Goal: Task Accomplishment & Management: Manage account settings

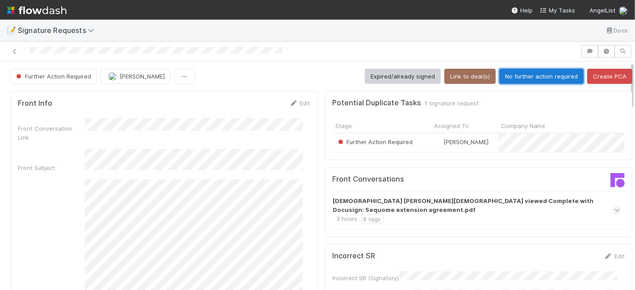
click at [517, 75] on button "No further action required" at bounding box center [541, 76] width 84 height 15
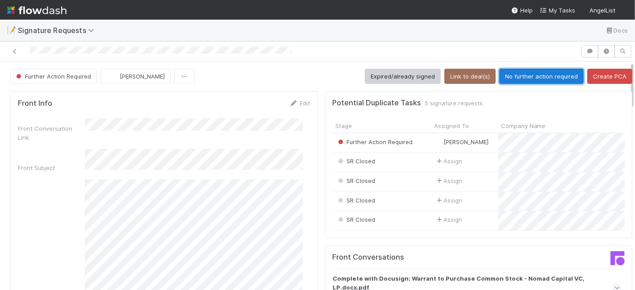
click at [506, 79] on button "No further action required" at bounding box center [541, 76] width 84 height 15
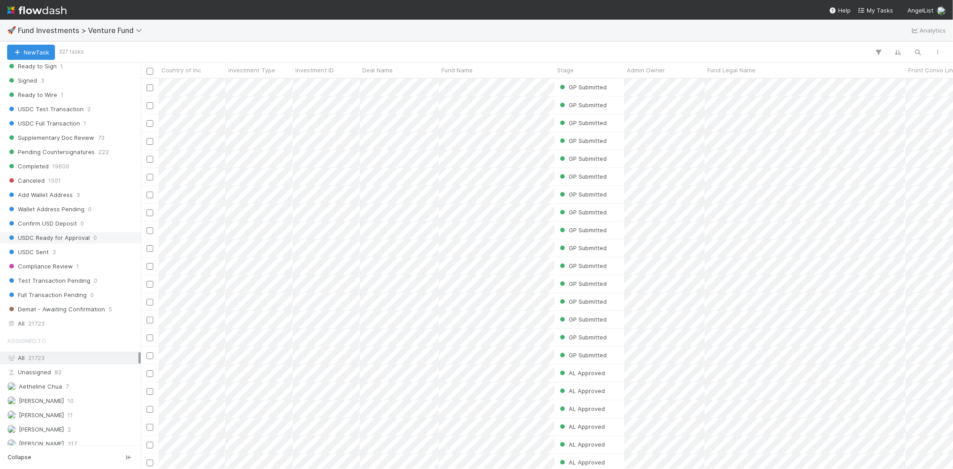
scroll to position [447, 0]
click at [59, 324] on div "All 21723" at bounding box center [72, 322] width 131 height 11
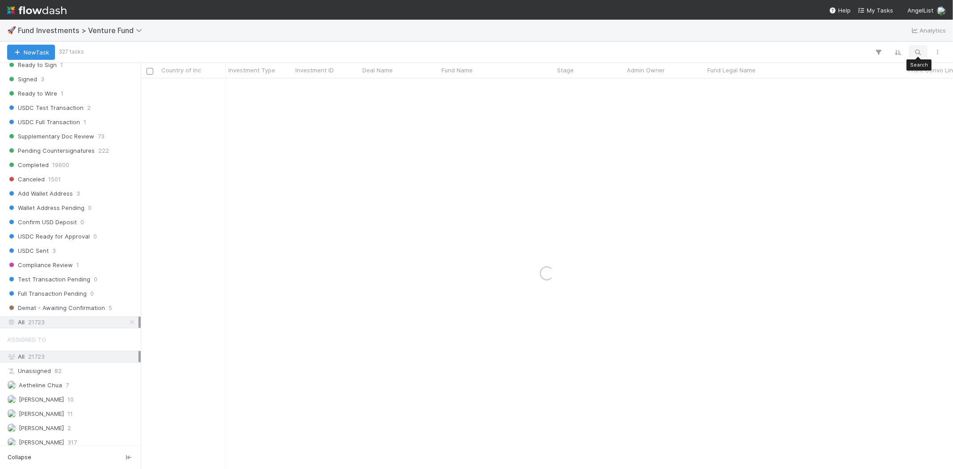
click at [918, 51] on icon "button" at bounding box center [918, 52] width 9 height 8
type input "lama lab"
click at [917, 38] on icon "button" at bounding box center [921, 37] width 9 height 5
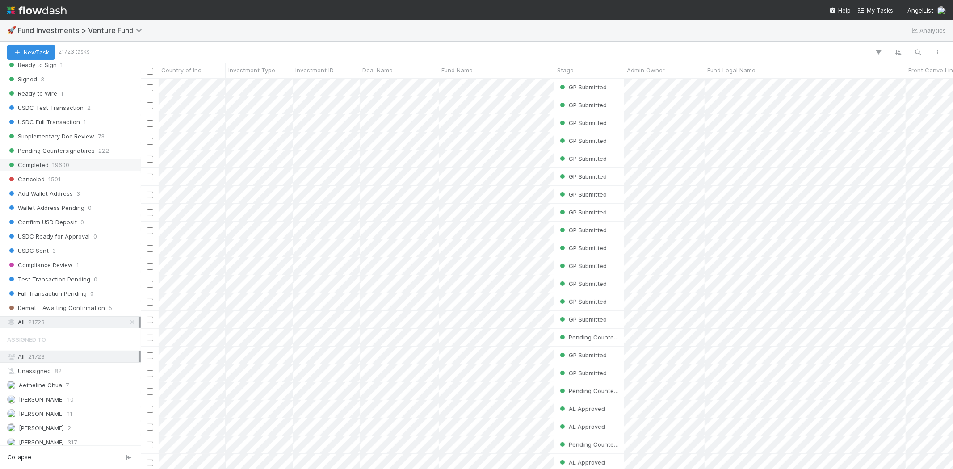
scroll to position [383, 805]
click at [922, 49] on icon "button" at bounding box center [918, 52] width 9 height 8
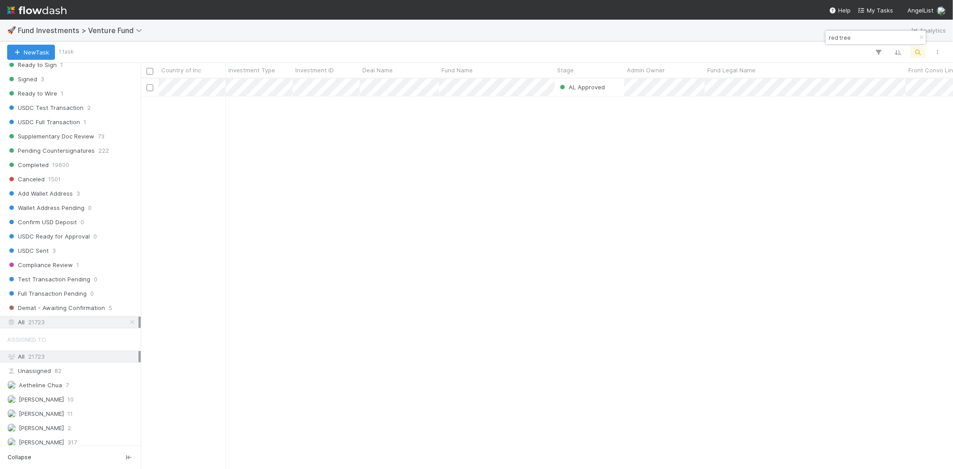
type input "red tree"
click at [392, 198] on div "AL Approved Sam Josephson 8/26/25, 12:51:12 PM 8/26/25, 3:27:23 PM 0 0 0 0" at bounding box center [547, 274] width 812 height 390
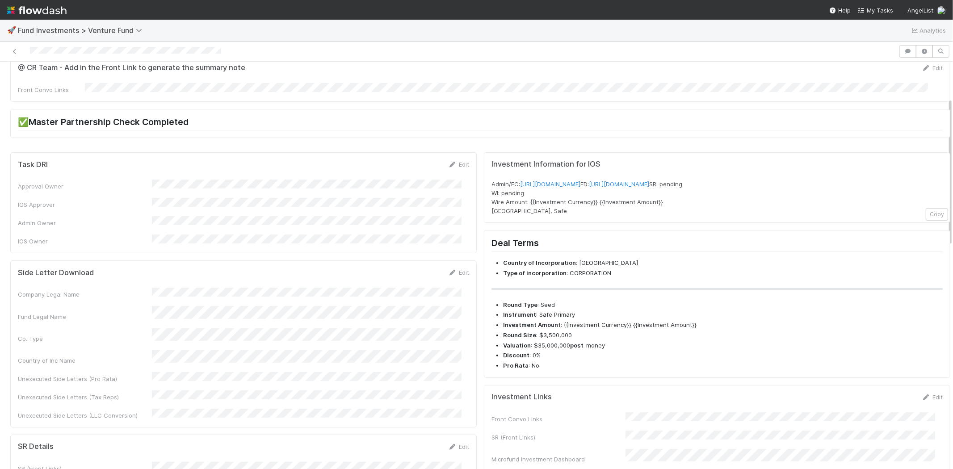
scroll to position [99, 0]
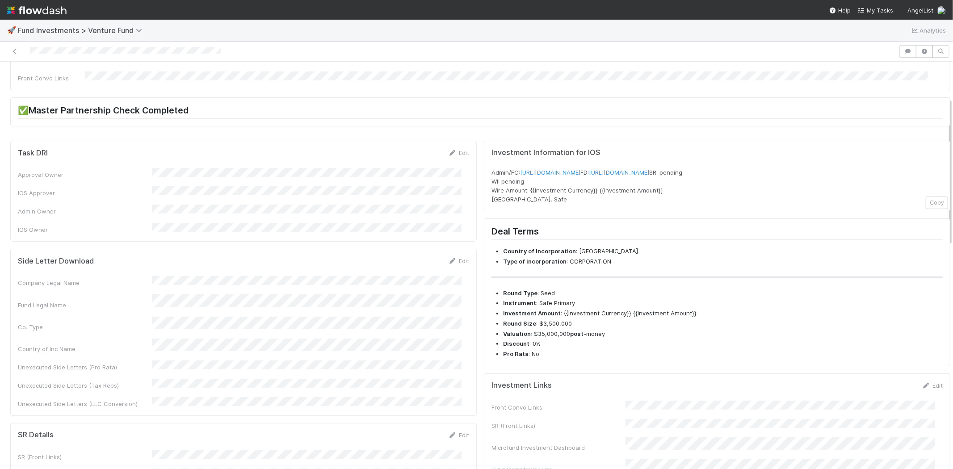
click at [249, 294] on div "Fund Legal Name" at bounding box center [243, 301] width 451 height 15
copy div
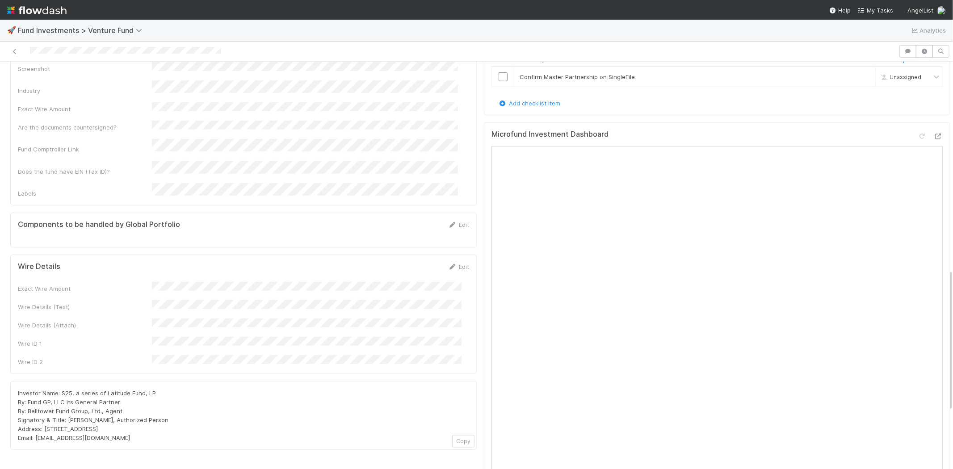
scroll to position [599, 0]
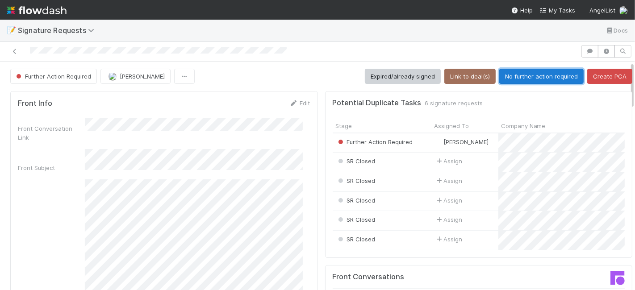
click at [528, 75] on button "No further action required" at bounding box center [541, 76] width 84 height 15
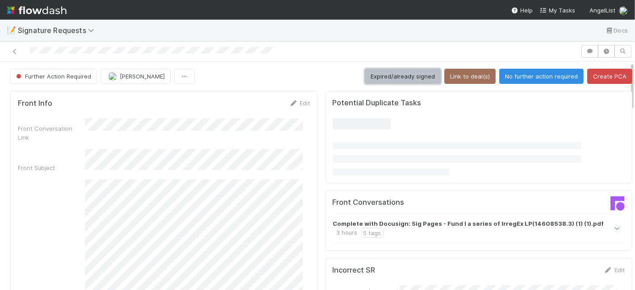
click at [405, 77] on button "Expired/already signed" at bounding box center [403, 76] width 76 height 15
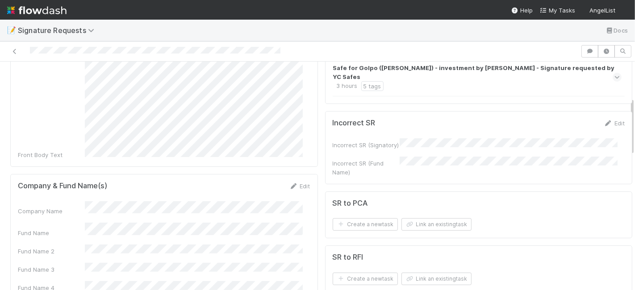
scroll to position [149, 0]
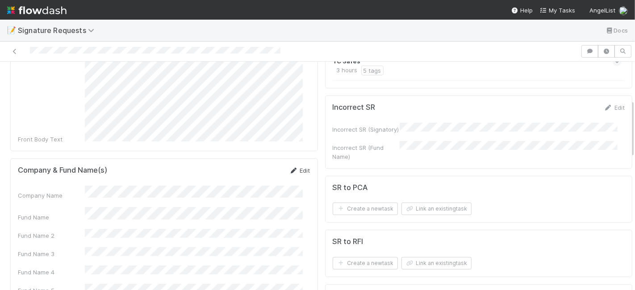
click at [292, 167] on link "Edit" at bounding box center [299, 170] width 21 height 7
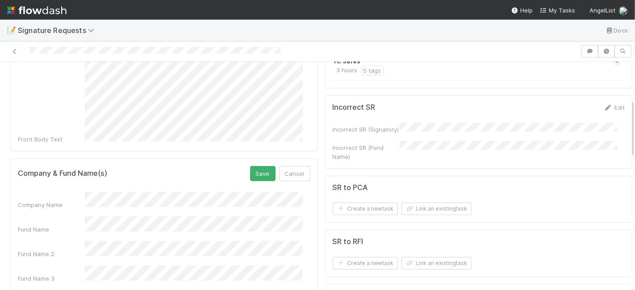
click at [63, 217] on div "Fund Name" at bounding box center [164, 225] width 293 height 17
click at [78, 192] on div "Company Name" at bounding box center [164, 200] width 293 height 17
click at [255, 166] on button "Save" at bounding box center [262, 173] width 25 height 15
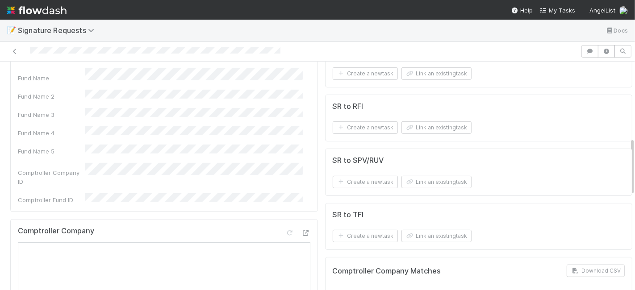
scroll to position [298, 0]
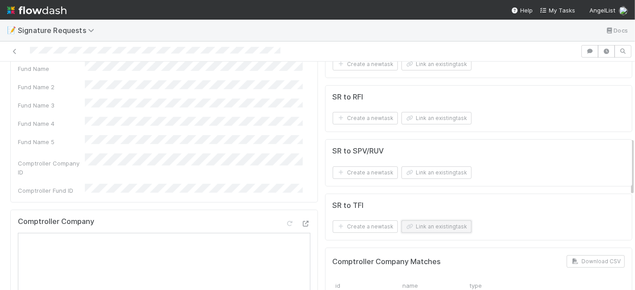
click at [424, 221] on button "Link an existing task" at bounding box center [437, 227] width 70 height 13
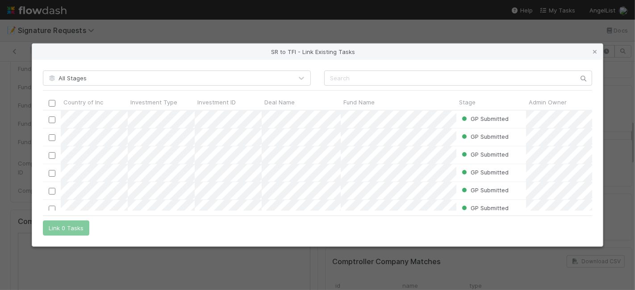
scroll to position [93, 542]
click at [367, 80] on input "text" at bounding box center [458, 78] width 268 height 15
paste input "Red Tree"
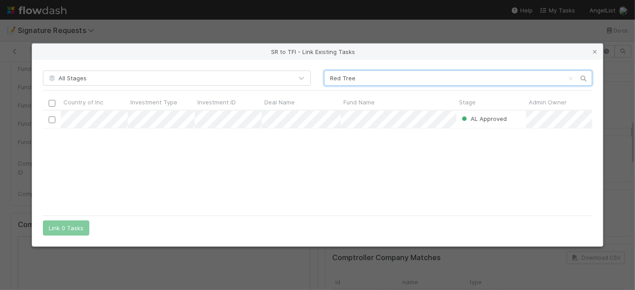
type input "Red Tree"
click at [141, 142] on div "AL Approved Sam Josephson 8/26/25, 12:51:12 PM 8/26/25, 3:27:23 PM" at bounding box center [318, 161] width 550 height 100
click at [53, 120] on input "checkbox" at bounding box center [52, 120] width 7 height 7
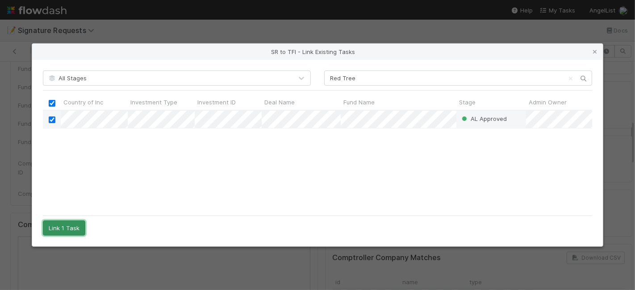
click at [71, 231] on button "Link 1 Task" at bounding box center [64, 228] width 42 height 15
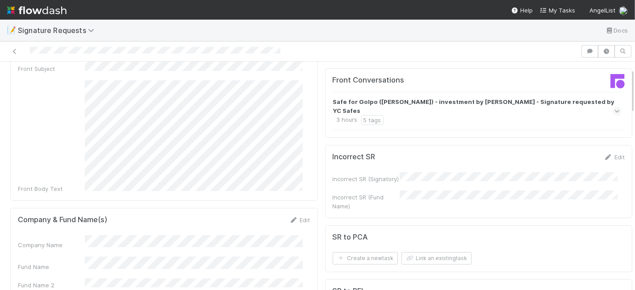
scroll to position [0, 0]
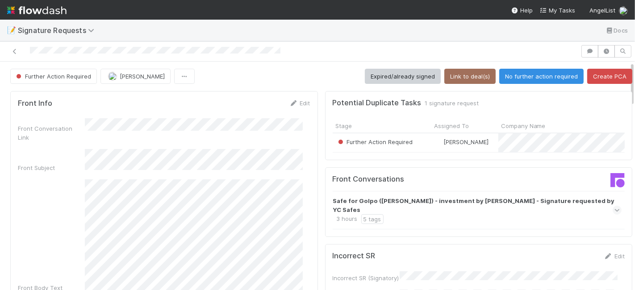
click at [459, 76] on button "Link to deal(s)" at bounding box center [470, 76] width 51 height 15
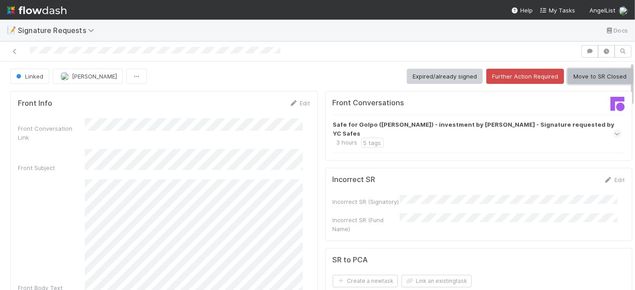
click at [593, 76] on button "Move to SR Closed" at bounding box center [600, 76] width 65 height 15
click at [586, 75] on button "Move to SR Closed" at bounding box center [600, 76] width 65 height 15
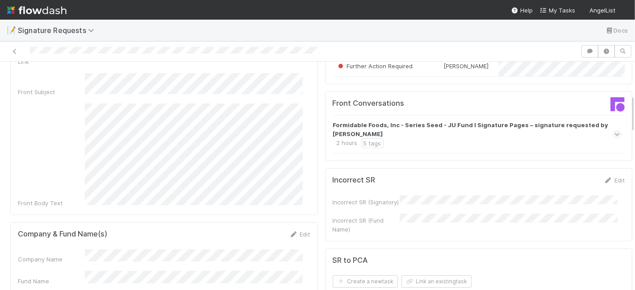
scroll to position [198, 0]
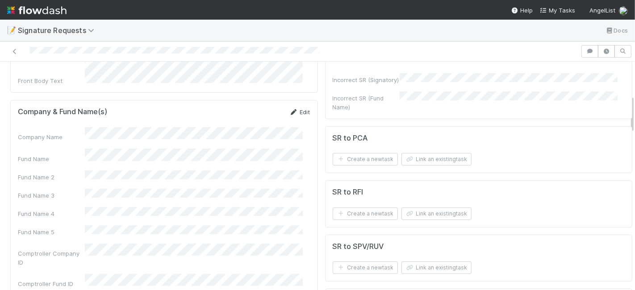
click at [296, 109] on link "Edit" at bounding box center [299, 112] width 21 height 7
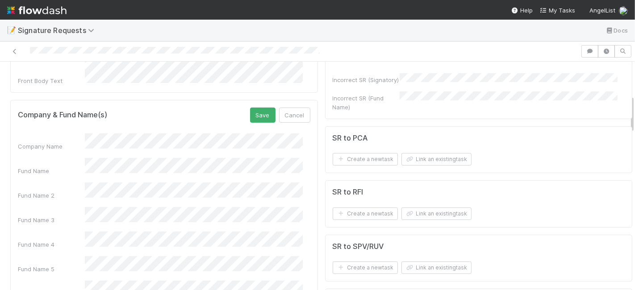
click at [69, 158] on div "Fund Name" at bounding box center [164, 166] width 293 height 17
click at [46, 134] on div "Company Name" at bounding box center [164, 142] width 293 height 17
click at [262, 100] on div "Company & Fund Name(s) Save Cancel Company Name Fund Name Fund Name 2 Fund Name…" at bounding box center [164, 219] width 308 height 239
click at [256, 108] on button "Save" at bounding box center [262, 115] width 25 height 15
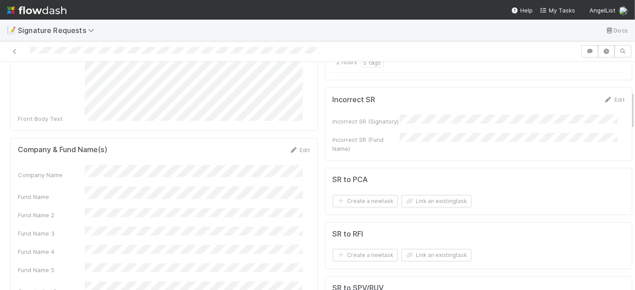
scroll to position [149, 0]
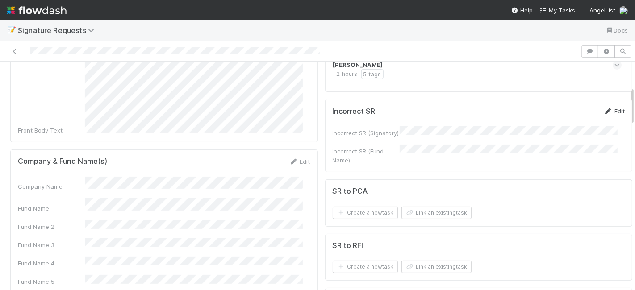
click at [604, 108] on link "Edit" at bounding box center [614, 111] width 21 height 7
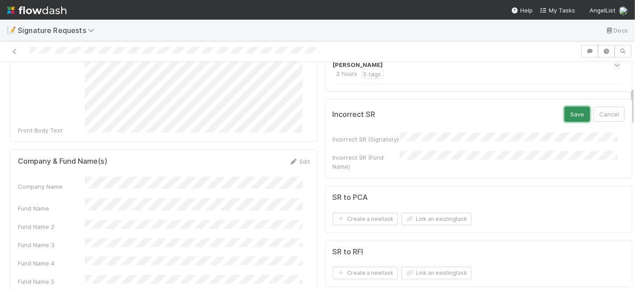
click at [565, 107] on button "Save" at bounding box center [577, 114] width 25 height 15
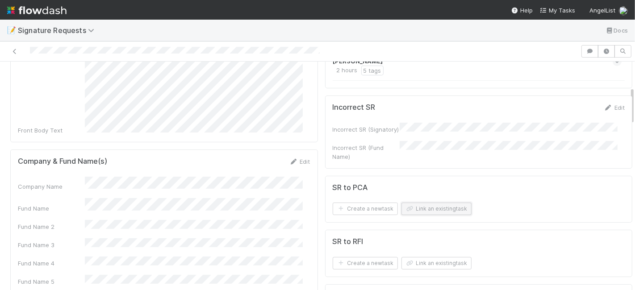
click at [422, 210] on button "Link an existing task" at bounding box center [437, 209] width 70 height 13
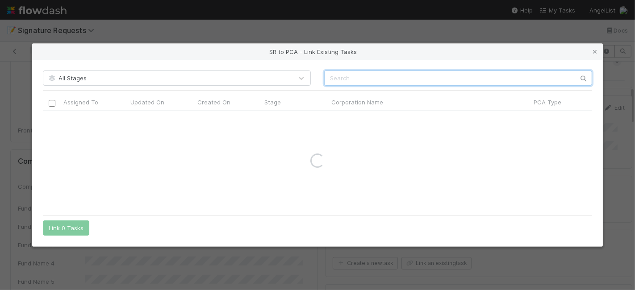
click at [360, 80] on input "text" at bounding box center [458, 78] width 268 height 15
paste input "Formidable Foods"
type input "Formidable Foods"
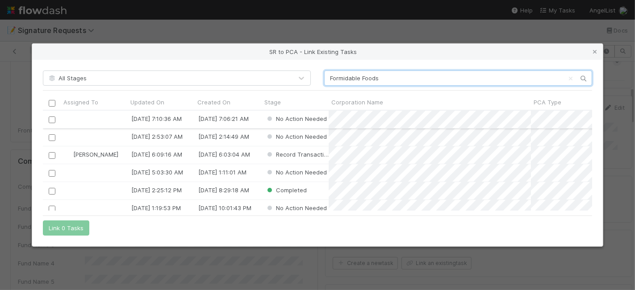
scroll to position [93, 542]
click at [52, 154] on input "checkbox" at bounding box center [52, 155] width 7 height 7
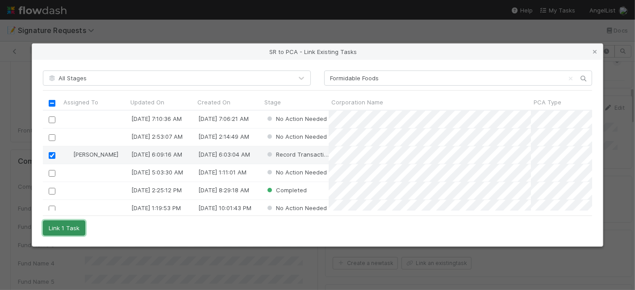
click at [66, 230] on button "Link 1 Task" at bounding box center [64, 228] width 42 height 15
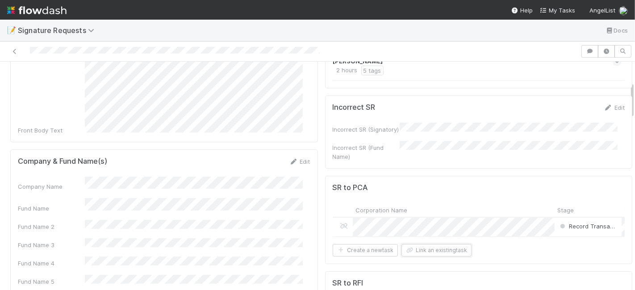
scroll to position [0, 0]
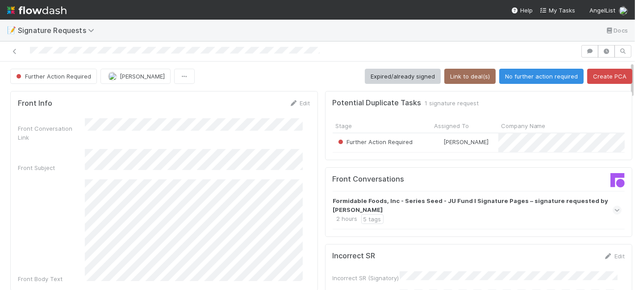
click at [463, 73] on button "Link to deal(s)" at bounding box center [470, 76] width 51 height 15
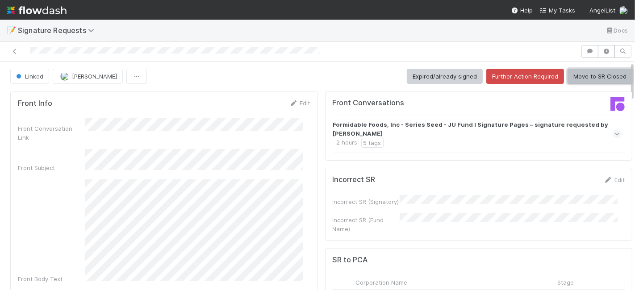
click at [584, 76] on button "Move to SR Closed" at bounding box center [600, 76] width 65 height 15
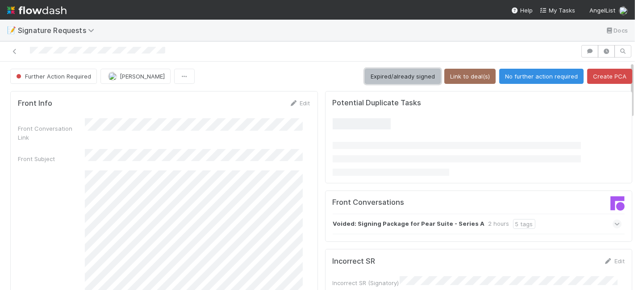
click at [385, 81] on button "Expired/already signed" at bounding box center [403, 76] width 76 height 15
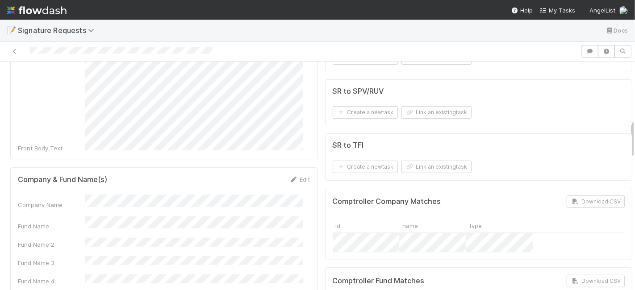
scroll to position [347, 0]
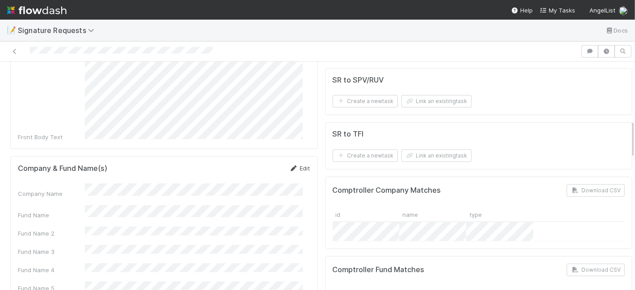
click at [291, 165] on link "Edit" at bounding box center [299, 168] width 21 height 7
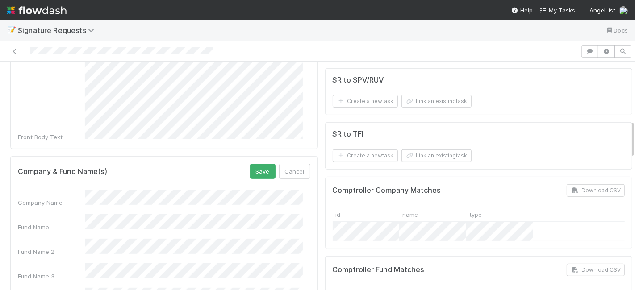
click at [60, 214] on div "Fund Name" at bounding box center [164, 222] width 293 height 17
click at [43, 190] on div "Company Name" at bounding box center [164, 198] width 293 height 17
click at [254, 164] on button "Save" at bounding box center [262, 171] width 25 height 15
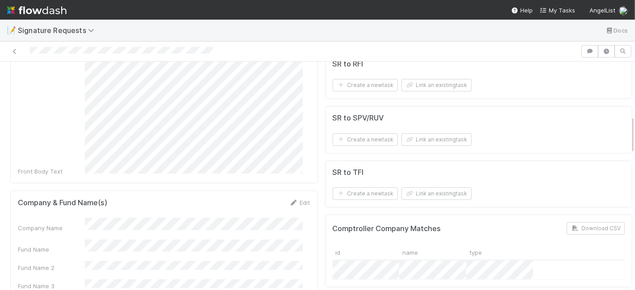
scroll to position [298, 0]
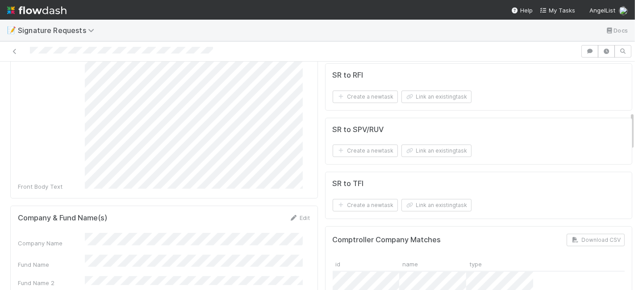
click at [408, 141] on form "SR to SPV/RUV Create a new task Link an existing task" at bounding box center [479, 142] width 293 height 32
click at [415, 146] on button "Link an existing task" at bounding box center [437, 151] width 70 height 13
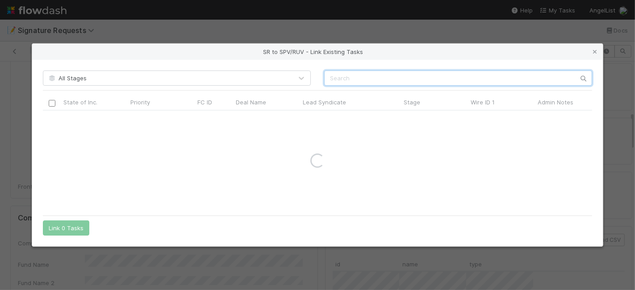
click at [336, 76] on input "text" at bounding box center [458, 78] width 268 height 15
paste input "57265"
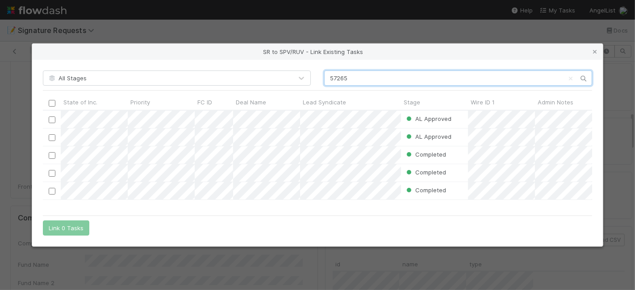
scroll to position [93, 542]
type input "57265"
click at [50, 120] on input "checkbox" at bounding box center [52, 120] width 7 height 7
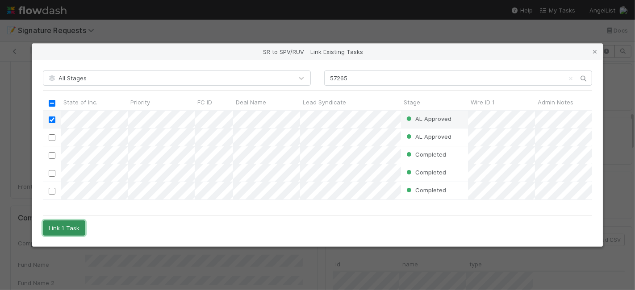
click at [67, 227] on button "Link 1 Task" at bounding box center [64, 228] width 42 height 15
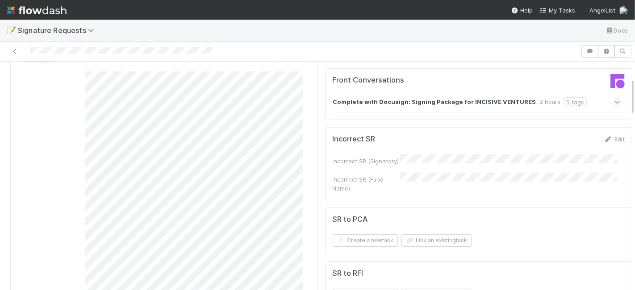
scroll to position [0, 0]
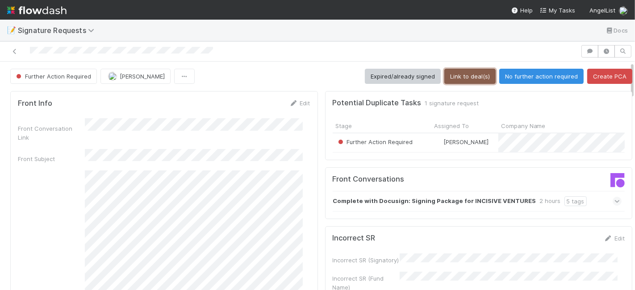
click at [457, 74] on button "Link to deal(s)" at bounding box center [470, 76] width 51 height 15
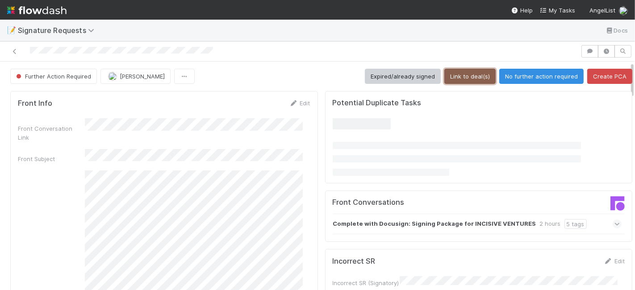
click at [461, 74] on button "Link to deal(s)" at bounding box center [470, 76] width 51 height 15
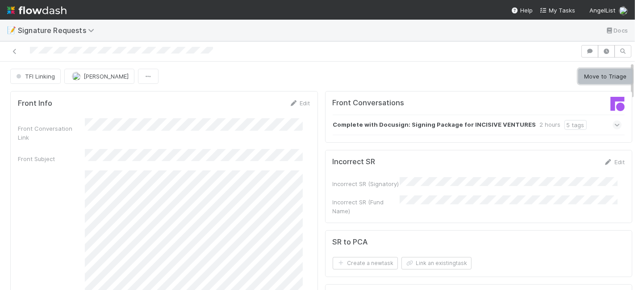
click at [579, 82] on button "Move to Triage" at bounding box center [606, 76] width 54 height 15
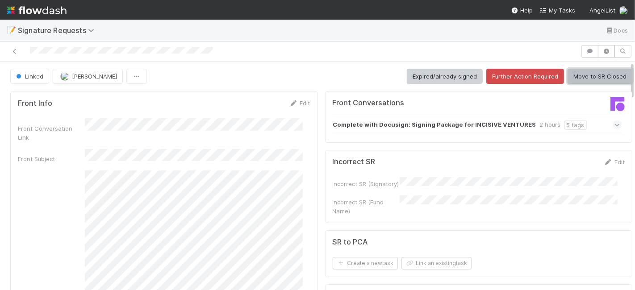
click at [576, 75] on button "Move to SR Closed" at bounding box center [600, 76] width 65 height 15
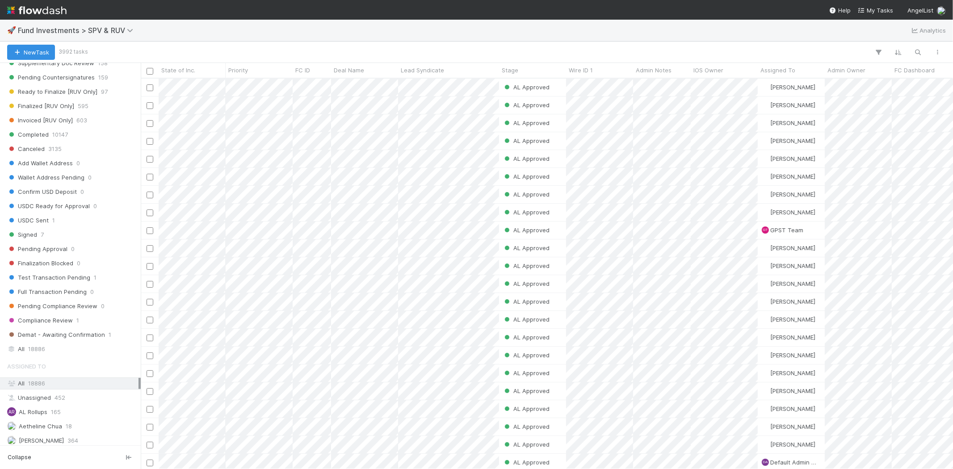
scroll to position [496, 0]
click at [48, 346] on div "All 18886" at bounding box center [72, 344] width 131 height 11
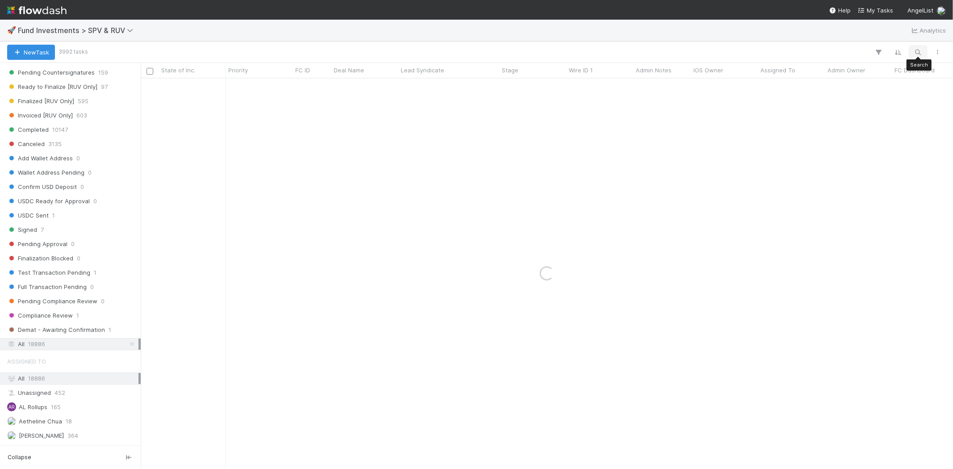
click at [914, 52] on icon "button" at bounding box center [918, 52] width 9 height 8
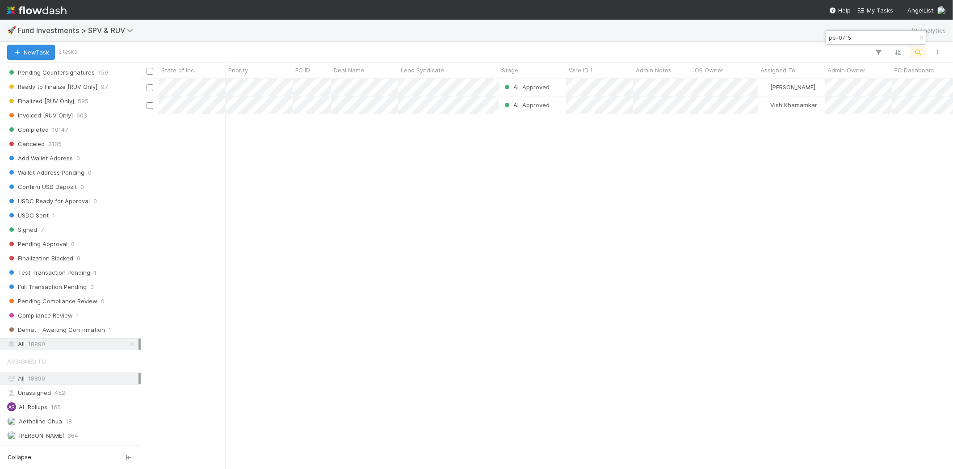
scroll to position [383, 805]
type input "pe-0715"
click at [340, 224] on div "AL Approved Jack Plank 7/17/25, 7:08:45 AM 7/17/25, 8:00:29 AM 0 0 0 0 0 AL App…" at bounding box center [547, 274] width 812 height 390
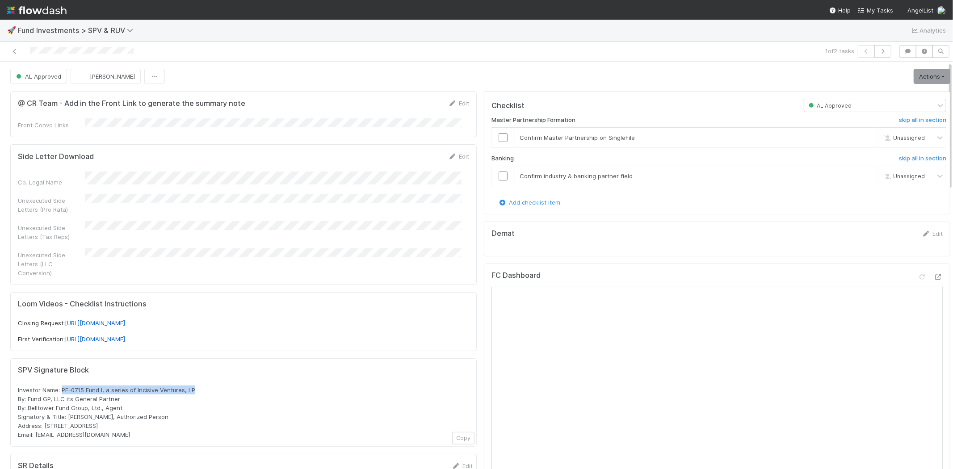
drag, startPoint x: 61, startPoint y: 380, endPoint x: 207, endPoint y: 380, distance: 146.1
click at [207, 386] on div "Investor Name: PE-0715 Fund I, a series of Incisive Ventures, LP By: Fund GP, L…" at bounding box center [243, 413] width 451 height 54
copy span "PE-0715 Fund I, a series of Incisive Ventures, LP"
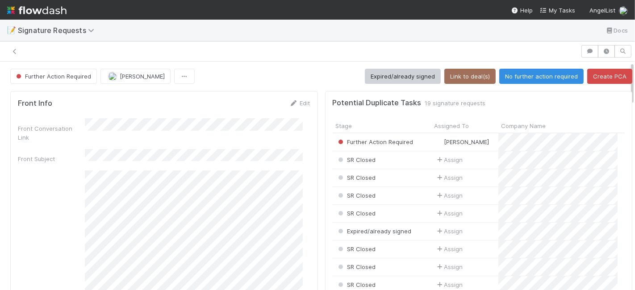
scroll to position [8, 8]
click at [517, 72] on button "No further action required" at bounding box center [541, 76] width 84 height 15
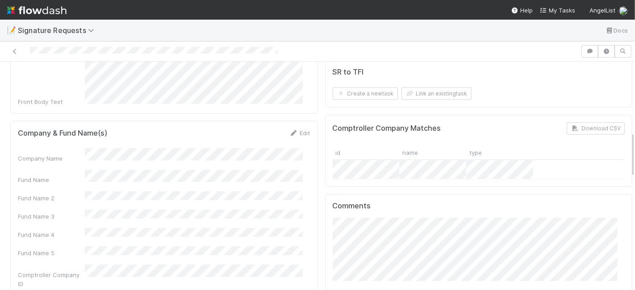
scroll to position [447, 0]
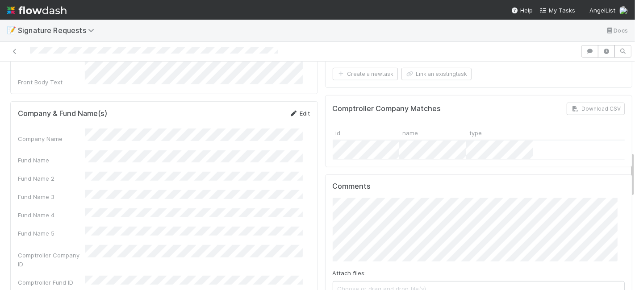
click at [297, 110] on link "Edit" at bounding box center [299, 113] width 21 height 7
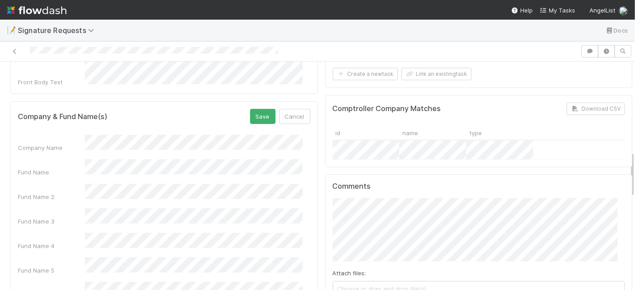
click at [48, 159] on div "Fund Name" at bounding box center [164, 167] width 293 height 17
click at [57, 135] on div "Company Name" at bounding box center [164, 143] width 293 height 17
click at [257, 109] on button "Save" at bounding box center [262, 116] width 25 height 15
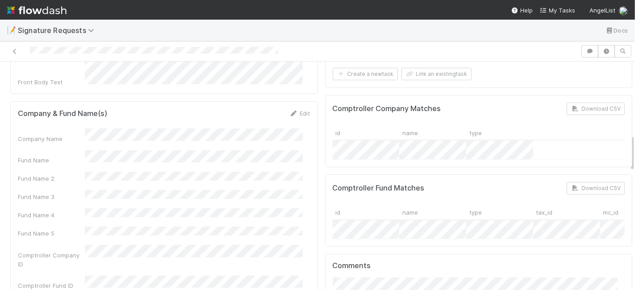
click at [20, 193] on div "Fund Name 3" at bounding box center [51, 197] width 67 height 9
click at [14, 151] on div "Company & Fund Name(s) Edit Company Name Fund Name Fund Name 2 Fund Name 3 Fund…" at bounding box center [164, 199] width 308 height 197
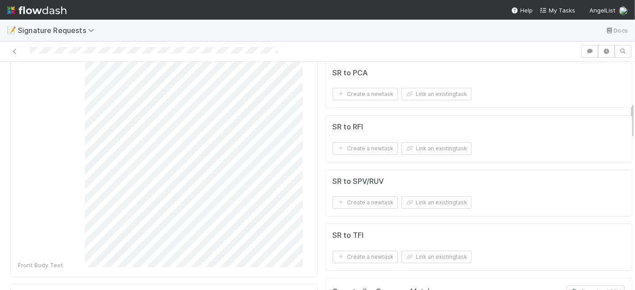
scroll to position [248, 0]
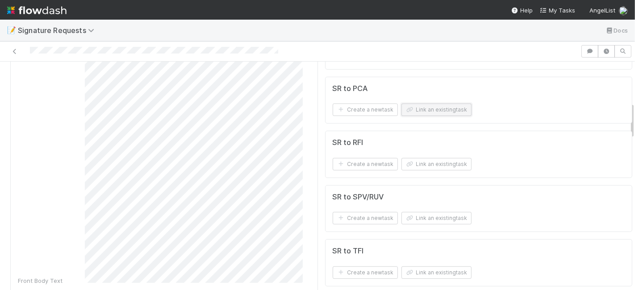
click at [407, 104] on button "Link an existing task" at bounding box center [437, 110] width 70 height 13
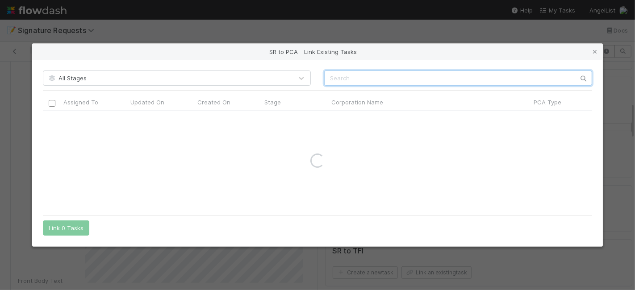
click at [357, 76] on input "text" at bounding box center [458, 78] width 268 height 15
paste input "Aiera"
type input "Aiera"
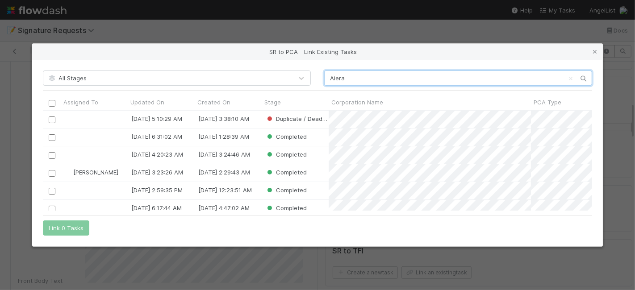
scroll to position [93, 542]
click at [596, 48] on link at bounding box center [595, 51] width 9 height 9
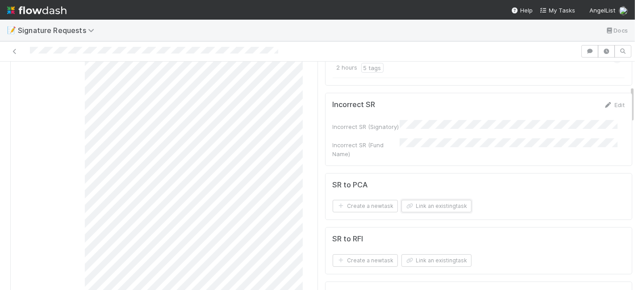
scroll to position [149, 0]
click at [447, 203] on button "Link an existing task" at bounding box center [437, 209] width 70 height 13
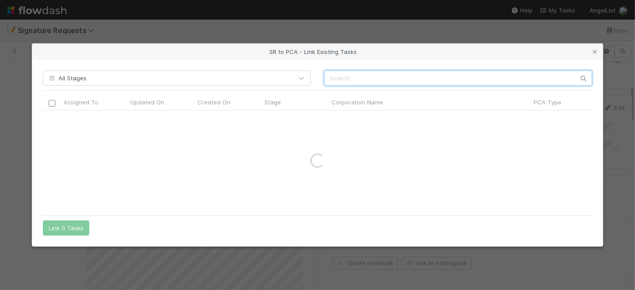
click at [356, 73] on input "text" at bounding box center [458, 78] width 268 height 15
paste input "Aiera"
type input "Aiera"
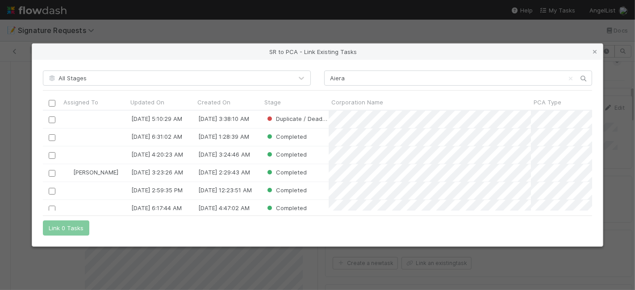
scroll to position [93, 542]
click at [593, 52] on icon at bounding box center [595, 52] width 9 height 6
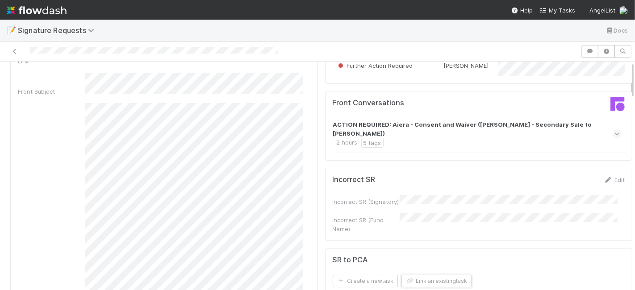
scroll to position [0, 0]
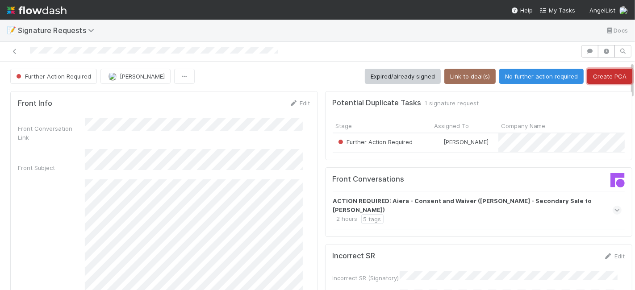
click at [601, 75] on button "Create PCA" at bounding box center [609, 76] width 45 height 15
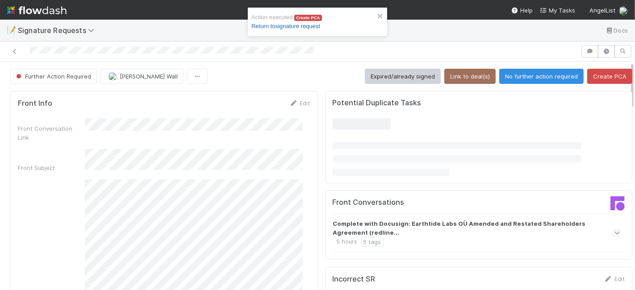
click at [286, 28] on link "Return to signature request" at bounding box center [286, 26] width 69 height 7
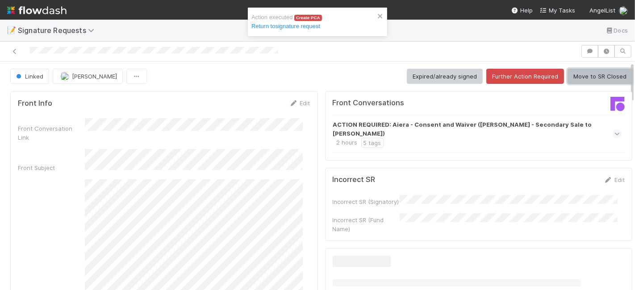
click at [581, 73] on button "Move to SR Closed" at bounding box center [600, 76] width 65 height 15
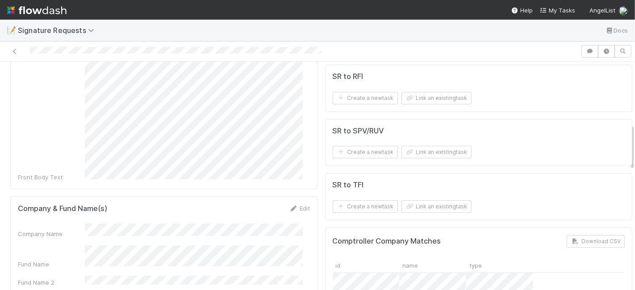
scroll to position [347, 0]
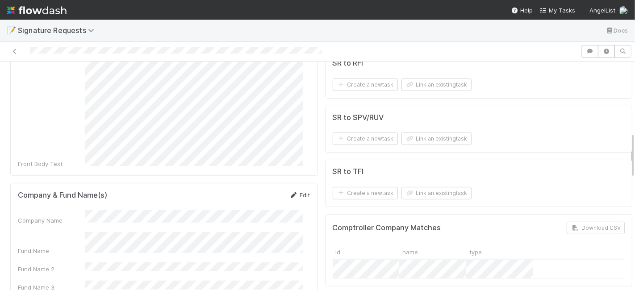
click at [293, 192] on link "Edit" at bounding box center [299, 195] width 21 height 7
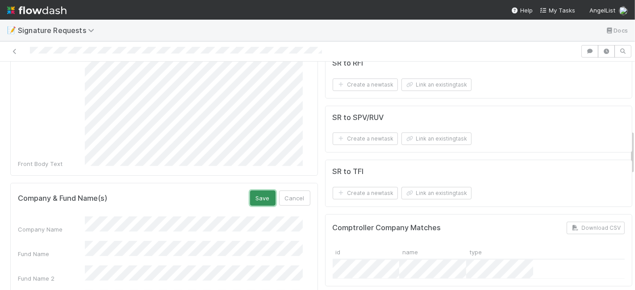
click at [258, 191] on button "Save" at bounding box center [262, 198] width 25 height 15
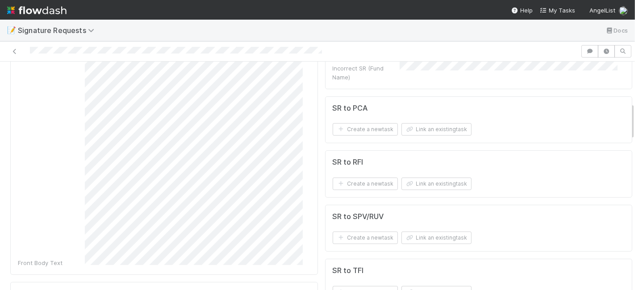
scroll to position [198, 0]
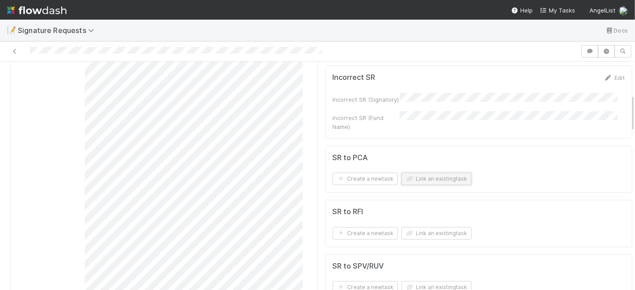
click at [431, 174] on button "Link an existing task" at bounding box center [437, 179] width 70 height 13
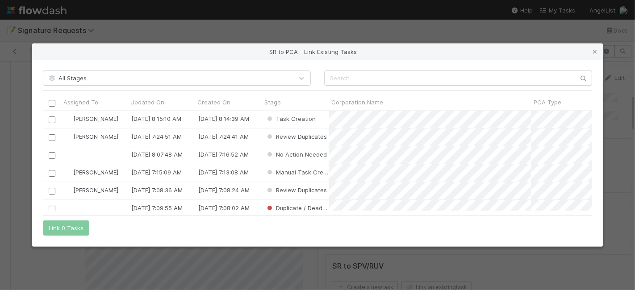
scroll to position [93, 542]
click at [59, 58] on div "SR to PCA - Link Existing Tasks" at bounding box center [317, 52] width 571 height 16
click at [340, 81] on input "text" at bounding box center [458, 78] width 268 height 15
paste input "Heatmap, Inc."
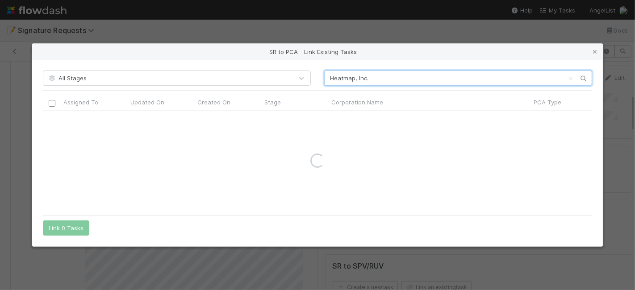
drag, startPoint x: 353, startPoint y: 82, endPoint x: 396, endPoint y: 81, distance: 43.4
click at [396, 81] on input "Heatmap, Inc." at bounding box center [458, 78] width 268 height 15
type input "Heatmap"
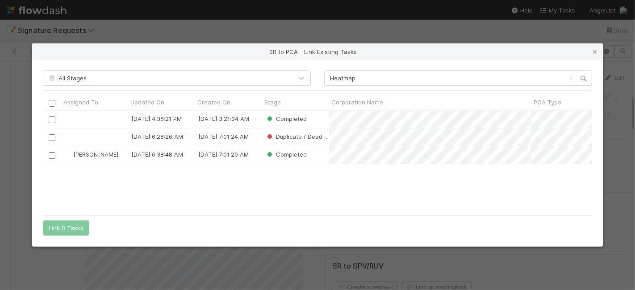
drag, startPoint x: 283, startPoint y: 185, endPoint x: 290, endPoint y: 183, distance: 7.7
click at [283, 185] on div "7/17/24, 4:36:21 PM 7/12/24, 3:21:34 AM Completed 11/16/23, 6:28:26 AM 11/14/23…" at bounding box center [318, 161] width 550 height 100
click at [594, 54] on icon at bounding box center [595, 52] width 9 height 6
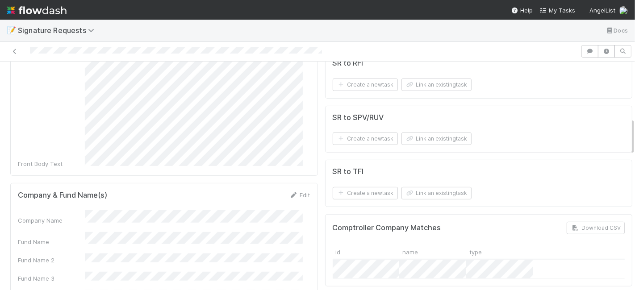
scroll to position [298, 0]
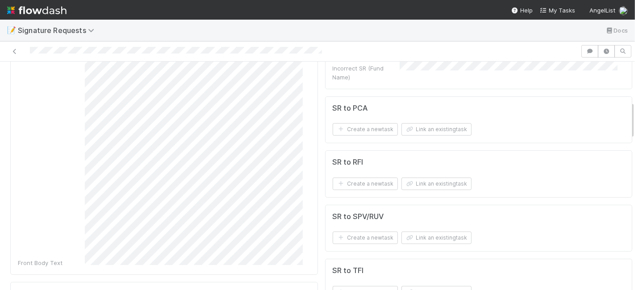
scroll to position [149, 0]
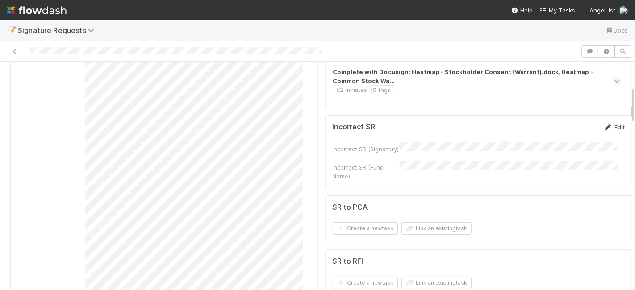
click at [605, 131] on link "Edit" at bounding box center [614, 127] width 21 height 7
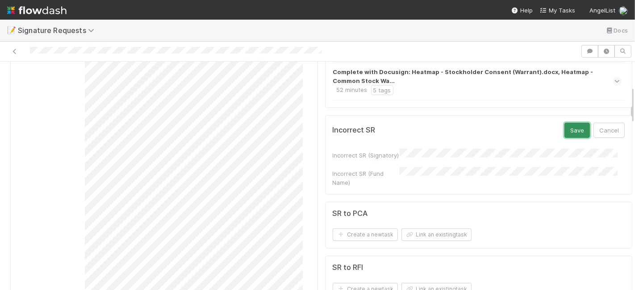
click at [565, 131] on button "Save" at bounding box center [577, 130] width 25 height 15
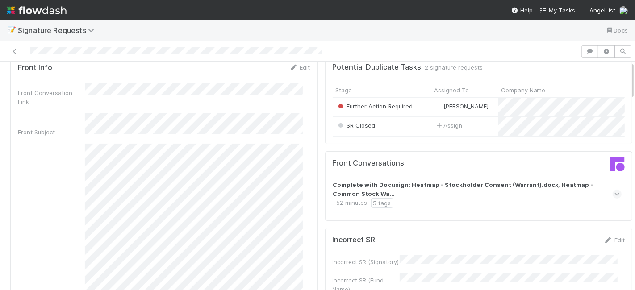
scroll to position [0, 0]
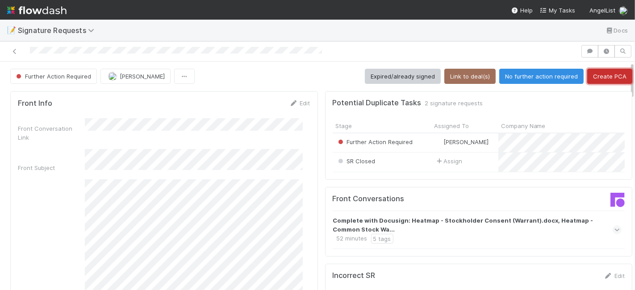
click at [592, 75] on button "Create PCA" at bounding box center [609, 76] width 45 height 15
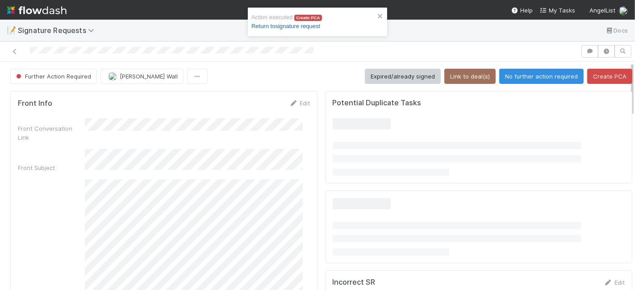
click at [302, 25] on link "Return to signature request" at bounding box center [286, 26] width 69 height 7
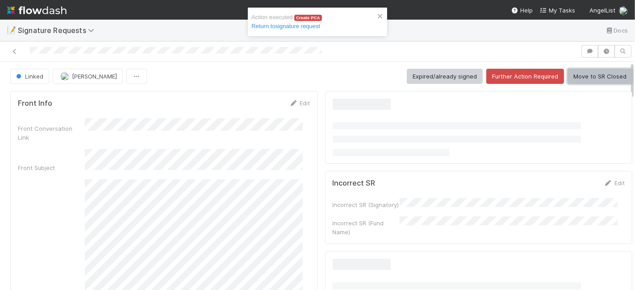
click at [581, 73] on button "Move to SR Closed" at bounding box center [600, 76] width 65 height 15
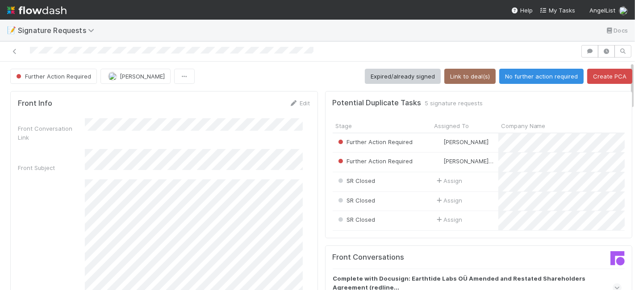
click at [382, 76] on button "Expired/already signed" at bounding box center [403, 76] width 76 height 15
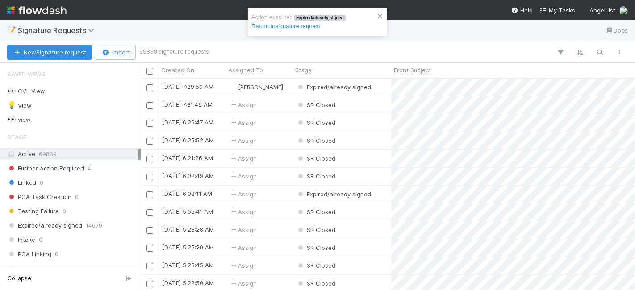
scroll to position [204, 487]
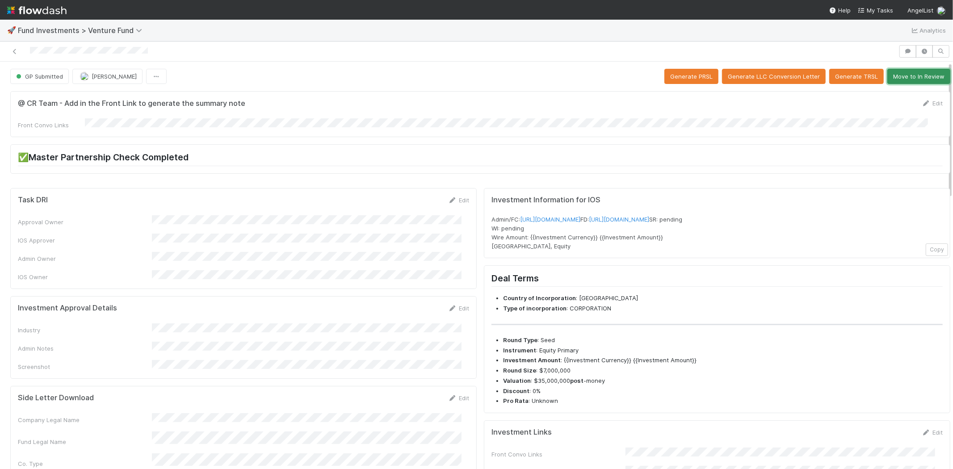
click at [898, 75] on button "Move to In Review" at bounding box center [918, 76] width 63 height 15
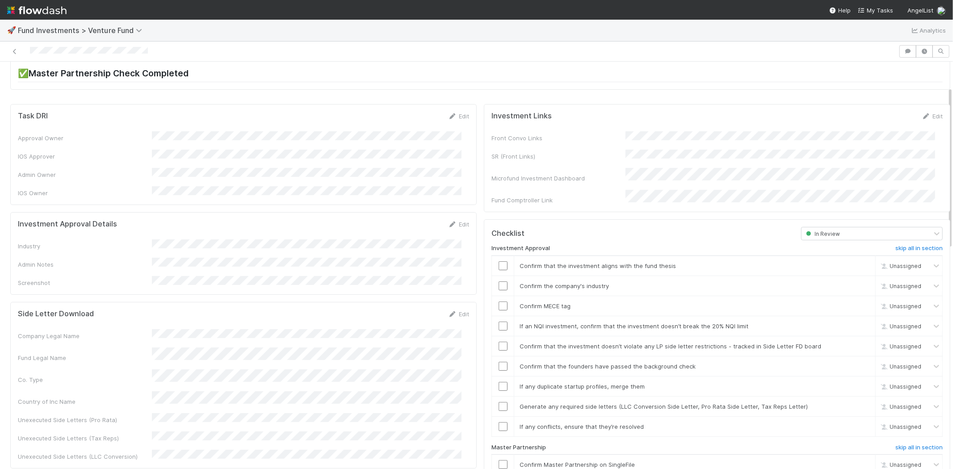
scroll to position [99, 0]
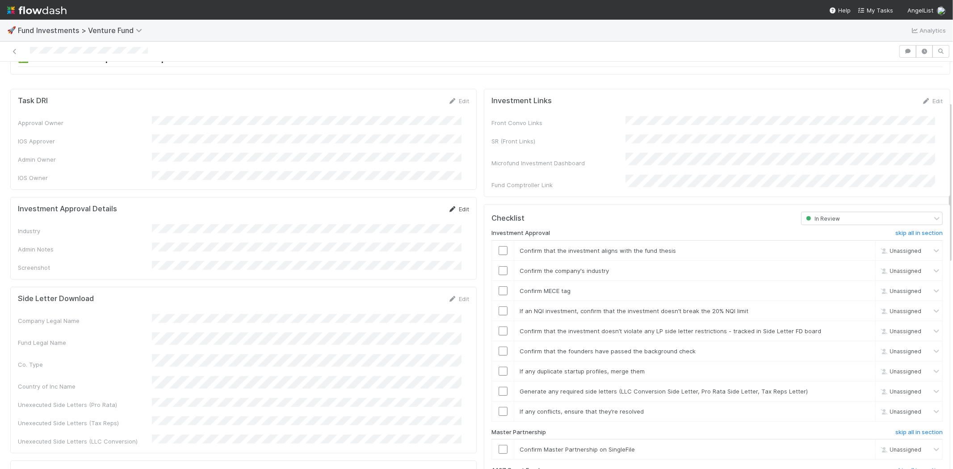
click at [450, 206] on link "Edit" at bounding box center [458, 209] width 21 height 7
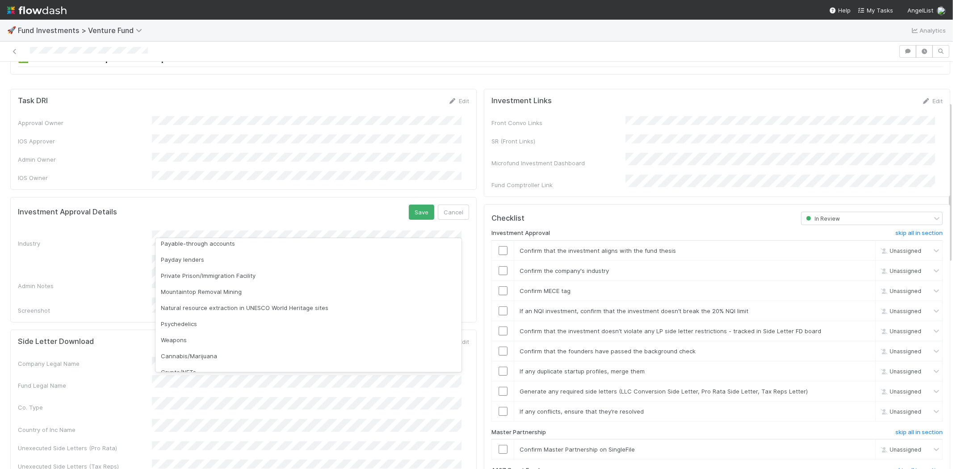
scroll to position [255, 0]
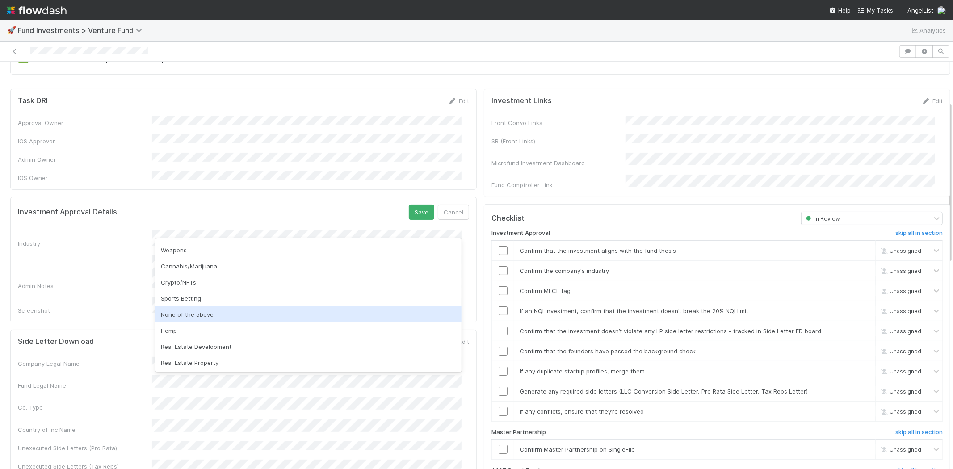
click at [199, 311] on div "None of the above" at bounding box center [308, 314] width 306 height 16
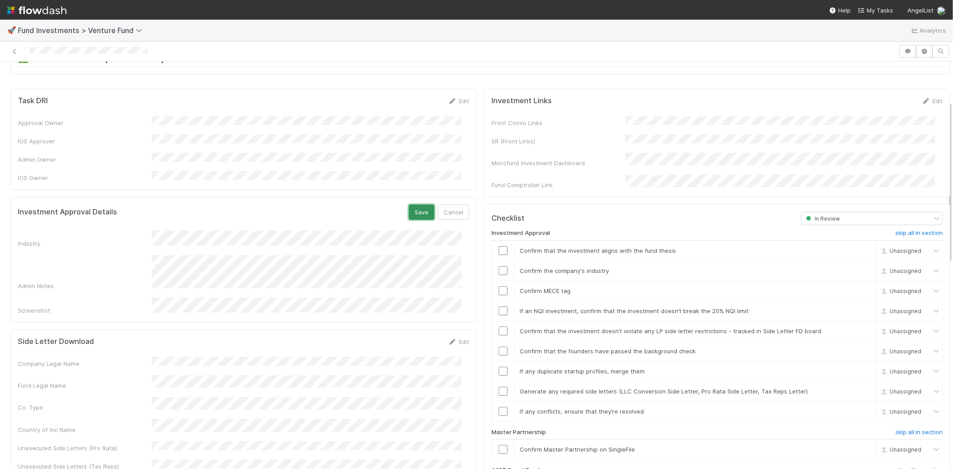
click at [409, 205] on button "Save" at bounding box center [421, 212] width 25 height 15
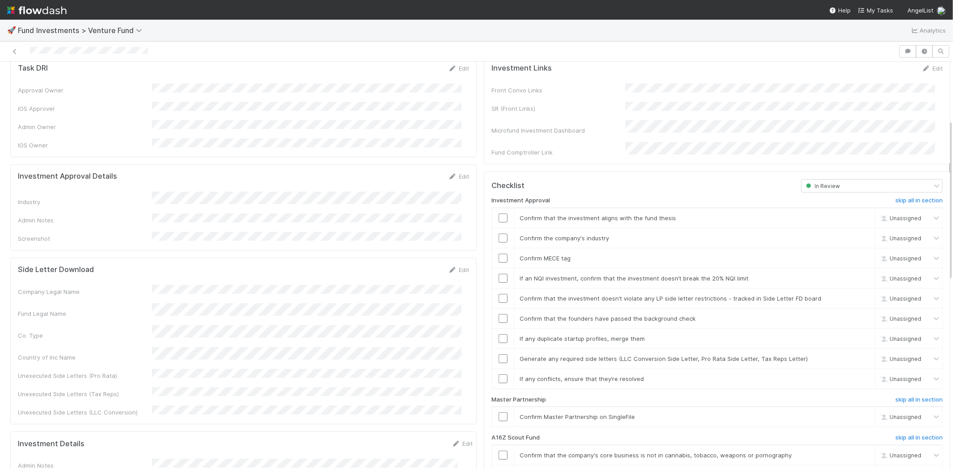
scroll to position [149, 0]
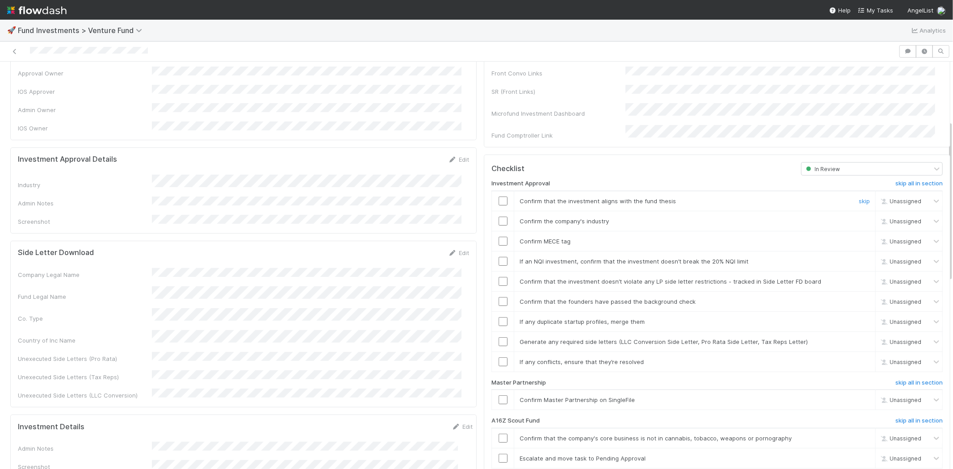
click at [499, 197] on input "checkbox" at bounding box center [503, 201] width 9 height 9
click at [499, 217] on input "checkbox" at bounding box center [503, 221] width 9 height 9
click at [499, 237] on input "checkbox" at bounding box center [503, 241] width 9 height 9
click at [499, 257] on input "checkbox" at bounding box center [503, 261] width 9 height 9
click at [499, 277] on input "checkbox" at bounding box center [503, 281] width 9 height 9
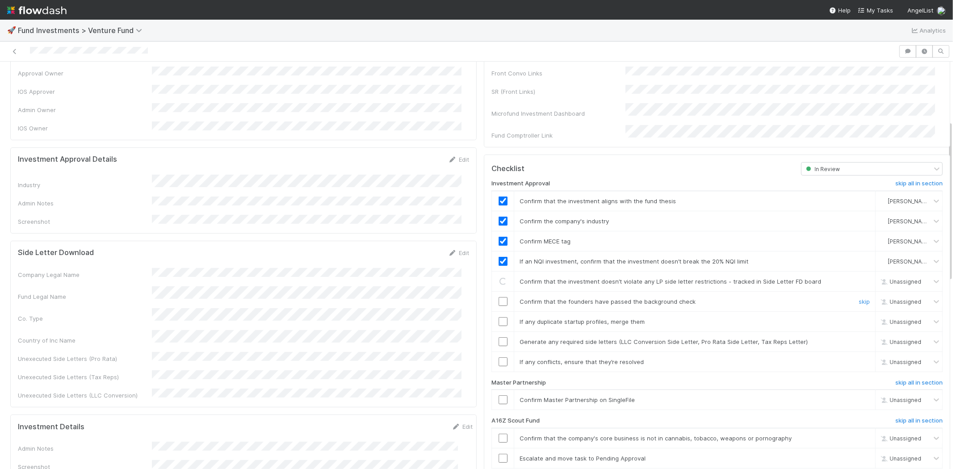
click at [499, 297] on input "checkbox" at bounding box center [503, 301] width 9 height 9
click at [499, 317] on input "checkbox" at bounding box center [503, 321] width 9 height 9
click at [499, 337] on input "checkbox" at bounding box center [503, 341] width 9 height 9
click at [499, 357] on input "checkbox" at bounding box center [503, 361] width 9 height 9
checkbox input "true"
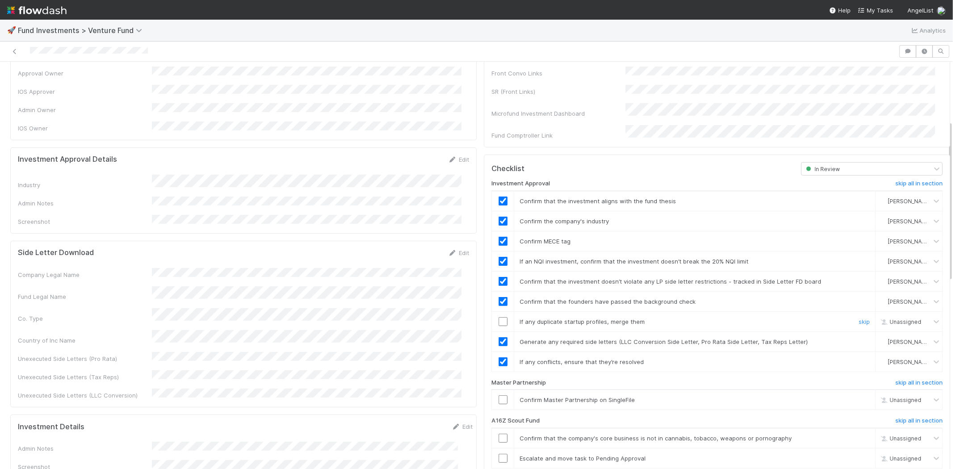
click at [499, 317] on input "checkbox" at bounding box center [503, 321] width 9 height 9
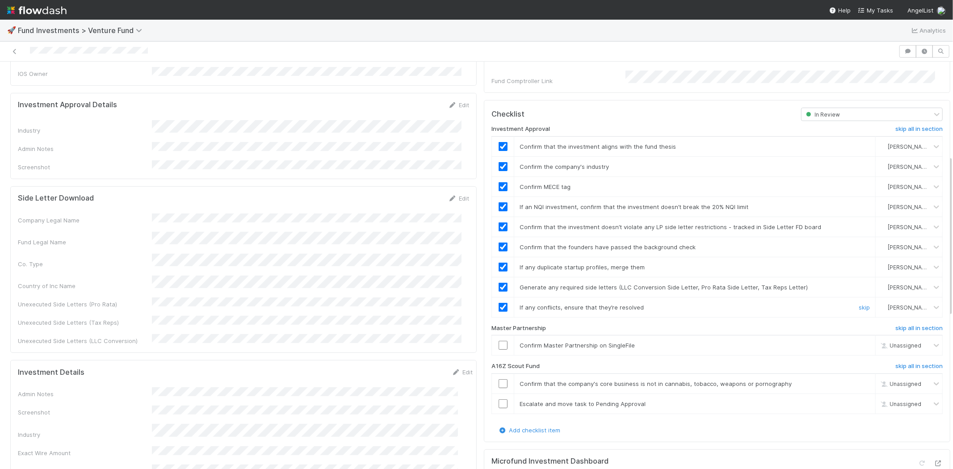
scroll to position [248, 0]
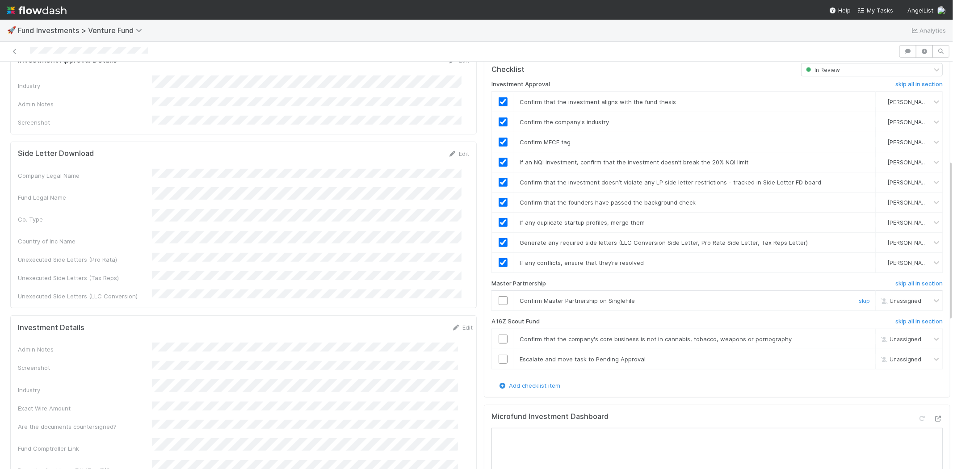
click at [499, 296] on input "checkbox" at bounding box center [503, 300] width 9 height 9
click at [168, 50] on div at bounding box center [449, 51] width 891 height 13
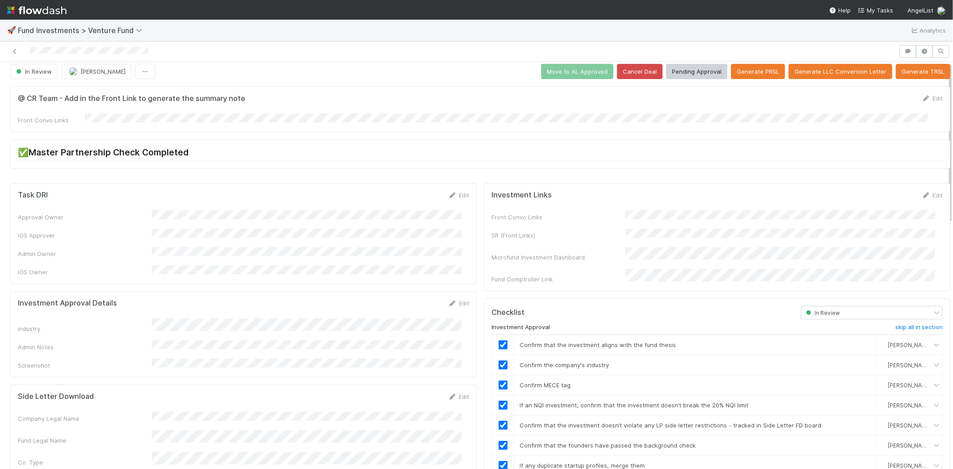
scroll to position [0, 0]
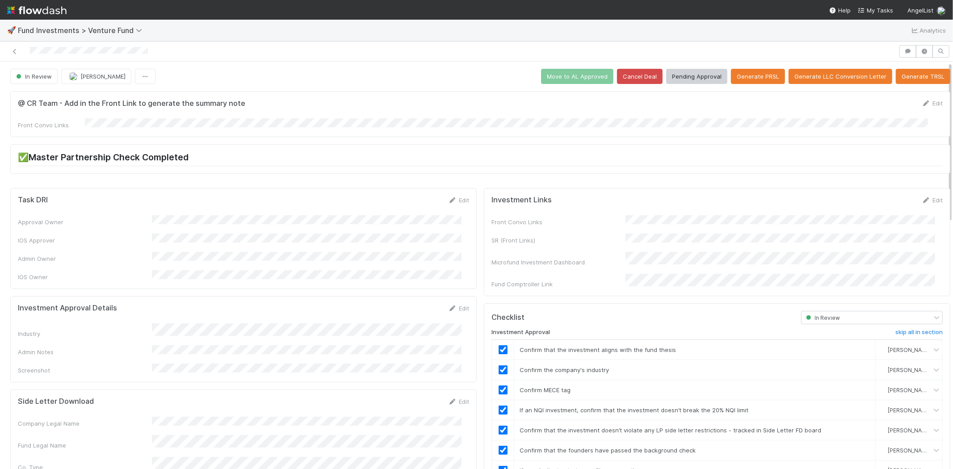
click at [684, 76] on button "Pending Approval" at bounding box center [696, 76] width 61 height 15
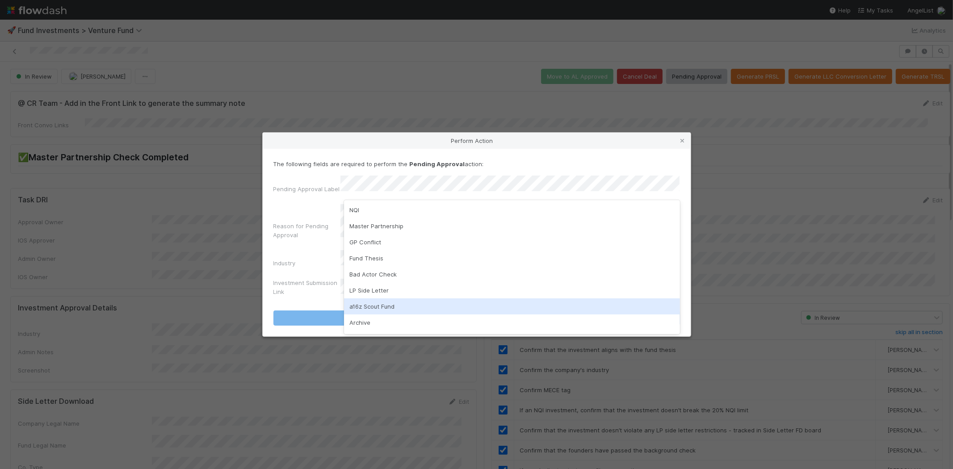
drag, startPoint x: 367, startPoint y: 301, endPoint x: 374, endPoint y: 273, distance: 28.1
click at [367, 301] on div "a16z Scout Fund" at bounding box center [512, 306] width 336 height 16
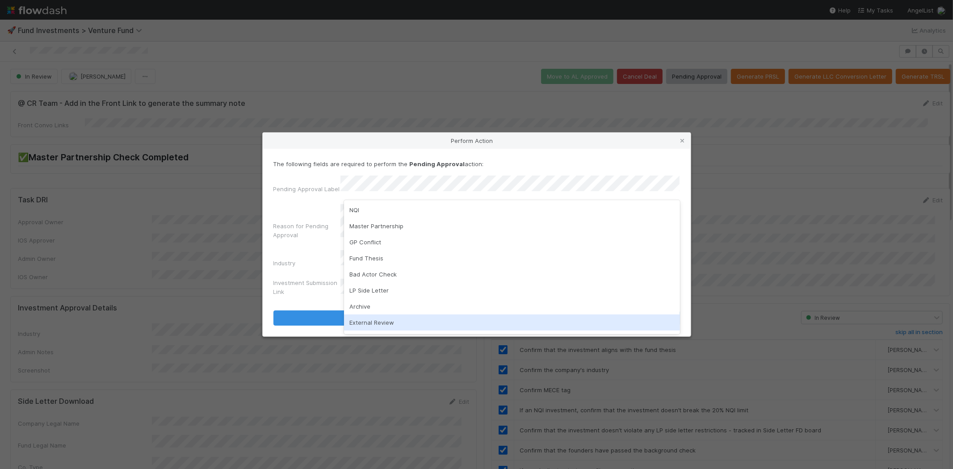
click at [378, 321] on div "External Review" at bounding box center [512, 323] width 336 height 16
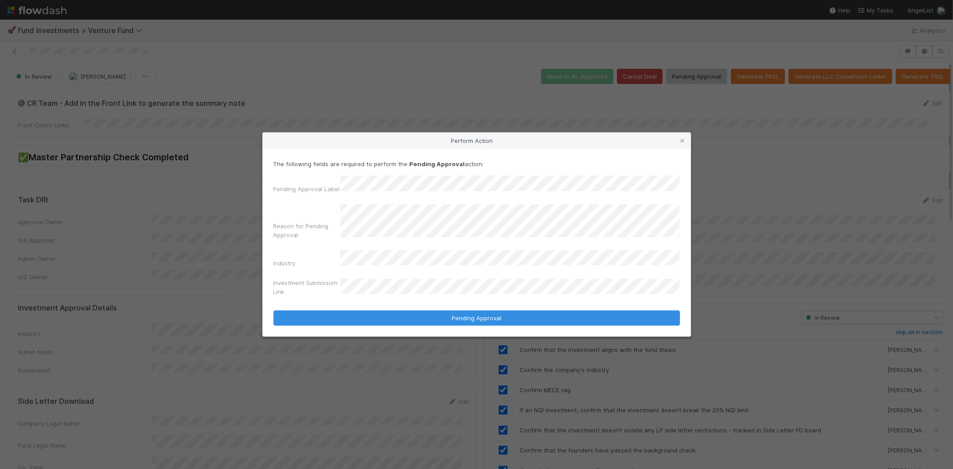
click at [273, 310] on button "Pending Approval" at bounding box center [476, 317] width 407 height 15
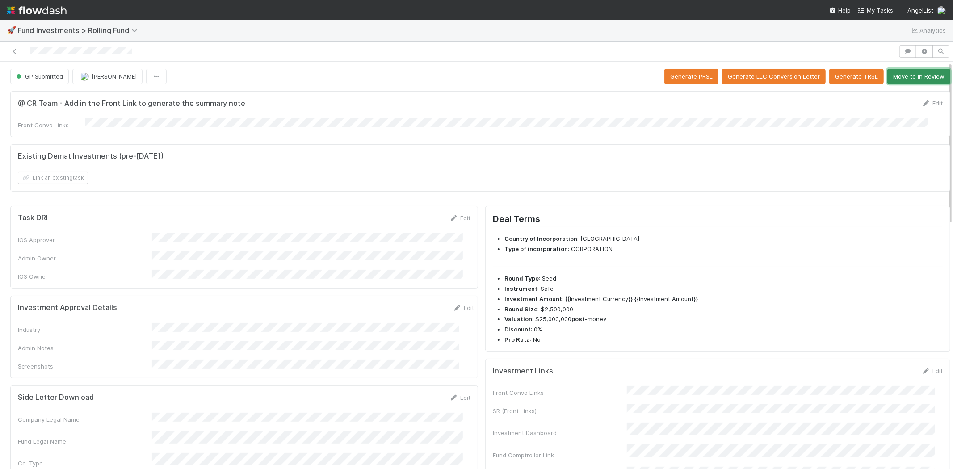
click at [904, 75] on button "Move to In Review" at bounding box center [918, 76] width 63 height 15
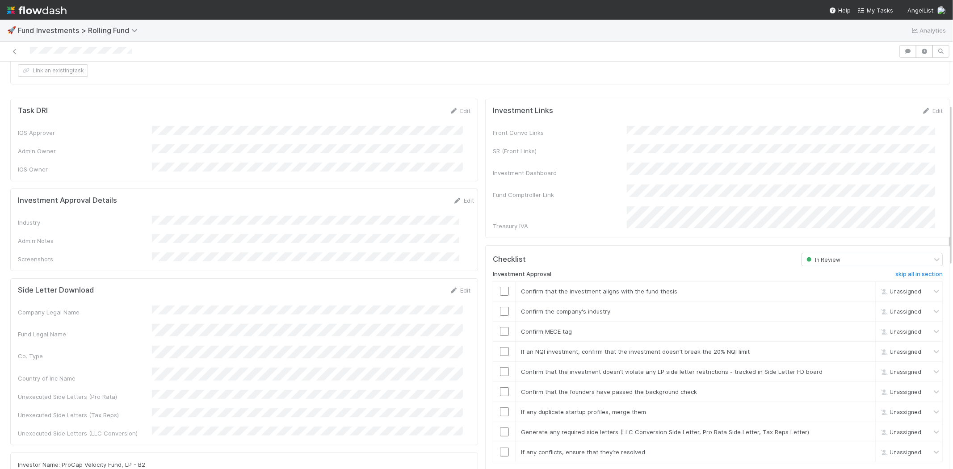
scroll to position [99, 0]
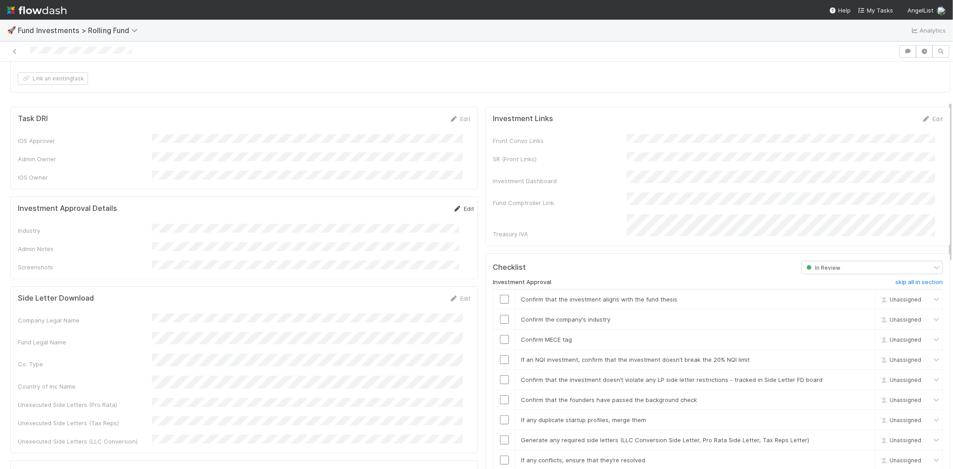
click at [453, 205] on link "Edit" at bounding box center [463, 208] width 21 height 7
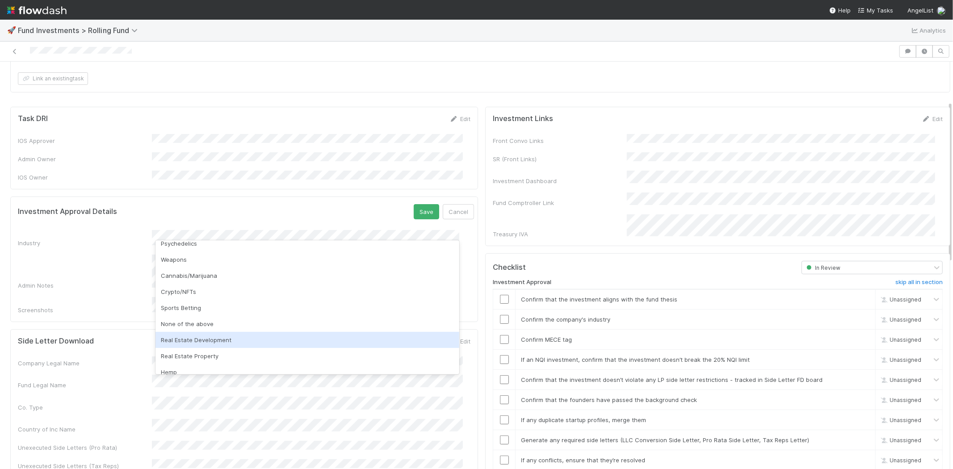
scroll to position [255, 0]
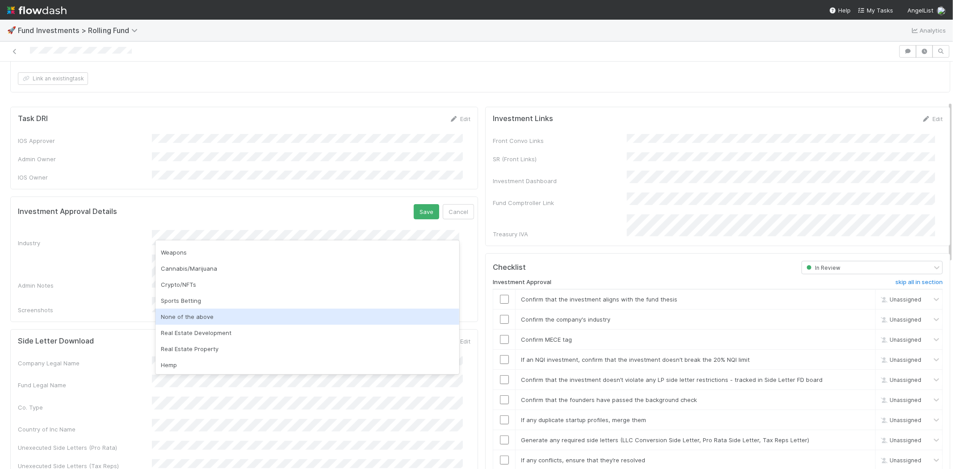
drag, startPoint x: 195, startPoint y: 317, endPoint x: 369, endPoint y: 237, distance: 191.1
click at [197, 316] on div "None of the above" at bounding box center [307, 317] width 304 height 16
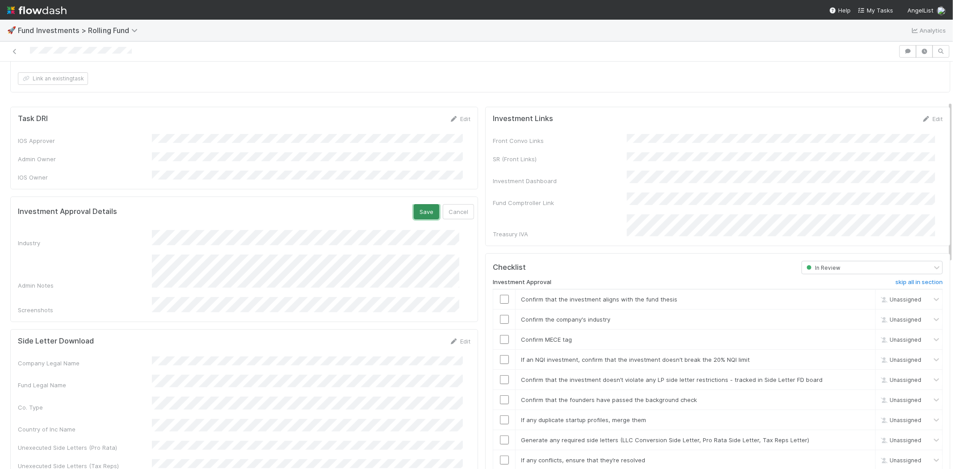
click at [414, 204] on button "Save" at bounding box center [426, 211] width 25 height 15
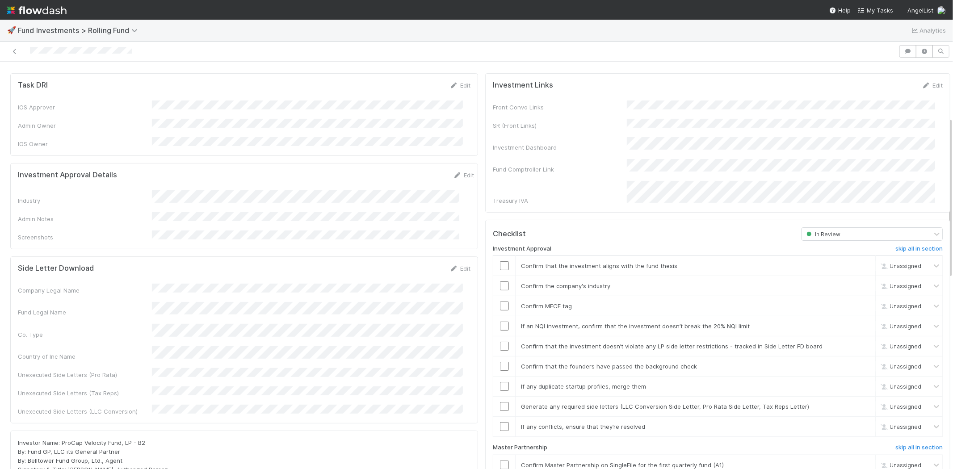
scroll to position [198, 0]
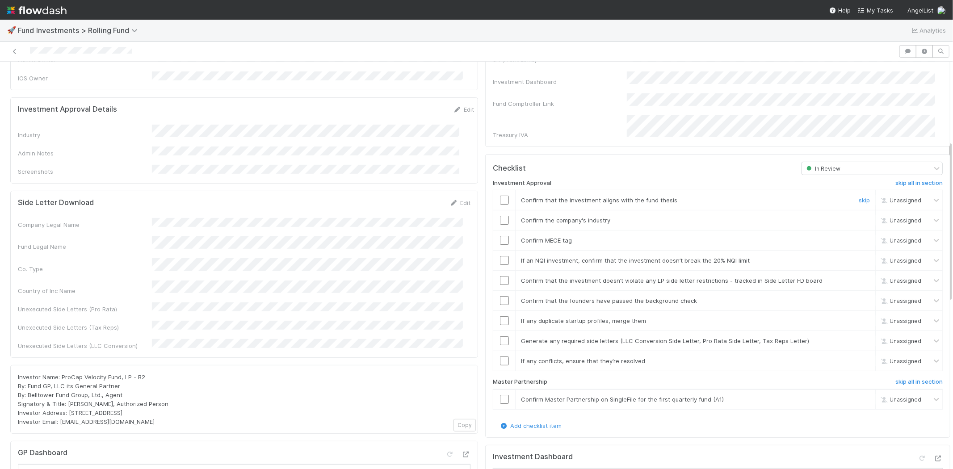
click at [500, 196] on input "checkbox" at bounding box center [504, 200] width 9 height 9
click at [500, 216] on input "checkbox" at bounding box center [504, 220] width 9 height 9
click at [500, 236] on input "checkbox" at bounding box center [504, 240] width 9 height 9
click at [500, 256] on input "checkbox" at bounding box center [504, 260] width 9 height 9
checkbox input "true"
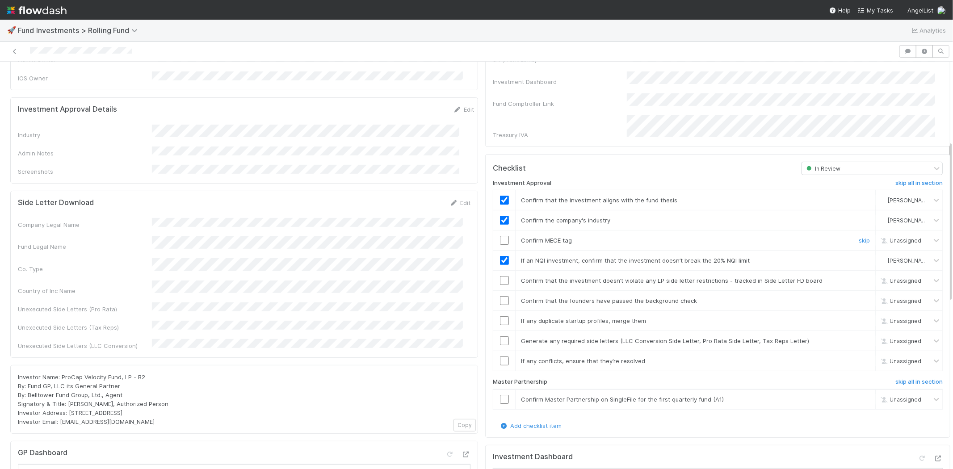
click at [500, 236] on input "checkbox" at bounding box center [504, 240] width 9 height 9
click at [498, 273] on td at bounding box center [504, 281] width 22 height 20
click at [500, 276] on input "checkbox" at bounding box center [504, 280] width 9 height 9
click at [500, 296] on input "checkbox" at bounding box center [504, 300] width 9 height 9
click at [500, 316] on input "checkbox" at bounding box center [504, 320] width 9 height 9
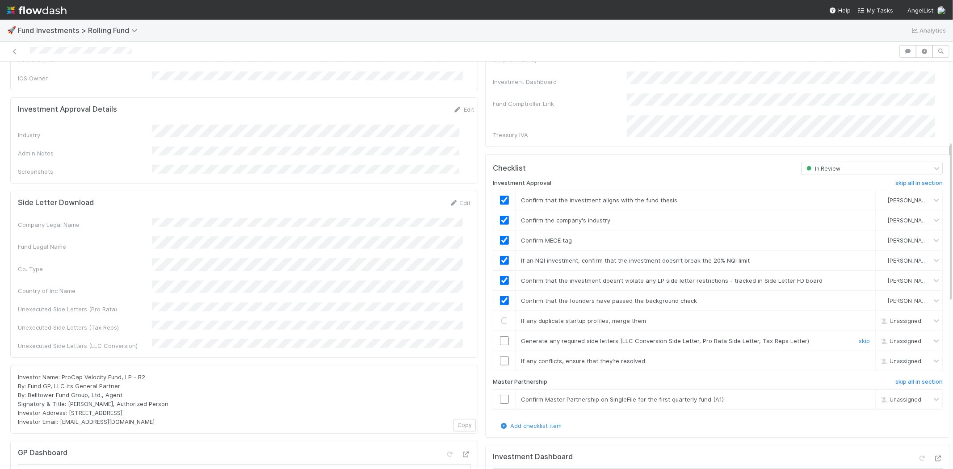
click at [500, 336] on input "checkbox" at bounding box center [504, 340] width 9 height 9
click at [500, 356] on input "checkbox" at bounding box center [504, 360] width 9 height 9
click at [500, 395] on input "checkbox" at bounding box center [504, 399] width 9 height 9
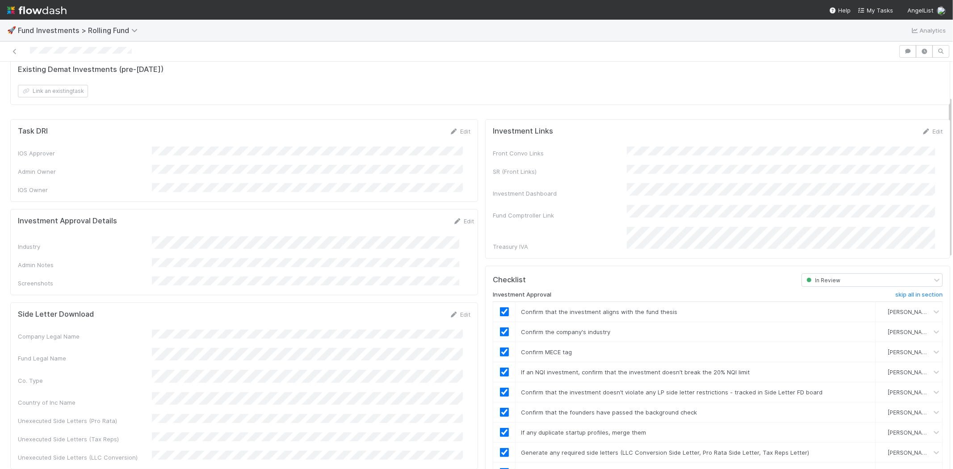
scroll to position [0, 0]
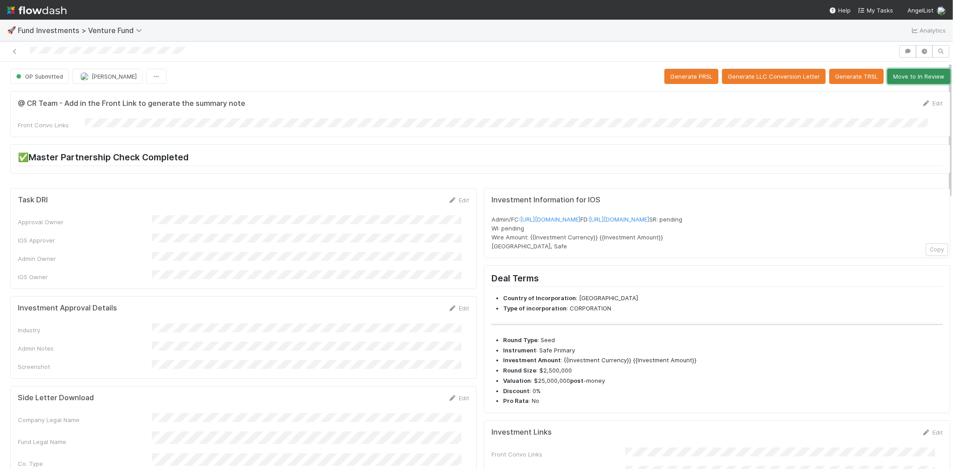
click at [910, 74] on button "Move to In Review" at bounding box center [918, 76] width 63 height 15
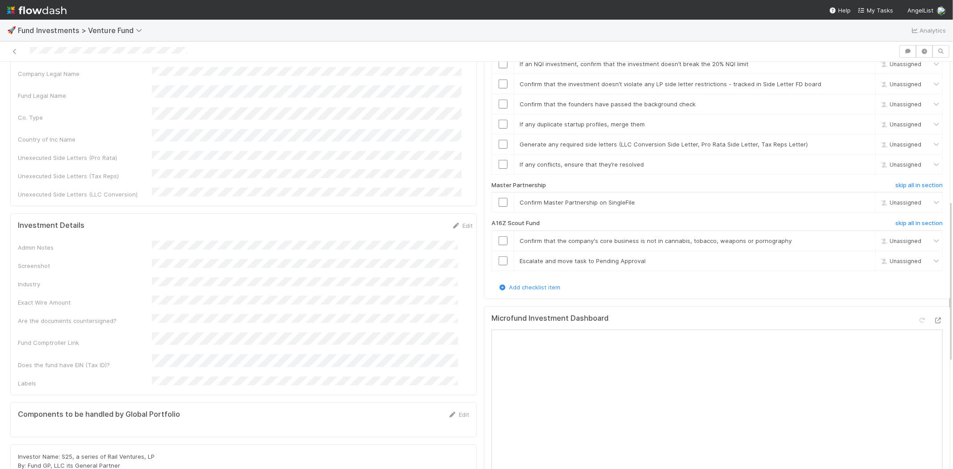
scroll to position [347, 0]
click at [895, 219] on h6 "skip all in section" at bounding box center [918, 222] width 47 height 7
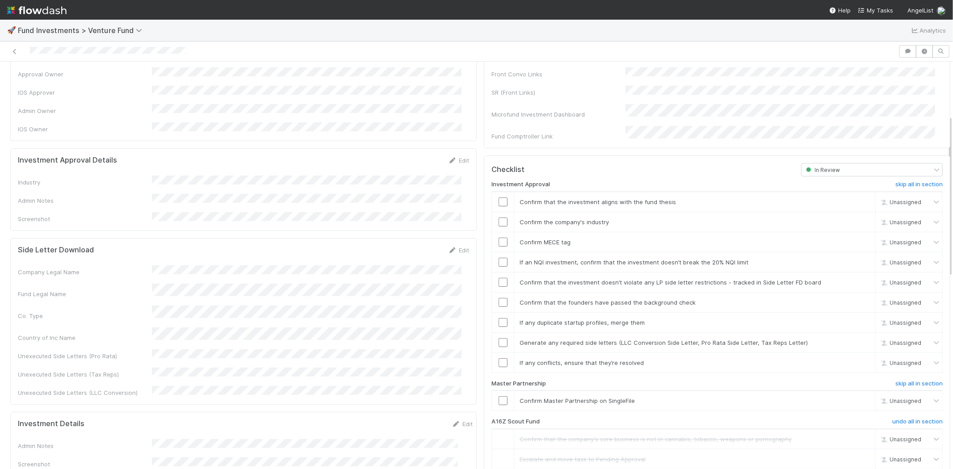
scroll to position [99, 0]
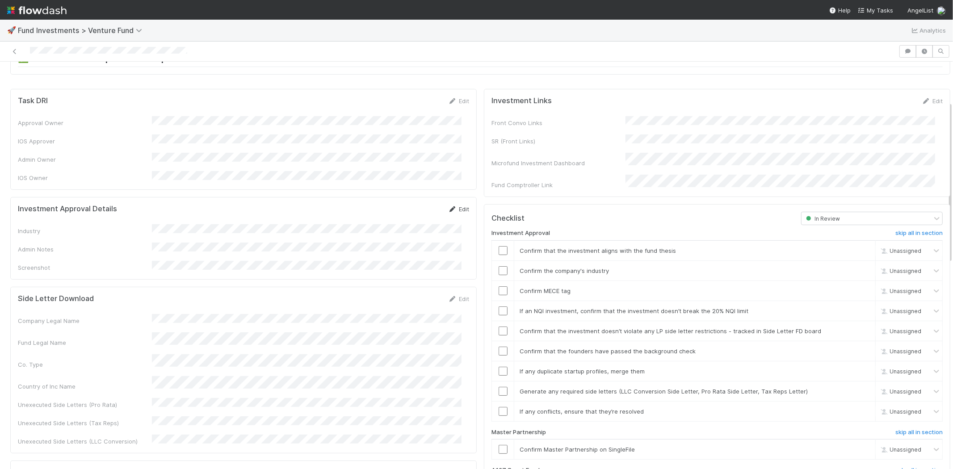
click at [453, 206] on link "Edit" at bounding box center [458, 209] width 21 height 7
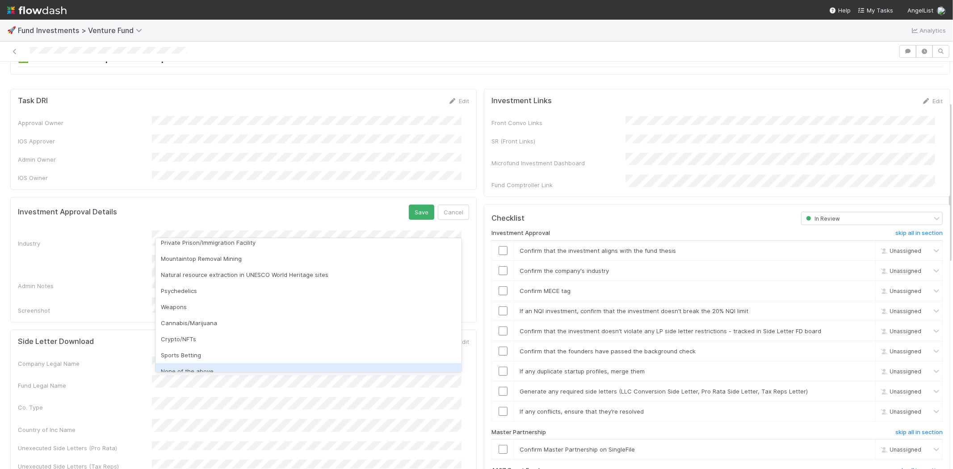
scroll to position [255, 0]
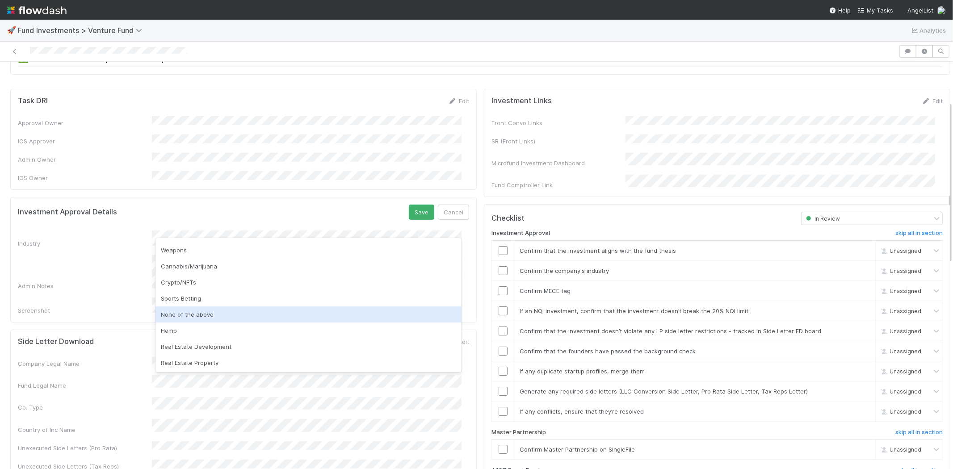
click at [197, 316] on div "None of the above" at bounding box center [308, 314] width 306 height 16
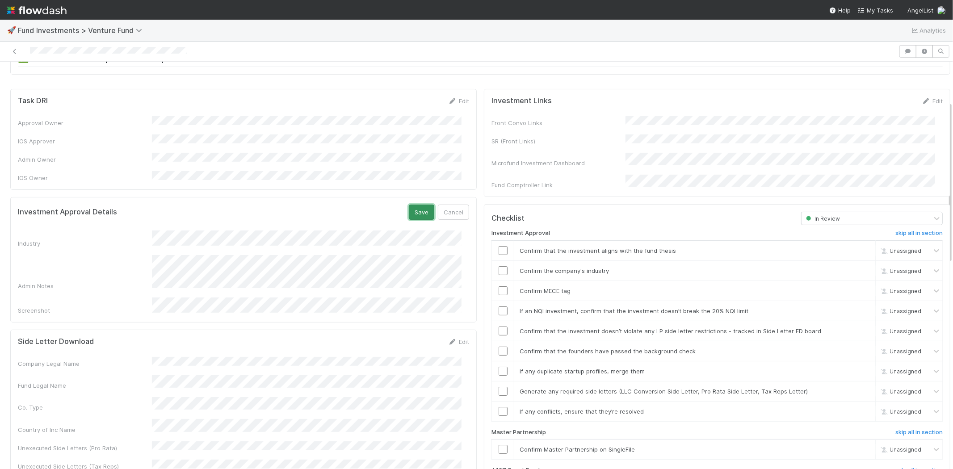
click at [414, 205] on button "Save" at bounding box center [421, 212] width 25 height 15
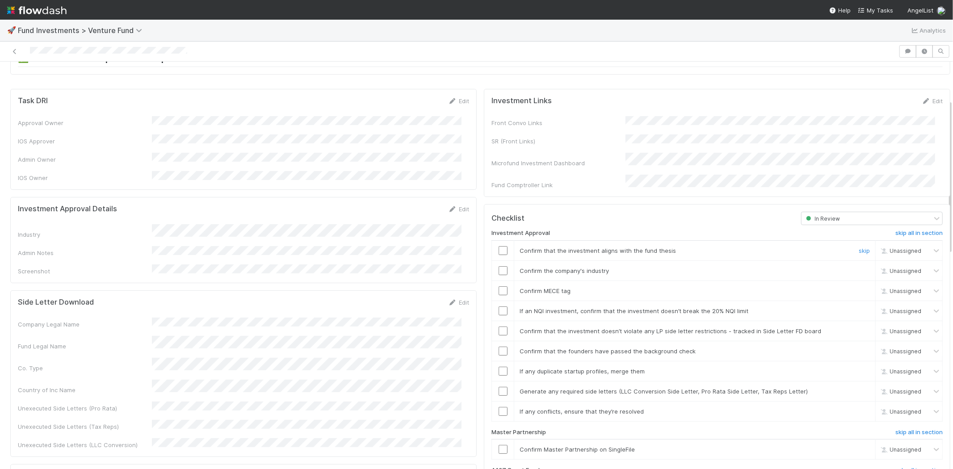
click at [499, 246] on input "checkbox" at bounding box center [503, 250] width 9 height 9
click at [499, 266] on input "checkbox" at bounding box center [503, 270] width 9 height 9
click at [499, 286] on input "checkbox" at bounding box center [503, 290] width 9 height 9
click at [499, 306] on input "checkbox" at bounding box center [503, 310] width 9 height 9
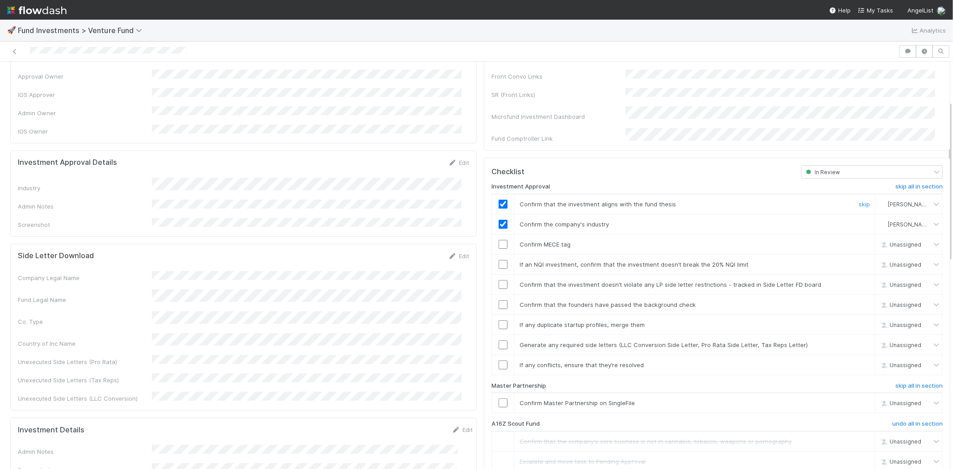
scroll to position [198, 0]
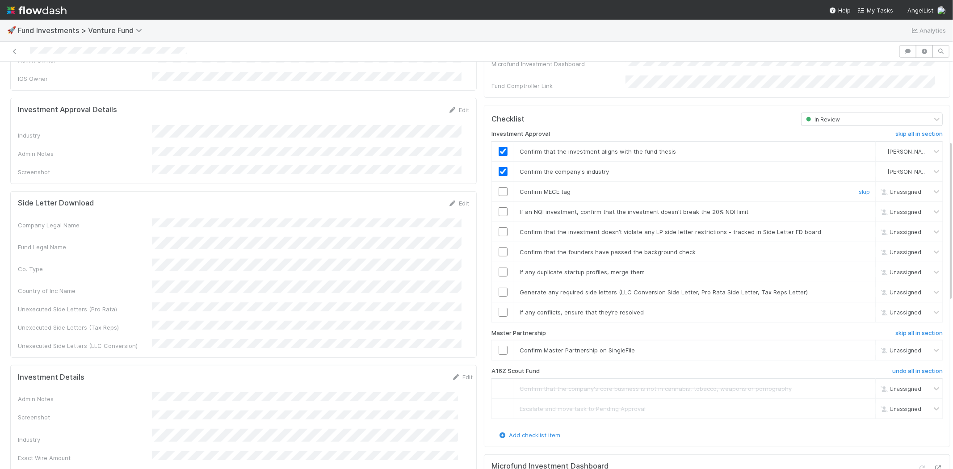
click at [499, 187] on input "checkbox" at bounding box center [503, 191] width 9 height 9
click at [499, 207] on input "checkbox" at bounding box center [503, 211] width 9 height 9
click at [499, 227] on input "checkbox" at bounding box center [503, 231] width 9 height 9
click at [499, 247] on input "checkbox" at bounding box center [503, 251] width 9 height 9
click at [499, 268] on input "checkbox" at bounding box center [503, 272] width 9 height 9
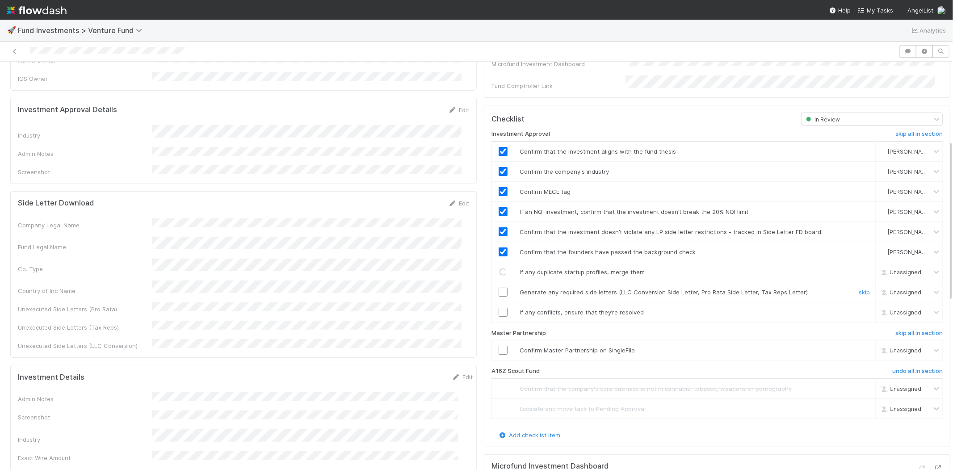
click at [499, 288] on input "checkbox" at bounding box center [503, 292] width 9 height 9
click at [493, 306] on td at bounding box center [503, 312] width 22 height 20
click at [499, 308] on input "checkbox" at bounding box center [503, 312] width 9 height 9
click at [499, 346] on input "checkbox" at bounding box center [503, 350] width 9 height 9
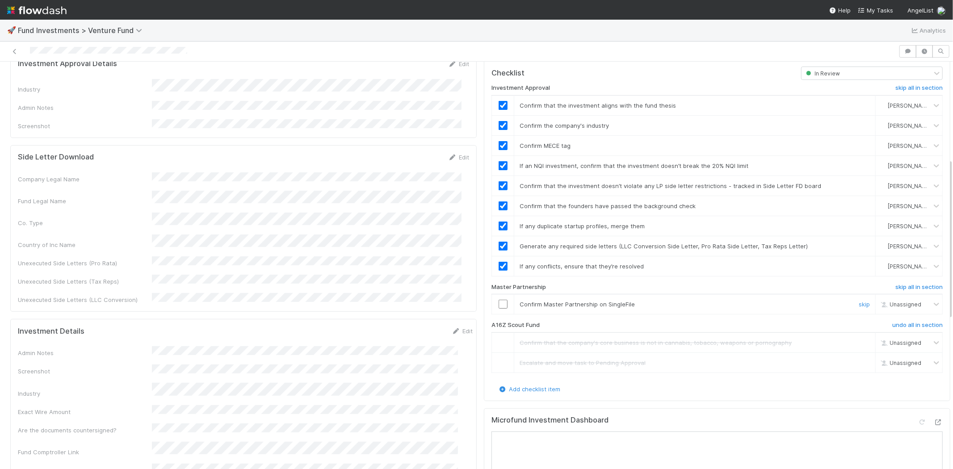
scroll to position [298, 0]
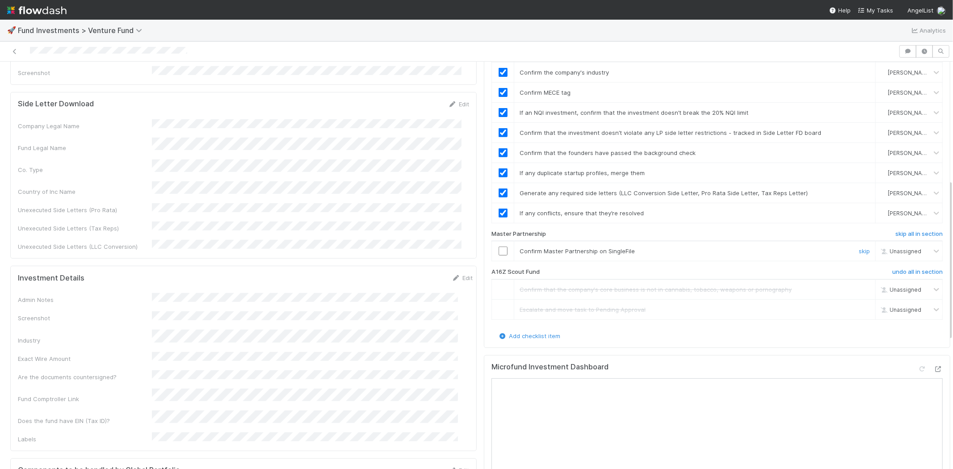
click at [499, 247] on input "checkbox" at bounding box center [503, 251] width 9 height 9
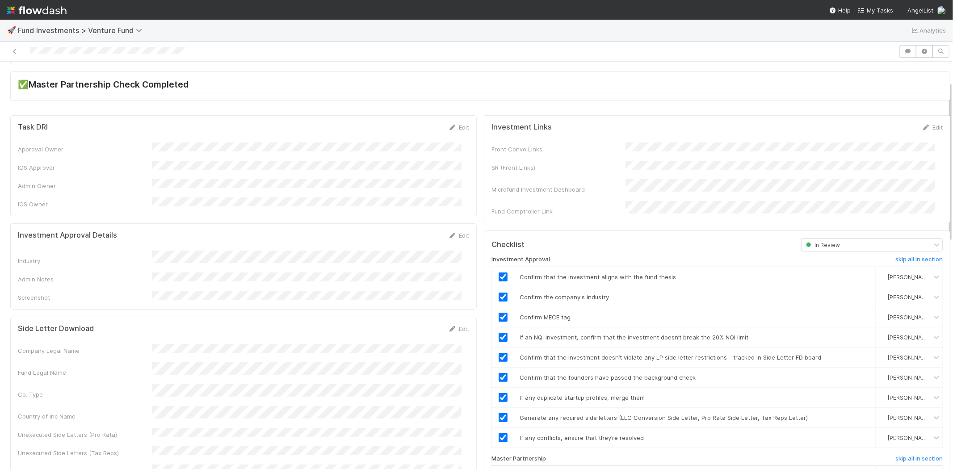
scroll to position [0, 0]
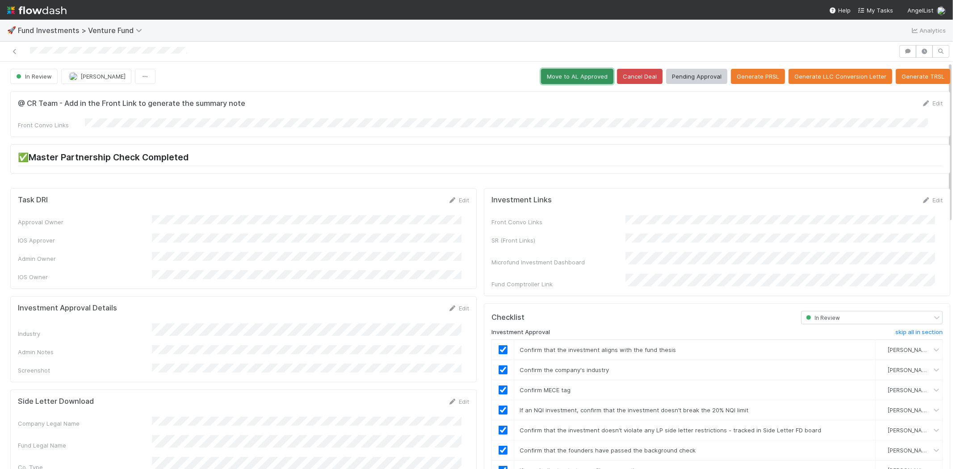
click at [541, 80] on button "Move to AL Approved" at bounding box center [577, 76] width 72 height 15
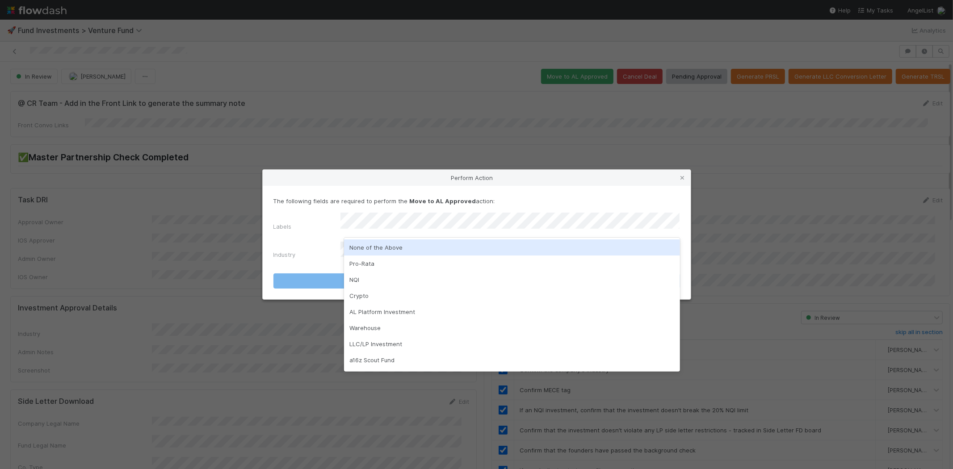
click at [367, 240] on div "None of the Above" at bounding box center [512, 247] width 336 height 16
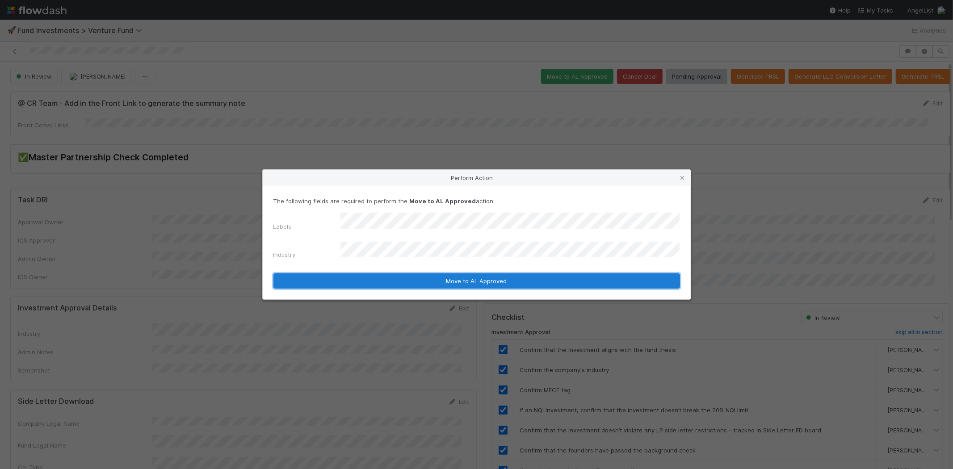
click at [346, 273] on button "Move to AL Approved" at bounding box center [476, 280] width 407 height 15
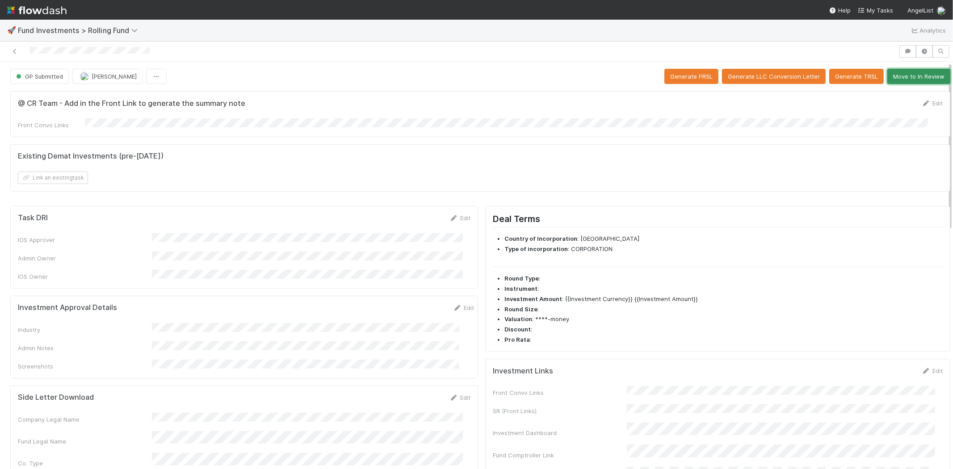
click at [903, 78] on button "Move to In Review" at bounding box center [918, 76] width 63 height 15
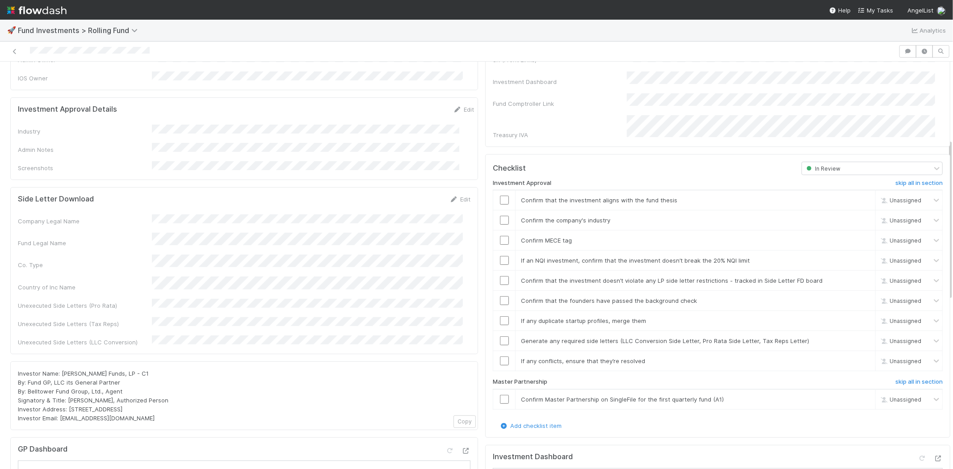
scroll to position [99, 0]
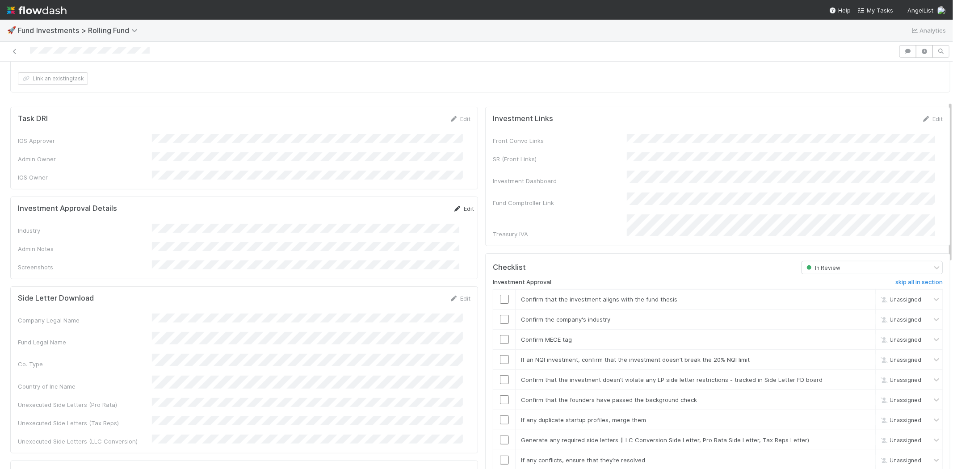
click at [453, 205] on link "Edit" at bounding box center [463, 208] width 21 height 7
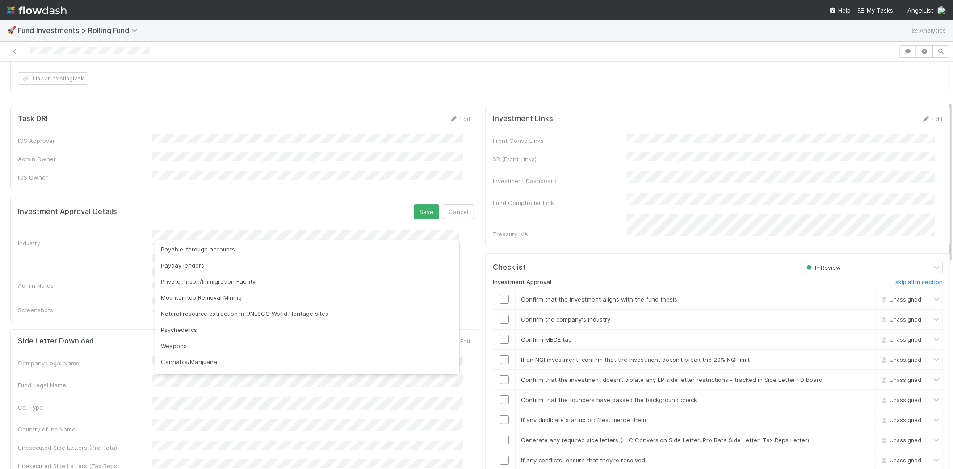
scroll to position [255, 0]
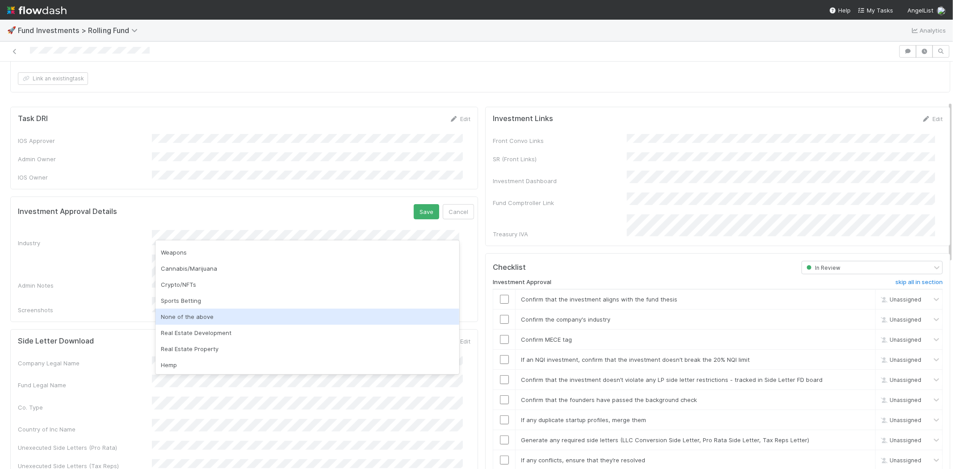
click at [193, 313] on div "None of the above" at bounding box center [307, 317] width 304 height 16
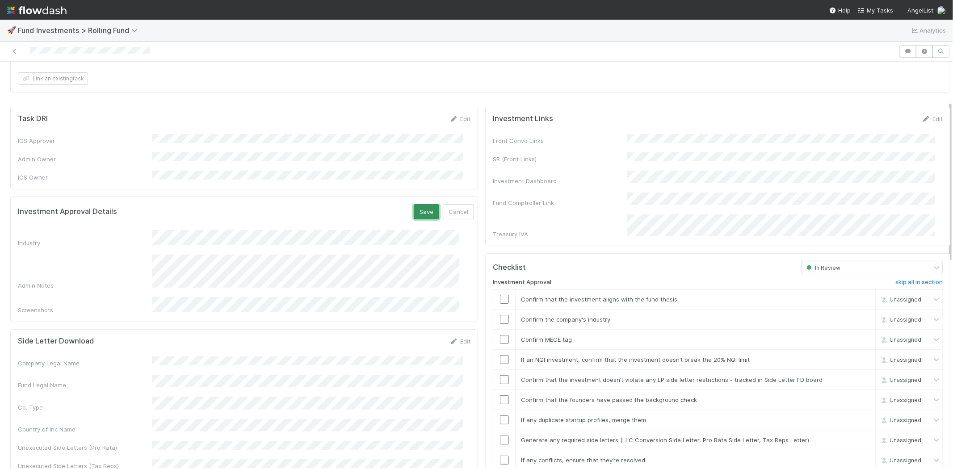
click at [414, 206] on button "Save" at bounding box center [426, 211] width 25 height 15
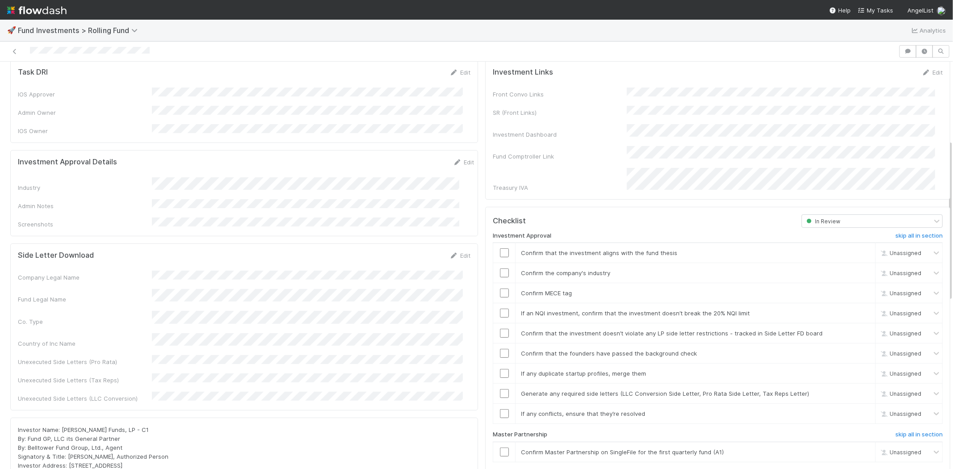
scroll to position [198, 0]
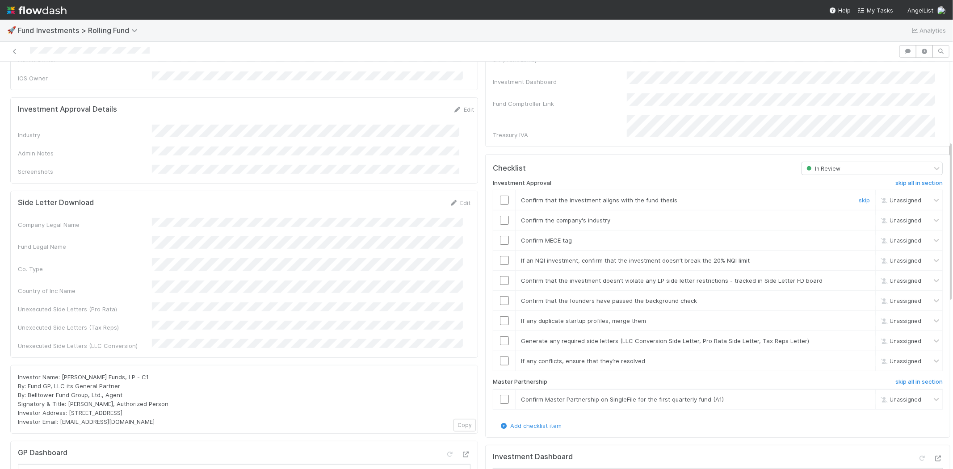
drag, startPoint x: 498, startPoint y: 186, endPoint x: 494, endPoint y: 201, distance: 15.7
click at [500, 196] on input "checkbox" at bounding box center [504, 200] width 9 height 9
click at [500, 216] on input "checkbox" at bounding box center [504, 220] width 9 height 9
click at [500, 236] on input "checkbox" at bounding box center [504, 240] width 9 height 9
click at [500, 256] on input "checkbox" at bounding box center [504, 260] width 9 height 9
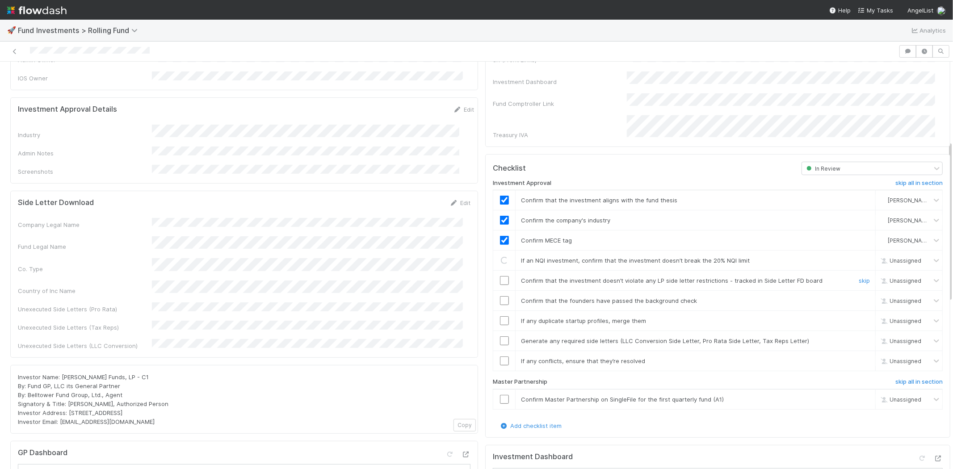
click at [499, 273] on td at bounding box center [504, 281] width 22 height 20
click at [500, 276] on input "checkbox" at bounding box center [504, 280] width 9 height 9
click at [500, 296] on input "checkbox" at bounding box center [504, 300] width 9 height 9
click at [500, 316] on input "checkbox" at bounding box center [504, 320] width 9 height 9
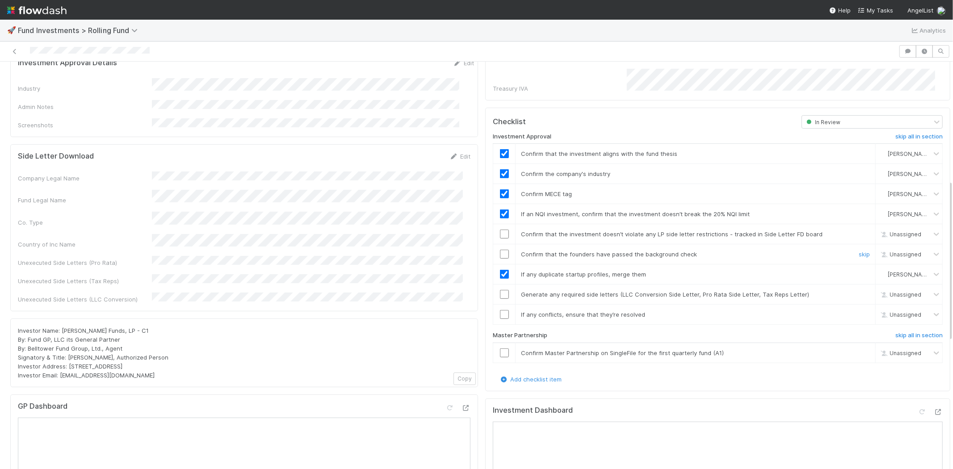
scroll to position [298, 0]
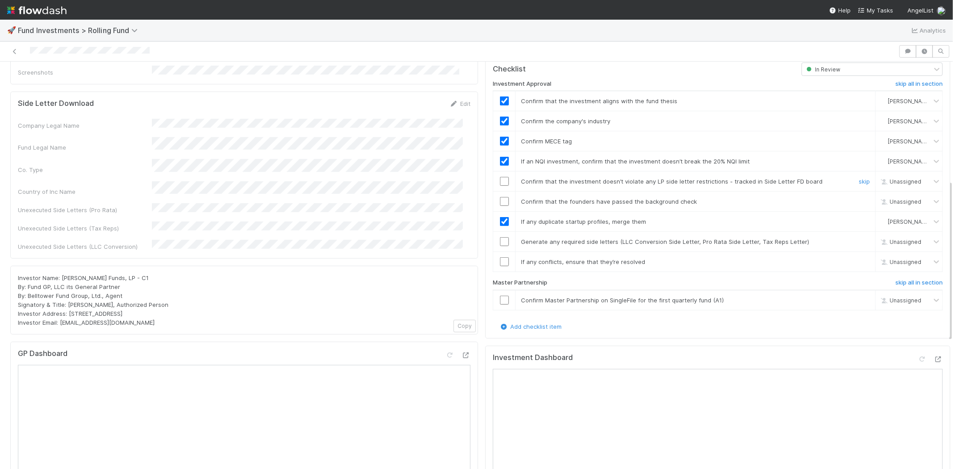
click at [500, 177] on input "checkbox" at bounding box center [504, 181] width 9 height 9
click at [500, 197] on input "checkbox" at bounding box center [504, 201] width 9 height 9
click at [500, 237] on input "checkbox" at bounding box center [504, 241] width 9 height 9
click at [500, 257] on input "checkbox" at bounding box center [504, 261] width 9 height 9
click at [500, 296] on input "checkbox" at bounding box center [504, 300] width 9 height 9
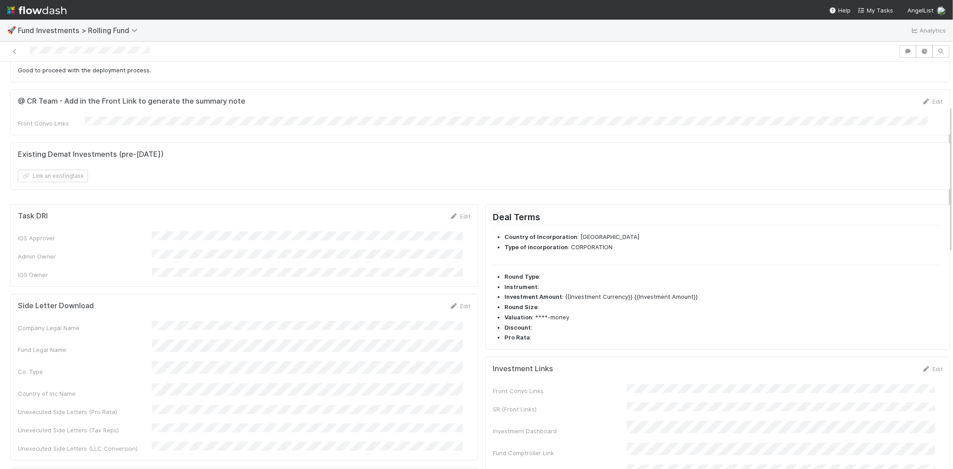
scroll to position [0, 0]
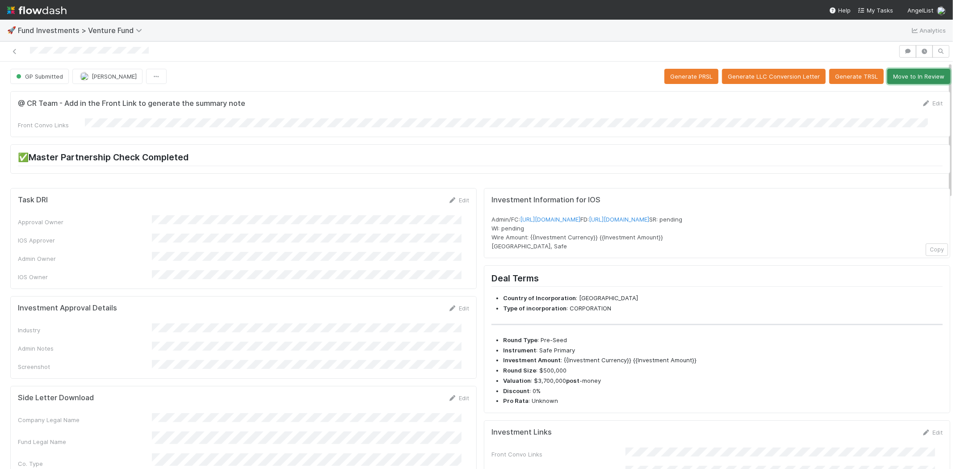
click at [889, 74] on button "Move to In Review" at bounding box center [918, 76] width 63 height 15
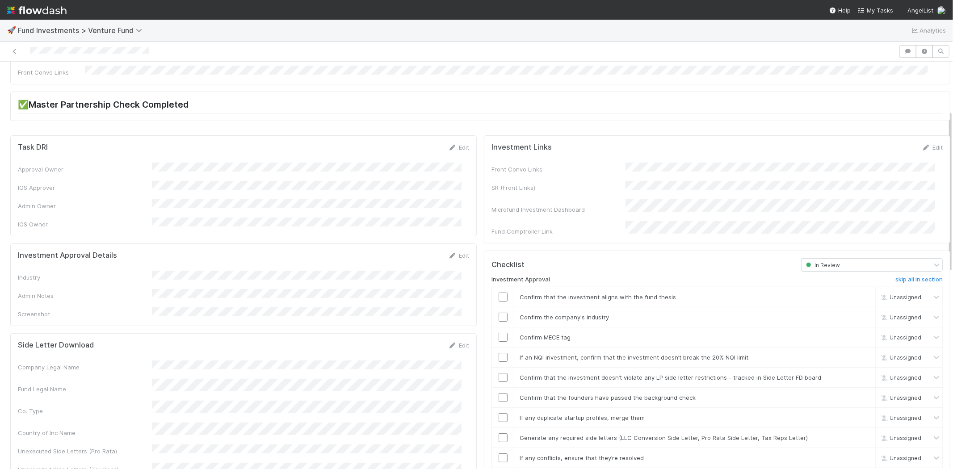
scroll to position [50, 0]
click at [457, 255] on link "Edit" at bounding box center [458, 258] width 21 height 7
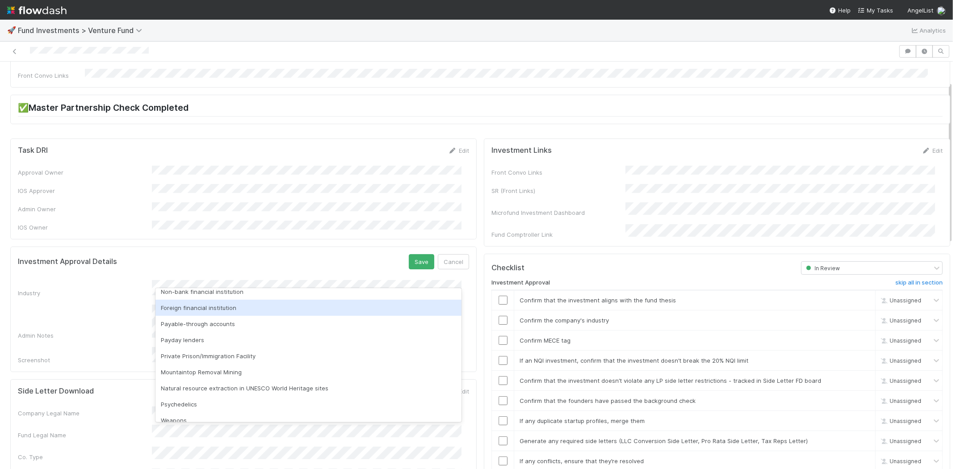
scroll to position [255, 0]
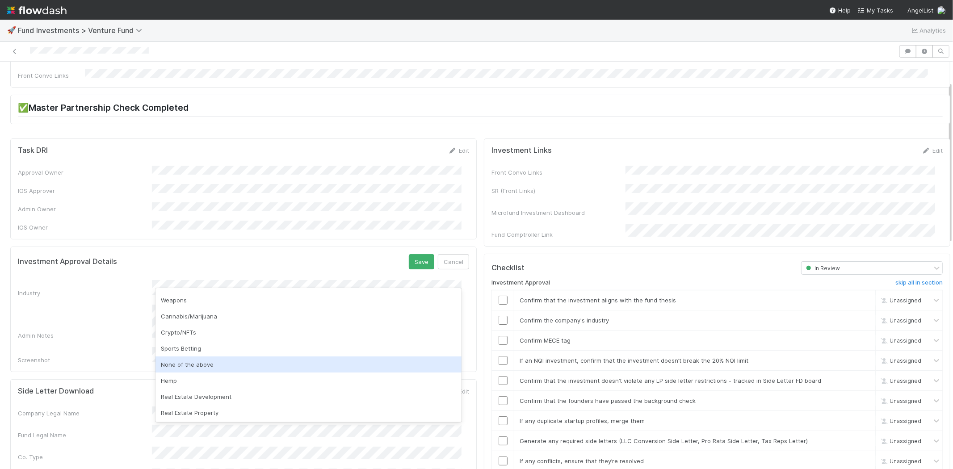
click at [197, 359] on div "None of the above" at bounding box center [308, 364] width 306 height 16
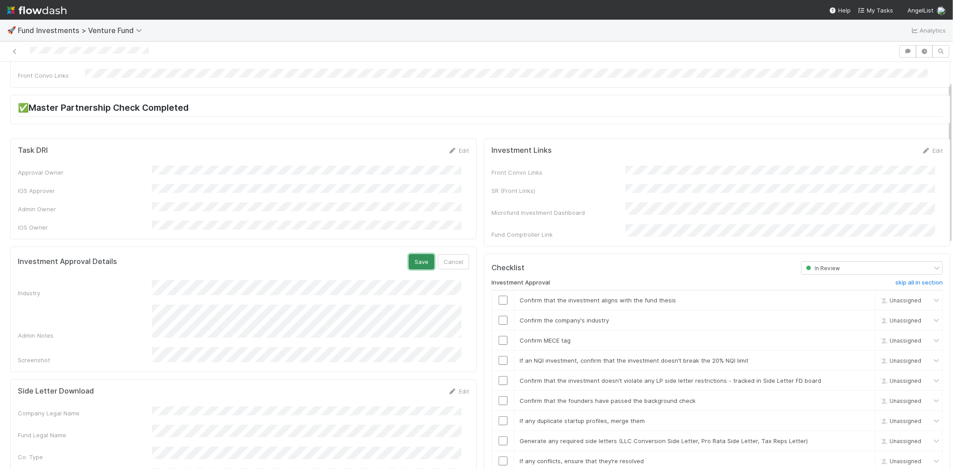
click at [409, 254] on button "Save" at bounding box center [421, 261] width 25 height 15
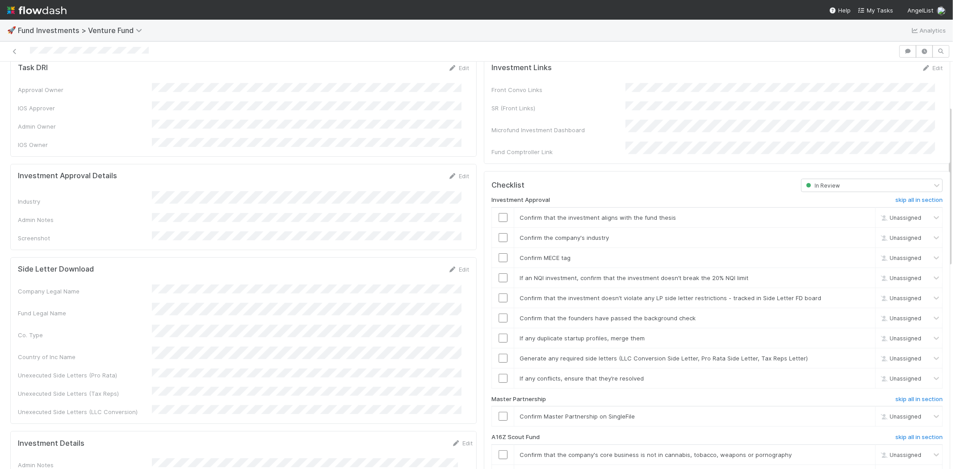
scroll to position [149, 0]
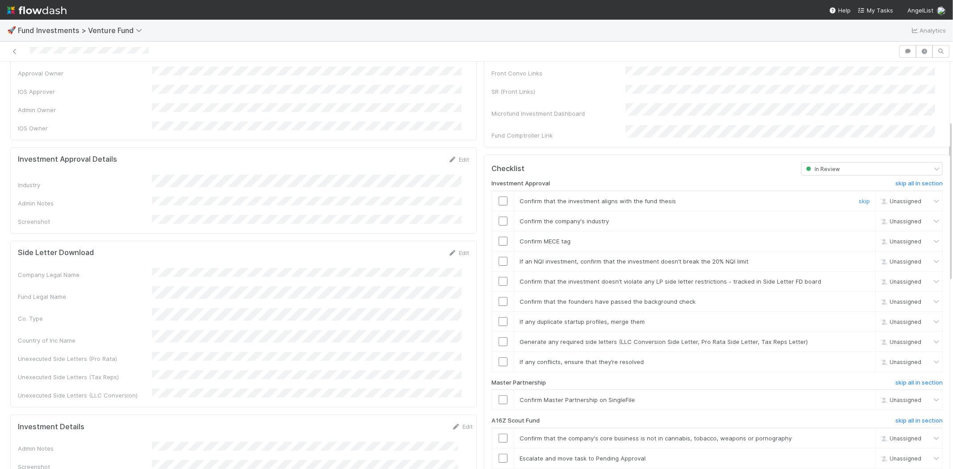
click at [499, 197] on input "checkbox" at bounding box center [503, 201] width 9 height 9
drag, startPoint x: 496, startPoint y: 202, endPoint x: 497, endPoint y: 207, distance: 4.9
click at [497, 211] on td at bounding box center [503, 221] width 22 height 20
click at [499, 217] on input "checkbox" at bounding box center [503, 221] width 9 height 9
click at [499, 237] on input "checkbox" at bounding box center [503, 241] width 9 height 9
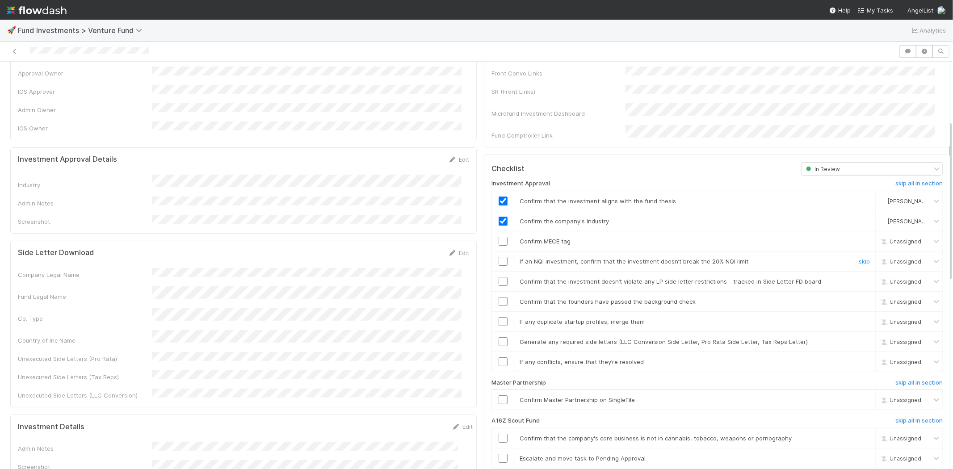
click at [494, 251] on td at bounding box center [503, 261] width 22 height 20
click at [499, 257] on input "checkbox" at bounding box center [503, 261] width 9 height 9
checkbox input "true"
click at [499, 277] on input "checkbox" at bounding box center [503, 281] width 9 height 9
click at [499, 297] on input "checkbox" at bounding box center [503, 301] width 9 height 9
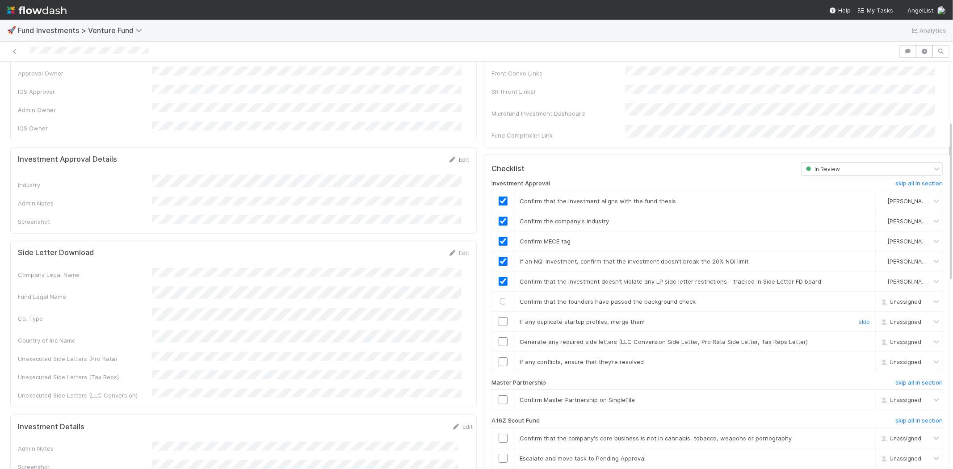
click at [499, 317] on input "checkbox" at bounding box center [503, 321] width 9 height 9
drag, startPoint x: 497, startPoint y: 327, endPoint x: 497, endPoint y: 343, distance: 15.2
click at [499, 337] on input "checkbox" at bounding box center [503, 341] width 9 height 9
click at [499, 357] on input "checkbox" at bounding box center [503, 361] width 9 height 9
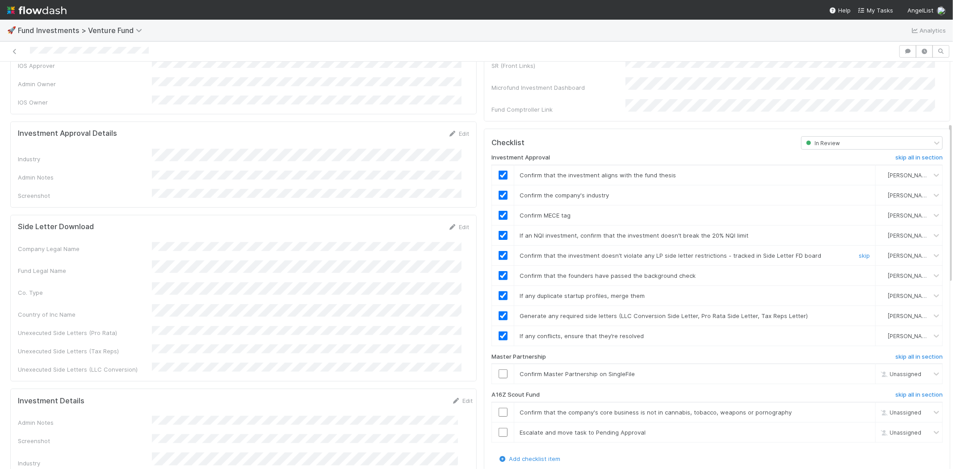
scroll to position [198, 0]
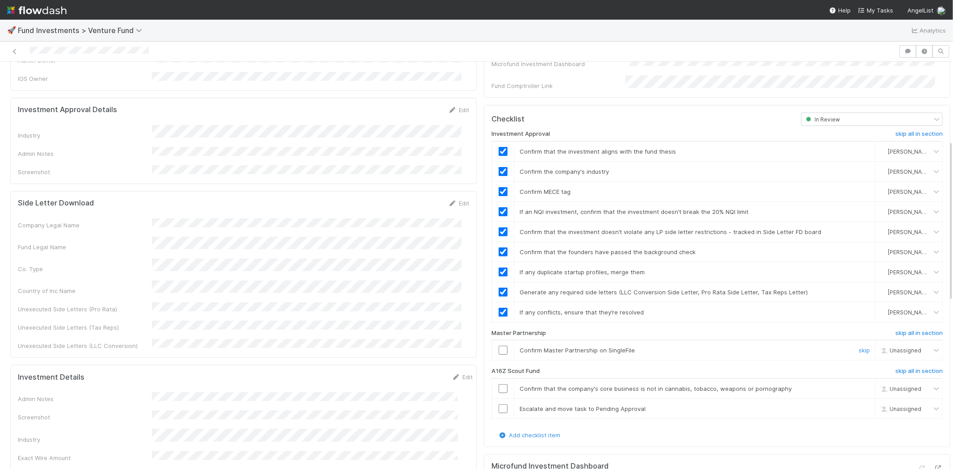
drag, startPoint x: 495, startPoint y: 340, endPoint x: 500, endPoint y: 336, distance: 6.2
click at [499, 346] on input "checkbox" at bounding box center [503, 350] width 9 height 9
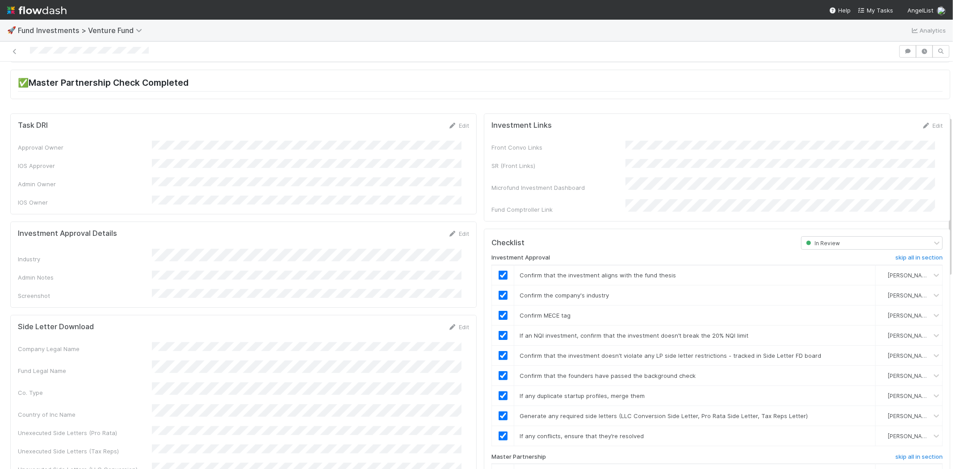
scroll to position [0, 0]
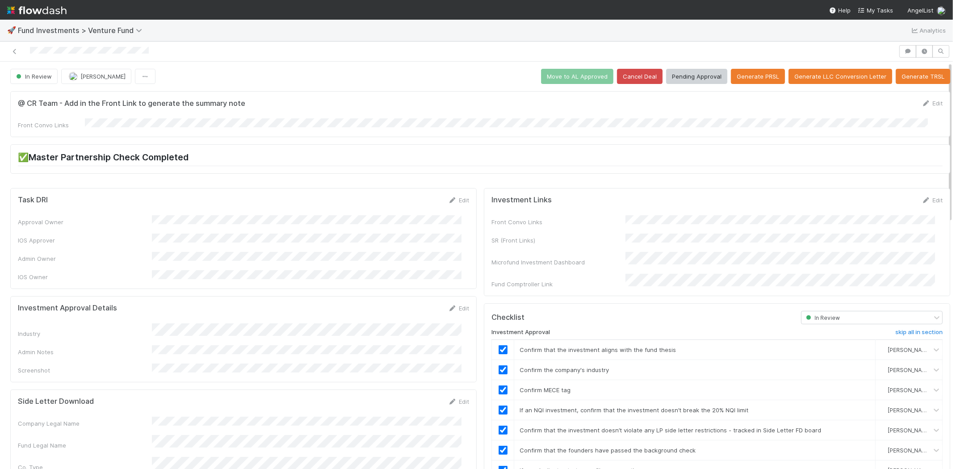
click at [177, 42] on div at bounding box center [476, 52] width 953 height 20
click at [701, 77] on button "Pending Approval" at bounding box center [696, 76] width 61 height 15
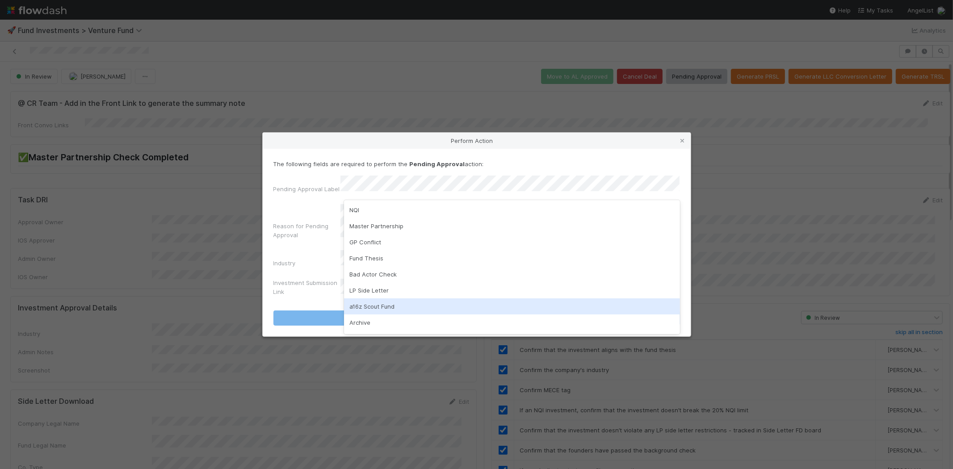
click at [370, 302] on div "a16z Scout Fund" at bounding box center [512, 306] width 336 height 16
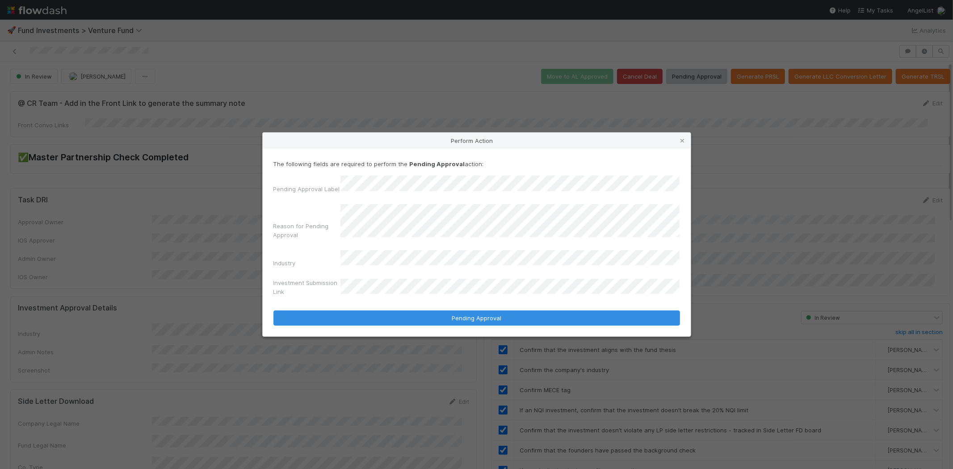
click at [364, 278] on div "Investment Submission Link" at bounding box center [476, 288] width 407 height 21
click at [273, 310] on button "Pending Approval" at bounding box center [476, 317] width 407 height 15
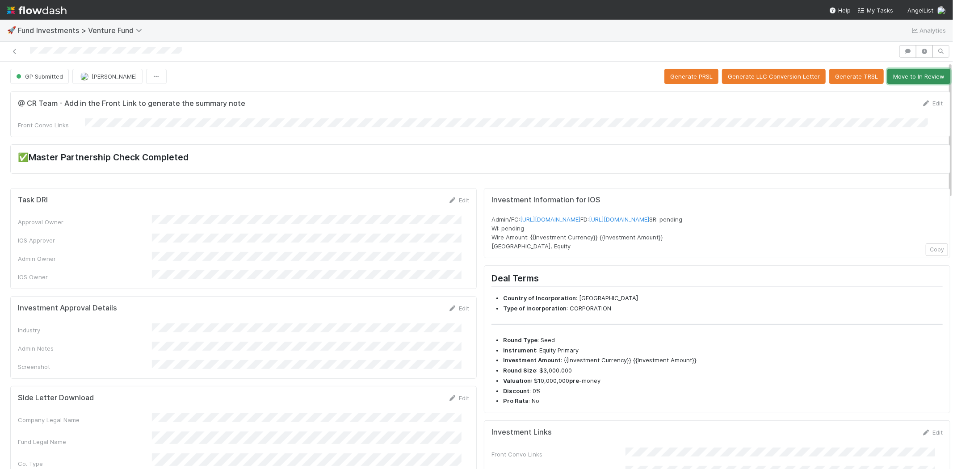
click at [913, 74] on button "Move to In Review" at bounding box center [918, 76] width 63 height 15
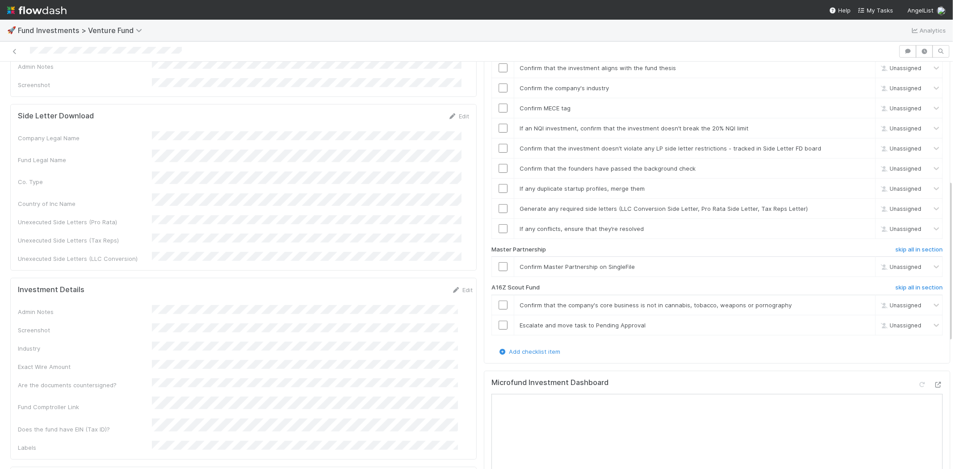
scroll to position [298, 0]
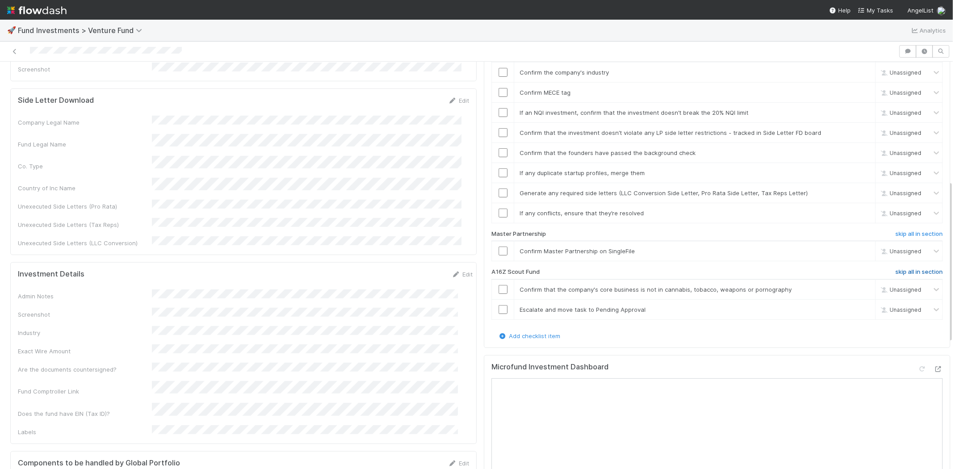
click at [895, 268] on h6 "skip all in section" at bounding box center [918, 271] width 47 height 7
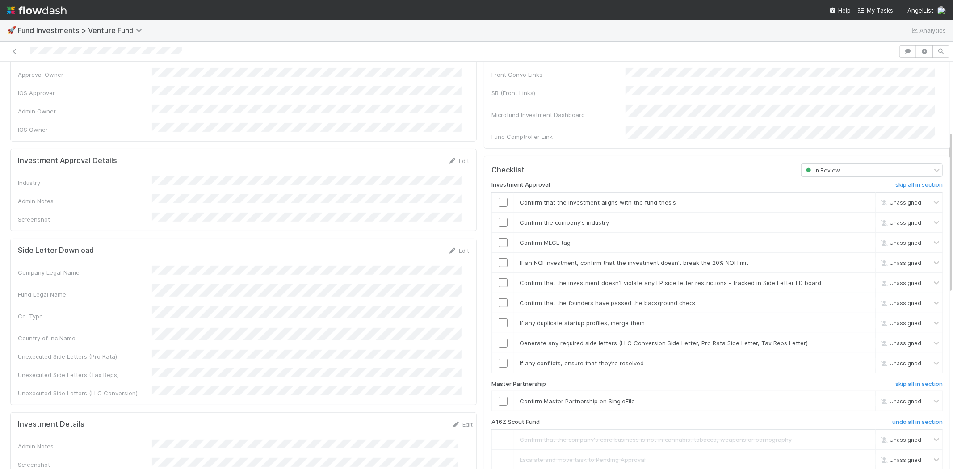
scroll to position [99, 0]
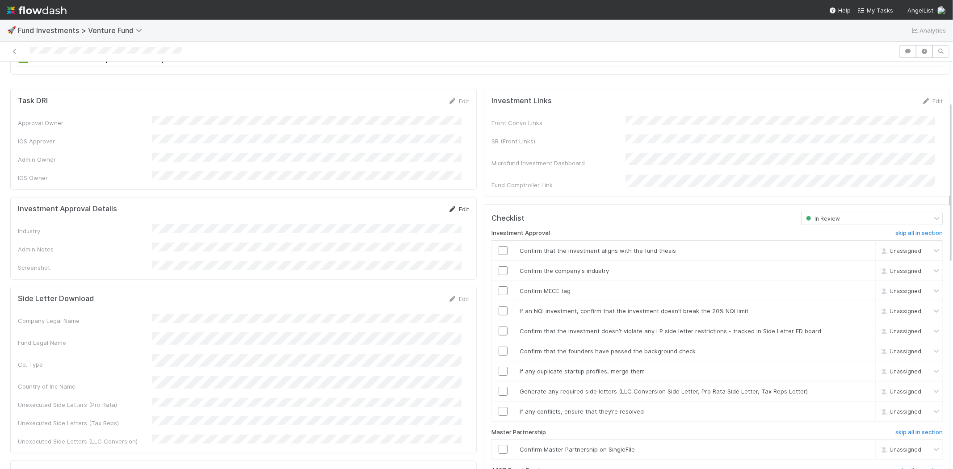
click at [451, 206] on link "Edit" at bounding box center [458, 209] width 21 height 7
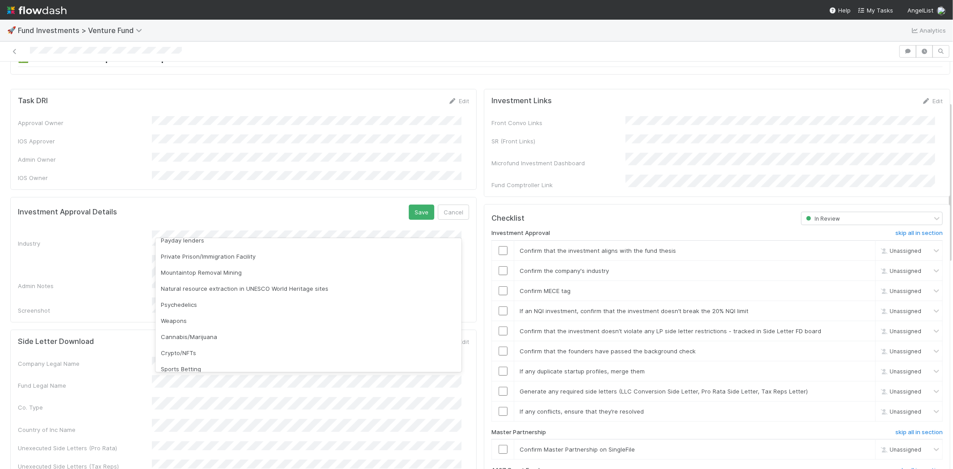
scroll to position [255, 0]
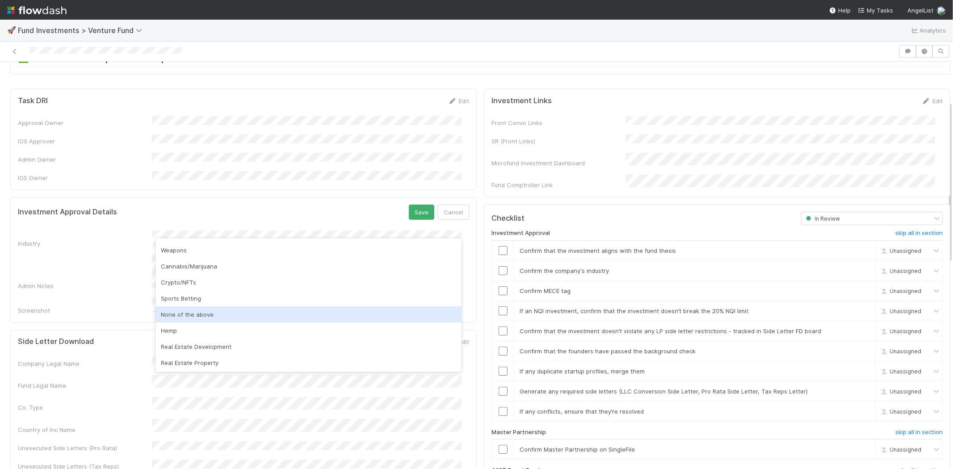
click at [199, 316] on div "None of the above" at bounding box center [308, 314] width 306 height 16
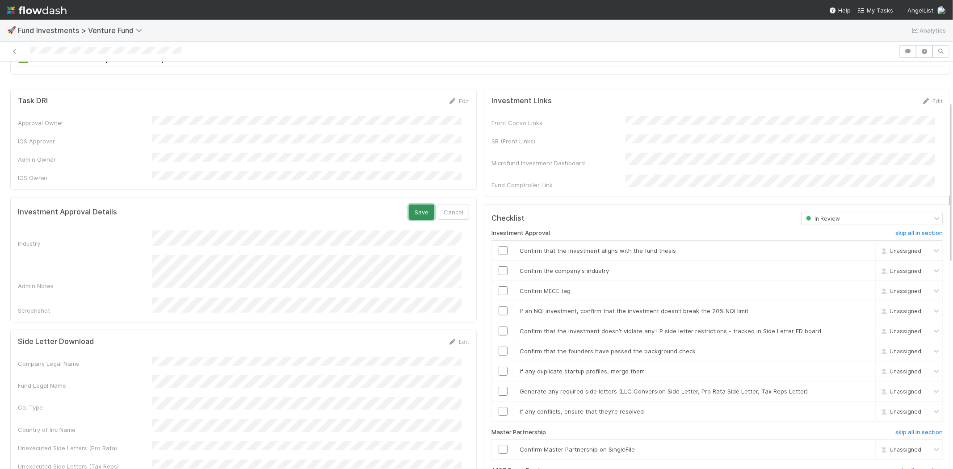
click at [409, 205] on button "Save" at bounding box center [421, 212] width 25 height 15
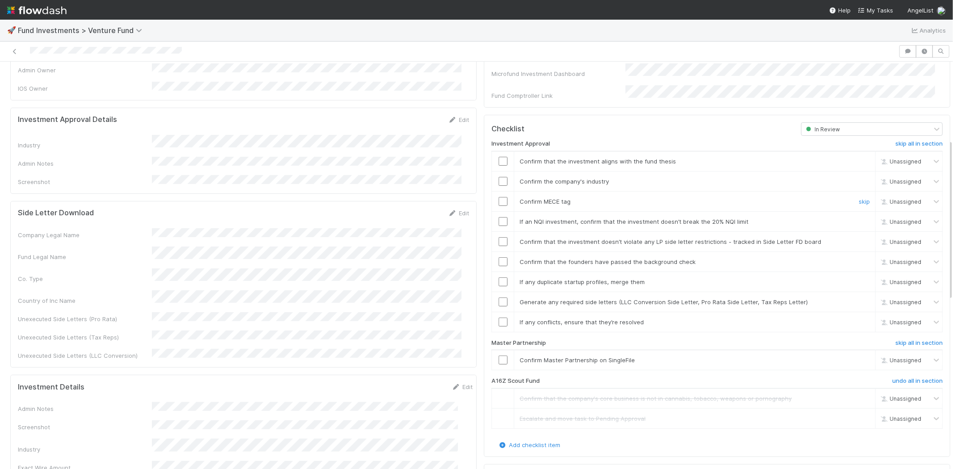
scroll to position [198, 0]
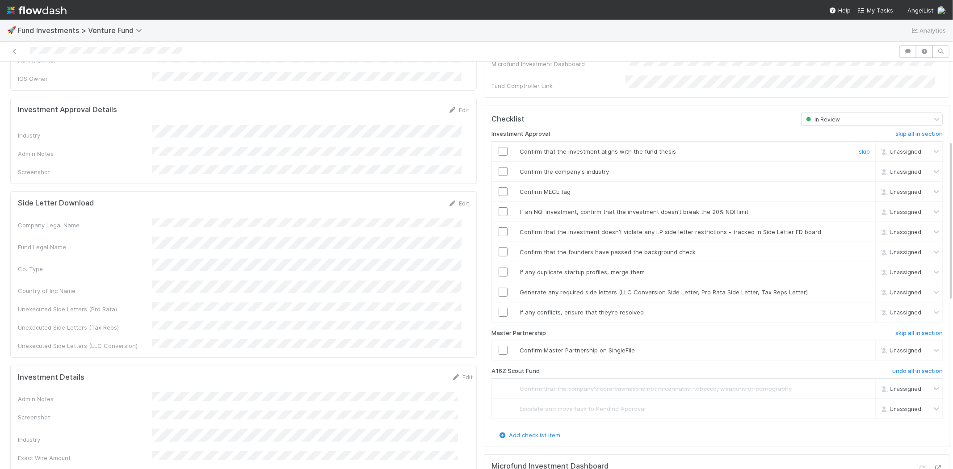
click at [499, 147] on input "checkbox" at bounding box center [503, 151] width 9 height 9
click at [499, 167] on input "checkbox" at bounding box center [503, 171] width 9 height 9
click at [494, 181] on td at bounding box center [503, 191] width 22 height 20
click at [499, 187] on input "checkbox" at bounding box center [503, 191] width 9 height 9
click at [499, 207] on input "checkbox" at bounding box center [503, 211] width 9 height 9
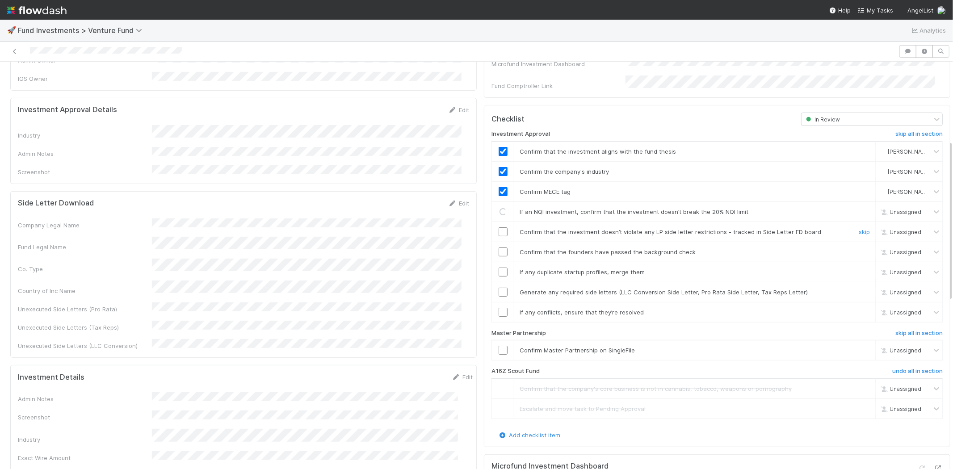
click at [499, 227] on input "checkbox" at bounding box center [503, 231] width 9 height 9
drag, startPoint x: 498, startPoint y: 239, endPoint x: 496, endPoint y: 255, distance: 15.7
click at [499, 247] on input "checkbox" at bounding box center [503, 251] width 9 height 9
click at [499, 268] on input "checkbox" at bounding box center [503, 272] width 9 height 9
drag, startPoint x: 493, startPoint y: 280, endPoint x: 495, endPoint y: 293, distance: 13.1
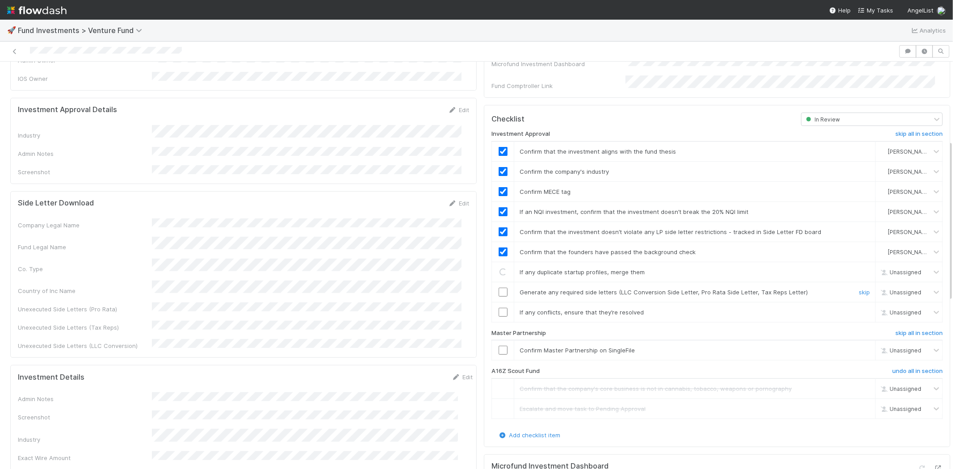
click at [499, 288] on input "checkbox" at bounding box center [503, 292] width 9 height 9
click at [499, 308] on input "checkbox" at bounding box center [503, 312] width 9 height 9
click at [499, 346] on input "checkbox" at bounding box center [503, 350] width 9 height 9
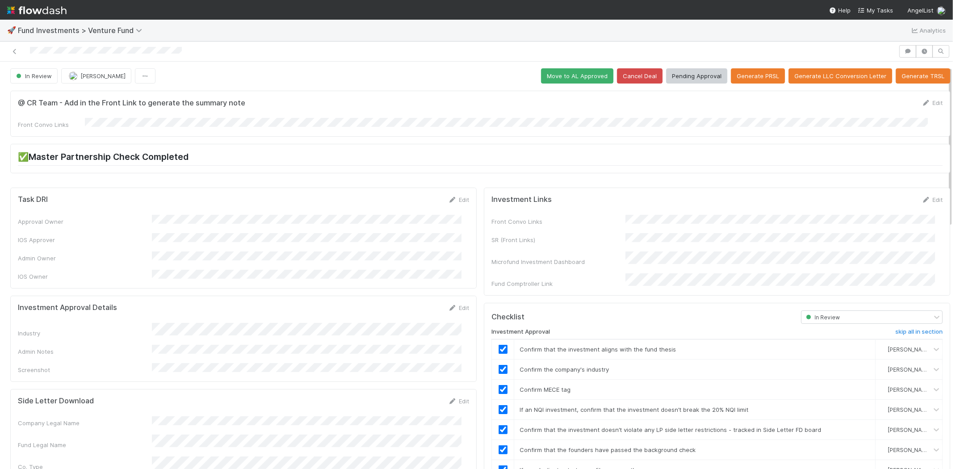
scroll to position [0, 0]
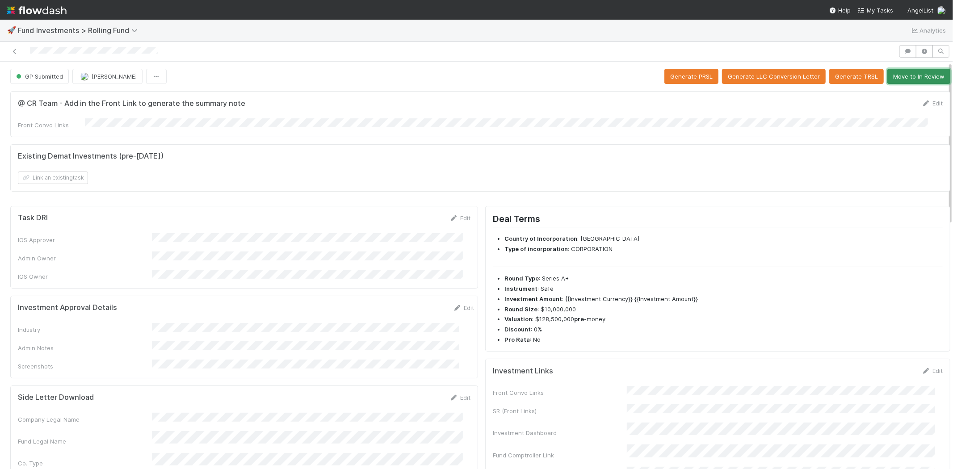
click at [901, 74] on button "Move to In Review" at bounding box center [918, 76] width 63 height 15
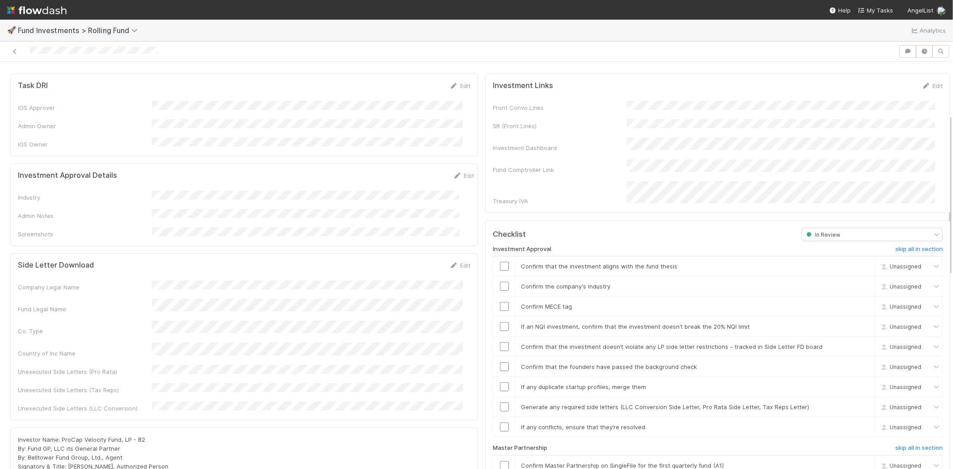
scroll to position [122, 0]
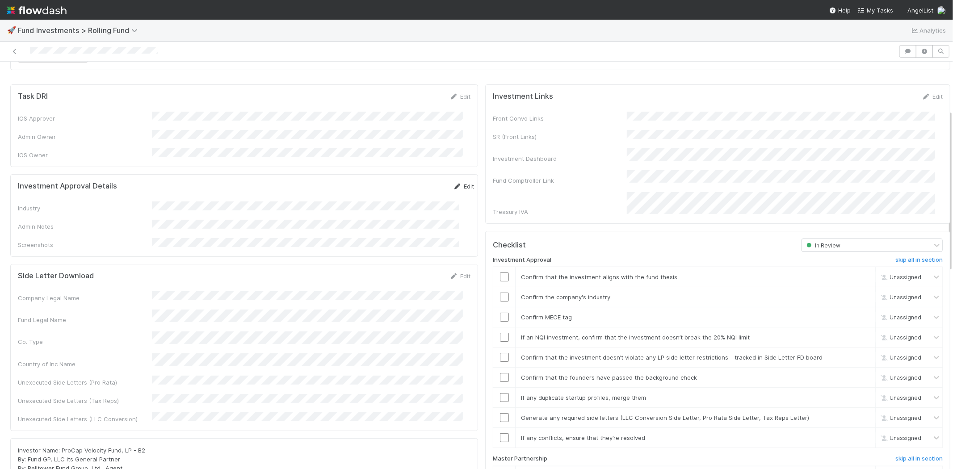
click at [453, 183] on link "Edit" at bounding box center [463, 186] width 21 height 7
click at [255, 195] on form "Investment Approval Details Save Cancel Industry Admin Notes Screenshots" at bounding box center [246, 237] width 456 height 110
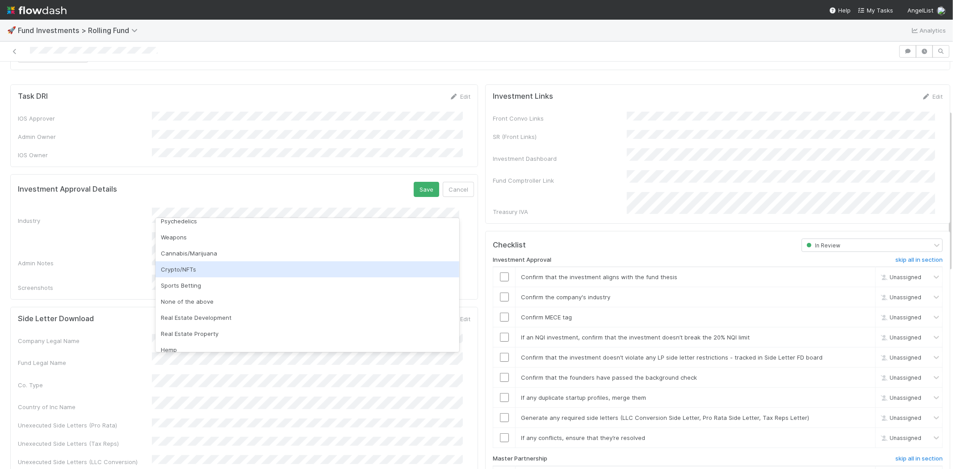
scroll to position [255, 0]
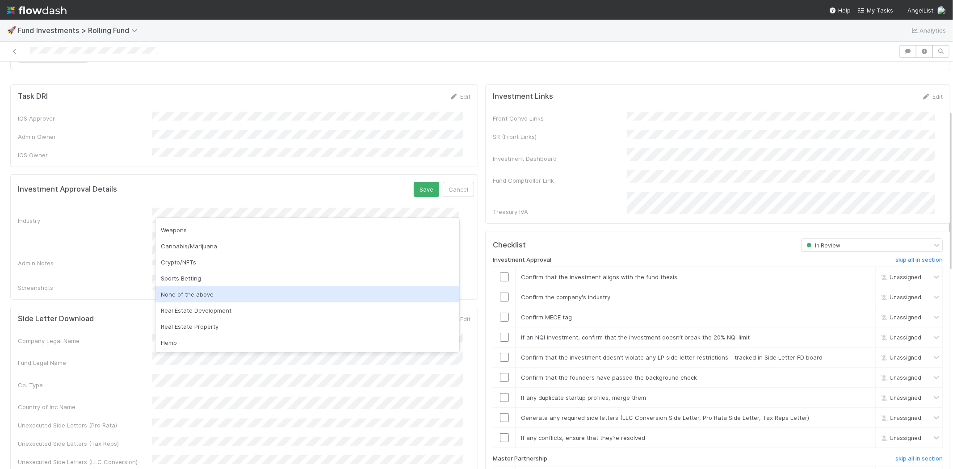
click at [216, 289] on div "None of the above" at bounding box center [307, 294] width 304 height 16
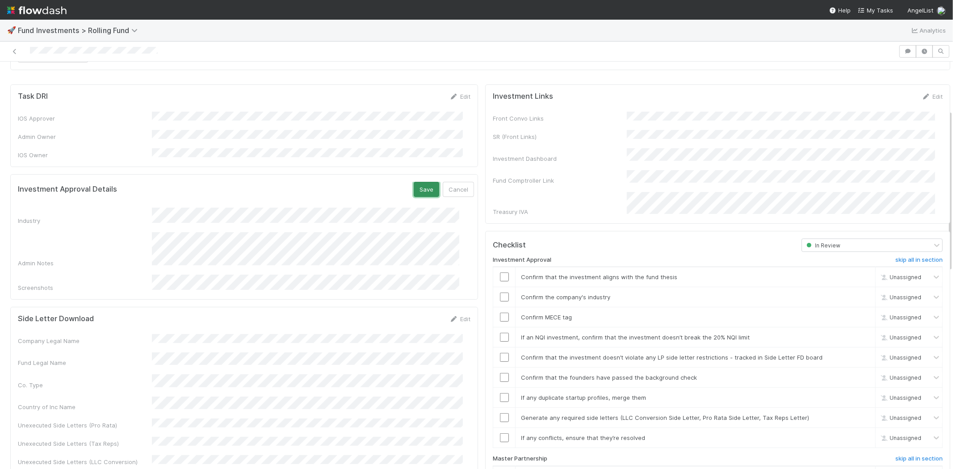
click at [414, 182] on button "Save" at bounding box center [426, 189] width 25 height 15
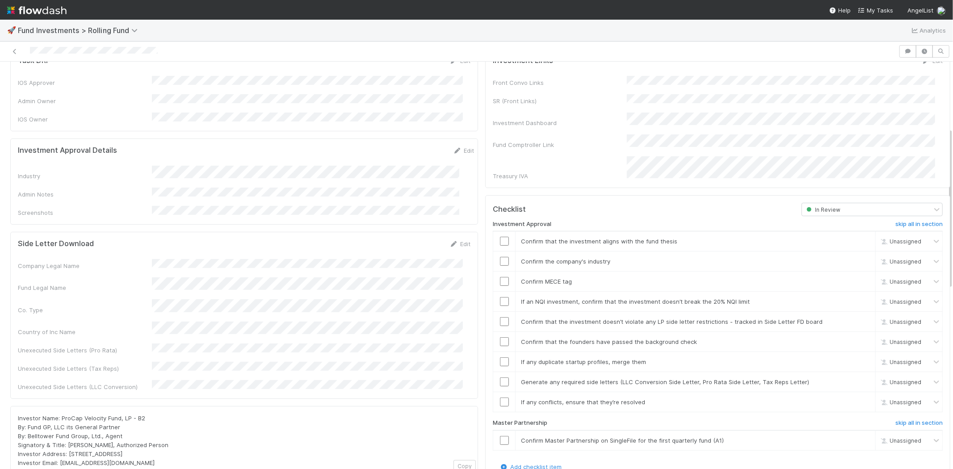
scroll to position [221, 0]
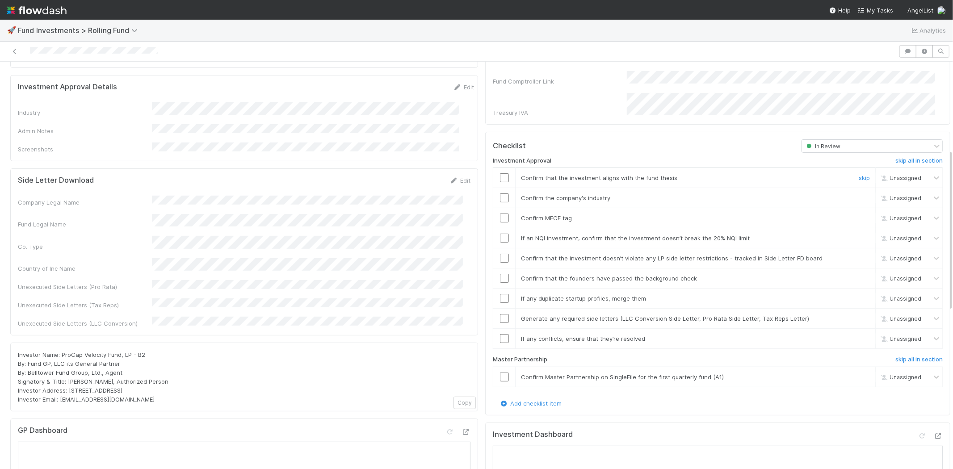
click at [500, 173] on input "checkbox" at bounding box center [504, 177] width 9 height 9
click at [500, 193] on input "checkbox" at bounding box center [504, 197] width 9 height 9
click at [500, 214] on input "checkbox" at bounding box center [504, 218] width 9 height 9
click at [497, 228] on td at bounding box center [504, 238] width 22 height 20
click at [500, 234] on input "checkbox" at bounding box center [504, 238] width 9 height 9
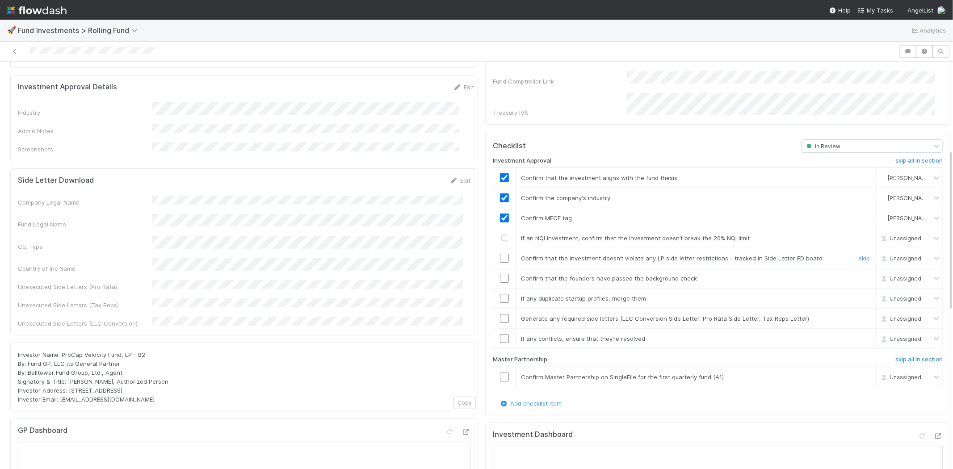
click at [500, 254] on input "checkbox" at bounding box center [504, 258] width 9 height 9
click at [500, 274] on input "checkbox" at bounding box center [504, 278] width 9 height 9
click at [500, 234] on input "checkbox" at bounding box center [504, 238] width 9 height 9
click at [500, 254] on input "checkbox" at bounding box center [504, 258] width 9 height 9
click at [500, 294] on input "checkbox" at bounding box center [504, 298] width 9 height 9
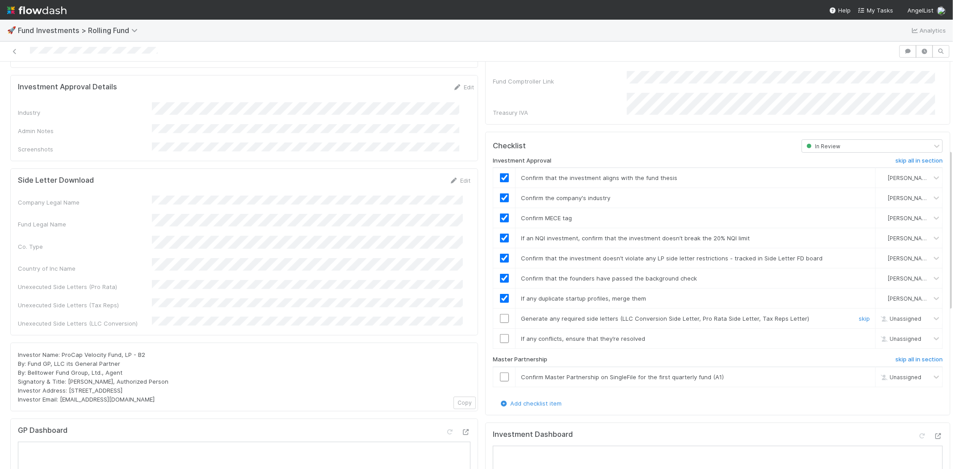
drag, startPoint x: 497, startPoint y: 304, endPoint x: 498, endPoint y: 322, distance: 17.9
click at [500, 314] on input "checkbox" at bounding box center [504, 318] width 9 height 9
click at [500, 334] on input "checkbox" at bounding box center [504, 338] width 9 height 9
click at [500, 373] on input "checkbox" at bounding box center [504, 377] width 9 height 9
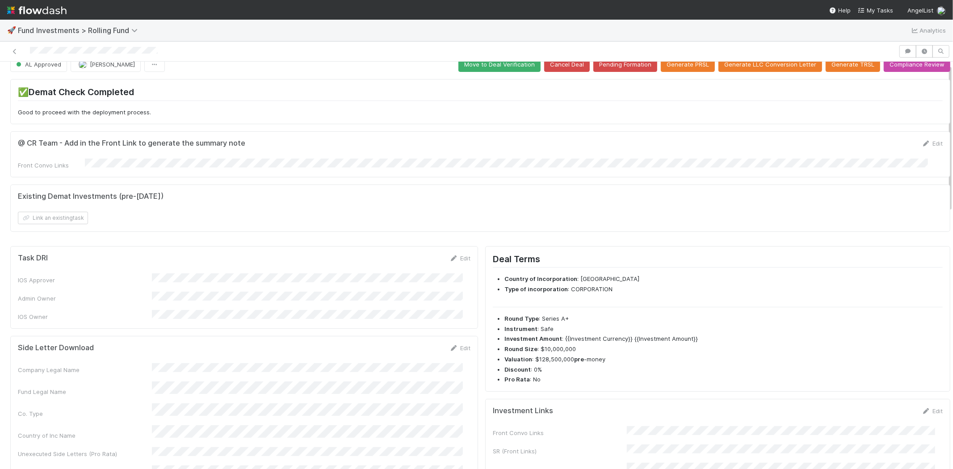
scroll to position [0, 0]
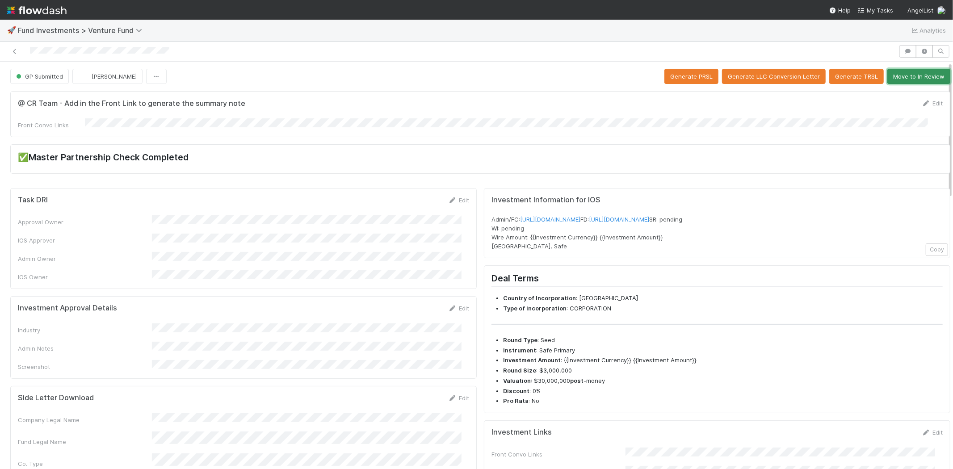
click at [932, 79] on button "Move to In Review" at bounding box center [918, 76] width 63 height 15
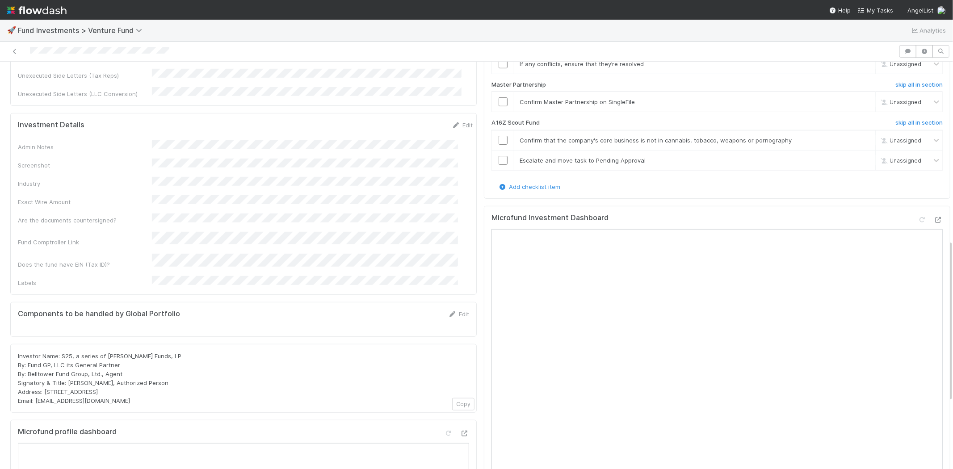
scroll to position [347, 0]
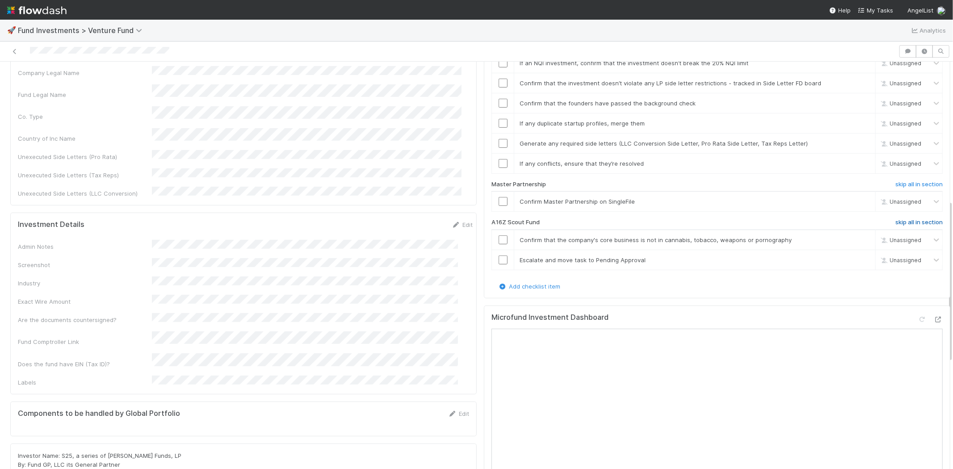
click at [895, 219] on h6 "skip all in section" at bounding box center [918, 222] width 47 height 7
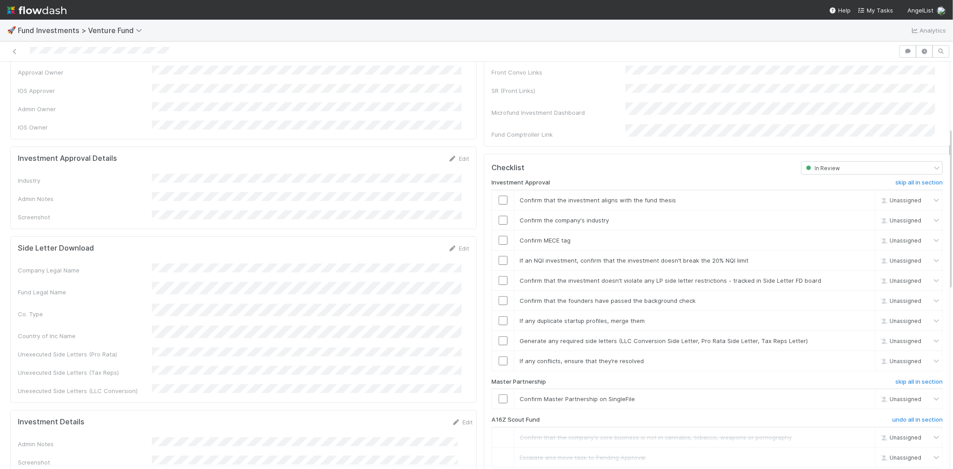
scroll to position [149, 0]
click at [449, 157] on icon at bounding box center [452, 160] width 9 height 6
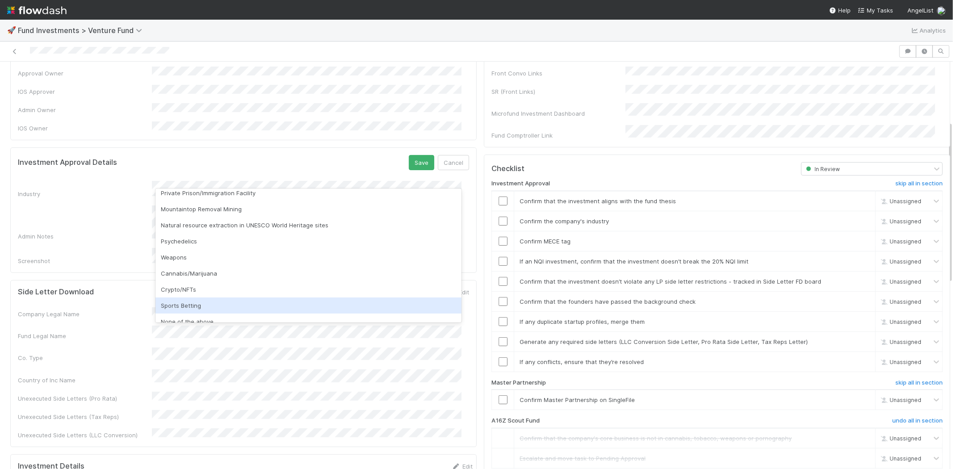
scroll to position [255, 0]
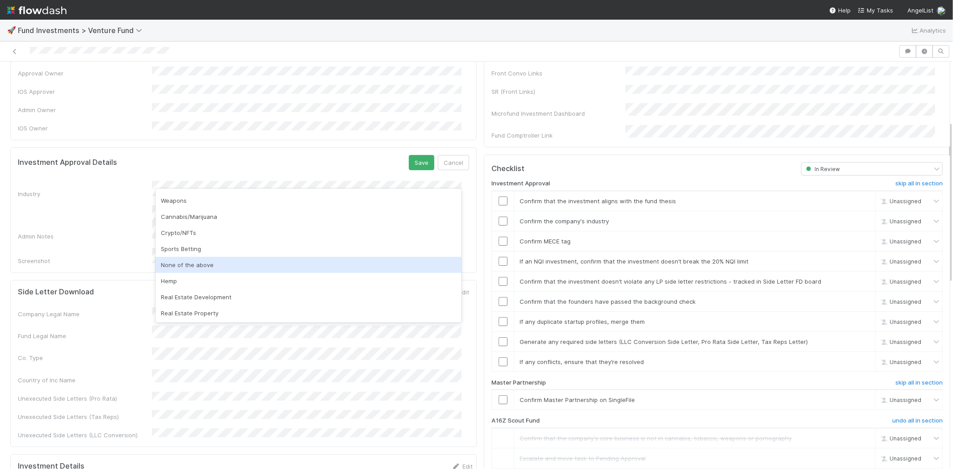
click at [202, 264] on div "None of the above" at bounding box center [308, 265] width 306 height 16
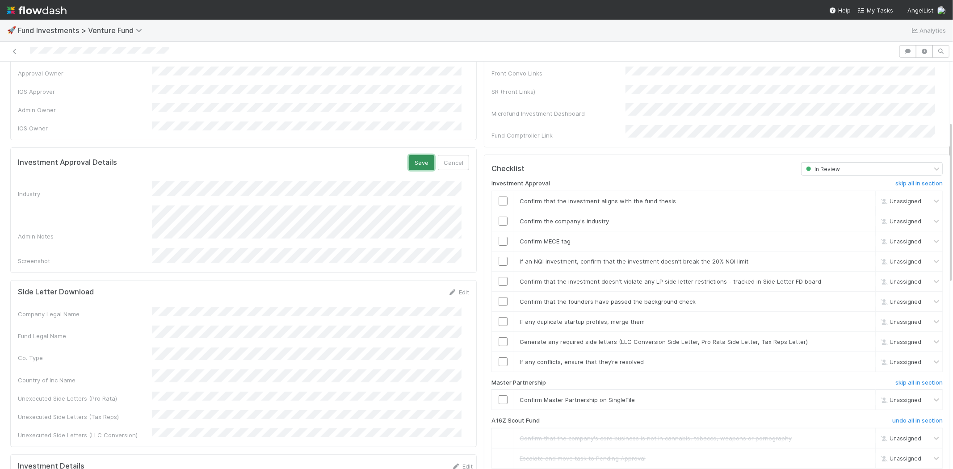
click at [413, 155] on button "Save" at bounding box center [421, 162] width 25 height 15
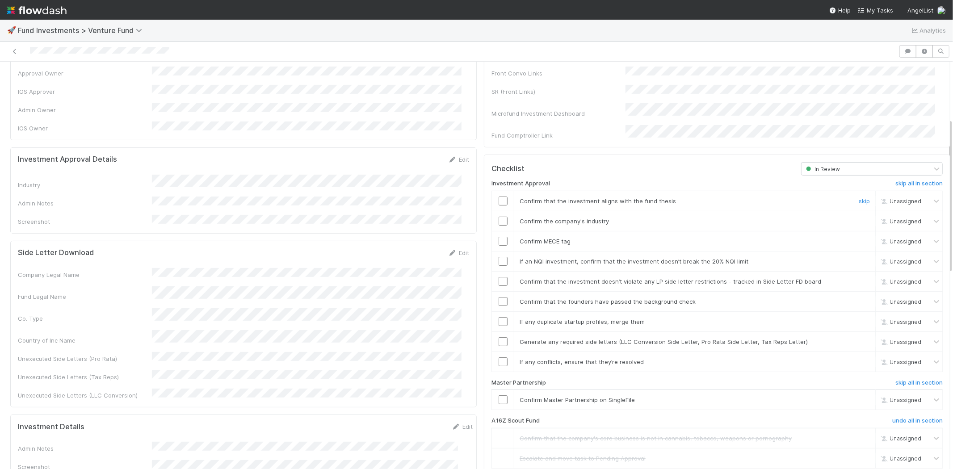
click at [499, 197] on input "checkbox" at bounding box center [503, 201] width 9 height 9
click at [499, 217] on input "checkbox" at bounding box center [503, 221] width 9 height 9
click at [499, 237] on input "checkbox" at bounding box center [503, 241] width 9 height 9
click at [499, 257] on input "checkbox" at bounding box center [503, 261] width 9 height 9
click at [499, 277] on input "checkbox" at bounding box center [503, 281] width 9 height 9
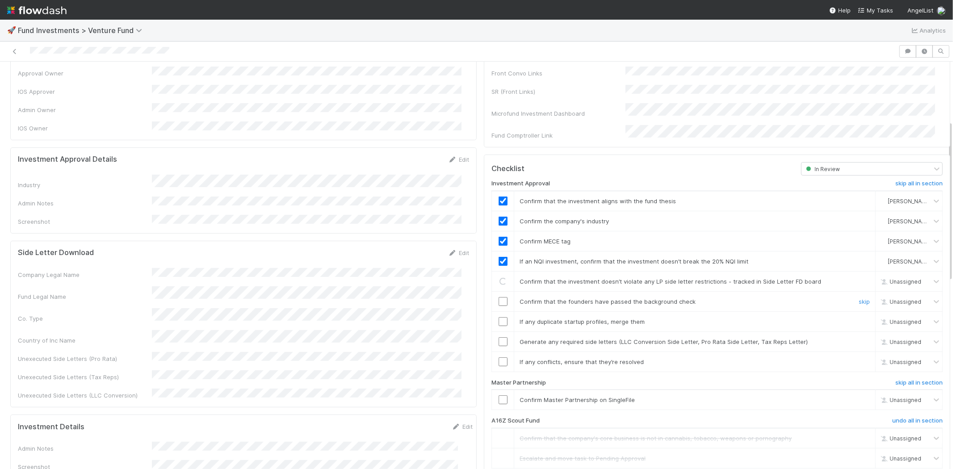
click at [499, 297] on input "checkbox" at bounding box center [503, 301] width 9 height 9
click at [494, 315] on td at bounding box center [503, 321] width 22 height 20
click at [499, 317] on input "checkbox" at bounding box center [503, 321] width 9 height 9
click at [499, 337] on input "checkbox" at bounding box center [503, 341] width 9 height 9
click at [499, 357] on input "checkbox" at bounding box center [503, 361] width 9 height 9
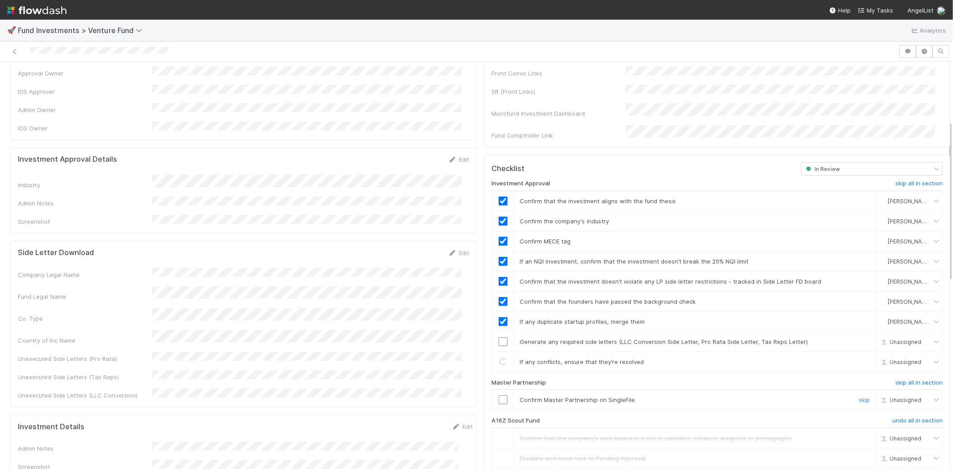
click at [499, 395] on input "checkbox" at bounding box center [503, 399] width 9 height 9
click at [496, 331] on td at bounding box center [503, 341] width 22 height 20
click at [499, 337] on input "checkbox" at bounding box center [503, 341] width 9 height 9
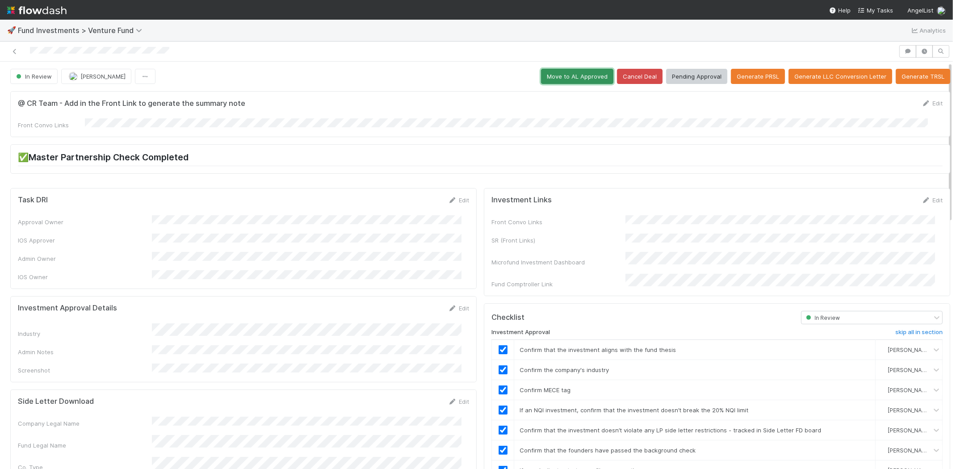
click at [550, 75] on button "Move to AL Approved" at bounding box center [577, 76] width 72 height 15
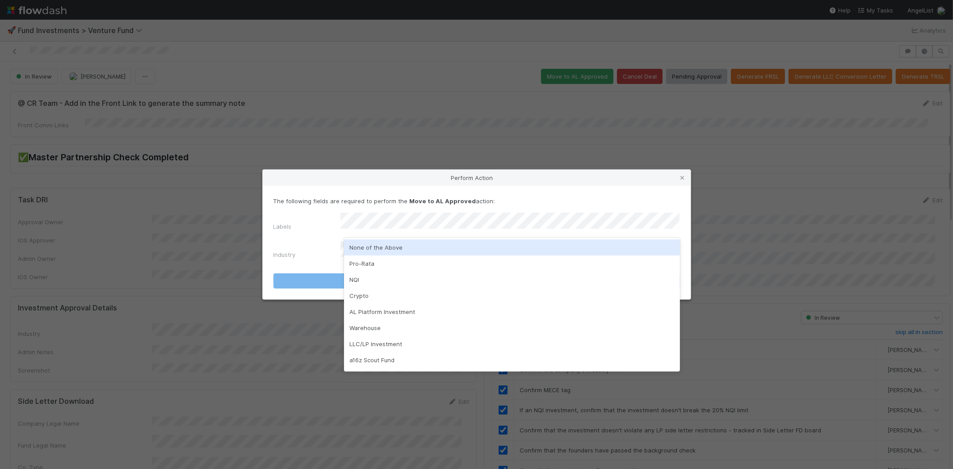
click at [383, 243] on div "None of the Above" at bounding box center [512, 247] width 336 height 16
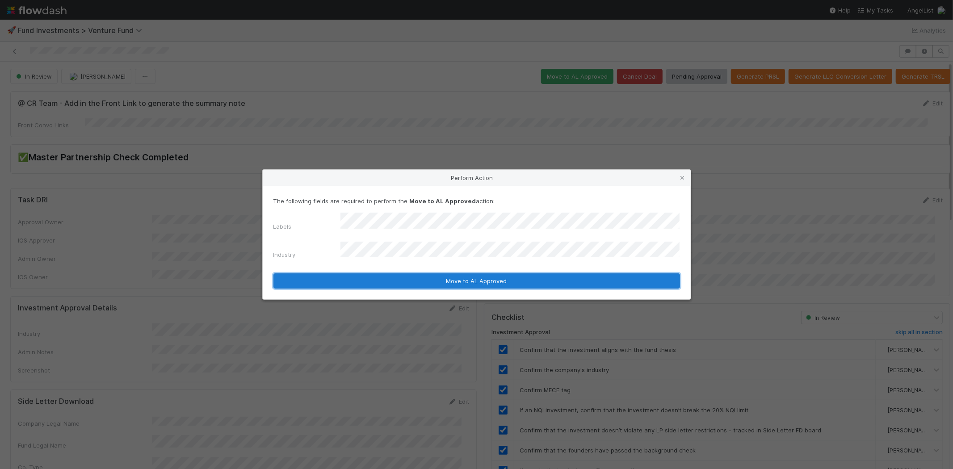
click at [380, 274] on button "Move to AL Approved" at bounding box center [476, 280] width 407 height 15
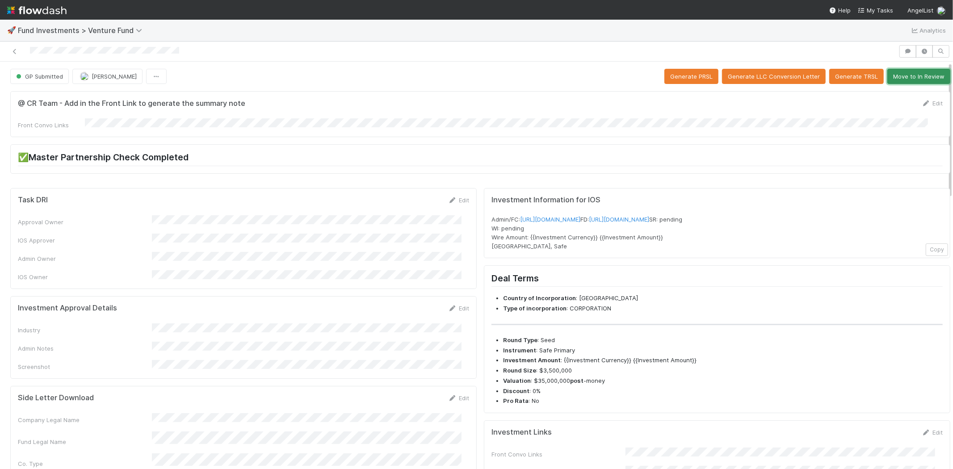
click at [899, 80] on button "Move to In Review" at bounding box center [918, 76] width 63 height 15
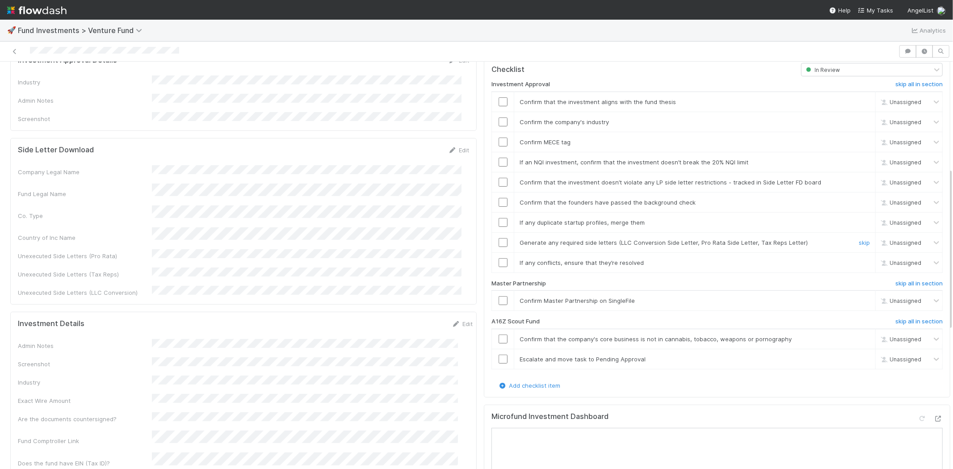
scroll to position [298, 0]
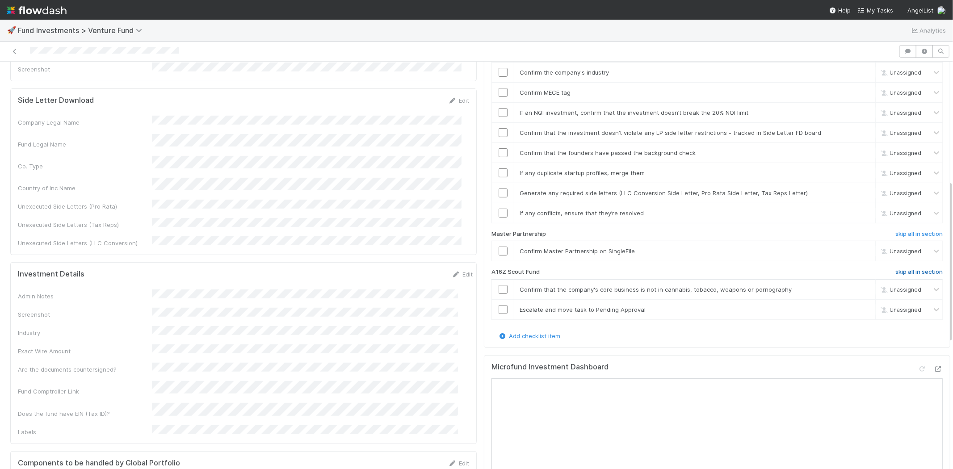
click at [895, 268] on h6 "skip all in section" at bounding box center [918, 271] width 47 height 7
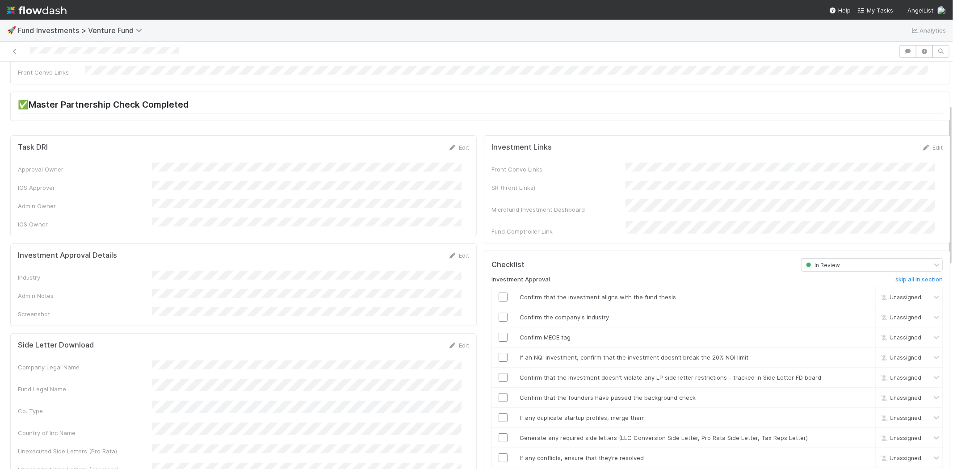
scroll to position [50, 0]
click at [452, 255] on link "Edit" at bounding box center [458, 258] width 21 height 7
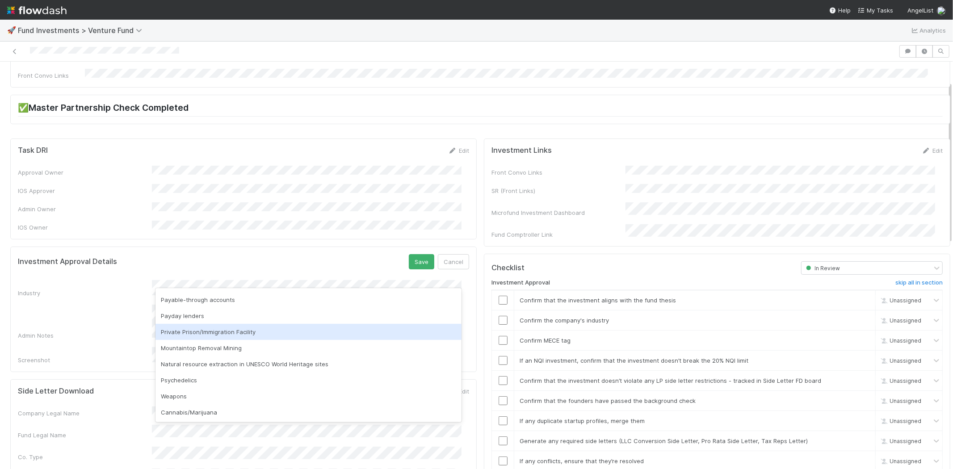
scroll to position [255, 0]
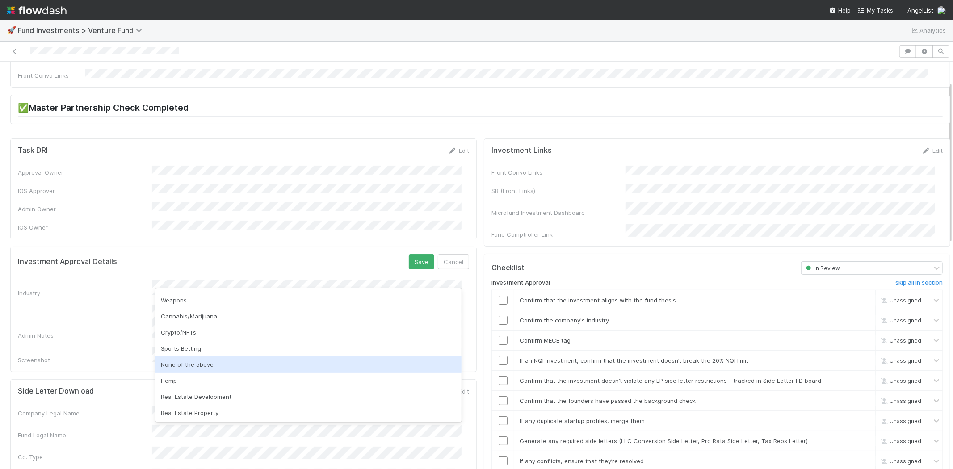
click at [193, 363] on div "None of the above" at bounding box center [308, 364] width 306 height 16
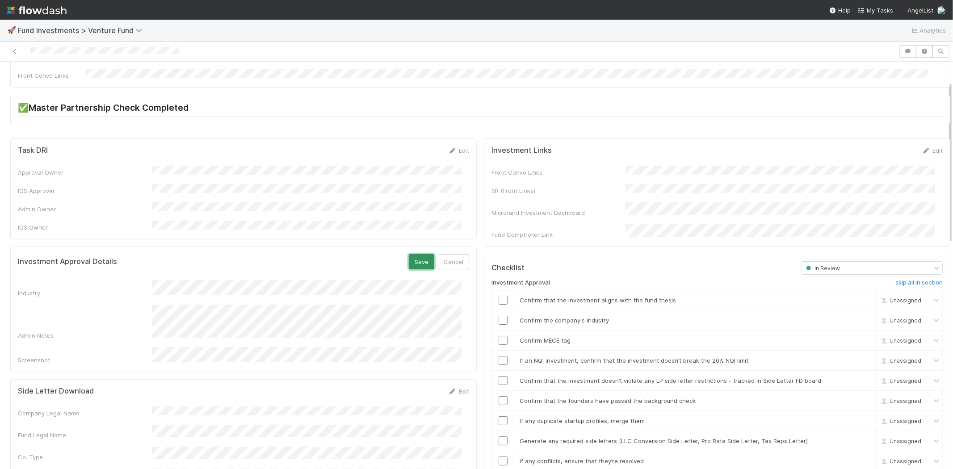
click at [409, 254] on button "Save" at bounding box center [421, 261] width 25 height 15
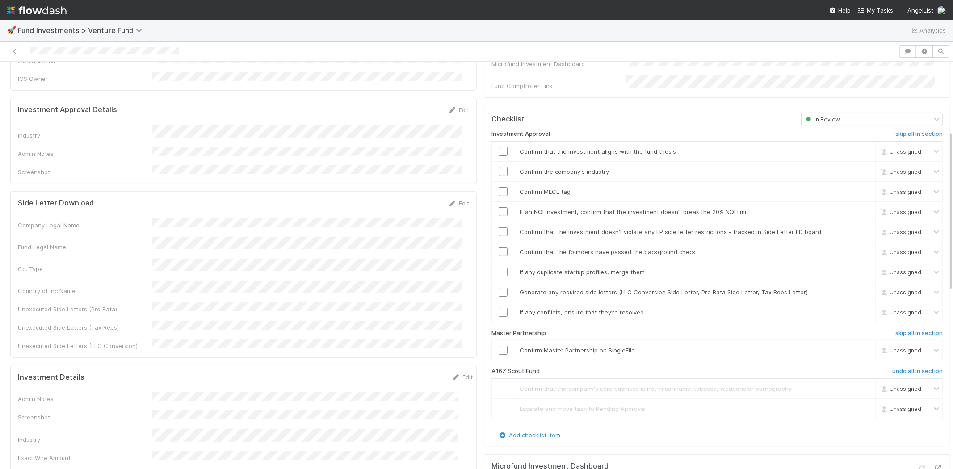
scroll to position [149, 0]
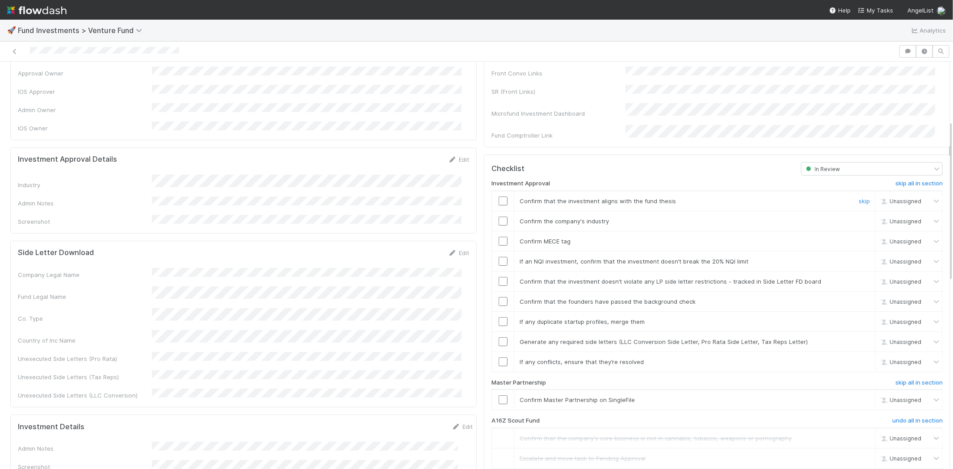
click at [499, 197] on input "checkbox" at bounding box center [503, 201] width 9 height 9
click at [499, 217] on input "checkbox" at bounding box center [503, 221] width 9 height 9
click at [499, 237] on input "checkbox" at bounding box center [503, 241] width 9 height 9
click at [499, 257] on input "checkbox" at bounding box center [503, 261] width 9 height 9
click at [499, 277] on input "checkbox" at bounding box center [503, 281] width 9 height 9
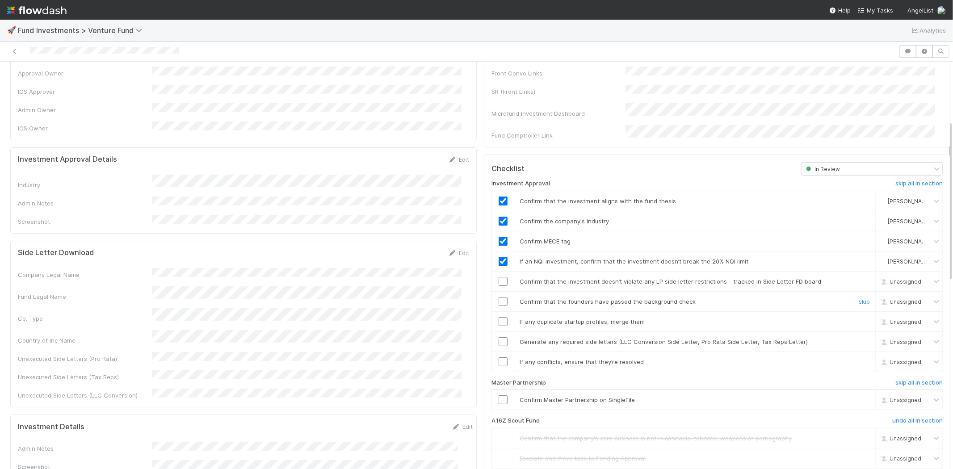
click at [499, 297] on input "checkbox" at bounding box center [503, 301] width 9 height 9
click at [497, 311] on td at bounding box center [503, 321] width 22 height 20
click at [499, 317] on input "checkbox" at bounding box center [503, 321] width 9 height 9
click at [499, 277] on input "checkbox" at bounding box center [503, 281] width 9 height 9
click at [499, 337] on input "checkbox" at bounding box center [503, 341] width 9 height 9
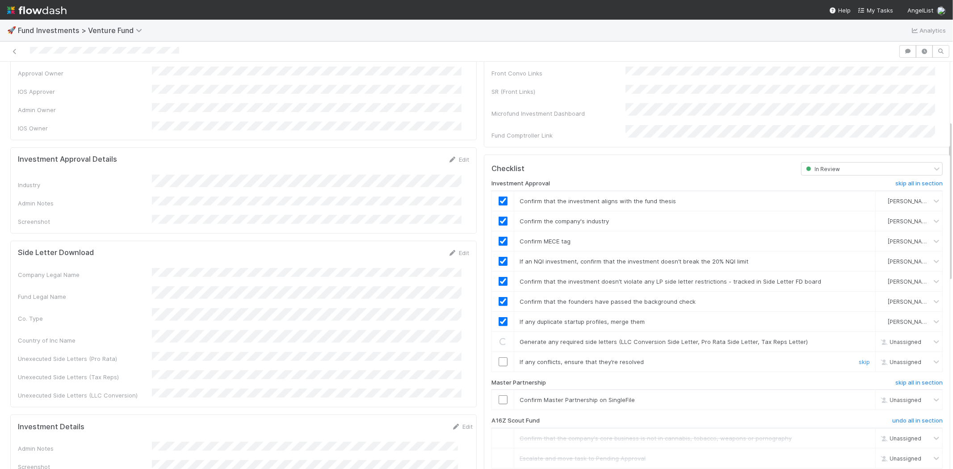
click at [499, 357] on input "checkbox" at bounding box center [503, 361] width 9 height 9
click at [499, 395] on input "checkbox" at bounding box center [503, 399] width 9 height 9
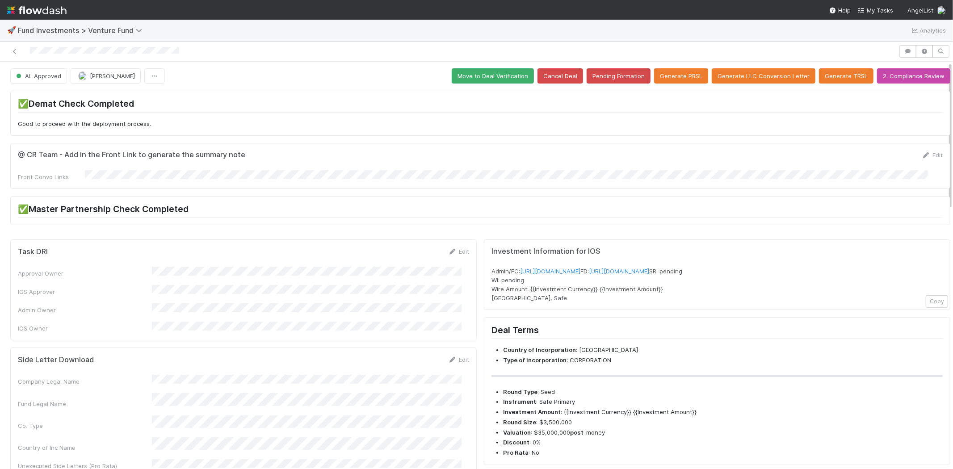
scroll to position [0, 0]
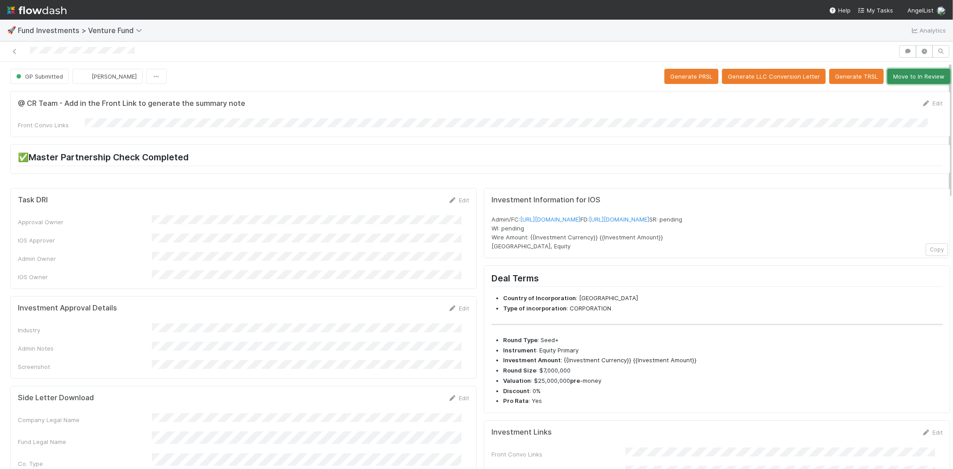
click at [910, 79] on button "Move to In Review" at bounding box center [918, 76] width 63 height 15
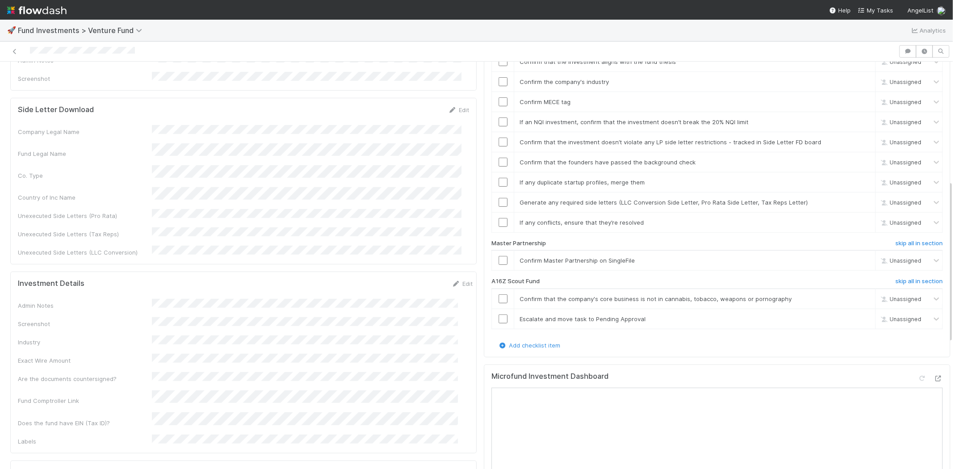
scroll to position [298, 0]
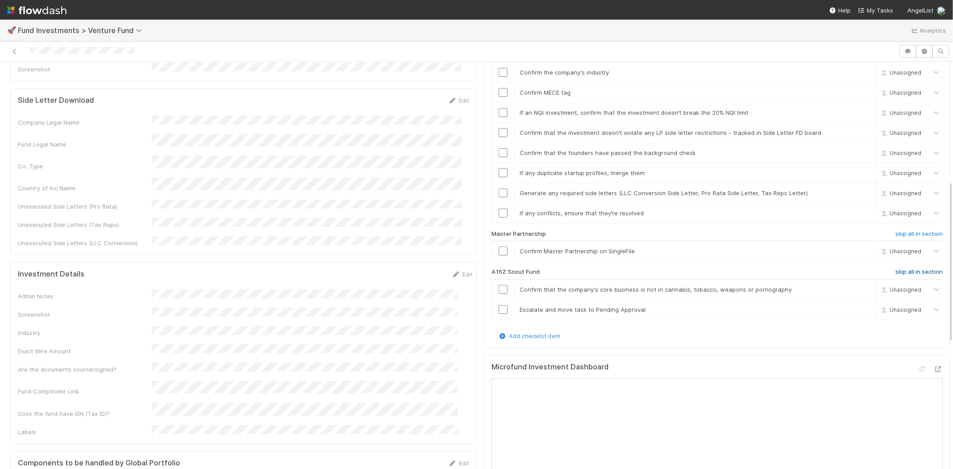
click at [895, 268] on h6 "skip all in section" at bounding box center [918, 271] width 47 height 7
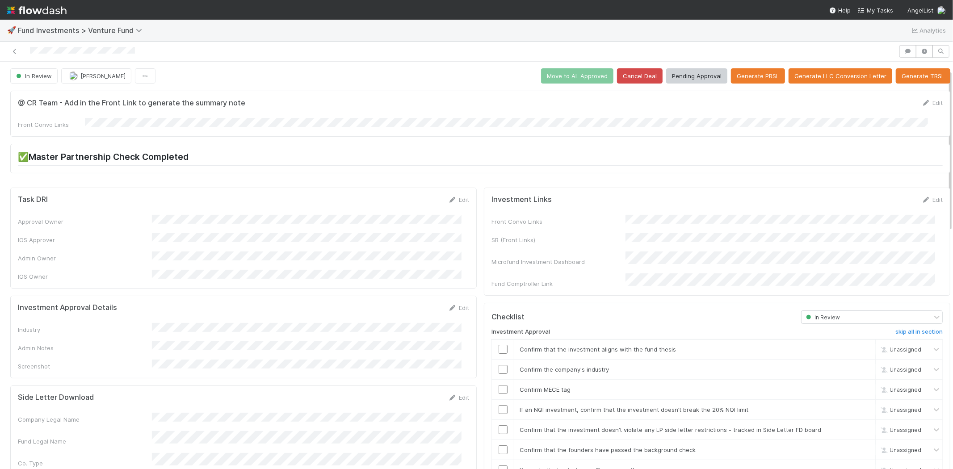
scroll to position [0, 0]
click at [746, 77] on button "Generate PRSL" at bounding box center [758, 76] width 54 height 15
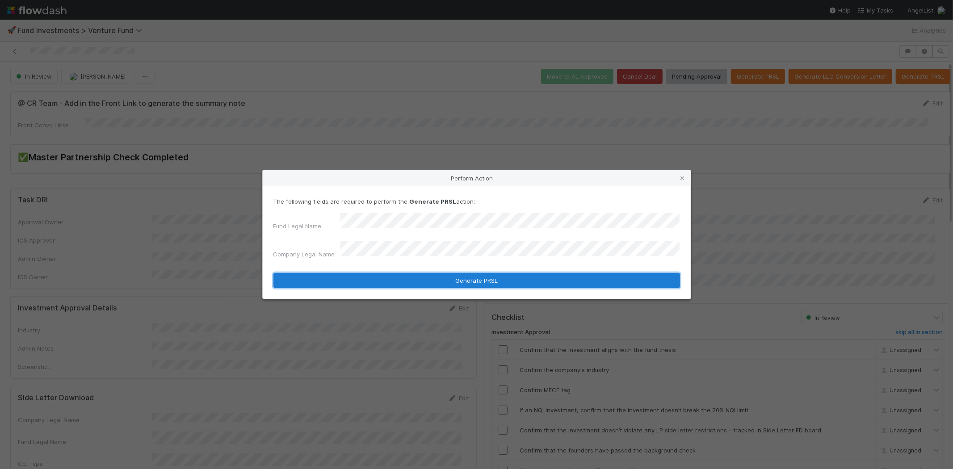
click at [356, 273] on button "Generate PRSL" at bounding box center [476, 280] width 407 height 15
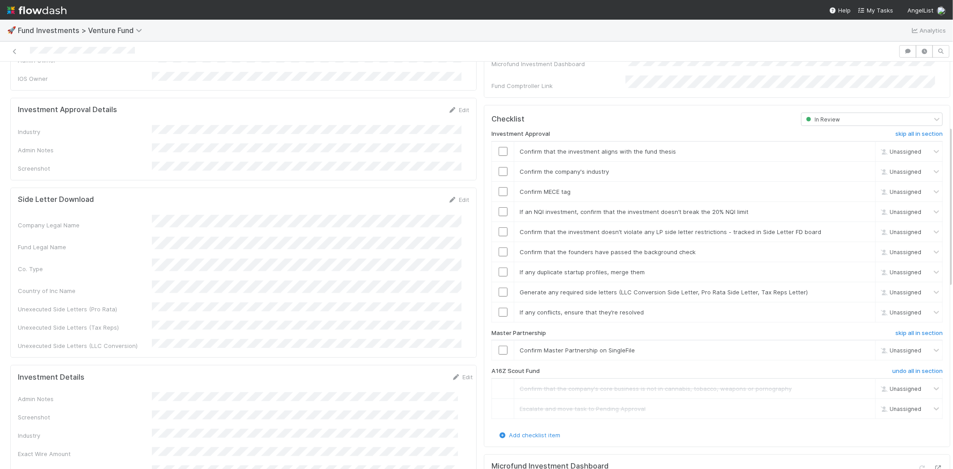
scroll to position [99, 0]
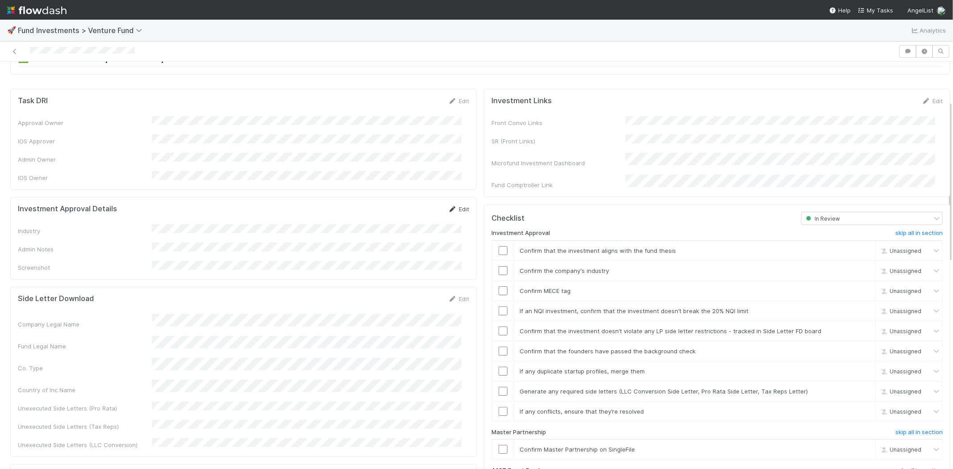
click at [451, 206] on link "Edit" at bounding box center [458, 209] width 21 height 7
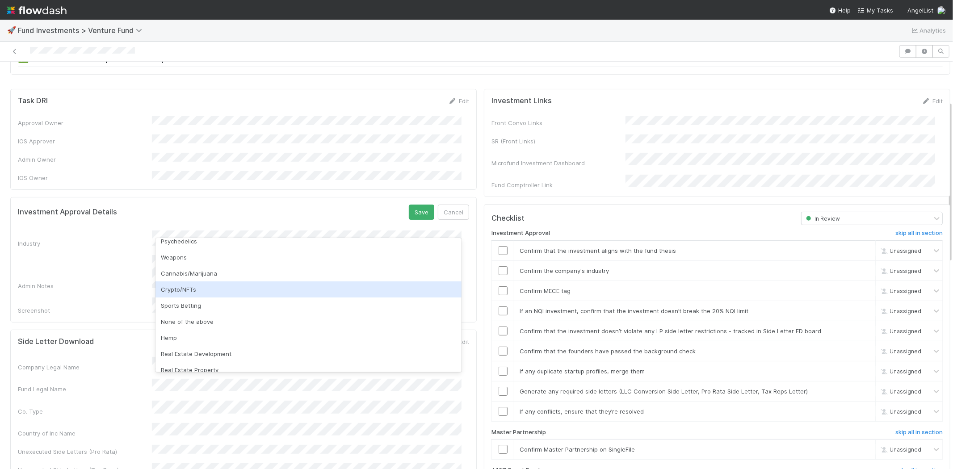
scroll to position [255, 0]
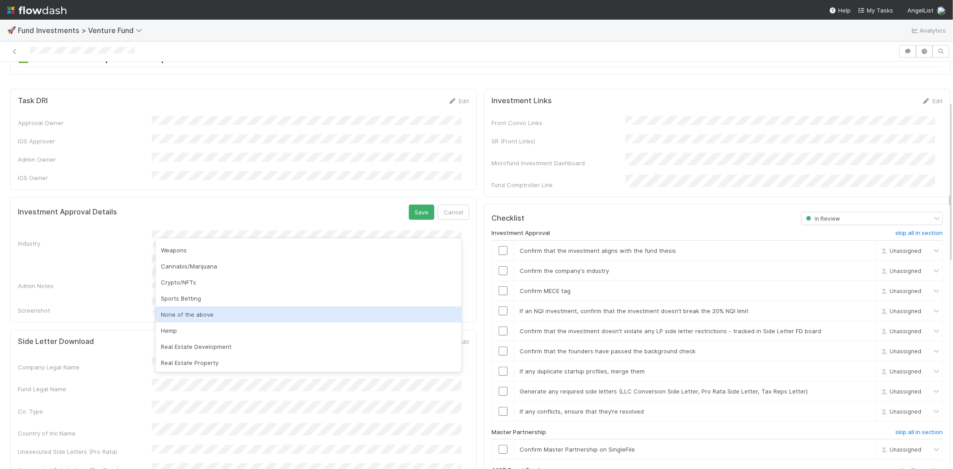
click at [219, 311] on div "None of the above" at bounding box center [308, 314] width 306 height 16
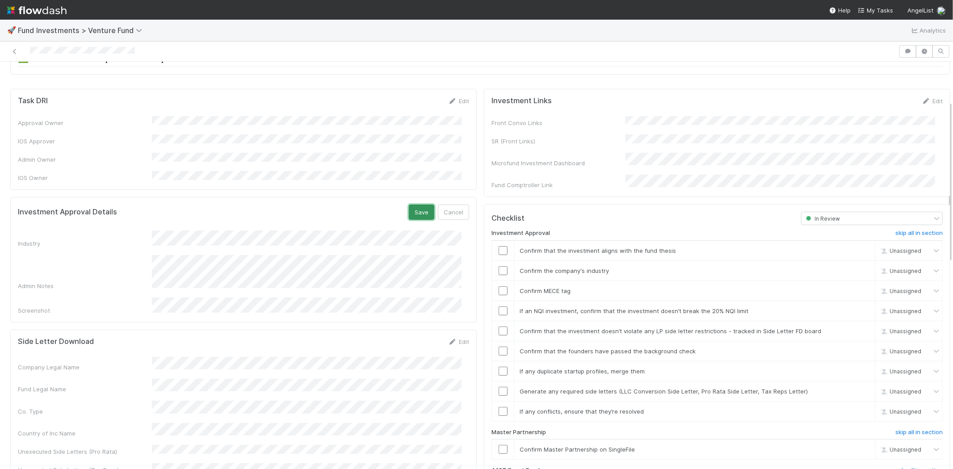
click at [409, 205] on button "Save" at bounding box center [421, 212] width 25 height 15
click at [499, 246] on input "checkbox" at bounding box center [503, 250] width 9 height 9
click at [499, 266] on input "checkbox" at bounding box center [503, 270] width 9 height 9
click at [499, 286] on input "checkbox" at bounding box center [503, 290] width 9 height 9
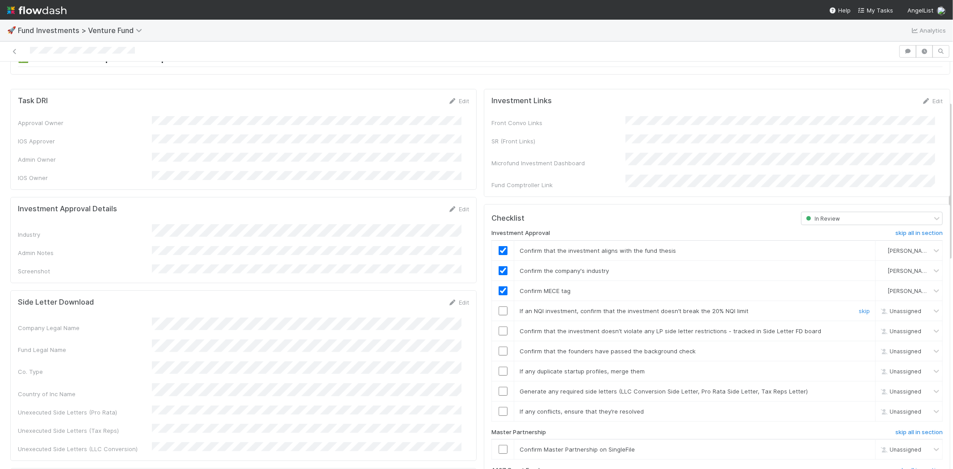
click at [499, 306] on input "checkbox" at bounding box center [503, 310] width 9 height 9
click at [499, 327] on input "checkbox" at bounding box center [503, 331] width 9 height 9
click at [499, 347] on input "checkbox" at bounding box center [503, 351] width 9 height 9
click at [499, 367] on input "checkbox" at bounding box center [503, 371] width 9 height 9
click at [499, 387] on input "checkbox" at bounding box center [503, 391] width 9 height 9
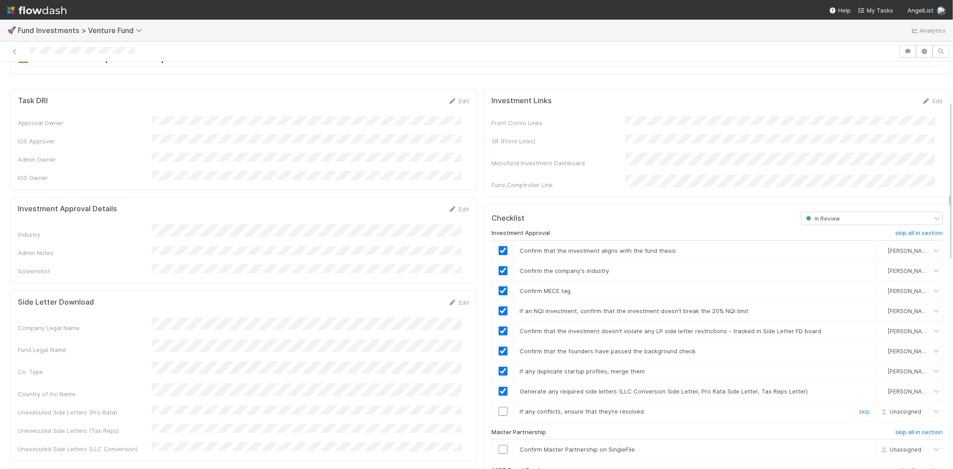
click at [499, 407] on input "checkbox" at bounding box center [503, 411] width 9 height 9
click at [499, 445] on input "checkbox" at bounding box center [503, 449] width 9 height 9
click at [499, 407] on input "checkbox" at bounding box center [503, 411] width 9 height 9
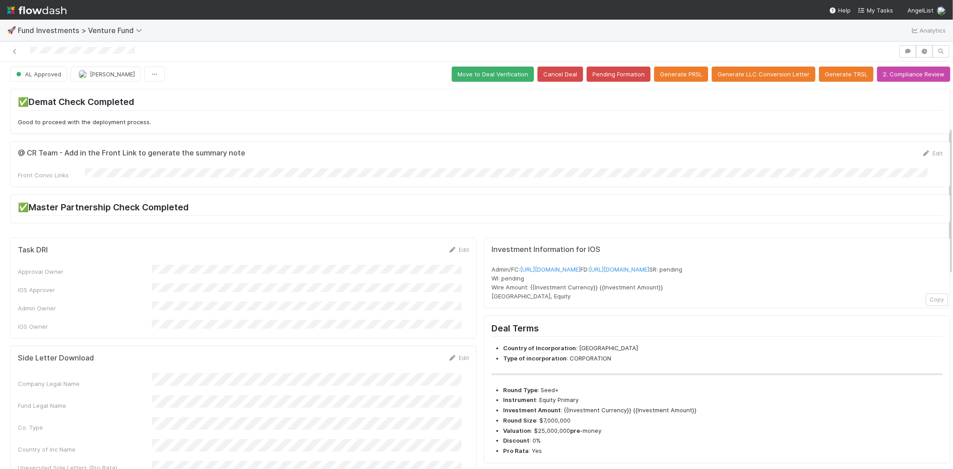
scroll to position [0, 0]
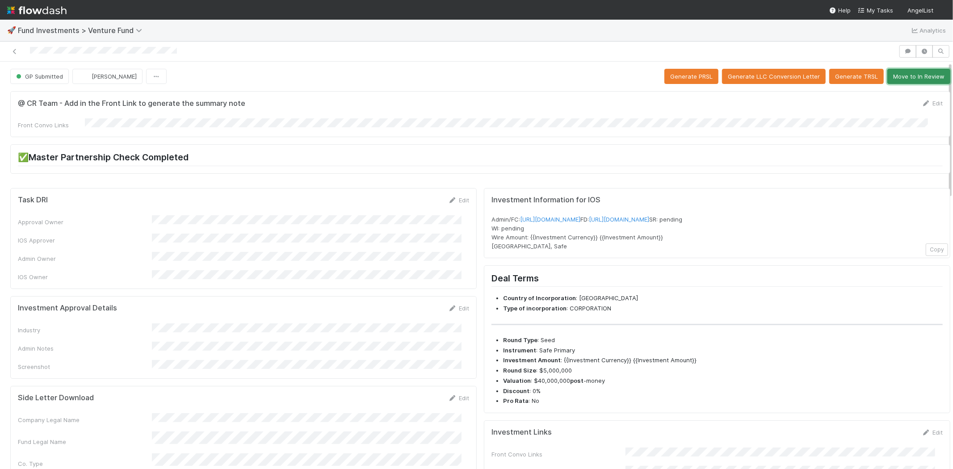
click at [900, 78] on button "Move to In Review" at bounding box center [918, 76] width 63 height 15
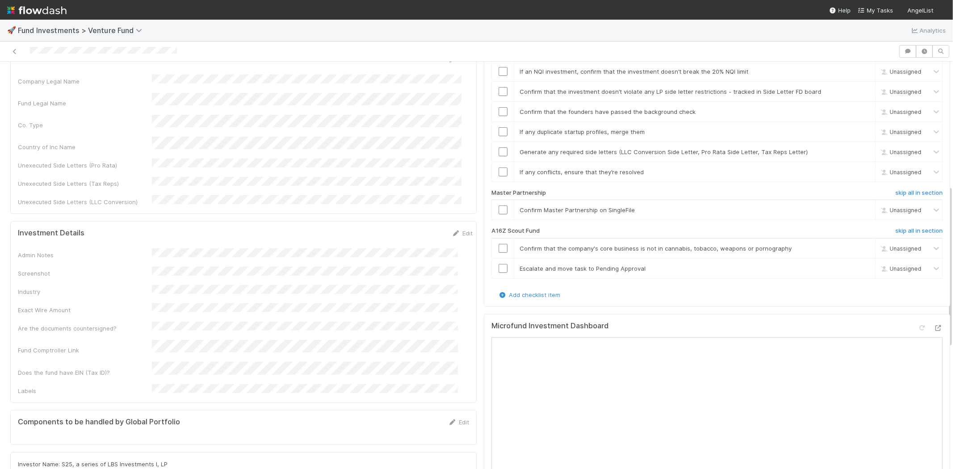
scroll to position [347, 0]
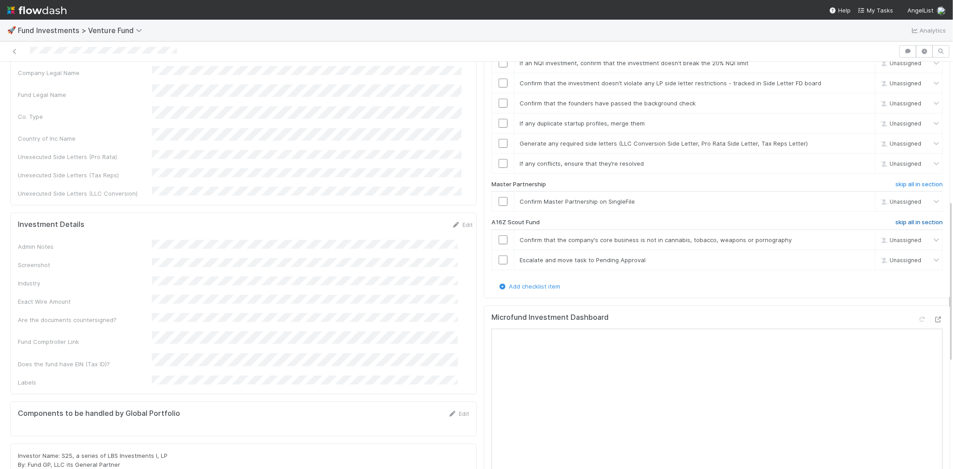
click at [895, 219] on h6 "skip all in section" at bounding box center [918, 222] width 47 height 7
click at [892, 219] on h6 "undo all in section" at bounding box center [917, 222] width 50 height 7
click at [895, 219] on h6 "skip all in section" at bounding box center [918, 222] width 47 height 7
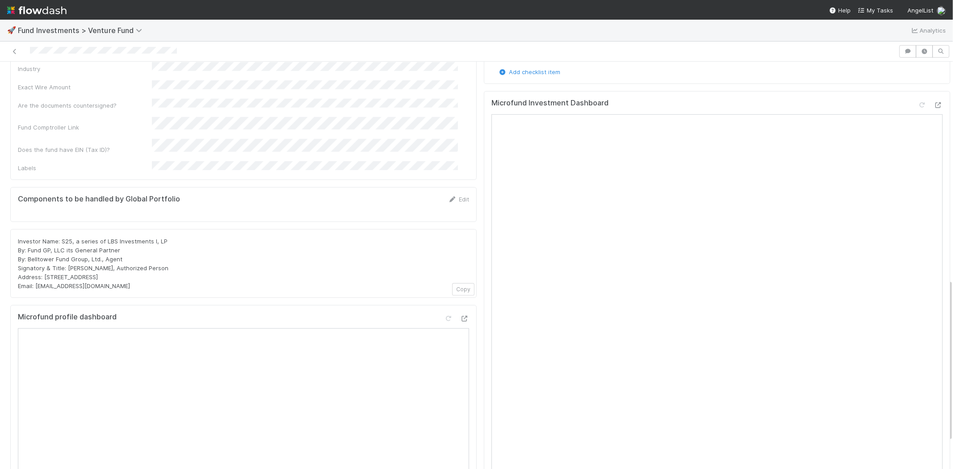
scroll to position [546, 0]
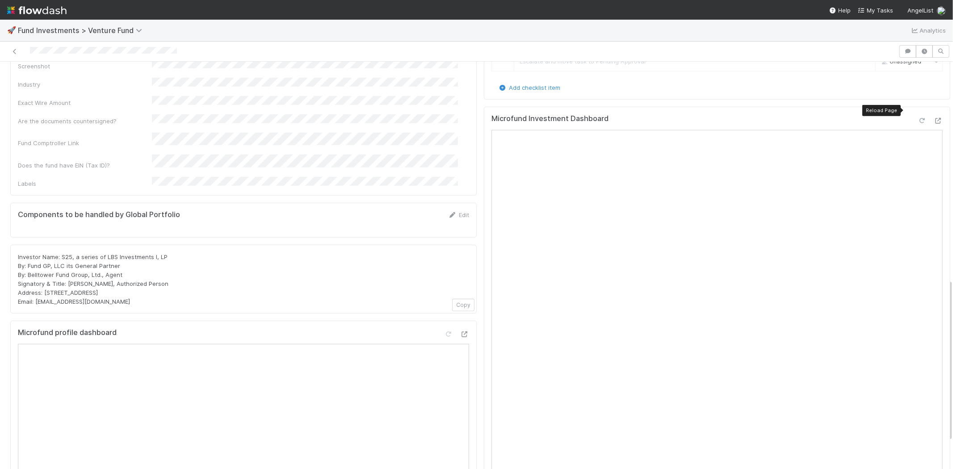
click at [918, 118] on icon at bounding box center [922, 121] width 9 height 6
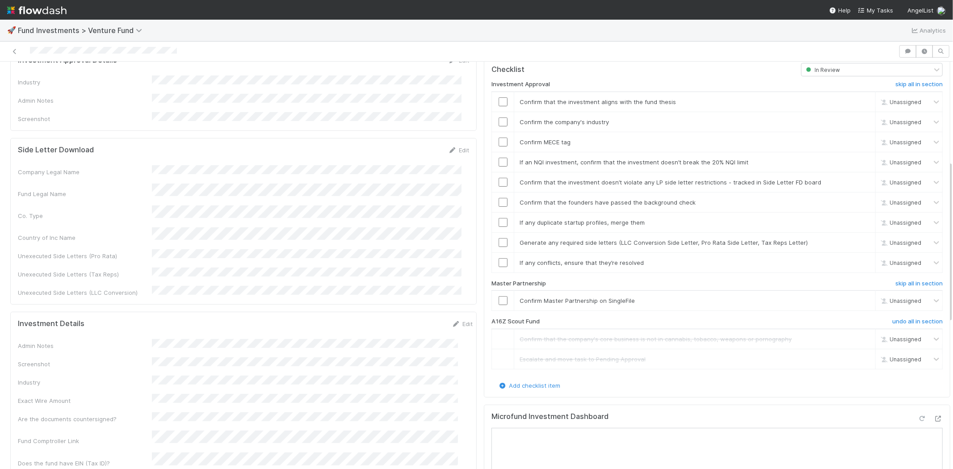
scroll to position [149, 0]
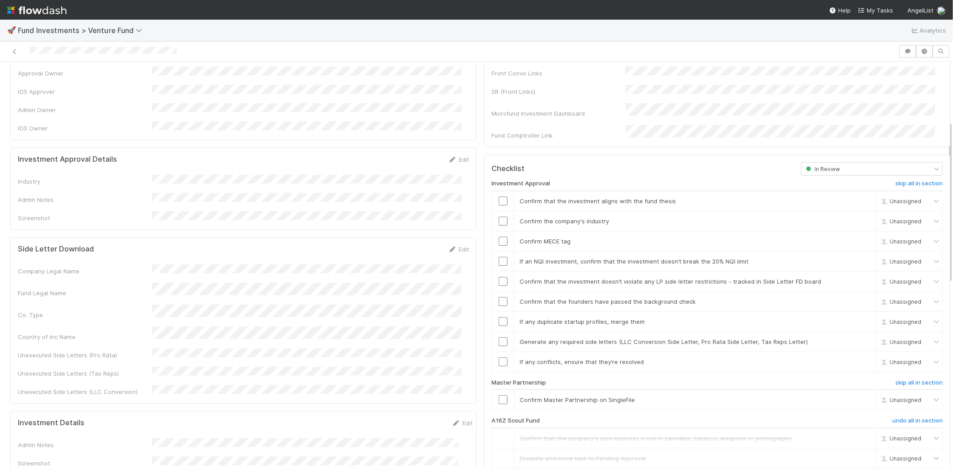
click at [455, 156] on link "Edit" at bounding box center [458, 159] width 21 height 7
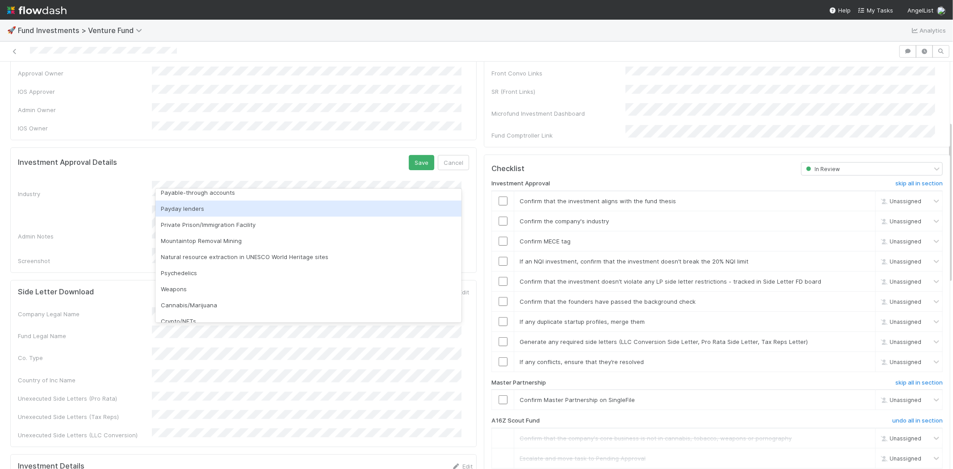
scroll to position [255, 0]
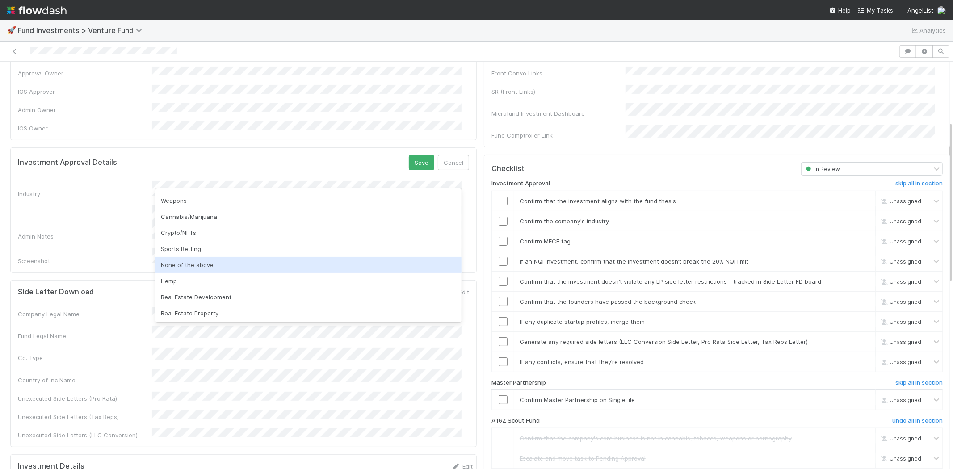
click at [190, 263] on div "None of the above" at bounding box center [308, 265] width 306 height 16
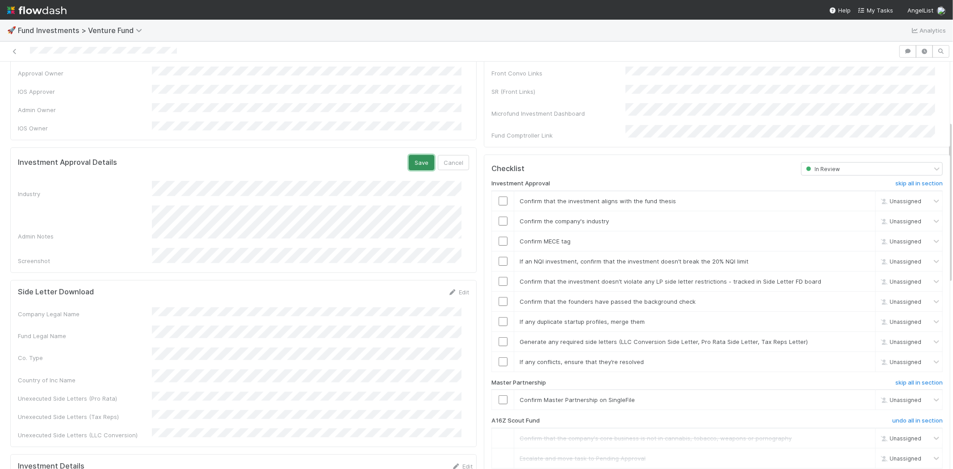
click at [409, 155] on button "Save" at bounding box center [421, 162] width 25 height 15
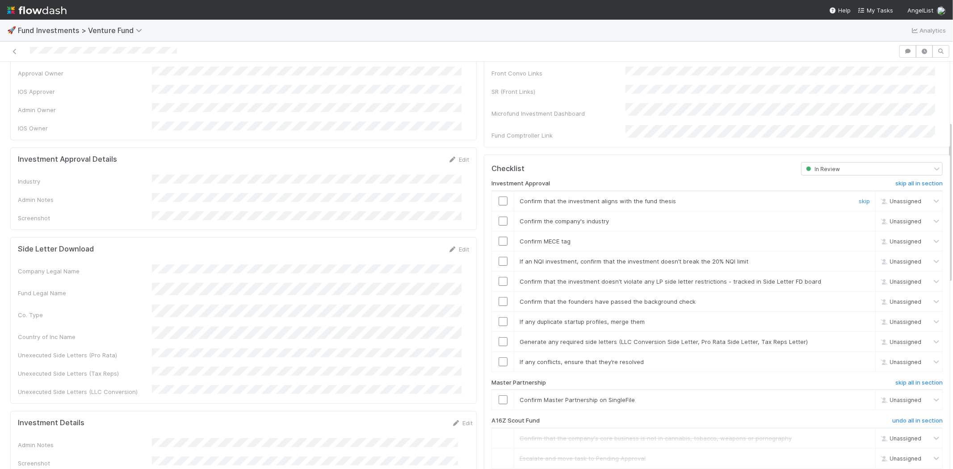
click at [499, 197] on input "checkbox" at bounding box center [503, 201] width 9 height 9
click at [499, 217] on input "checkbox" at bounding box center [503, 221] width 9 height 9
click at [499, 237] on input "checkbox" at bounding box center [503, 241] width 9 height 9
click at [499, 257] on input "checkbox" at bounding box center [503, 261] width 9 height 9
click at [499, 277] on input "checkbox" at bounding box center [503, 281] width 9 height 9
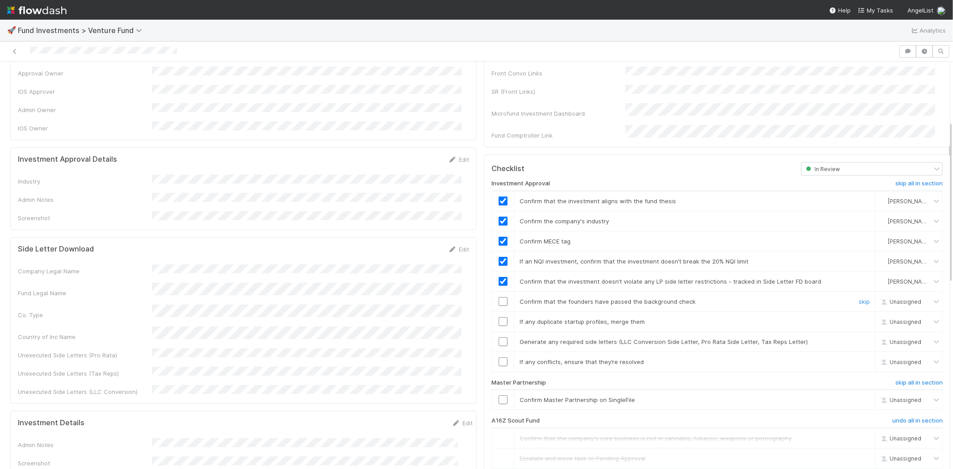
click at [499, 297] on input "checkbox" at bounding box center [503, 301] width 9 height 9
click at [499, 317] on input "checkbox" at bounding box center [503, 321] width 9 height 9
click at [499, 337] on input "checkbox" at bounding box center [503, 341] width 9 height 9
click at [499, 357] on input "checkbox" at bounding box center [503, 361] width 9 height 9
click at [499, 297] on input "checkbox" at bounding box center [503, 301] width 9 height 9
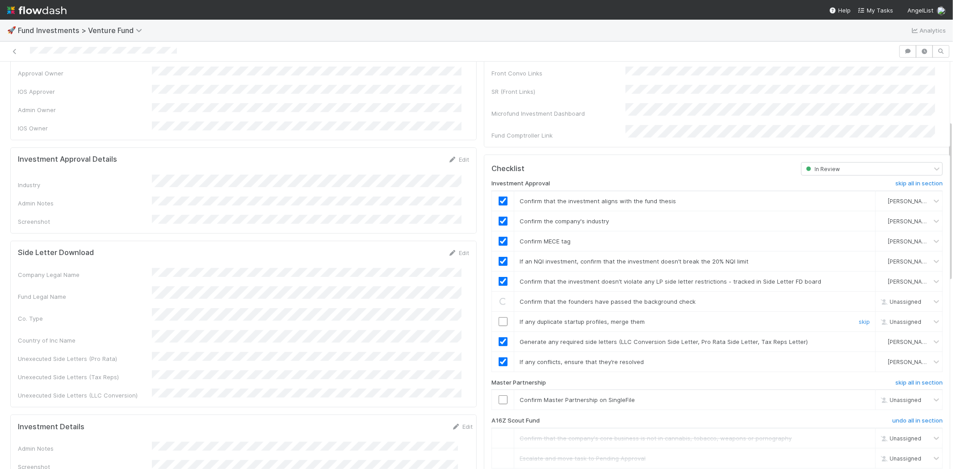
click at [499, 317] on input "checkbox" at bounding box center [503, 321] width 9 height 9
click at [499, 395] on input "checkbox" at bounding box center [503, 399] width 9 height 9
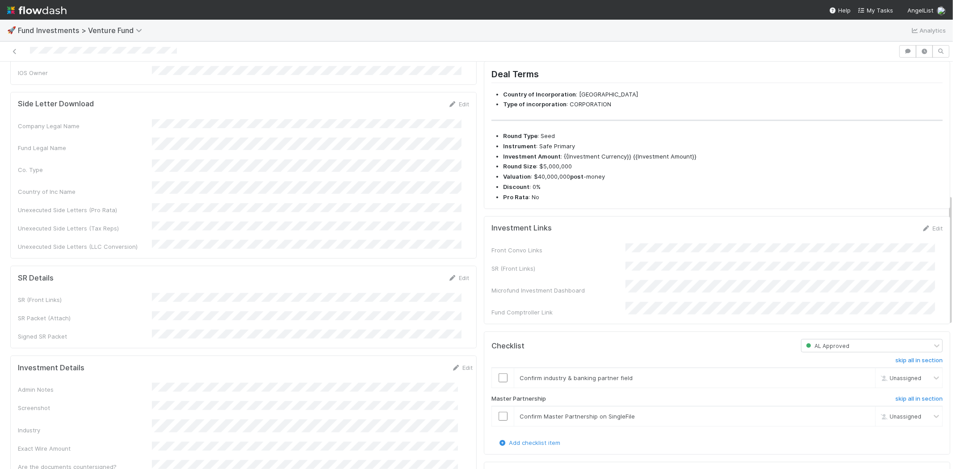
scroll to position [496, 0]
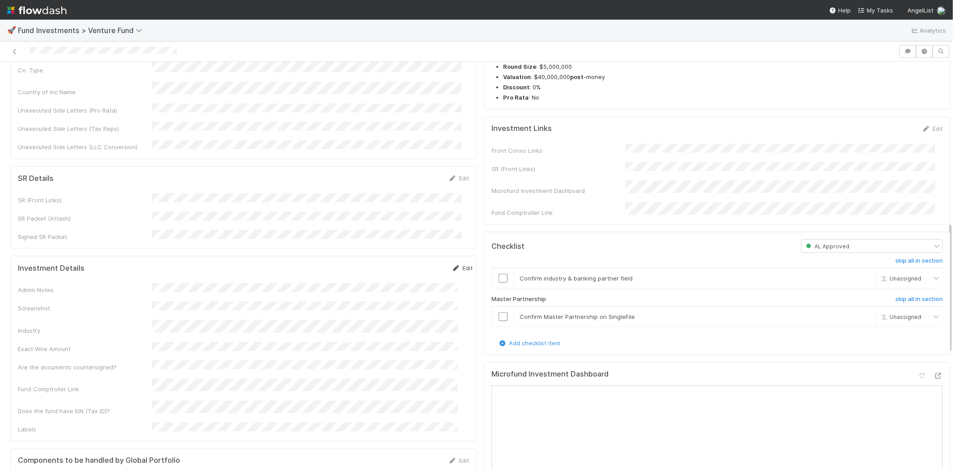
click at [452, 264] on link "Edit" at bounding box center [462, 267] width 21 height 7
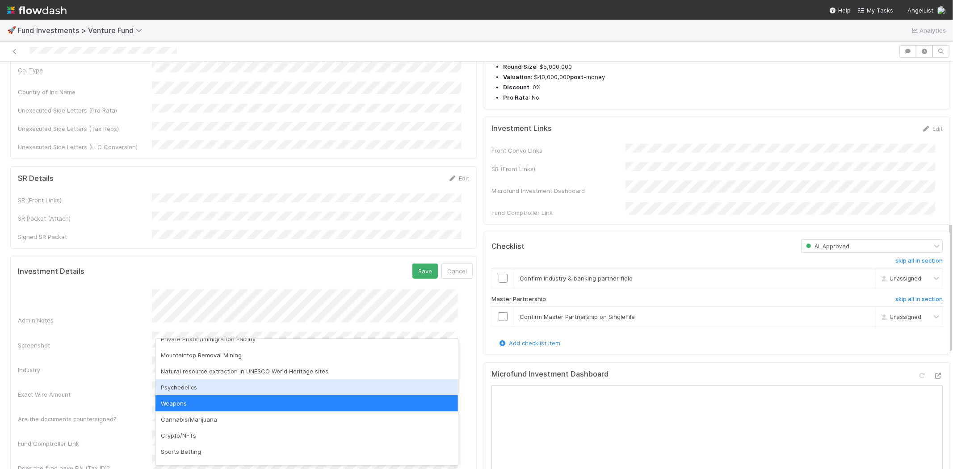
scroll to position [262, 0]
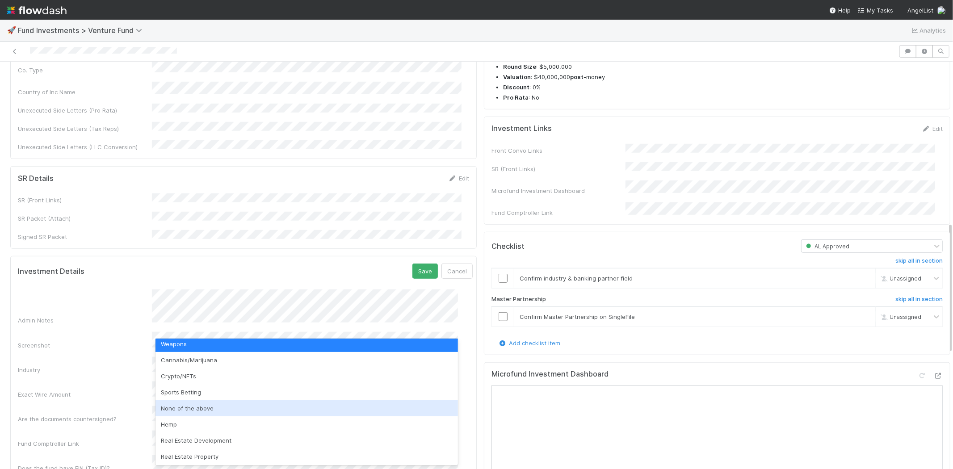
click at [206, 403] on div "None of the above" at bounding box center [306, 408] width 302 height 16
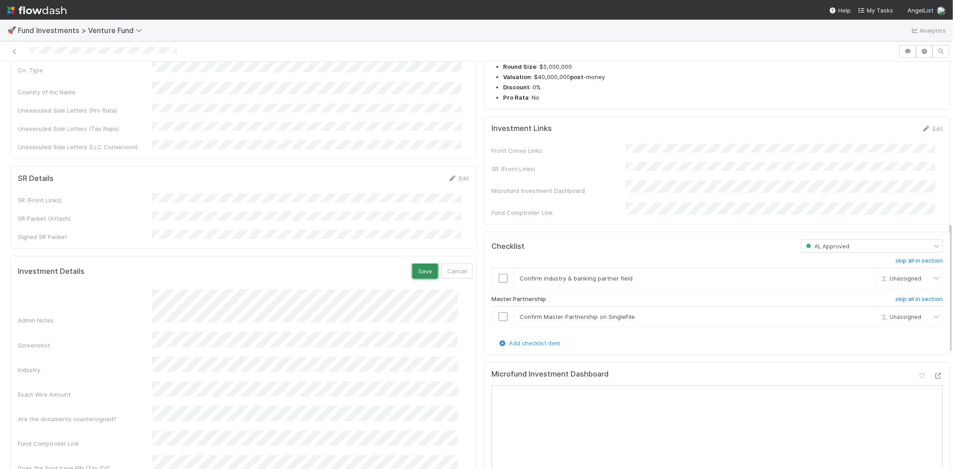
click at [412, 264] on button "Save" at bounding box center [424, 271] width 25 height 15
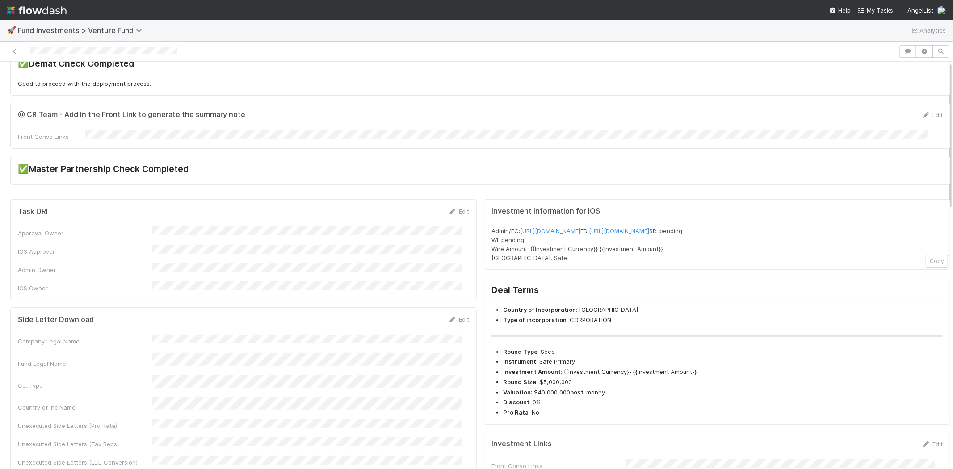
scroll to position [0, 0]
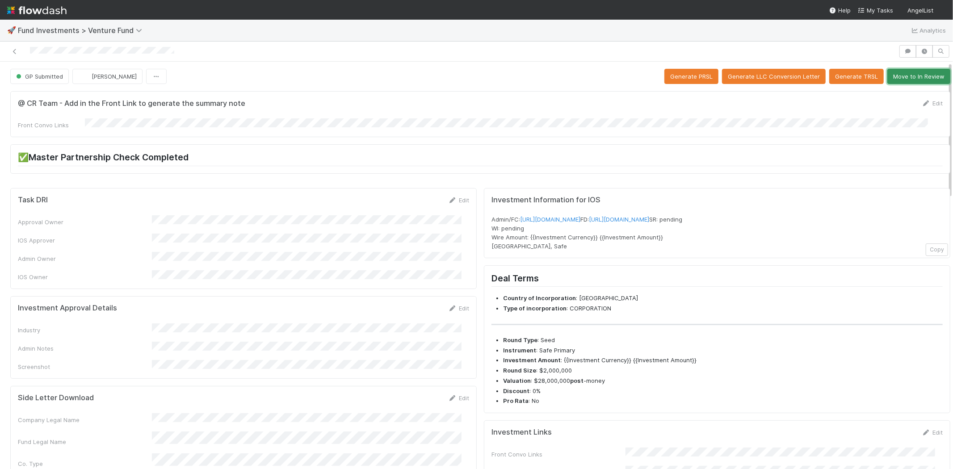
click at [898, 76] on button "Move to In Review" at bounding box center [918, 76] width 63 height 15
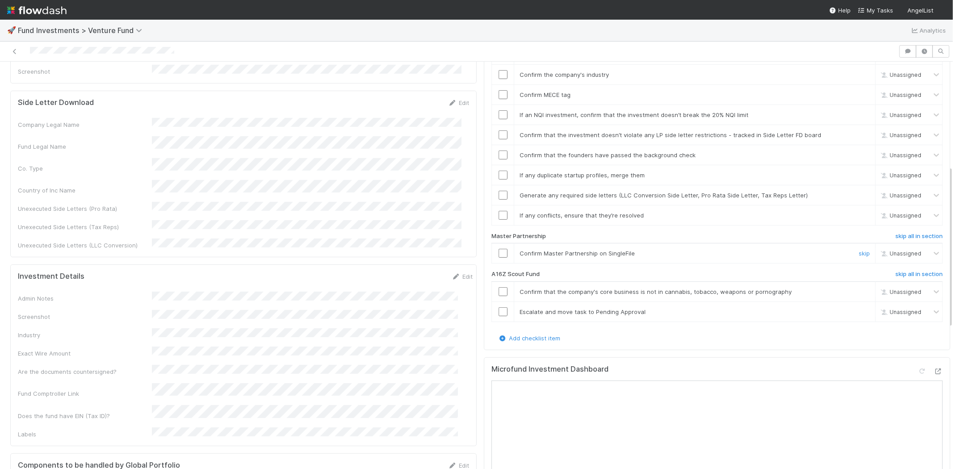
scroll to position [298, 0]
click at [897, 268] on h6 "skip all in section" at bounding box center [918, 271] width 47 height 7
click at [895, 268] on h6 "skip all in section" at bounding box center [918, 271] width 47 height 7
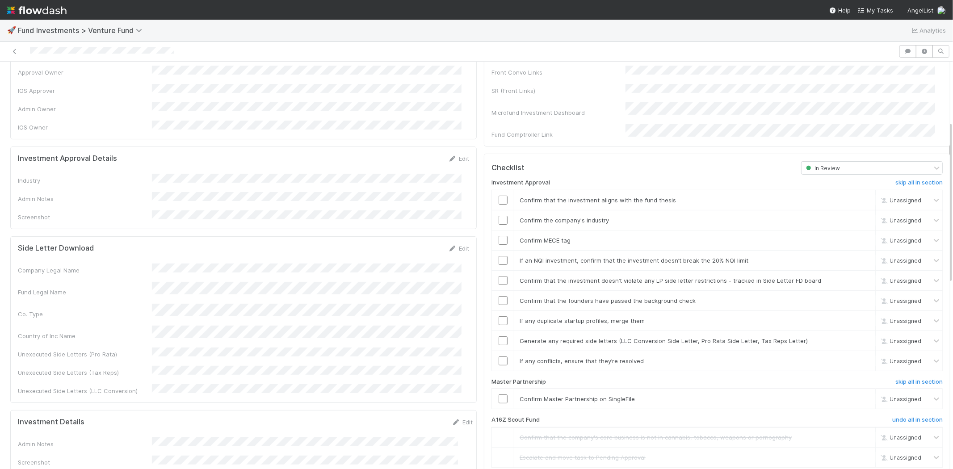
scroll to position [149, 0]
click at [453, 156] on link "Edit" at bounding box center [458, 159] width 21 height 7
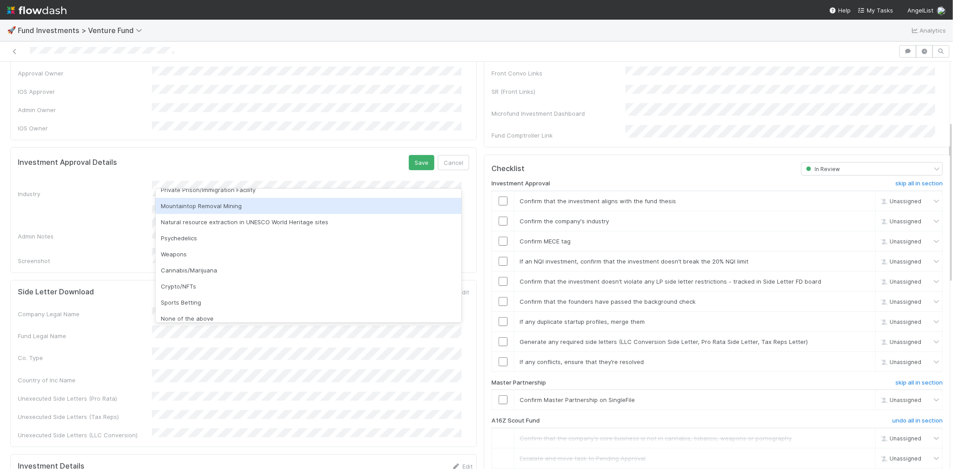
scroll to position [255, 0]
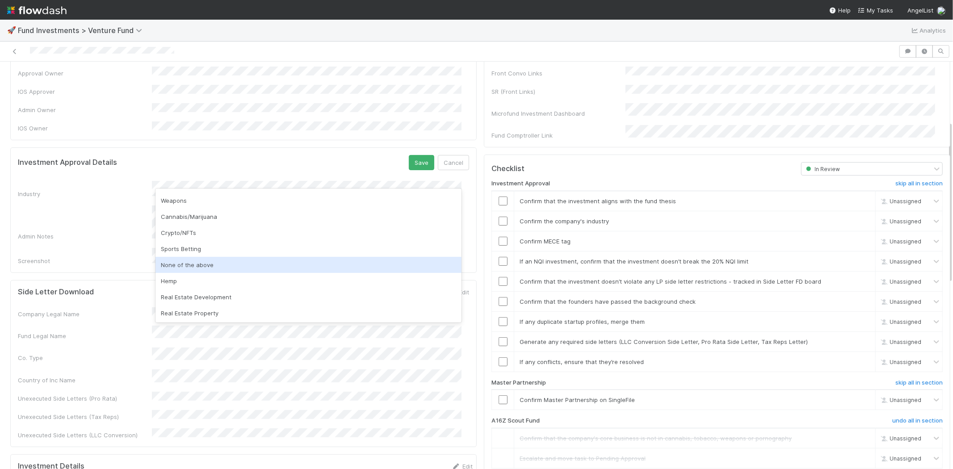
click at [203, 260] on div "None of the above" at bounding box center [308, 265] width 306 height 16
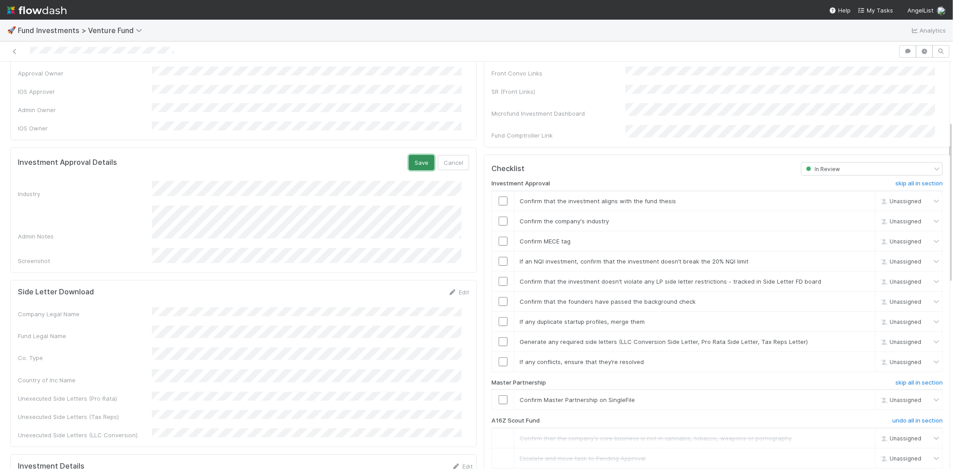
click at [413, 155] on button "Save" at bounding box center [421, 162] width 25 height 15
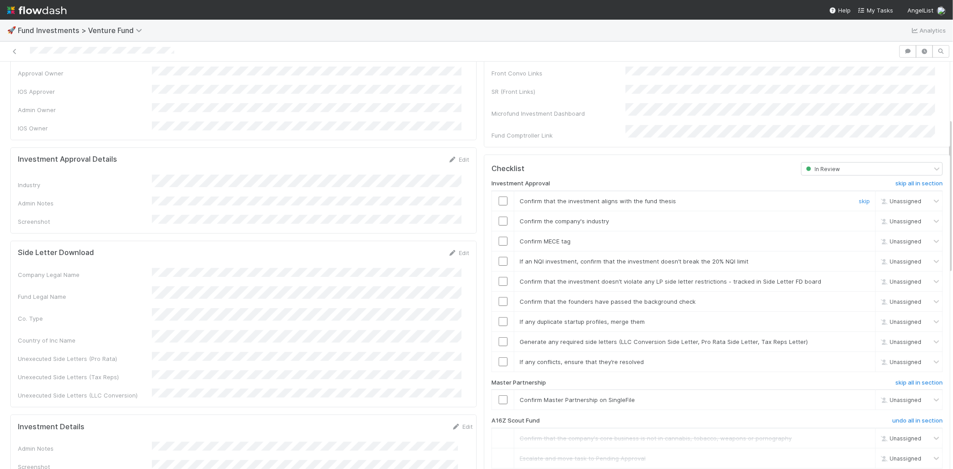
click at [499, 197] on input "checkbox" at bounding box center [503, 201] width 9 height 9
click at [499, 217] on input "checkbox" at bounding box center [503, 221] width 9 height 9
click at [499, 237] on input "checkbox" at bounding box center [503, 241] width 9 height 9
click at [499, 257] on input "checkbox" at bounding box center [503, 261] width 9 height 9
checkbox input "true"
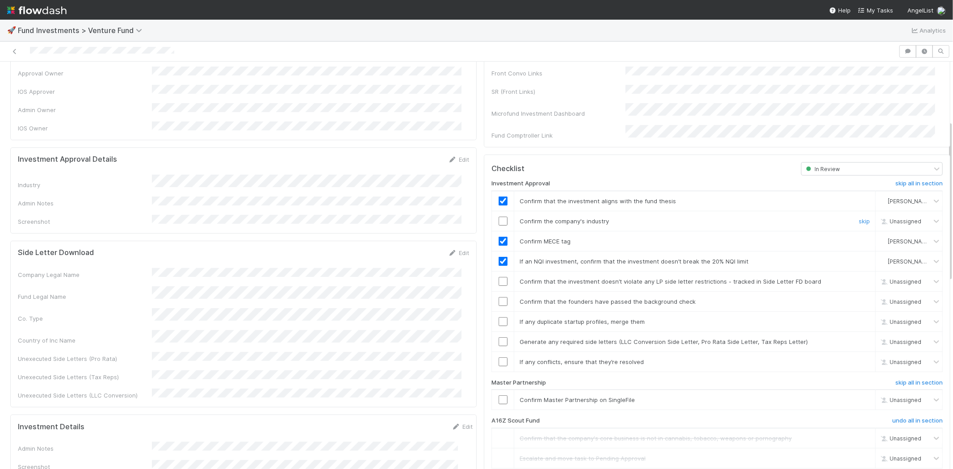
click at [499, 217] on input "checkbox" at bounding box center [503, 221] width 9 height 9
click at [499, 277] on input "checkbox" at bounding box center [503, 281] width 9 height 9
click at [499, 297] on input "checkbox" at bounding box center [503, 301] width 9 height 9
click at [499, 317] on input "checkbox" at bounding box center [503, 321] width 9 height 9
click at [496, 331] on td at bounding box center [503, 341] width 22 height 20
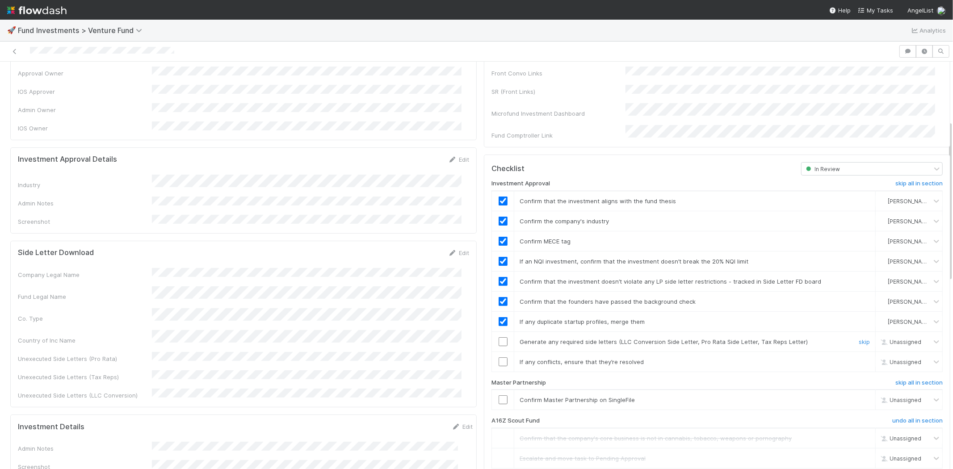
click at [499, 337] on input "checkbox" at bounding box center [503, 341] width 9 height 9
click at [499, 357] on input "checkbox" at bounding box center [503, 361] width 9 height 9
click at [499, 395] on input "checkbox" at bounding box center [503, 399] width 9 height 9
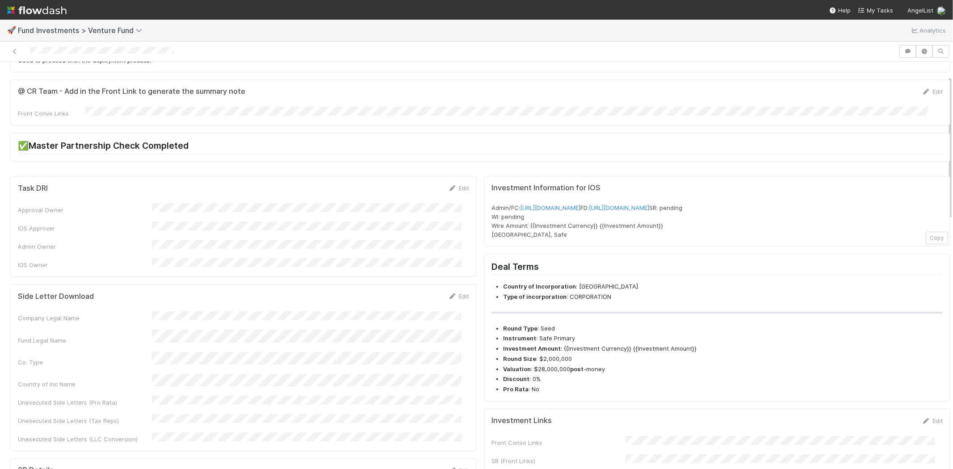
scroll to position [0, 0]
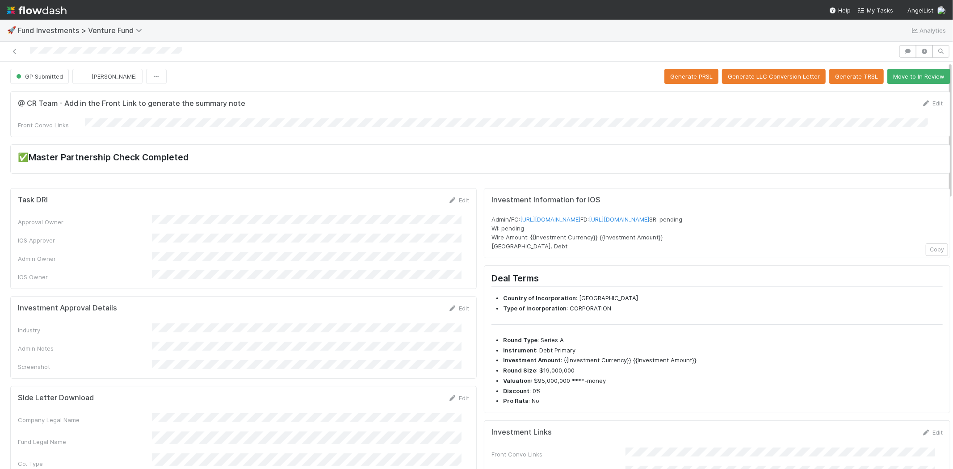
click at [889, 78] on button "Move to In Review" at bounding box center [918, 76] width 63 height 15
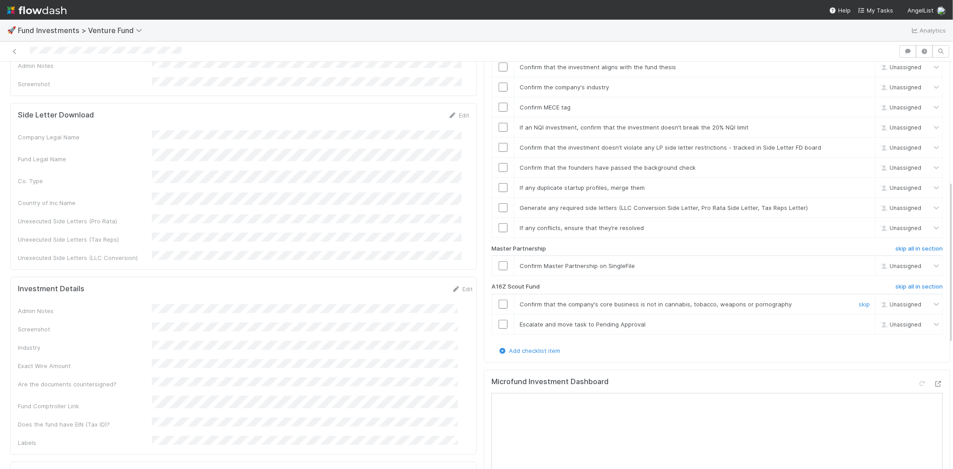
scroll to position [298, 0]
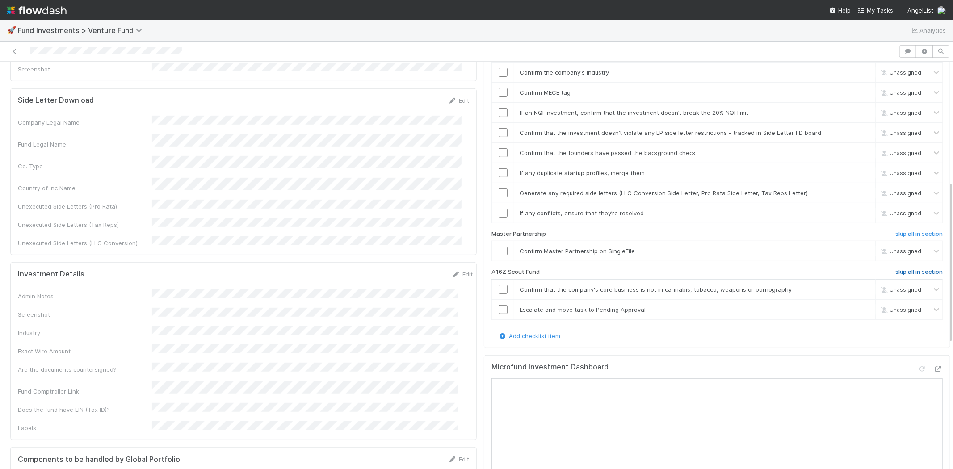
click at [895, 268] on h6 "skip all in section" at bounding box center [918, 271] width 47 height 7
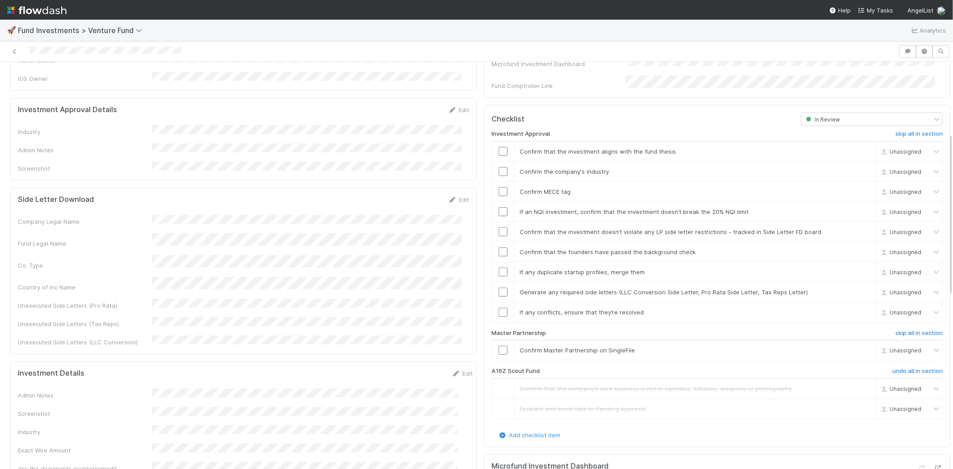
scroll to position [99, 0]
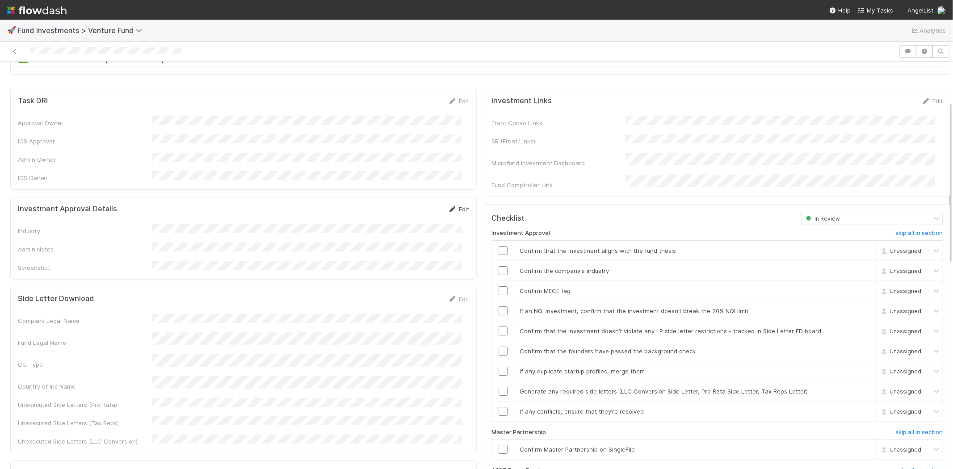
click at [455, 206] on link "Edit" at bounding box center [458, 209] width 21 height 7
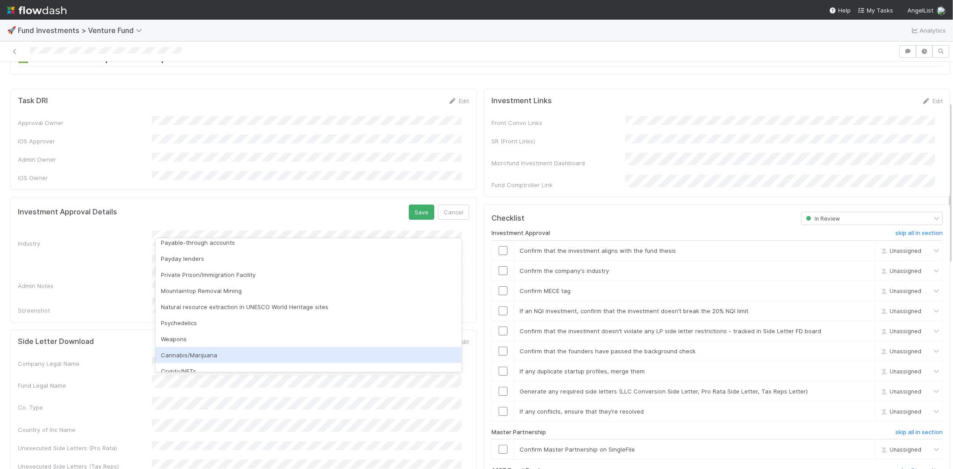
scroll to position [255, 0]
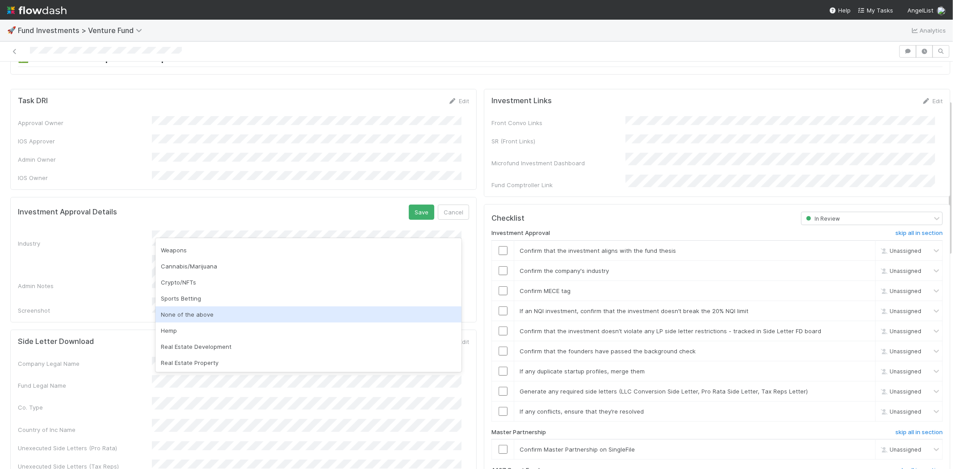
click at [193, 311] on div "None of the above" at bounding box center [308, 314] width 306 height 16
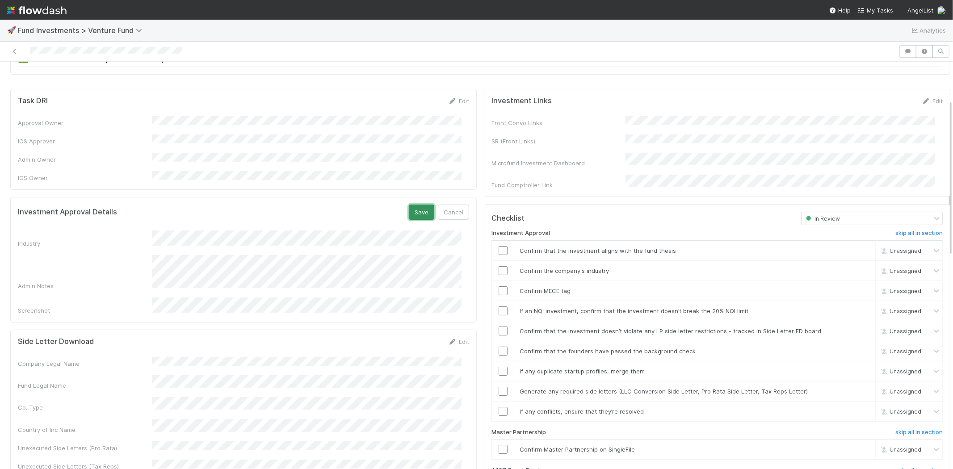
click at [419, 205] on button "Save" at bounding box center [421, 212] width 25 height 15
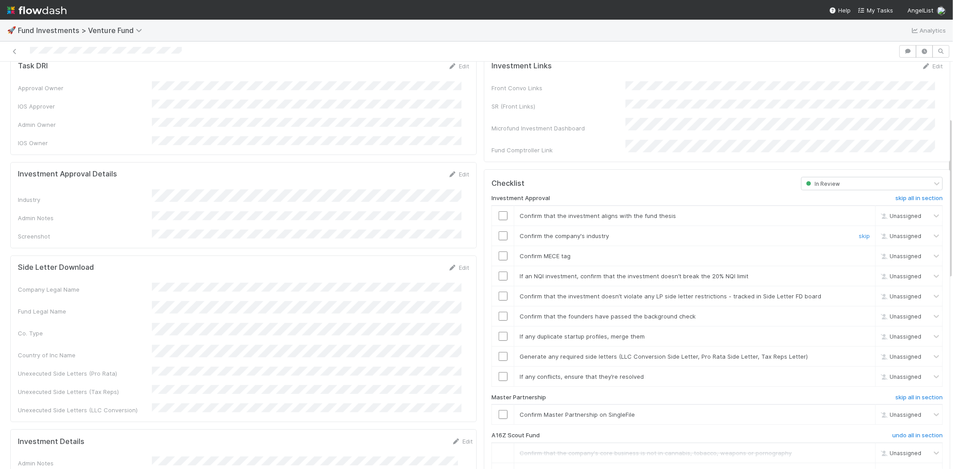
scroll to position [149, 0]
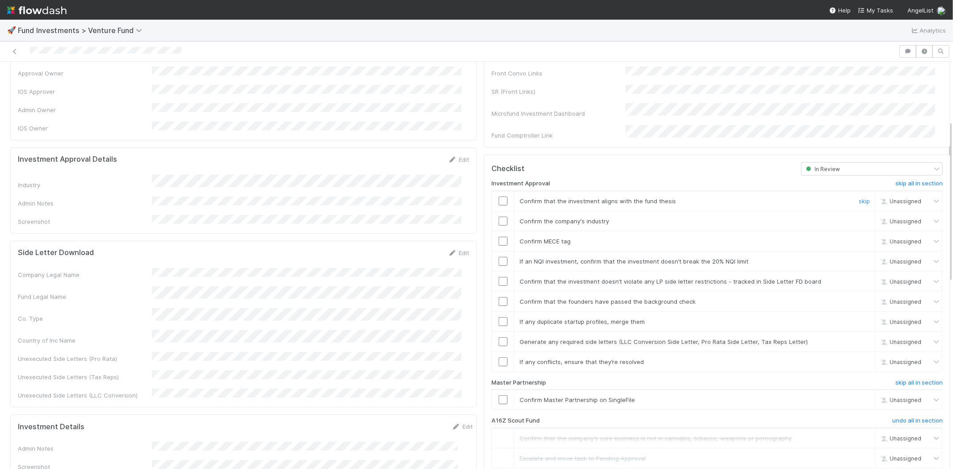
click at [499, 197] on input "checkbox" at bounding box center [503, 201] width 9 height 9
click at [499, 217] on input "checkbox" at bounding box center [503, 221] width 9 height 9
click at [499, 237] on input "checkbox" at bounding box center [503, 241] width 9 height 9
click at [499, 257] on input "checkbox" at bounding box center [503, 261] width 9 height 9
click at [499, 277] on input "checkbox" at bounding box center [503, 281] width 9 height 9
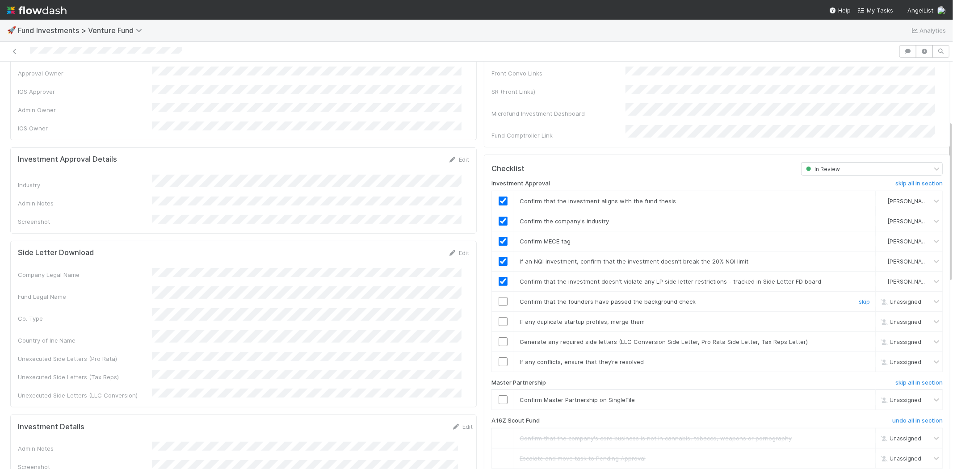
click at [499, 297] on input "checkbox" at bounding box center [503, 301] width 9 height 9
click at [499, 317] on input "checkbox" at bounding box center [503, 321] width 9 height 9
click at [499, 337] on input "checkbox" at bounding box center [503, 341] width 9 height 9
click at [499, 317] on input "checkbox" at bounding box center [503, 321] width 9 height 9
click at [499, 337] on input "checkbox" at bounding box center [503, 341] width 9 height 9
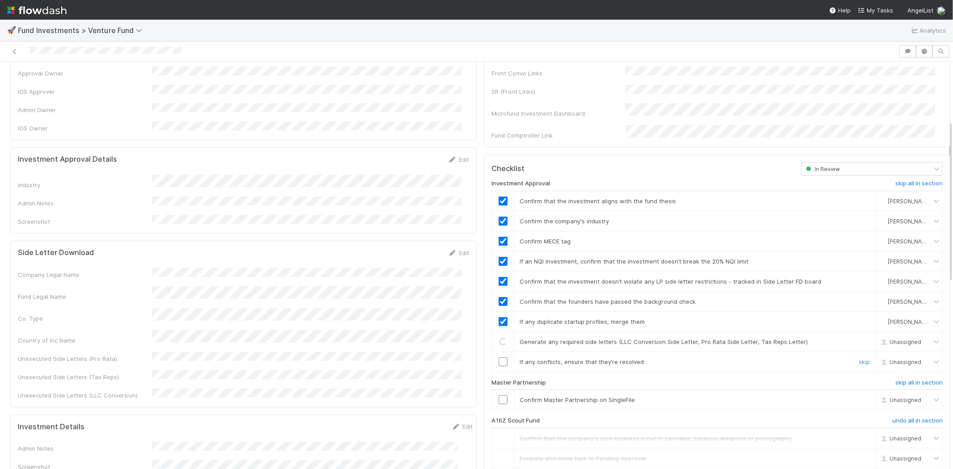
click at [499, 357] on input "checkbox" at bounding box center [503, 361] width 9 height 9
click at [499, 395] on input "checkbox" at bounding box center [503, 399] width 9 height 9
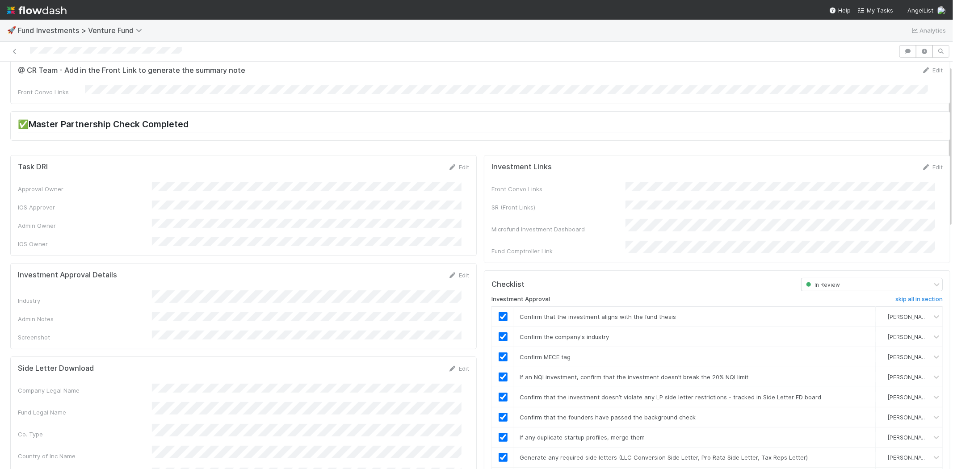
scroll to position [0, 0]
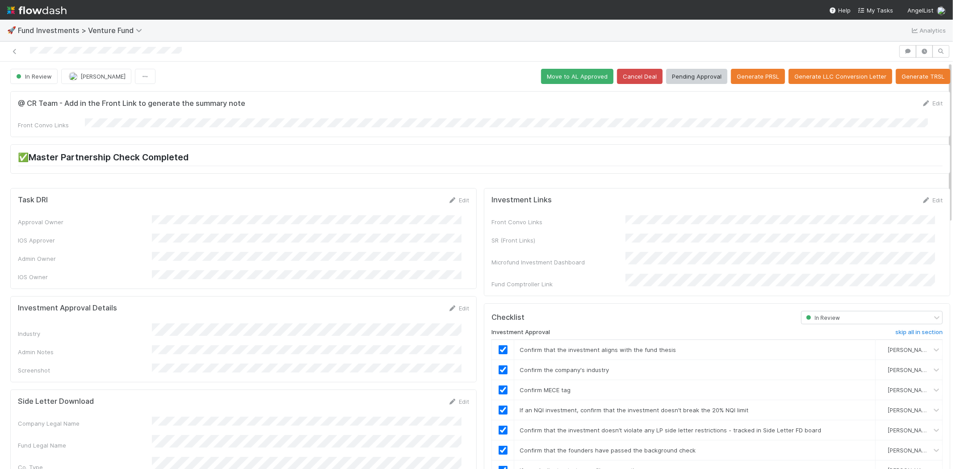
click at [564, 75] on button "Move to AL Approved" at bounding box center [577, 76] width 72 height 15
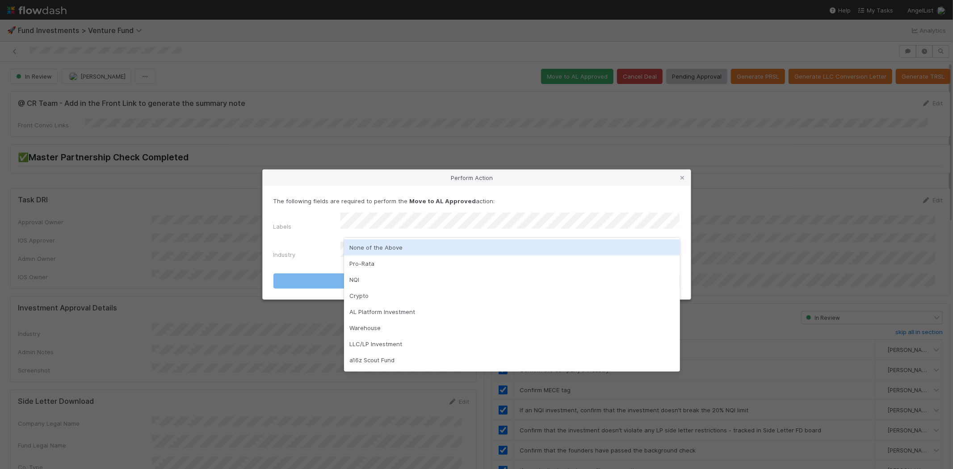
click at [386, 248] on div "None of the Above" at bounding box center [512, 247] width 336 height 16
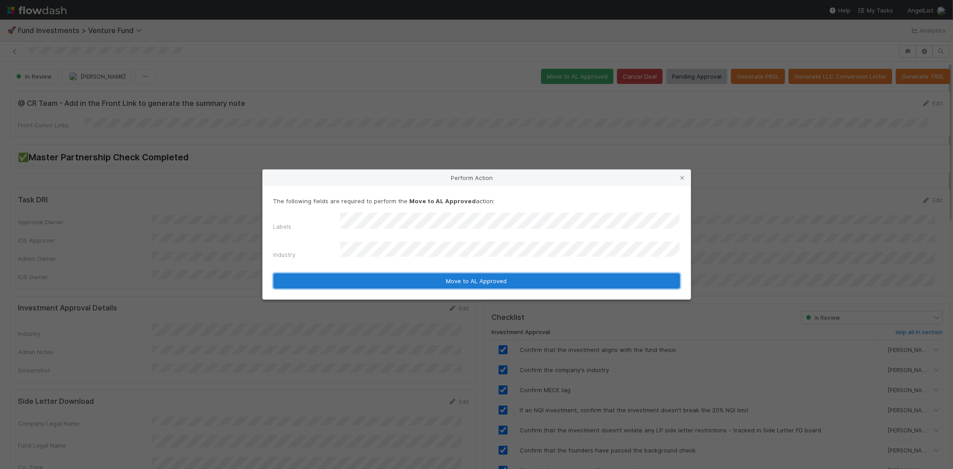
click at [374, 277] on button "Move to AL Approved" at bounding box center [476, 280] width 407 height 15
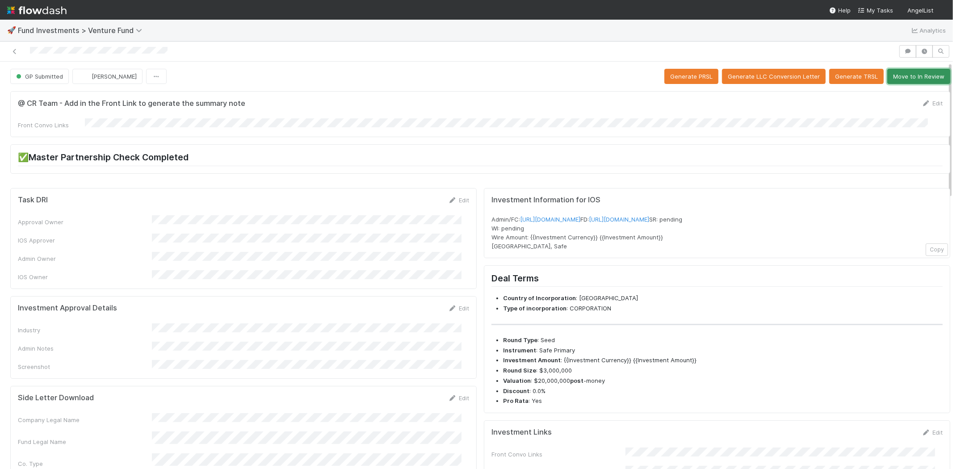
click at [896, 76] on button "Move to In Review" at bounding box center [918, 76] width 63 height 15
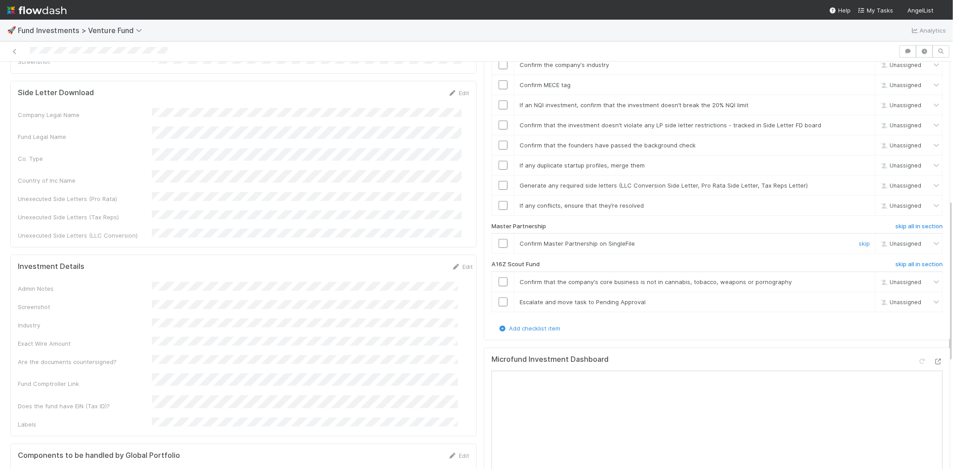
scroll to position [347, 0]
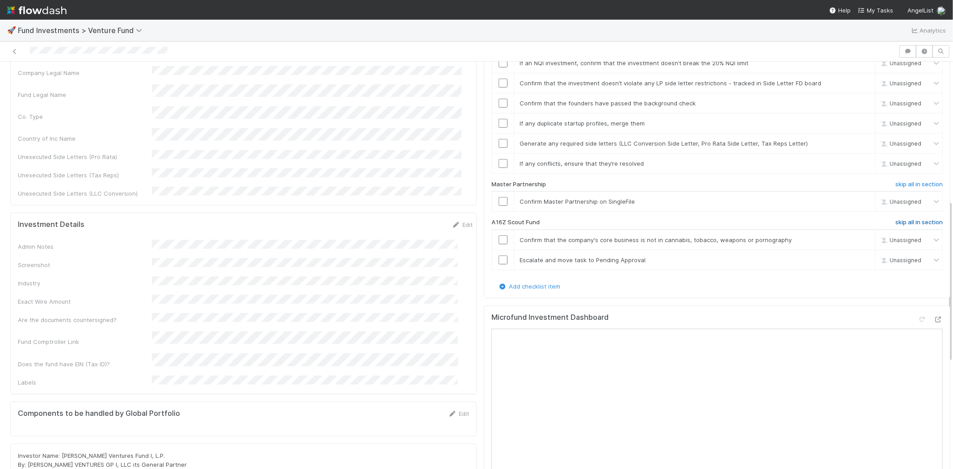
click at [897, 219] on h6 "skip all in section" at bounding box center [918, 222] width 47 height 7
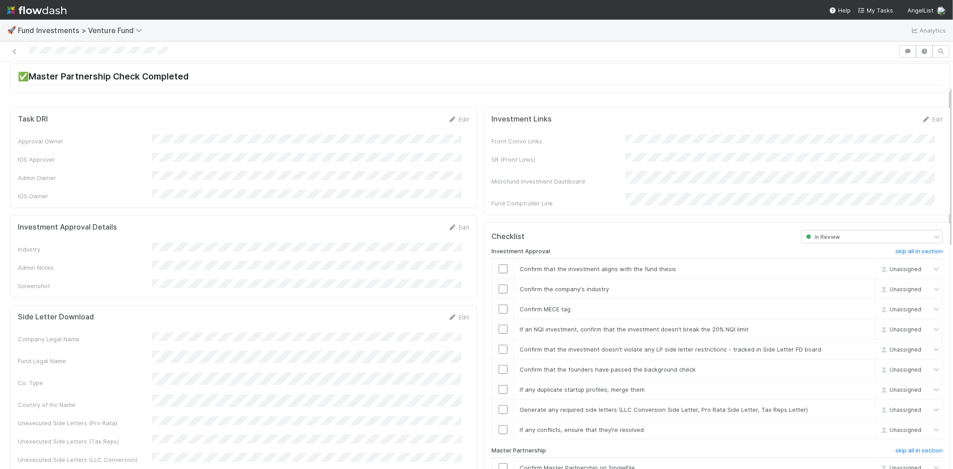
scroll to position [0, 0]
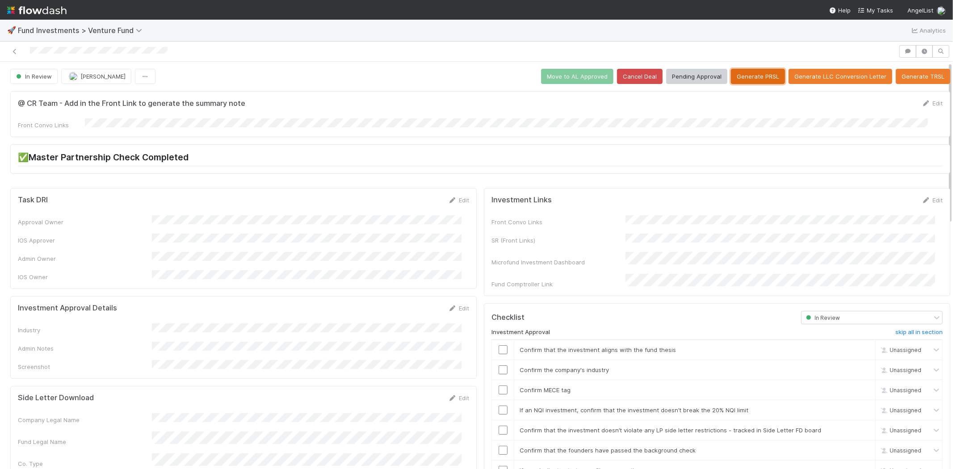
click at [747, 77] on button "Generate PRSL" at bounding box center [758, 76] width 54 height 15
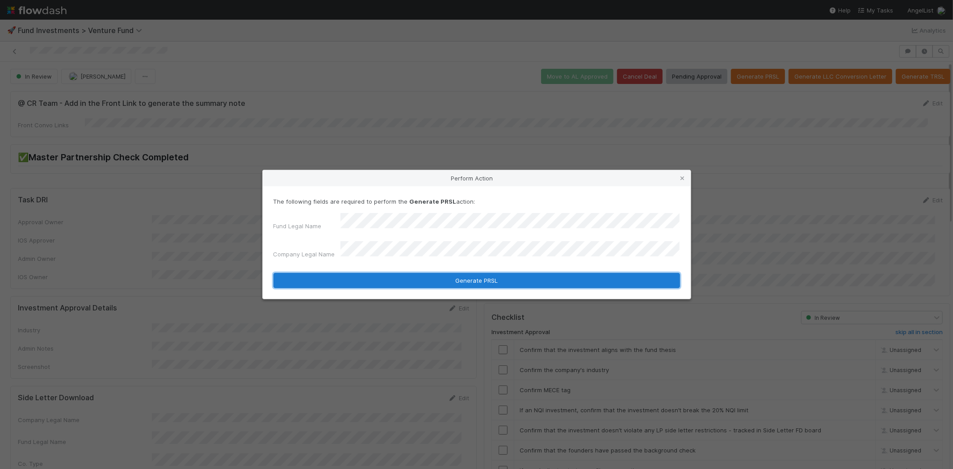
click at [365, 274] on button "Generate PRSL" at bounding box center [476, 280] width 407 height 15
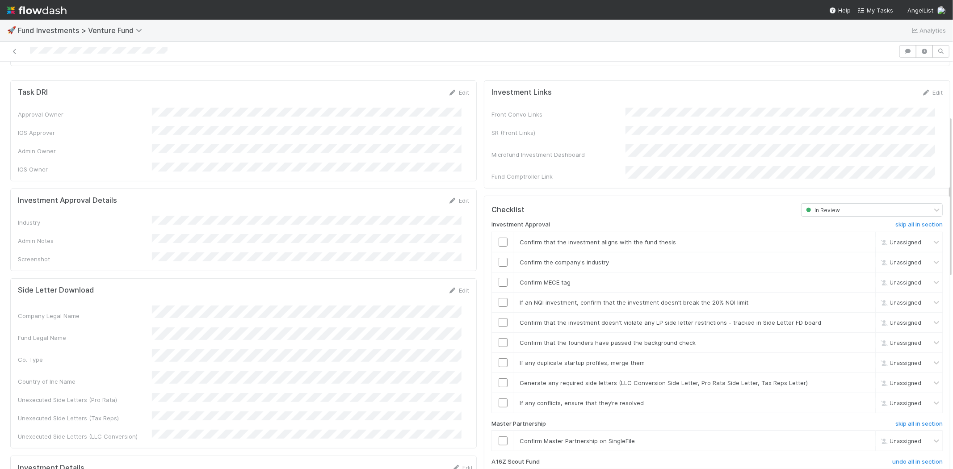
scroll to position [99, 0]
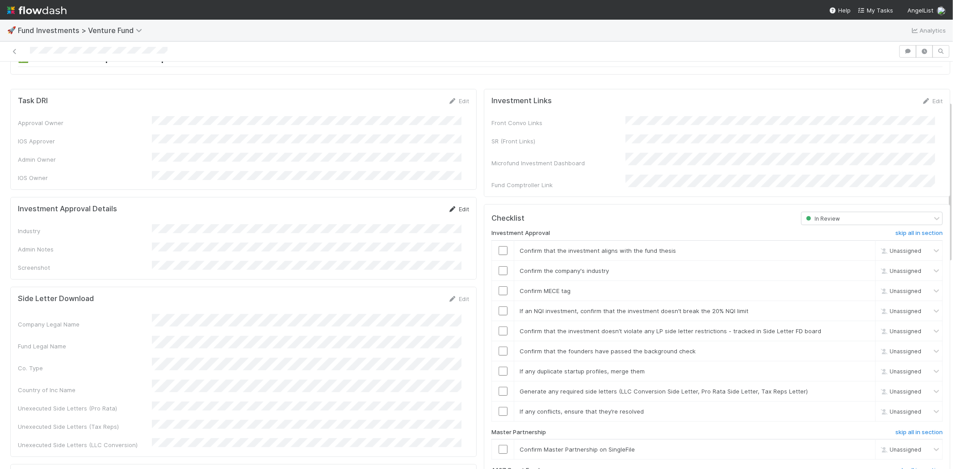
click at [453, 206] on link "Edit" at bounding box center [458, 209] width 21 height 7
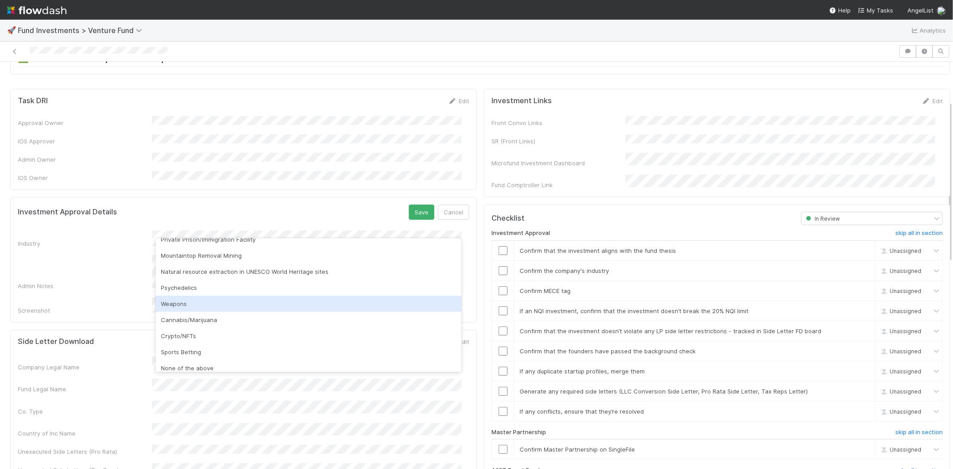
scroll to position [255, 0]
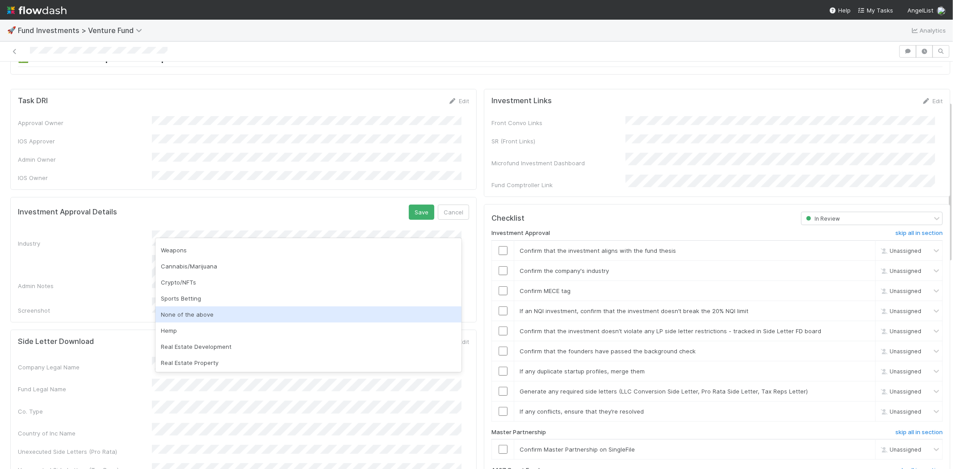
click at [189, 311] on div "None of the above" at bounding box center [308, 314] width 306 height 16
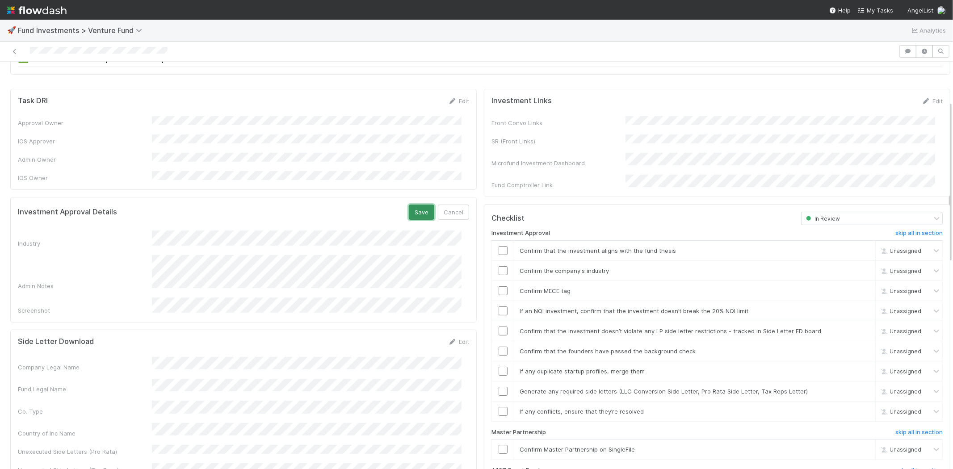
click at [417, 205] on button "Save" at bounding box center [421, 212] width 25 height 15
click at [499, 246] on input "checkbox" at bounding box center [503, 250] width 9 height 9
click at [499, 266] on input "checkbox" at bounding box center [503, 270] width 9 height 9
click at [499, 286] on input "checkbox" at bounding box center [503, 290] width 9 height 9
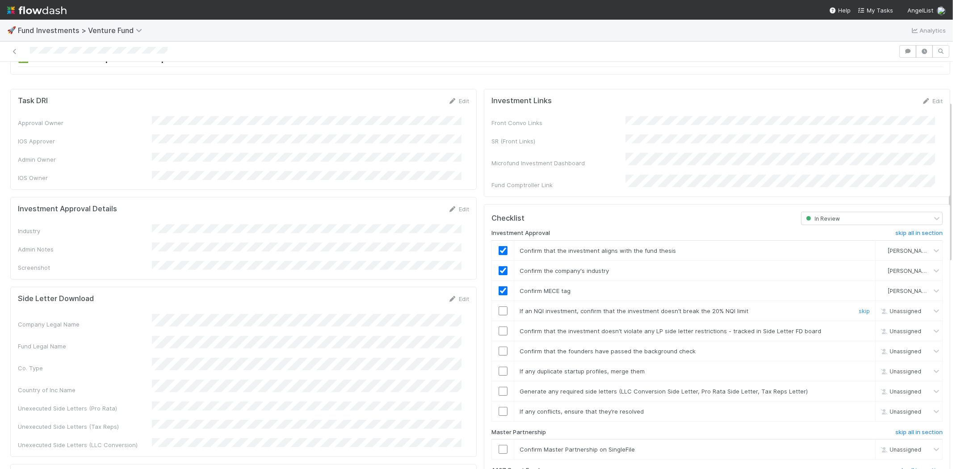
click at [499, 306] on input "checkbox" at bounding box center [503, 310] width 9 height 9
click at [499, 327] on input "checkbox" at bounding box center [503, 331] width 9 height 9
click at [499, 347] on input "checkbox" at bounding box center [503, 351] width 9 height 9
click at [499, 367] on input "checkbox" at bounding box center [503, 371] width 9 height 9
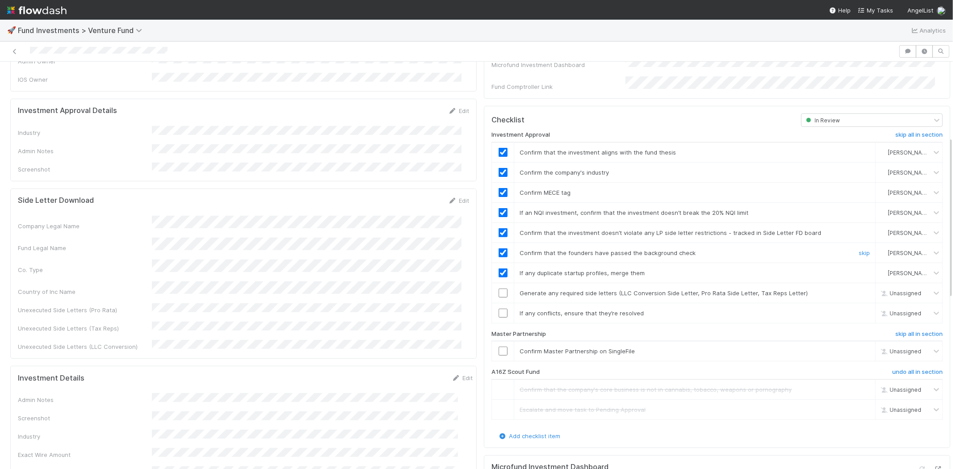
scroll to position [198, 0]
click at [499, 288] on input "checkbox" at bounding box center [503, 292] width 9 height 9
click at [499, 308] on input "checkbox" at bounding box center [503, 312] width 9 height 9
click at [499, 346] on input "checkbox" at bounding box center [503, 350] width 9 height 9
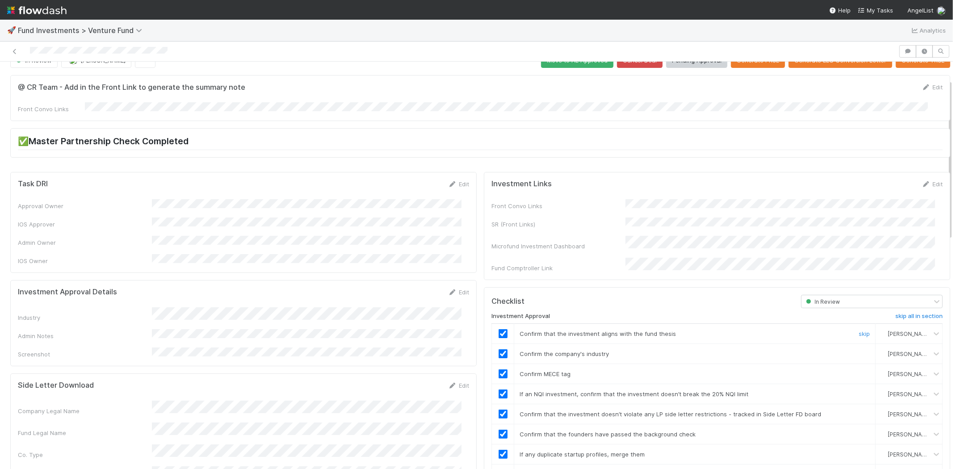
scroll to position [0, 0]
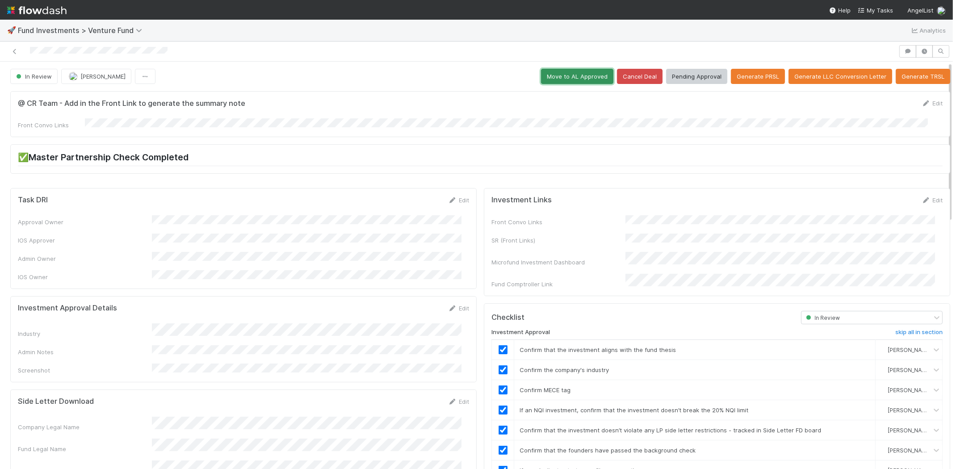
click at [556, 75] on button "Move to AL Approved" at bounding box center [577, 76] width 72 height 15
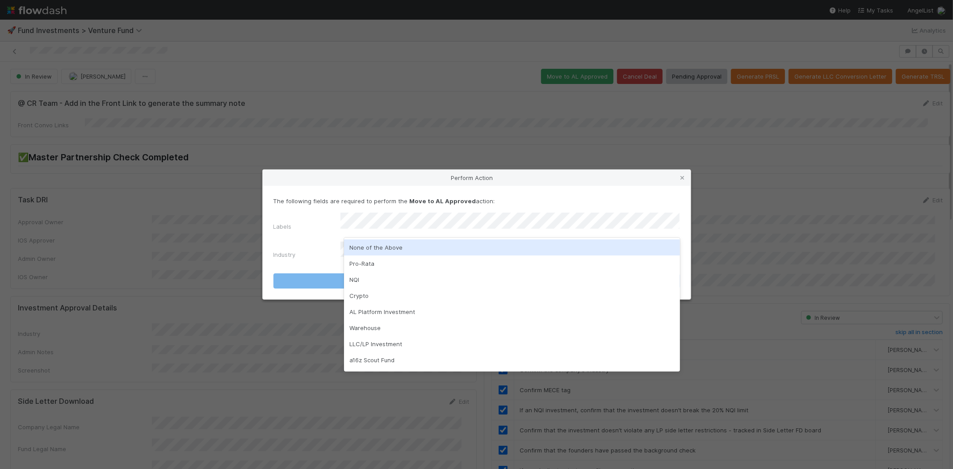
click at [401, 247] on div "None of the Above" at bounding box center [512, 247] width 336 height 16
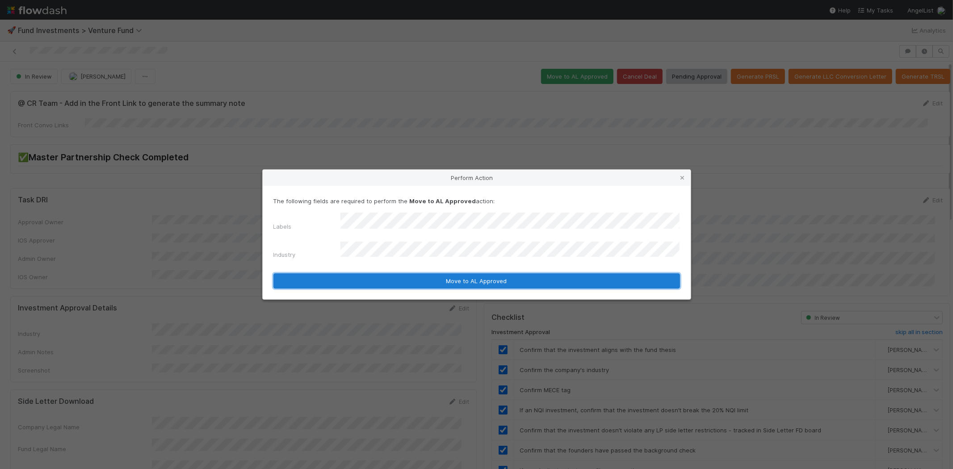
click at [396, 273] on button "Move to AL Approved" at bounding box center [476, 280] width 407 height 15
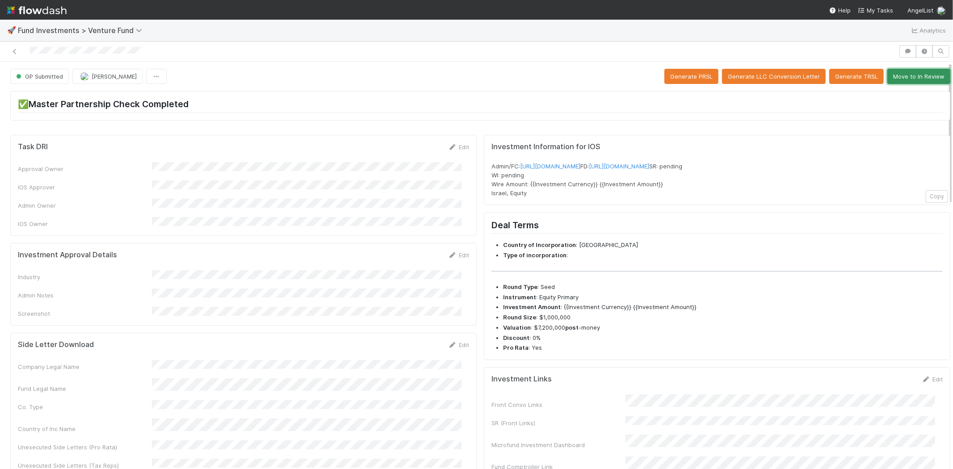
click at [905, 77] on button "Move to In Review" at bounding box center [918, 76] width 63 height 15
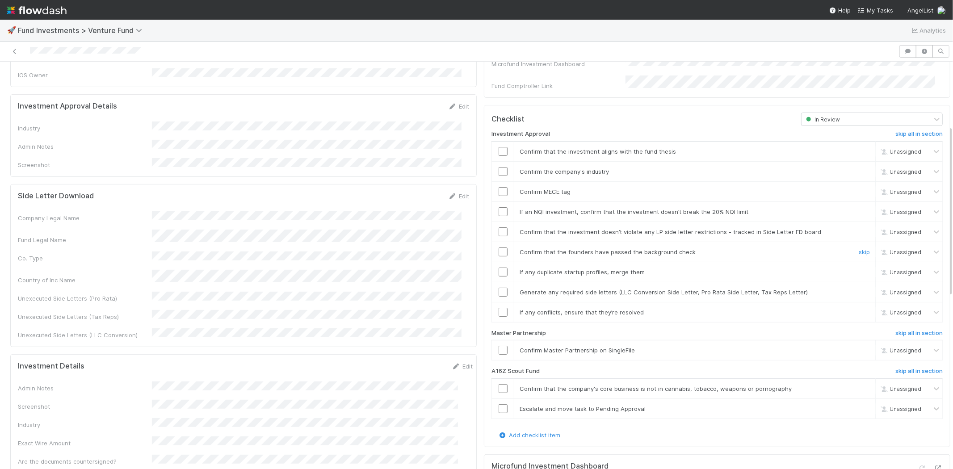
scroll to position [198, 0]
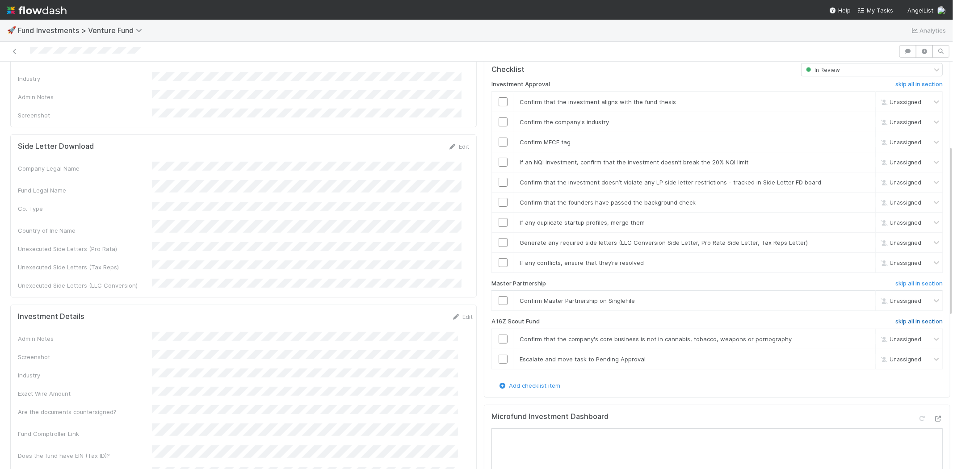
click at [901, 318] on h6 "skip all in section" at bounding box center [918, 321] width 47 height 7
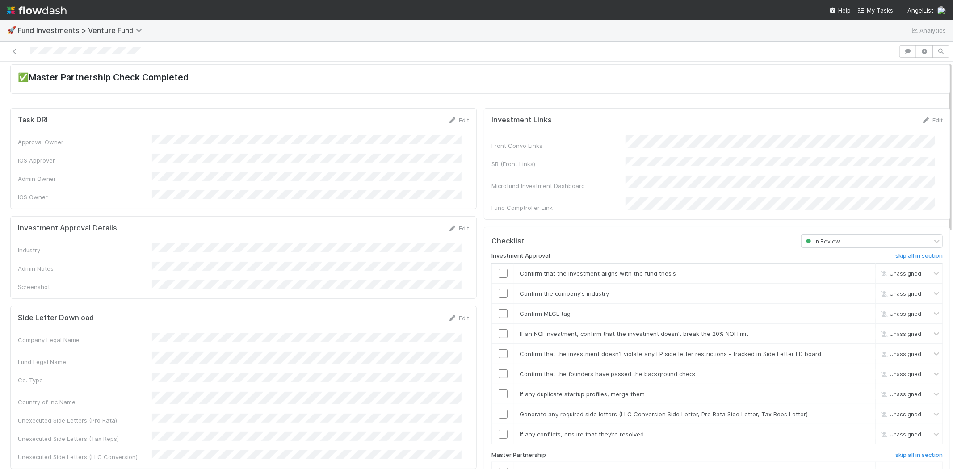
scroll to position [0, 0]
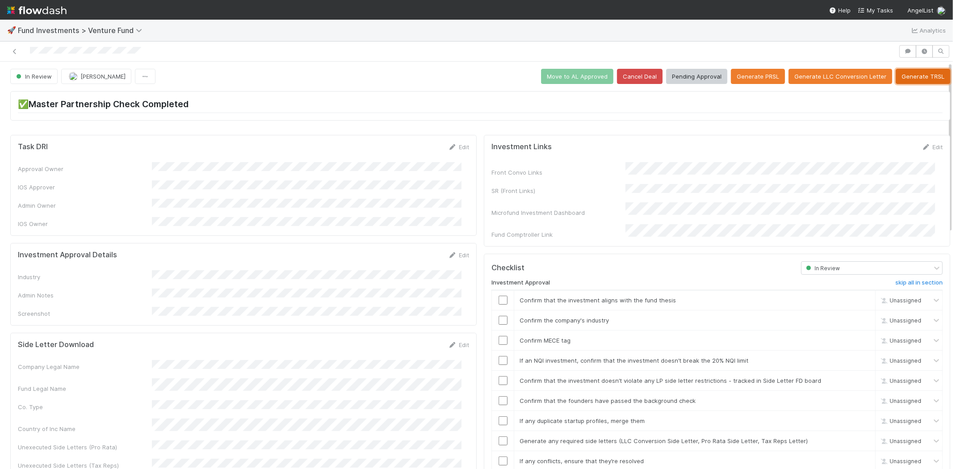
click at [906, 75] on button "Generate TRSL" at bounding box center [923, 76] width 55 height 15
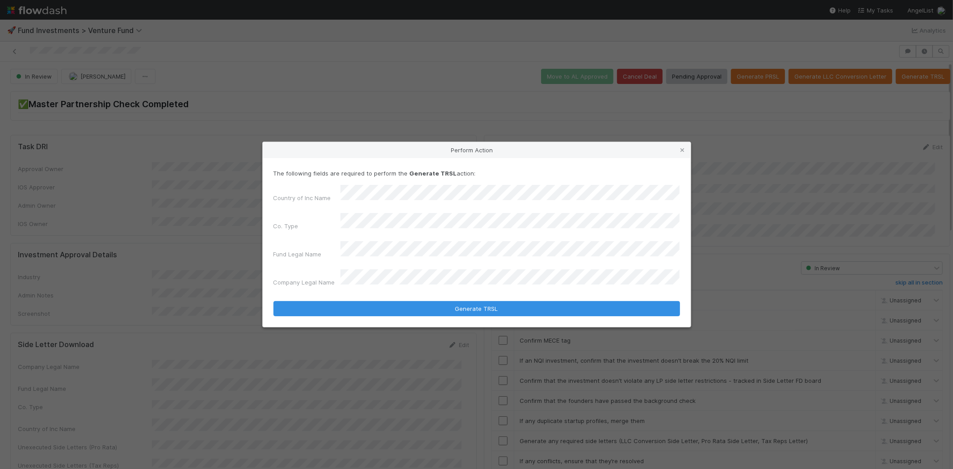
click at [369, 213] on div "Country of Inc Name Co. Type Fund Legal Name Company Legal Name" at bounding box center [476, 237] width 407 height 105
click at [273, 301] on button "Generate TRSL" at bounding box center [476, 308] width 407 height 15
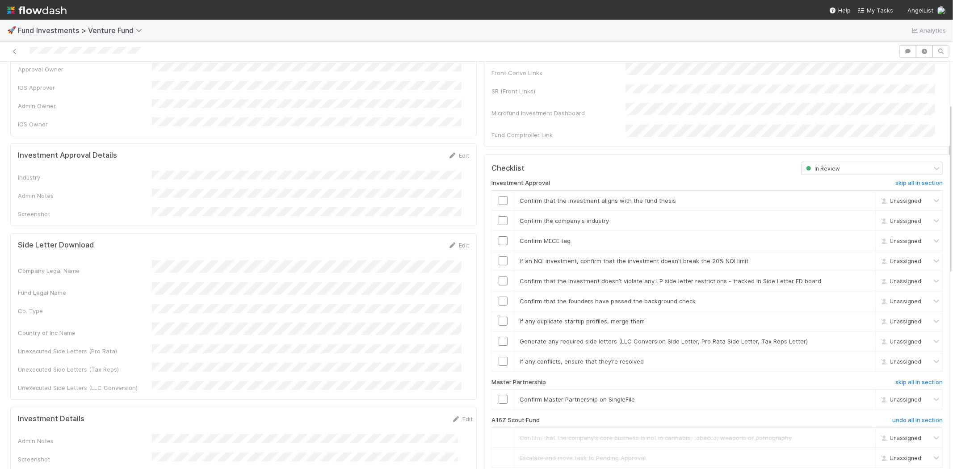
scroll to position [54, 0]
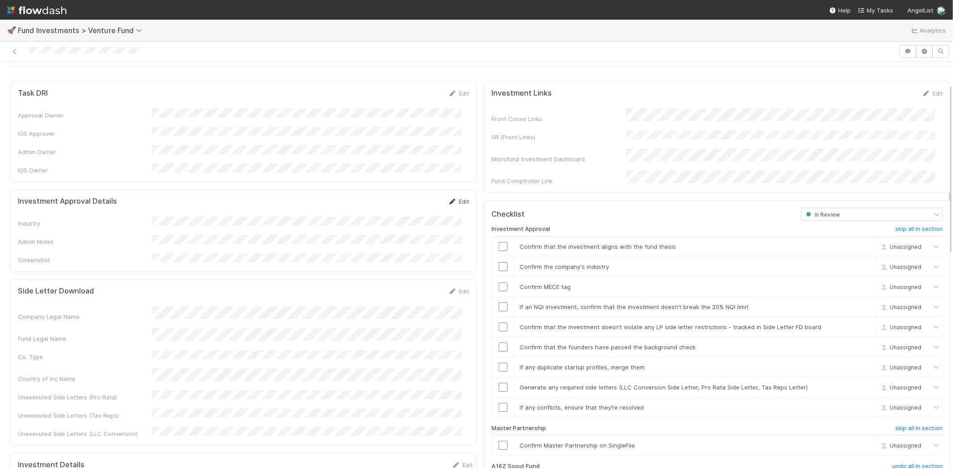
click at [454, 198] on link "Edit" at bounding box center [458, 201] width 21 height 7
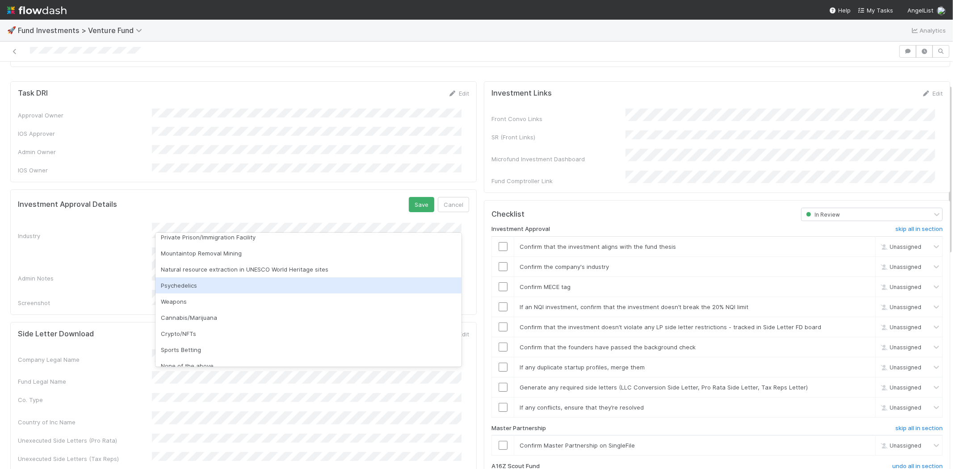
scroll to position [255, 0]
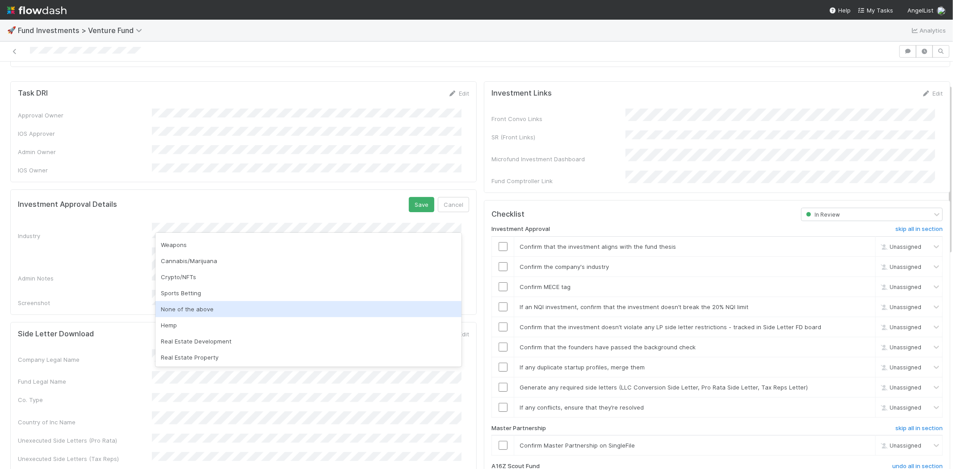
click at [204, 305] on div "None of the above" at bounding box center [308, 309] width 306 height 16
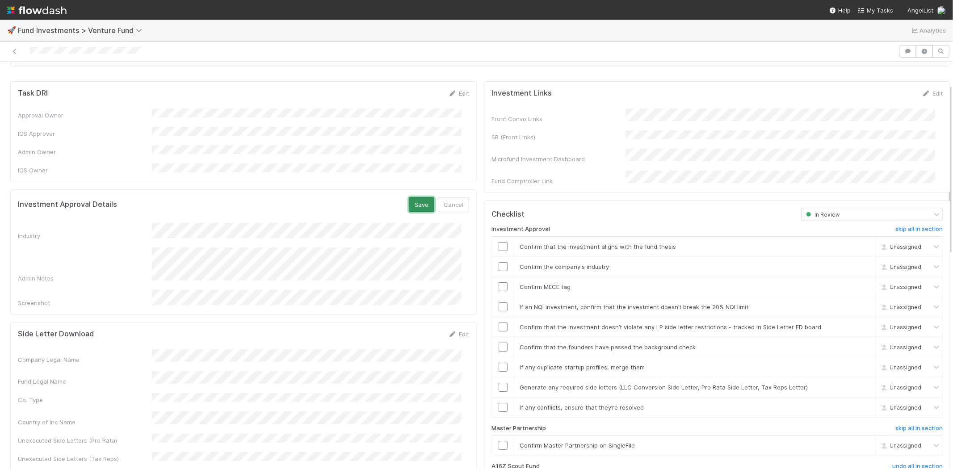
click at [414, 197] on button "Save" at bounding box center [421, 204] width 25 height 15
click at [499, 242] on input "checkbox" at bounding box center [503, 246] width 9 height 9
click at [494, 263] on td at bounding box center [503, 266] width 22 height 20
click at [499, 262] on input "checkbox" at bounding box center [503, 266] width 9 height 9
click at [499, 282] on input "checkbox" at bounding box center [503, 286] width 9 height 9
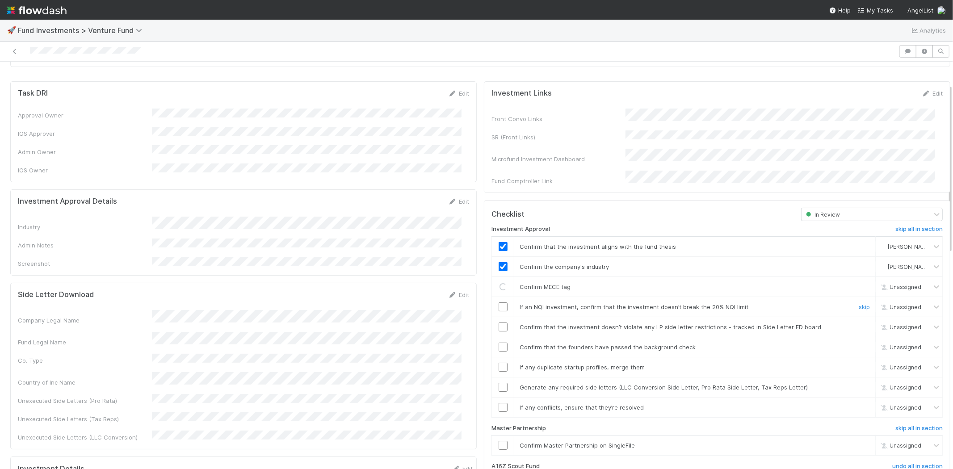
click at [499, 302] on input "checkbox" at bounding box center [503, 306] width 9 height 9
click at [499, 323] on input "checkbox" at bounding box center [503, 327] width 9 height 9
click at [499, 343] on input "checkbox" at bounding box center [503, 347] width 9 height 9
click at [499, 363] on input "checkbox" at bounding box center [503, 367] width 9 height 9
click at [499, 383] on input "checkbox" at bounding box center [503, 387] width 9 height 9
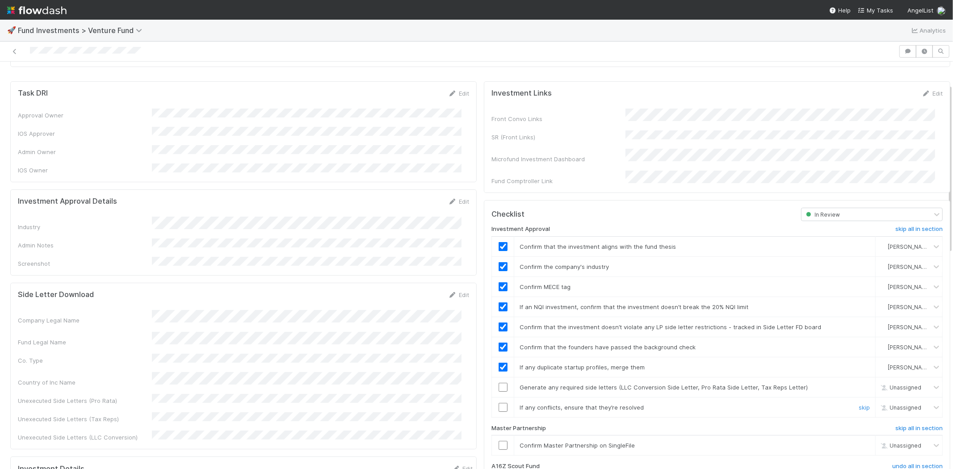
click at [498, 397] on td at bounding box center [503, 407] width 22 height 20
click at [499, 383] on input "checkbox" at bounding box center [503, 387] width 9 height 9
click at [499, 403] on input "checkbox" at bounding box center [503, 407] width 9 height 9
click at [499, 441] on input "checkbox" at bounding box center [503, 445] width 9 height 9
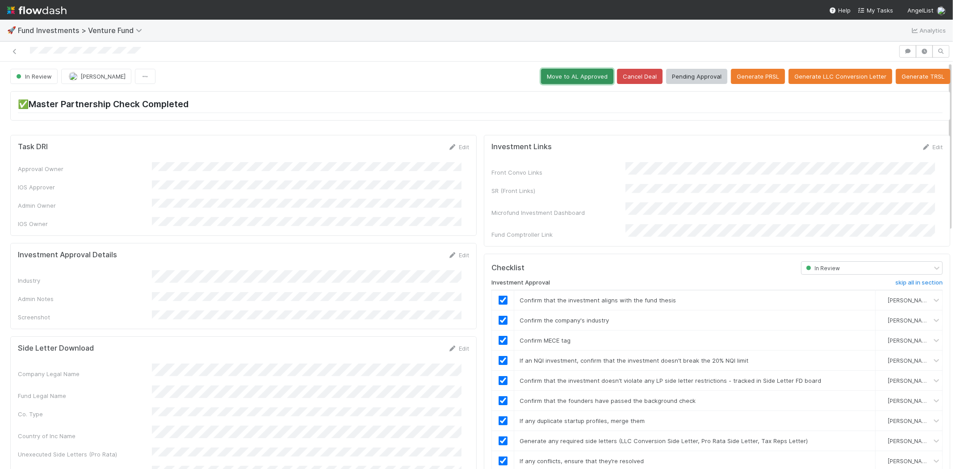
click at [565, 83] on button "Move to AL Approved" at bounding box center [577, 76] width 72 height 15
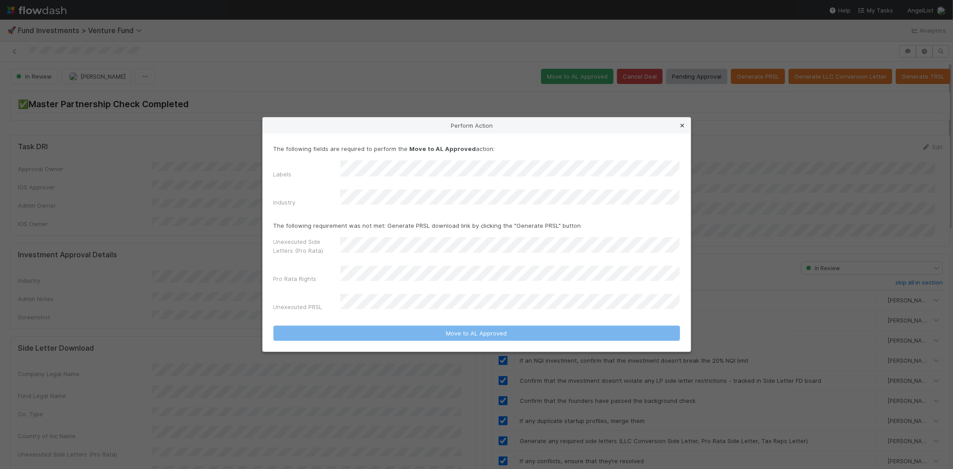
click at [682, 130] on link at bounding box center [682, 125] width 9 height 9
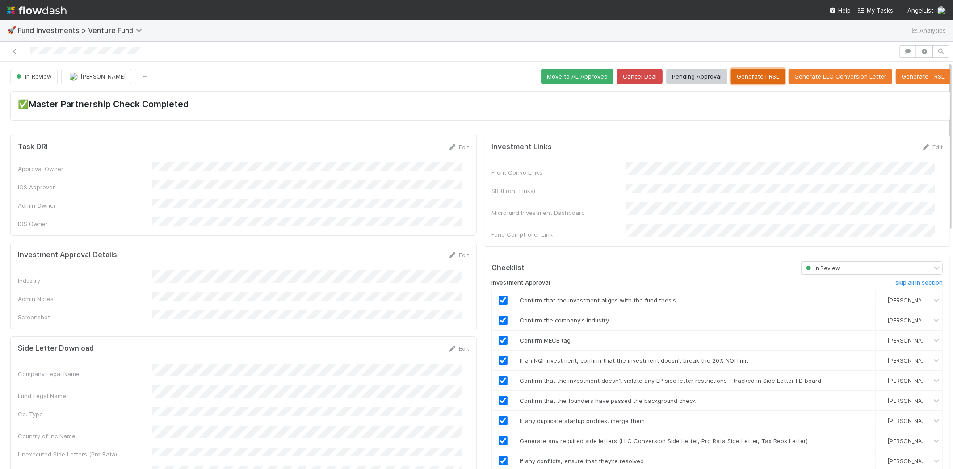
click at [756, 77] on button "Generate PRSL" at bounding box center [758, 76] width 54 height 15
click at [562, 82] on button "Move to AL Approved" at bounding box center [577, 76] width 72 height 15
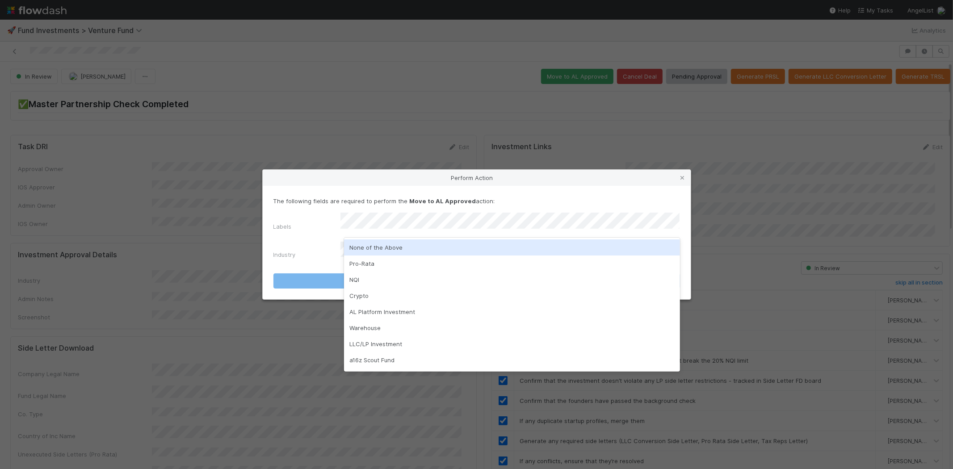
click at [383, 248] on div "None of the Above" at bounding box center [512, 247] width 336 height 16
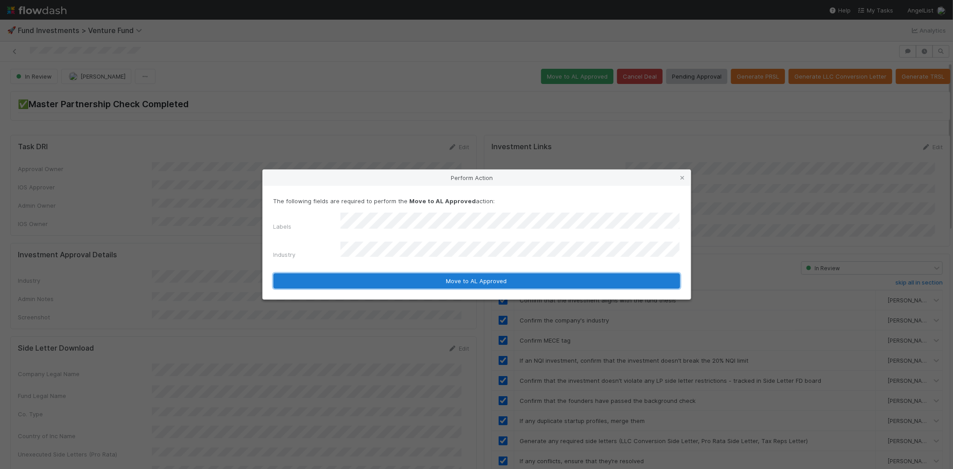
click at [383, 274] on button "Move to AL Approved" at bounding box center [476, 280] width 407 height 15
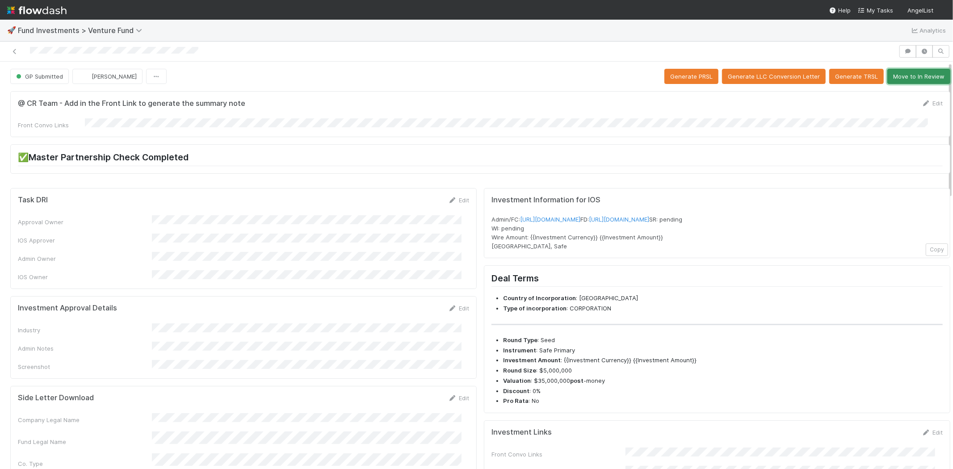
click at [891, 77] on button "Move to In Review" at bounding box center [918, 76] width 63 height 15
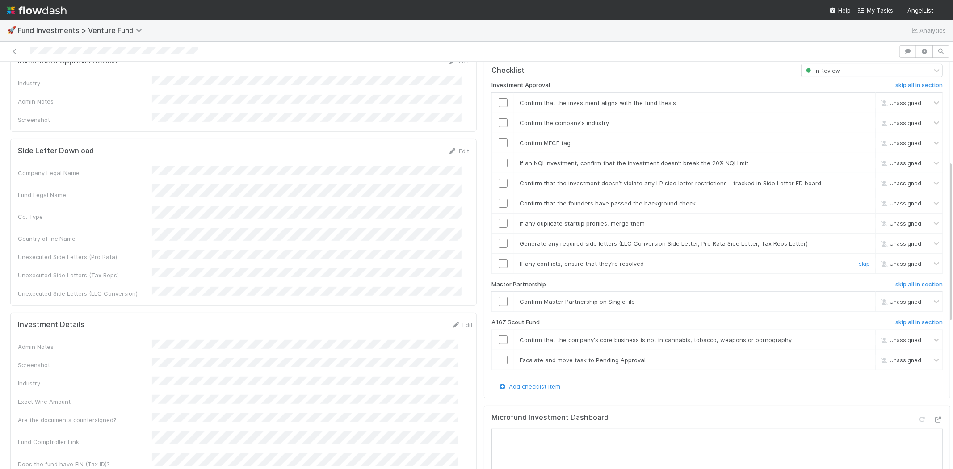
scroll to position [248, 0]
click at [895, 318] on h6 "skip all in section" at bounding box center [918, 321] width 47 height 7
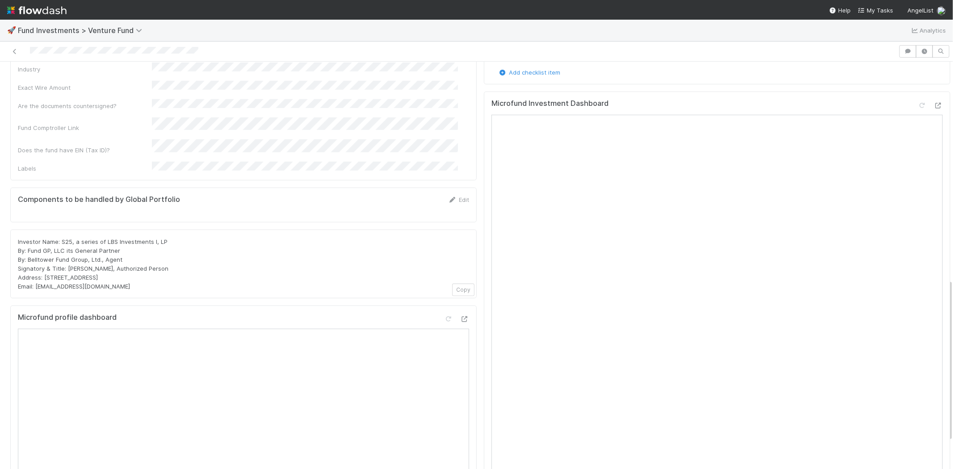
scroll to position [546, 0]
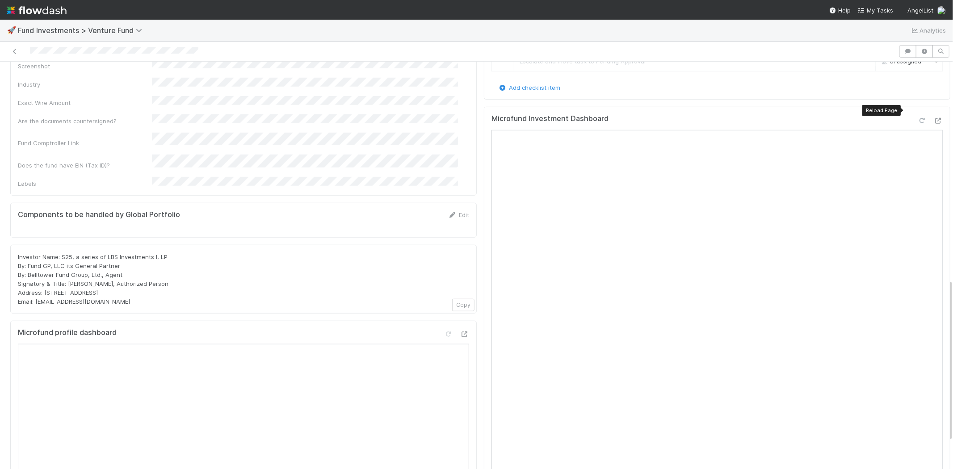
click at [918, 118] on icon at bounding box center [922, 121] width 9 height 6
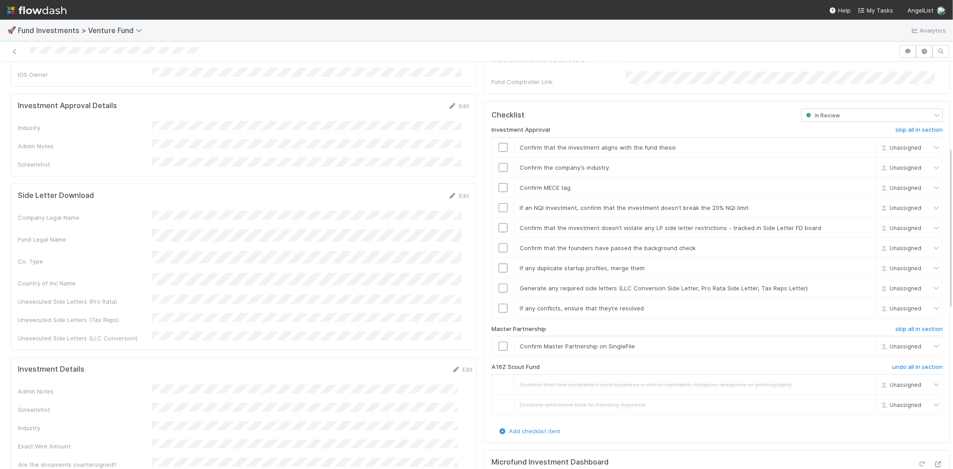
scroll to position [198, 0]
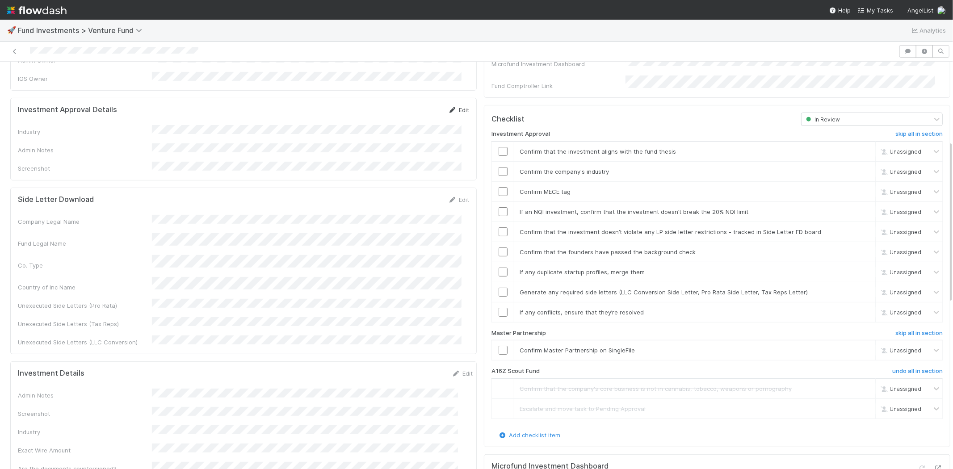
click at [452, 106] on link "Edit" at bounding box center [458, 109] width 21 height 7
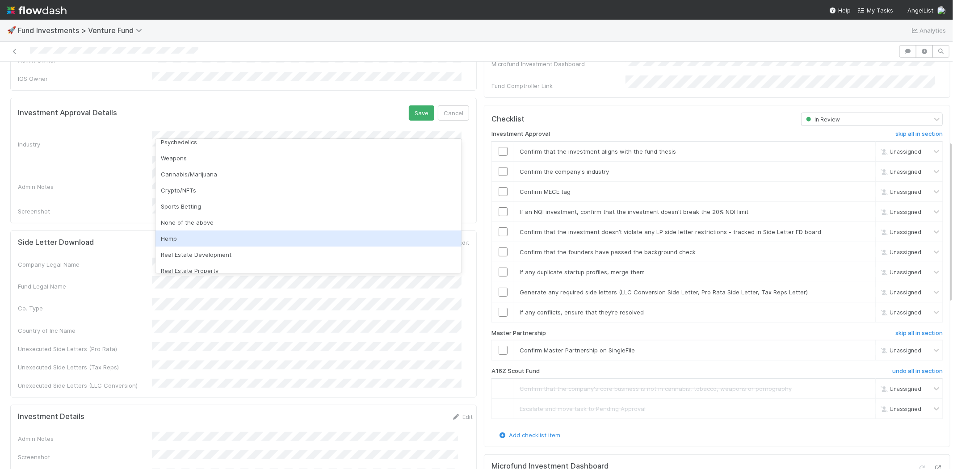
scroll to position [255, 0]
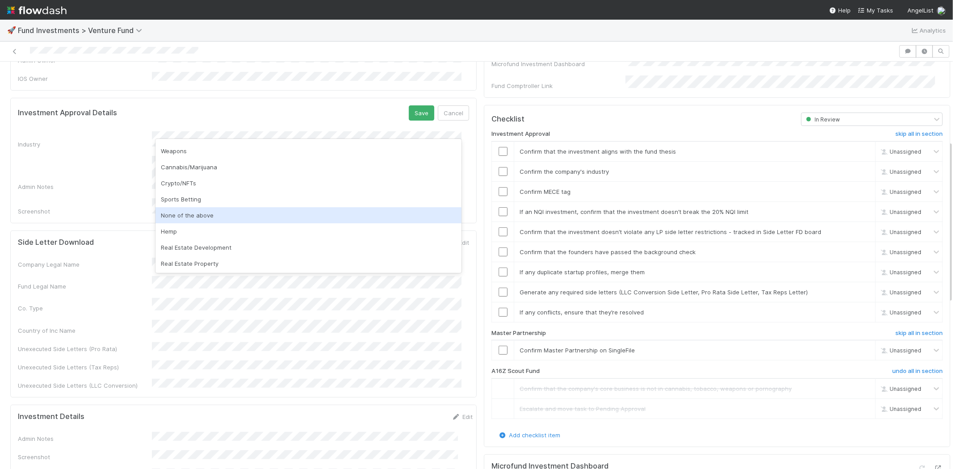
click at [205, 213] on div "None of the above" at bounding box center [308, 215] width 306 height 16
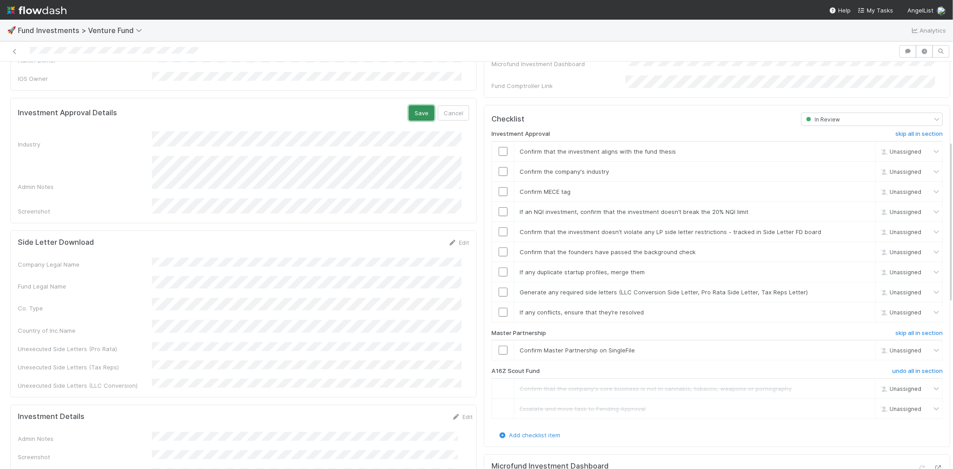
click at [409, 105] on button "Save" at bounding box center [421, 112] width 25 height 15
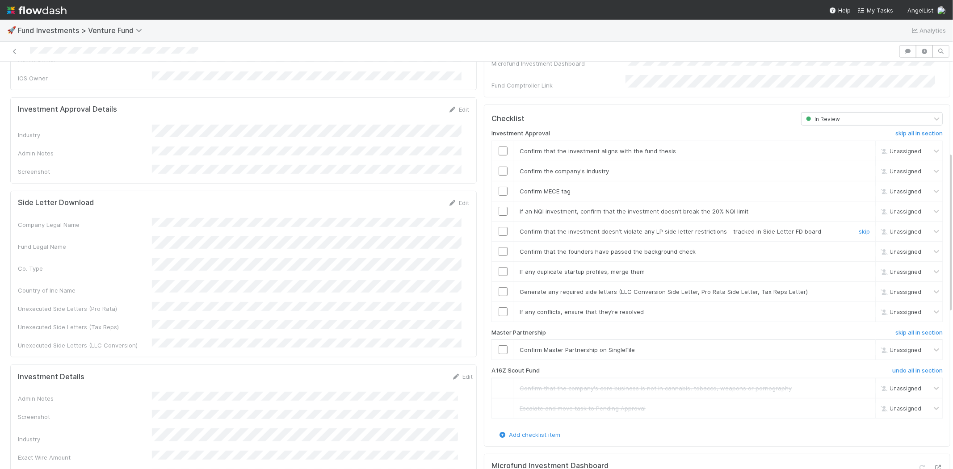
scroll to position [198, 0]
click at [499, 147] on input "checkbox" at bounding box center [503, 151] width 9 height 9
click at [499, 167] on input "checkbox" at bounding box center [503, 171] width 9 height 9
click at [499, 187] on input "checkbox" at bounding box center [503, 191] width 9 height 9
click at [499, 207] on input "checkbox" at bounding box center [503, 211] width 9 height 9
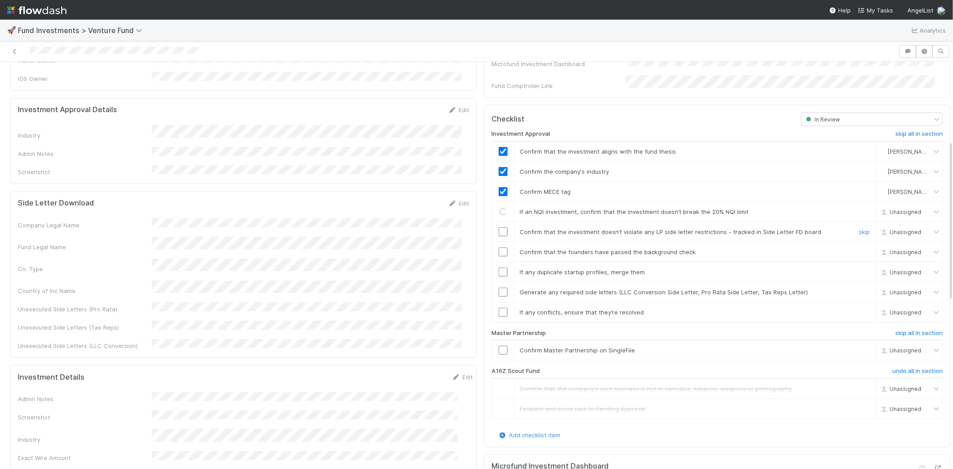
click at [499, 227] on input "checkbox" at bounding box center [503, 231] width 9 height 9
click at [499, 247] on input "checkbox" at bounding box center [503, 251] width 9 height 9
click at [499, 268] on input "checkbox" at bounding box center [503, 272] width 9 height 9
click at [499, 288] on input "checkbox" at bounding box center [503, 292] width 9 height 9
click at [499, 308] on input "checkbox" at bounding box center [503, 312] width 9 height 9
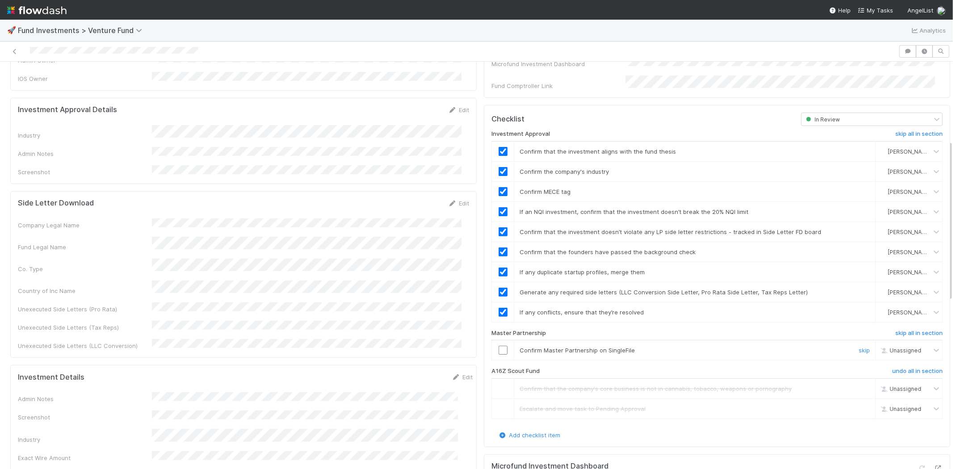
click at [499, 346] on input "checkbox" at bounding box center [503, 350] width 9 height 9
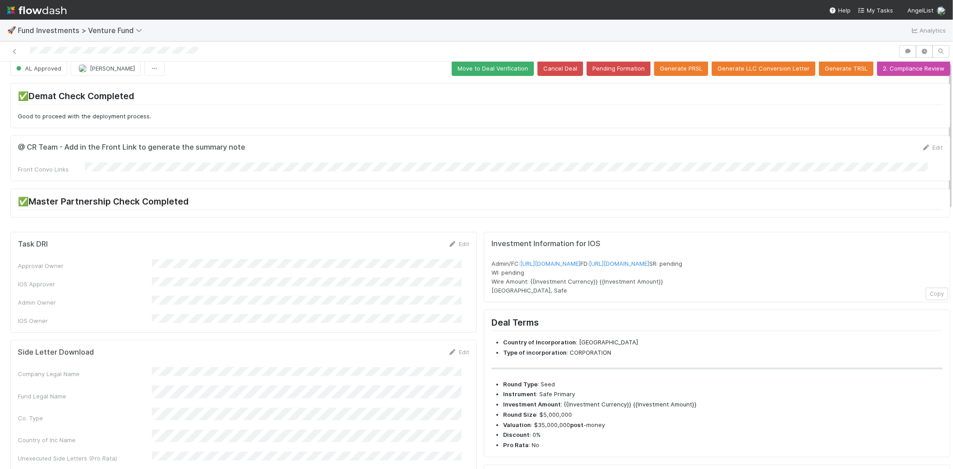
scroll to position [0, 0]
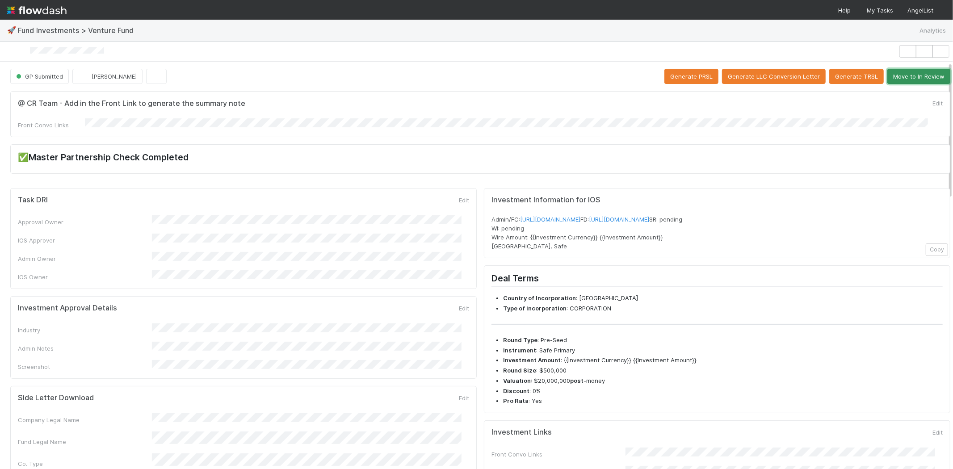
click at [924, 72] on button "Move to In Review" at bounding box center [918, 76] width 63 height 15
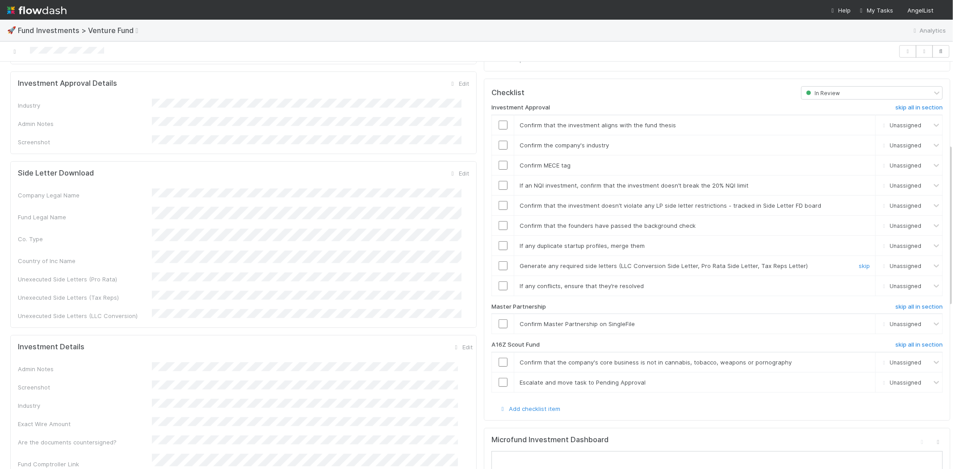
scroll to position [248, 0]
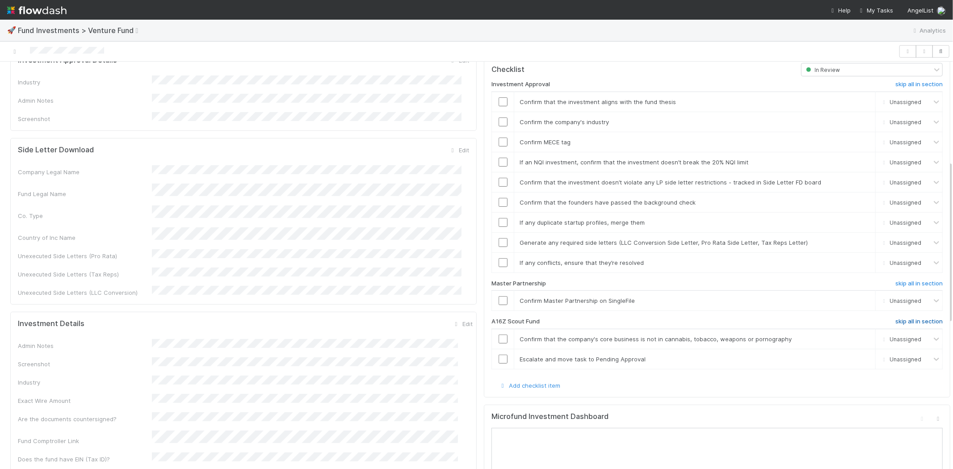
click at [910, 318] on h6 "skip all in section" at bounding box center [918, 321] width 47 height 7
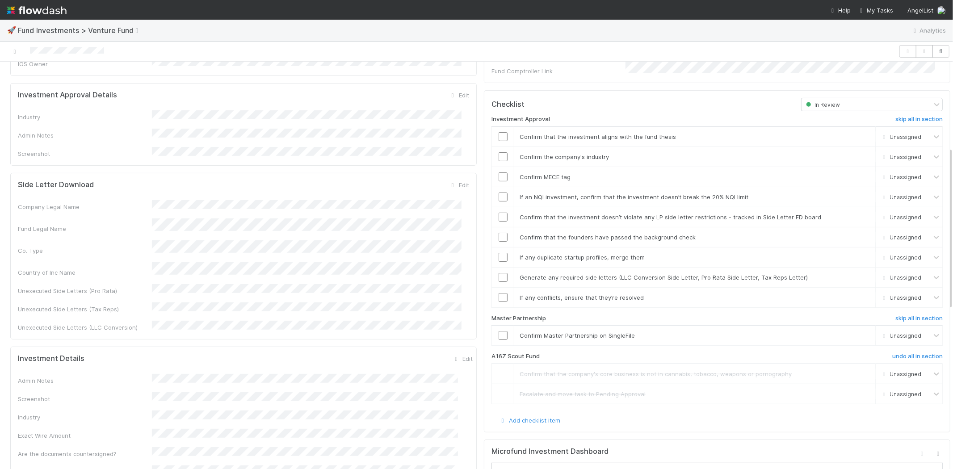
scroll to position [164, 0]
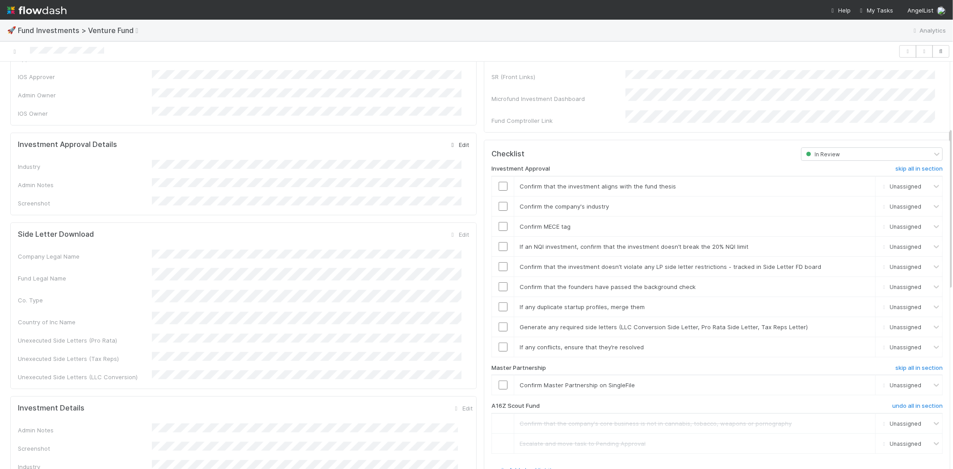
click at [452, 141] on link "Edit" at bounding box center [458, 144] width 21 height 7
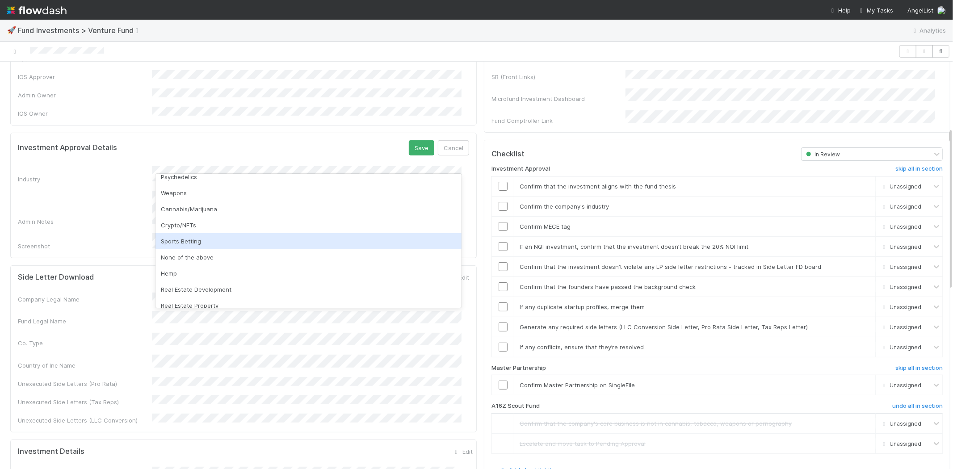
scroll to position [255, 0]
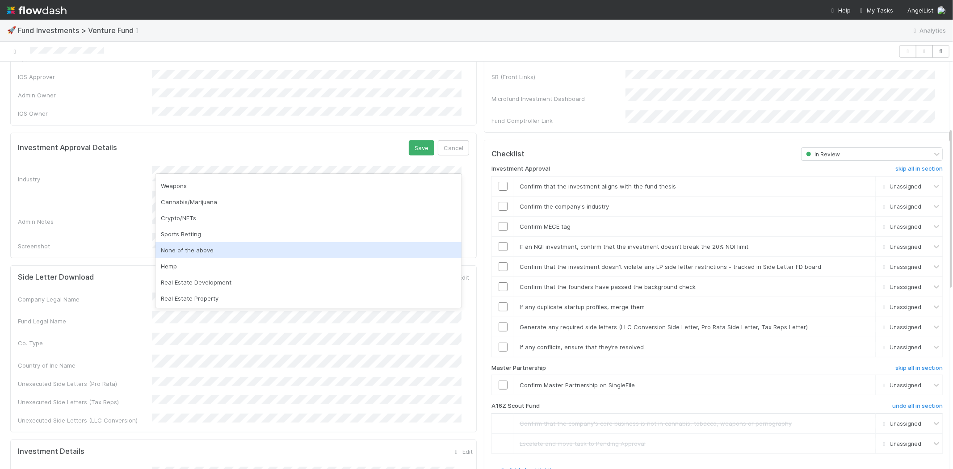
click at [193, 256] on div "None of the above" at bounding box center [308, 250] width 306 height 16
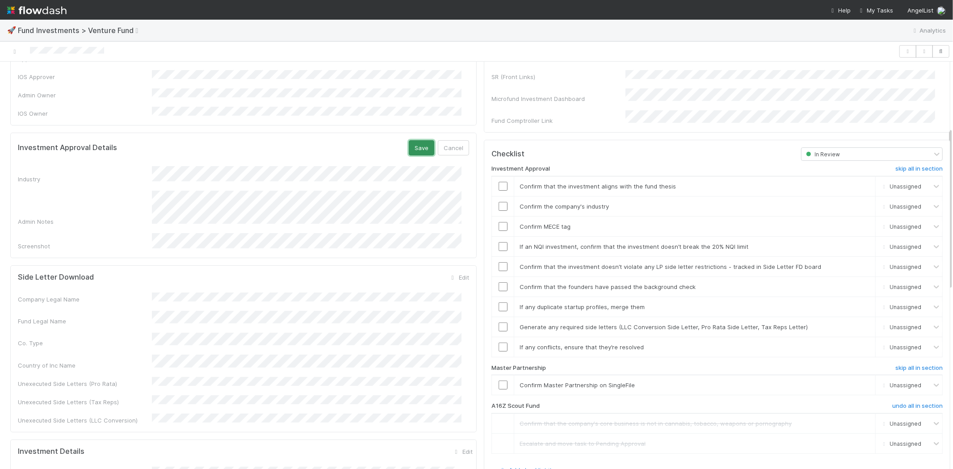
click at [413, 140] on button "Save" at bounding box center [421, 147] width 25 height 15
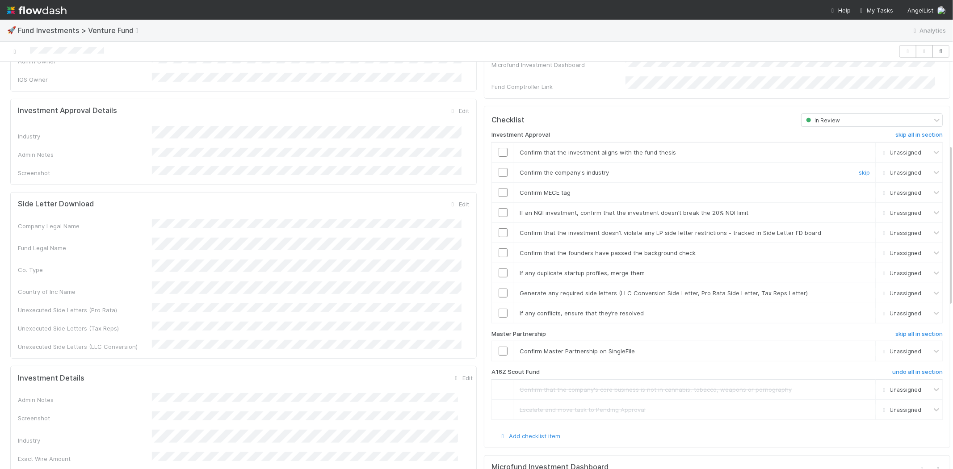
scroll to position [213, 0]
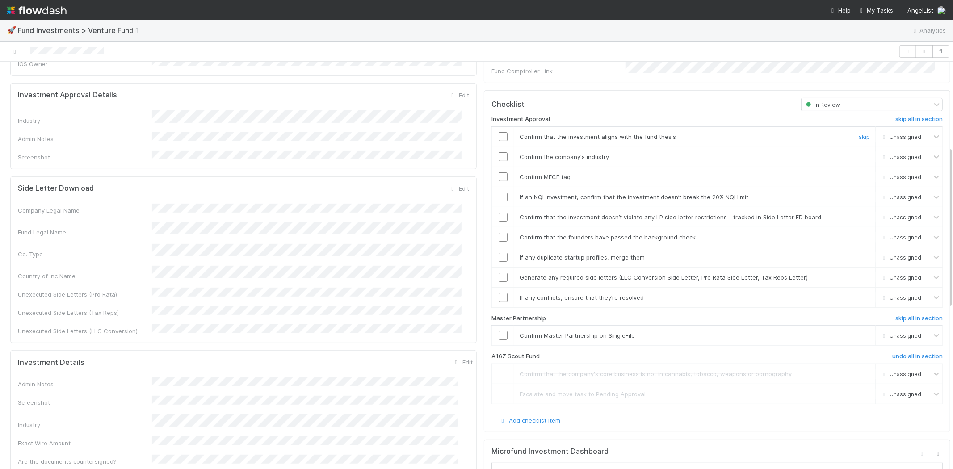
click at [499, 132] on input "checkbox" at bounding box center [503, 136] width 9 height 9
click at [499, 152] on input "checkbox" at bounding box center [503, 156] width 9 height 9
click at [499, 172] on input "checkbox" at bounding box center [503, 176] width 9 height 9
click at [499, 193] on input "checkbox" at bounding box center [503, 197] width 9 height 9
click at [499, 213] on input "checkbox" at bounding box center [503, 217] width 9 height 9
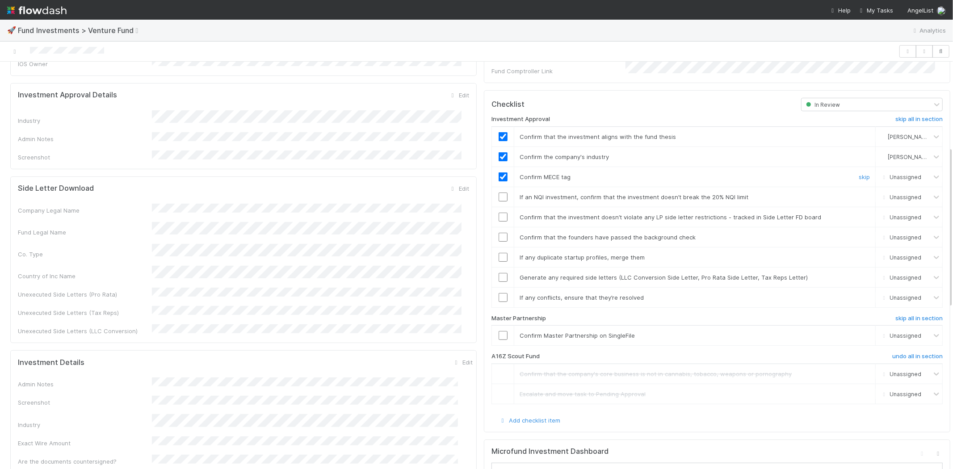
checkbox input "true"
click at [499, 193] on input "checkbox" at bounding box center [503, 197] width 9 height 9
click at [499, 213] on input "checkbox" at bounding box center [503, 217] width 9 height 9
drag, startPoint x: 497, startPoint y: 226, endPoint x: 500, endPoint y: 240, distance: 14.7
click at [499, 233] on input "checkbox" at bounding box center [503, 237] width 9 height 9
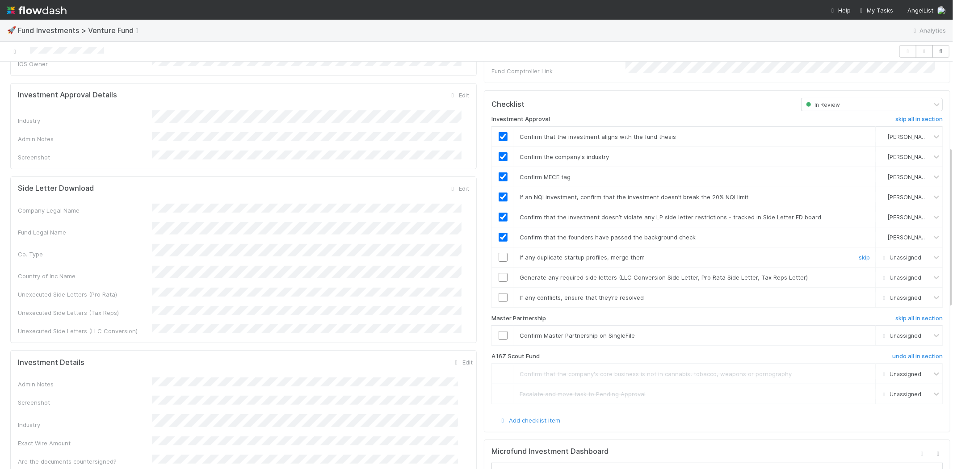
click at [499, 253] on input "checkbox" at bounding box center [503, 257] width 9 height 9
click at [499, 273] on input "checkbox" at bounding box center [503, 277] width 9 height 9
click at [499, 293] on input "checkbox" at bounding box center [503, 297] width 9 height 9
click at [499, 331] on input "checkbox" at bounding box center [503, 335] width 9 height 9
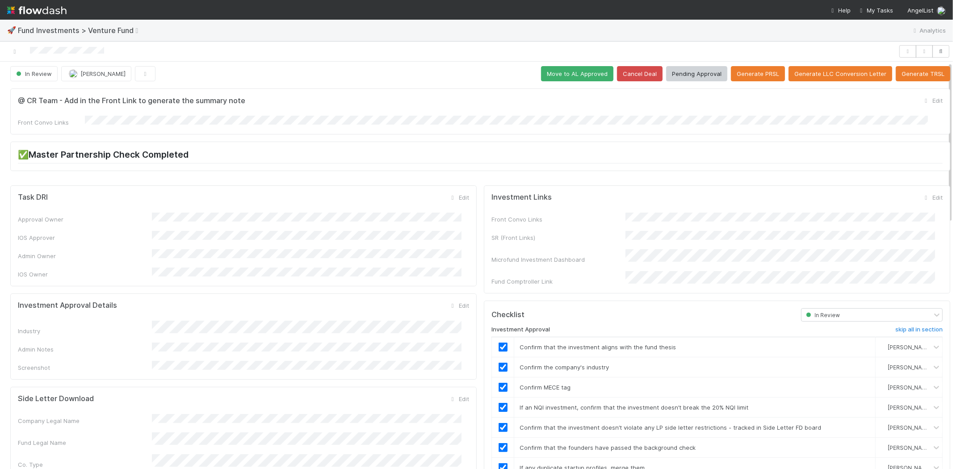
scroll to position [0, 0]
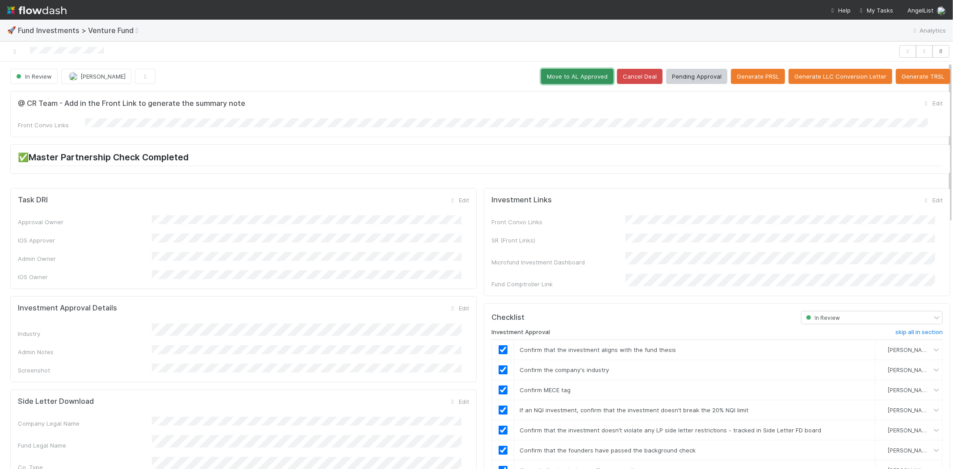
click at [553, 76] on button "Move to AL Approved" at bounding box center [577, 76] width 72 height 15
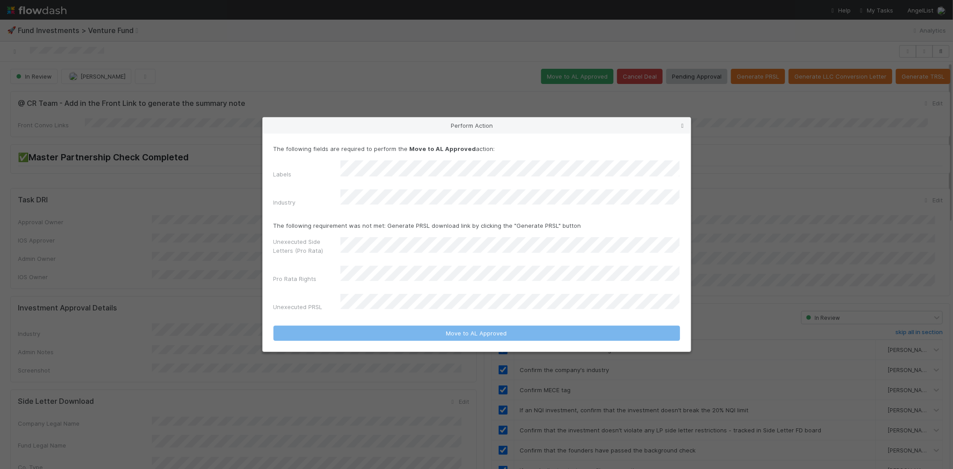
click at [683, 130] on link at bounding box center [682, 125] width 9 height 9
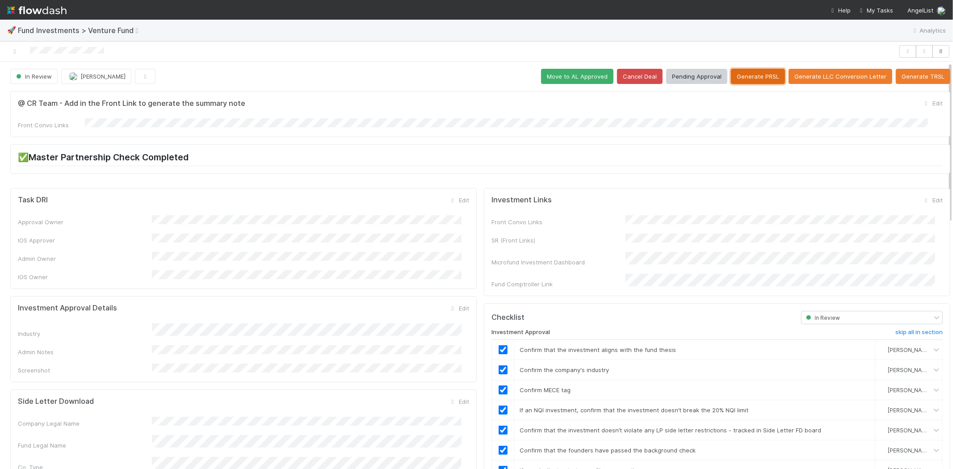
click at [735, 77] on button "Generate PRSL" at bounding box center [758, 76] width 54 height 15
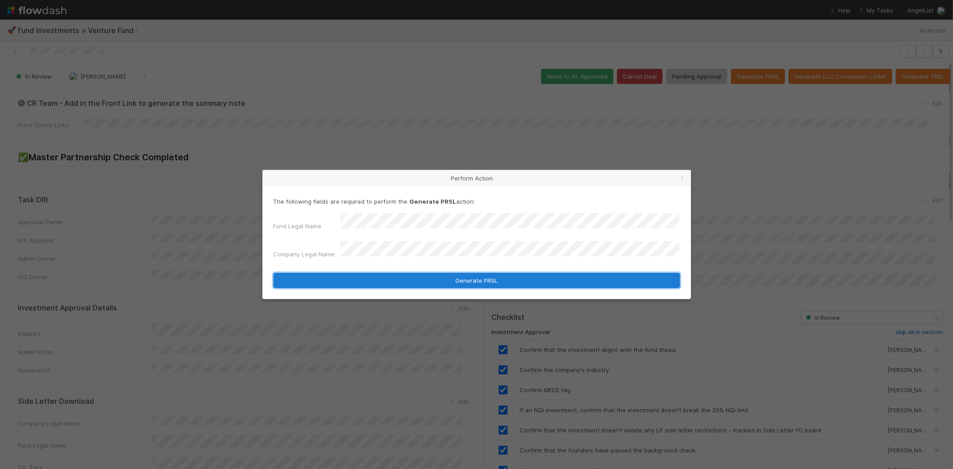
click at [402, 275] on button "Generate PRSL" at bounding box center [476, 280] width 407 height 15
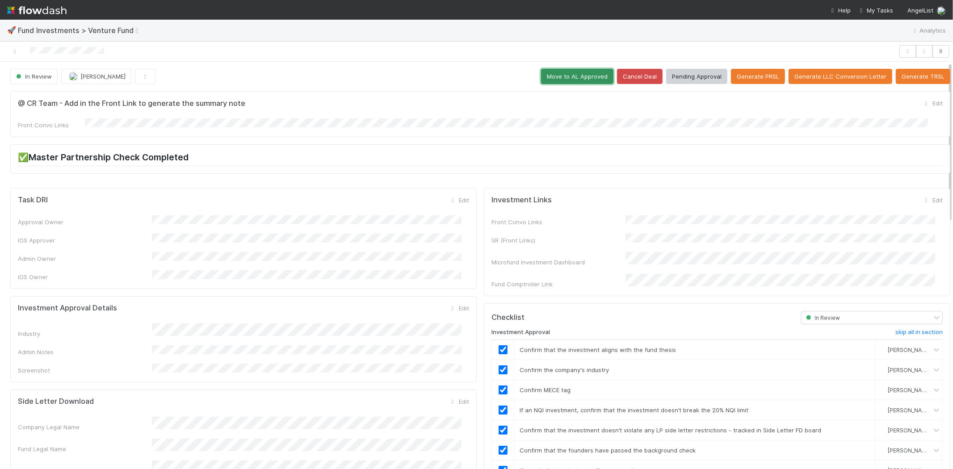
click at [546, 70] on button "Move to AL Approved" at bounding box center [577, 76] width 72 height 15
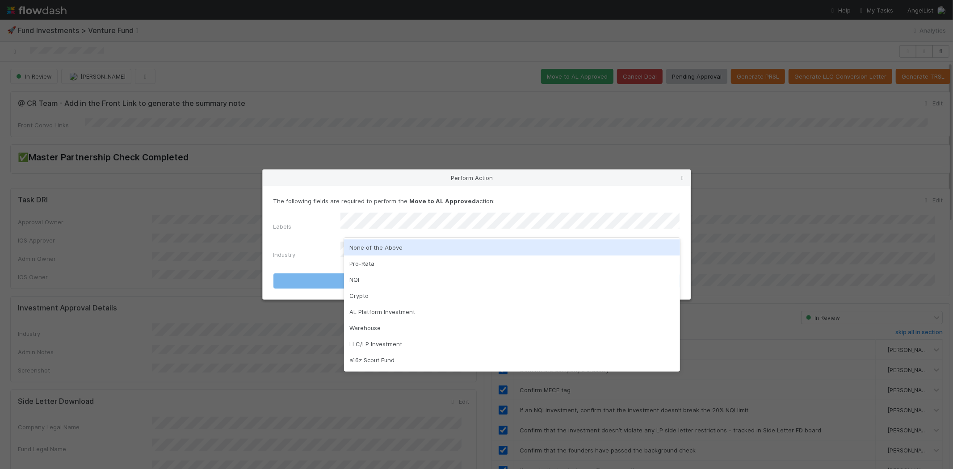
click at [374, 244] on div "None of the Above" at bounding box center [512, 247] width 336 height 16
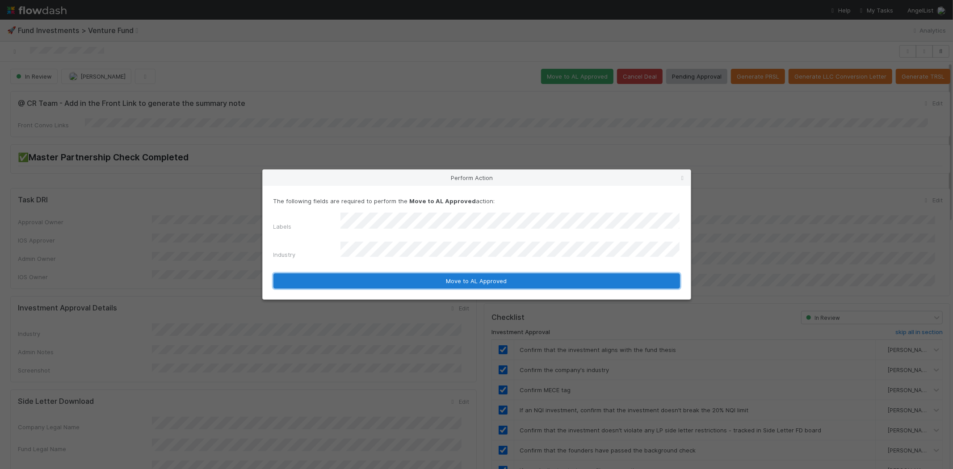
drag, startPoint x: 370, startPoint y: 277, endPoint x: 367, endPoint y: 289, distance: 12.0
click at [369, 277] on button "Move to AL Approved" at bounding box center [476, 280] width 407 height 15
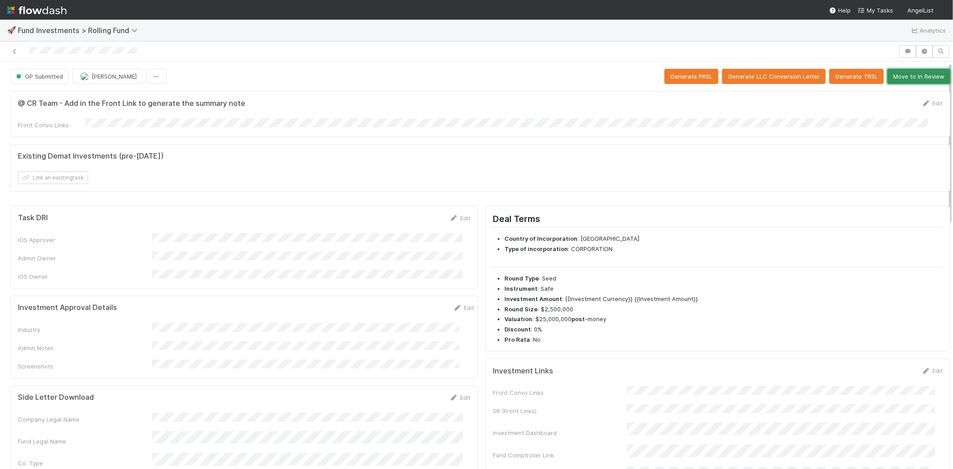
click at [899, 81] on button "Move to In Review" at bounding box center [918, 76] width 63 height 15
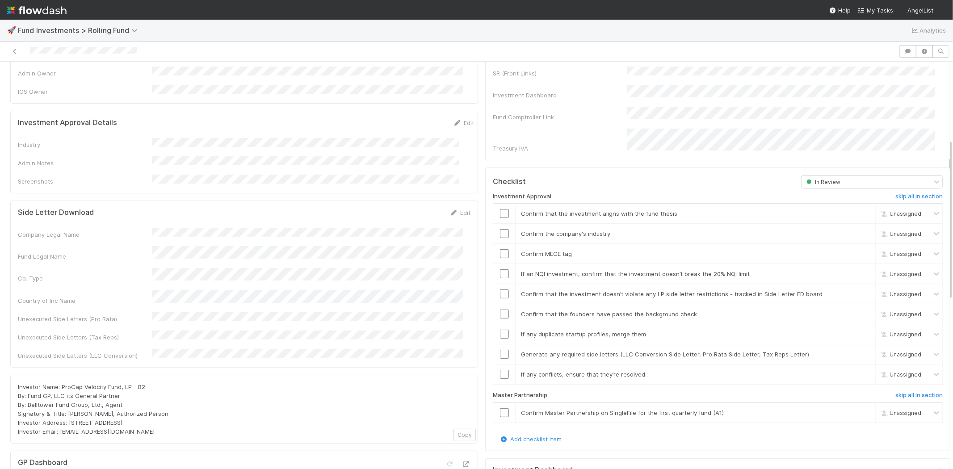
scroll to position [122, 0]
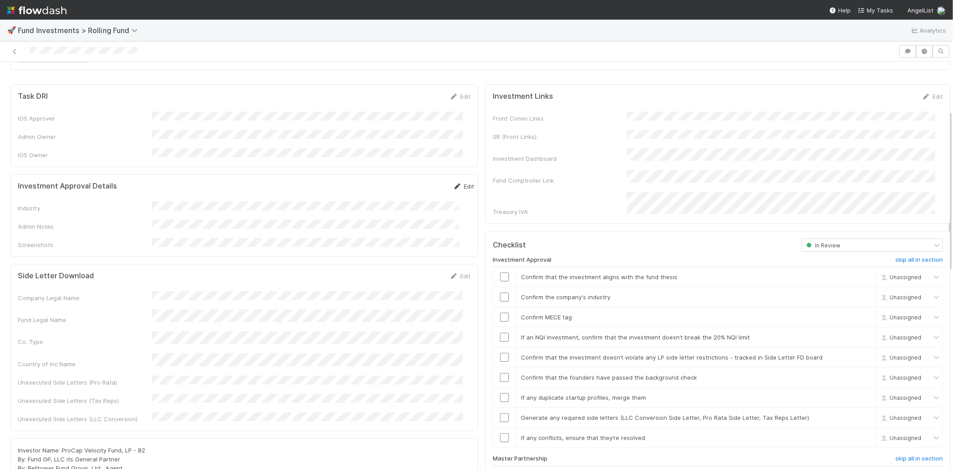
click at [453, 184] on icon at bounding box center [457, 187] width 9 height 6
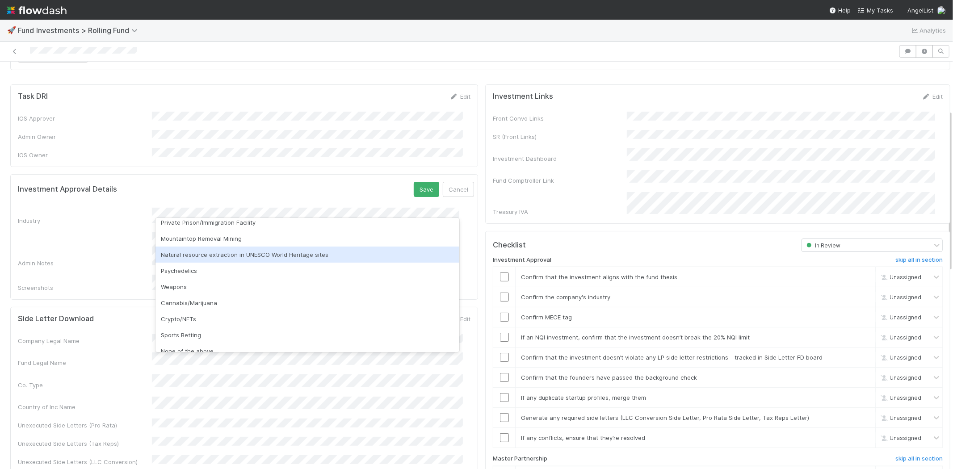
scroll to position [255, 0]
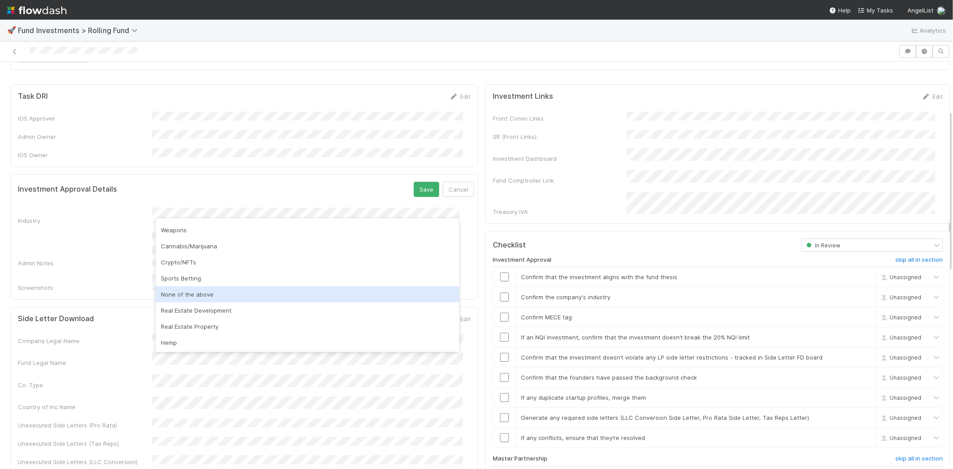
click at [190, 289] on div "None of the above" at bounding box center [307, 294] width 304 height 16
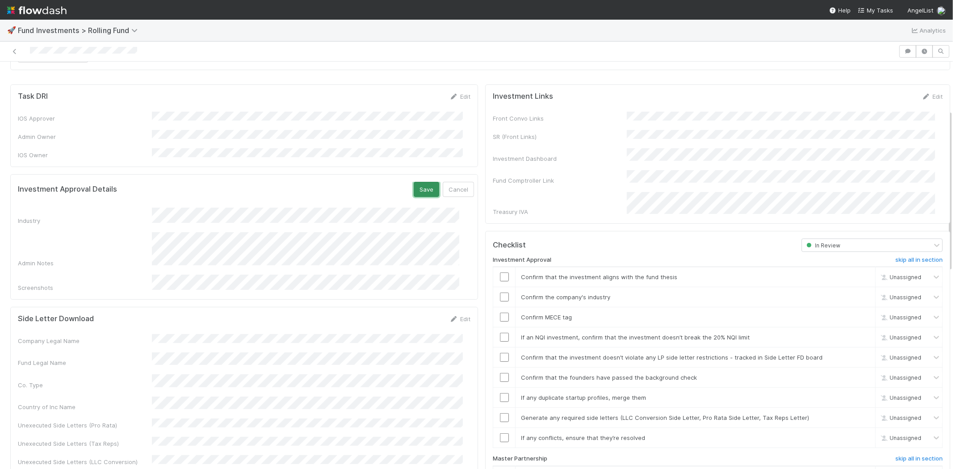
click at [414, 182] on button "Save" at bounding box center [426, 189] width 25 height 15
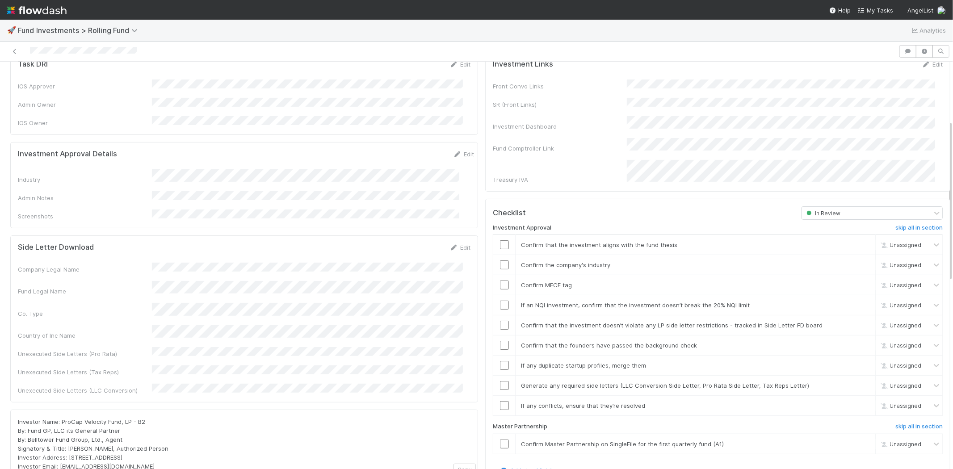
scroll to position [171, 0]
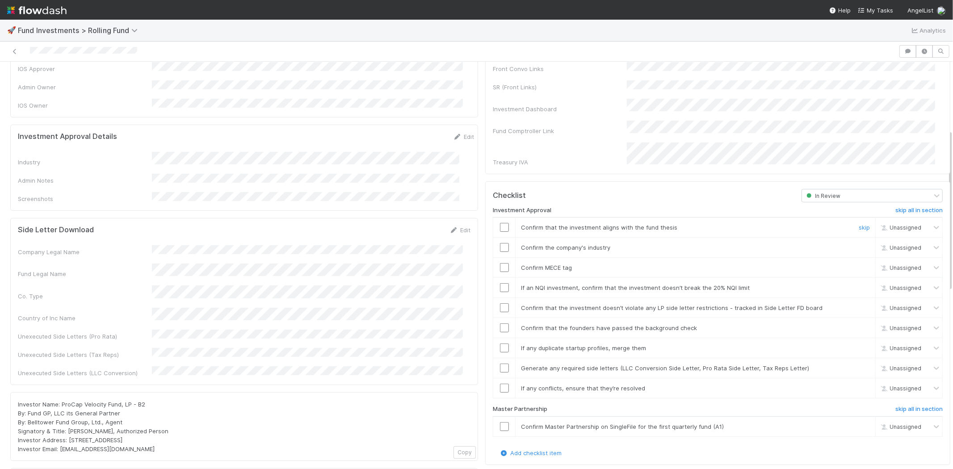
click at [500, 223] on input "checkbox" at bounding box center [504, 227] width 9 height 9
click at [500, 243] on input "checkbox" at bounding box center [504, 247] width 9 height 9
click at [495, 258] on td at bounding box center [504, 268] width 22 height 20
click at [500, 263] on input "checkbox" at bounding box center [504, 267] width 9 height 9
click at [500, 283] on input "checkbox" at bounding box center [504, 287] width 9 height 9
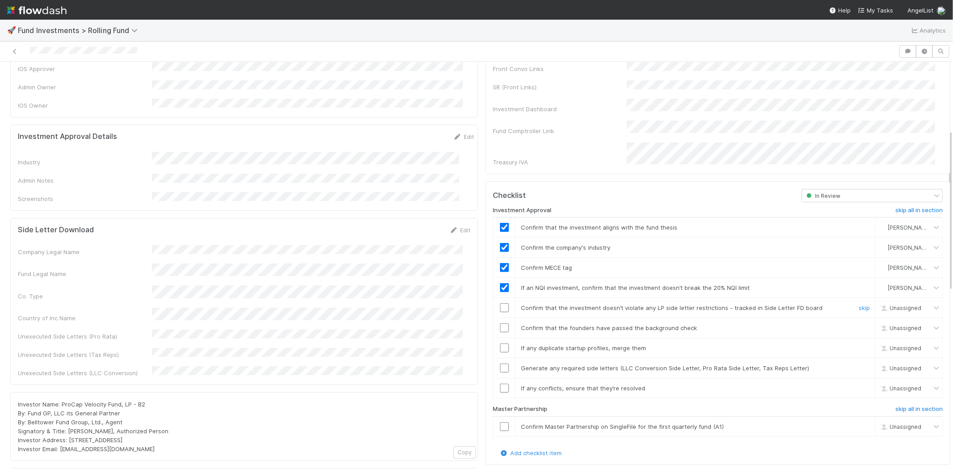
click at [500, 303] on input "checkbox" at bounding box center [504, 307] width 9 height 9
click at [500, 323] on input "checkbox" at bounding box center [504, 327] width 9 height 9
click at [500, 344] on input "checkbox" at bounding box center [504, 348] width 9 height 9
checkbox input "true"
click at [500, 323] on input "checkbox" at bounding box center [504, 327] width 9 height 9
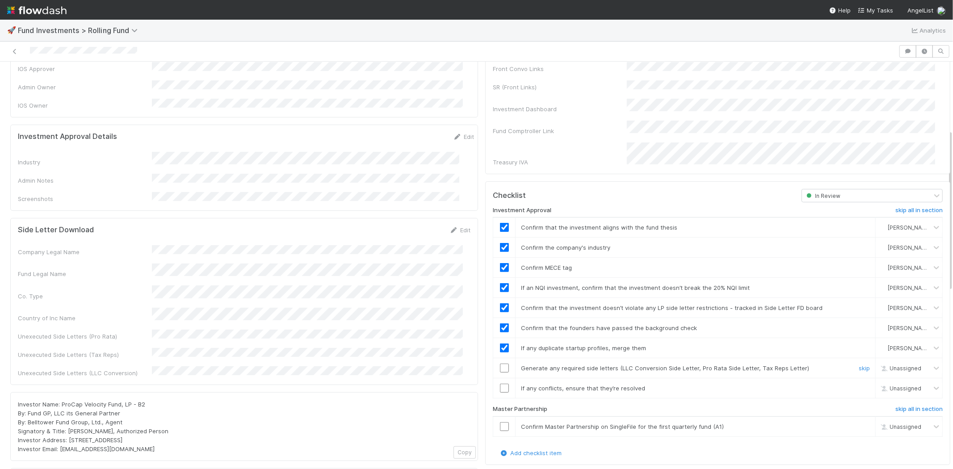
click at [500, 364] on input "checkbox" at bounding box center [504, 368] width 9 height 9
drag, startPoint x: 495, startPoint y: 378, endPoint x: 496, endPoint y: 383, distance: 5.7
click at [500, 384] on input "checkbox" at bounding box center [504, 388] width 9 height 9
click at [500, 422] on input "checkbox" at bounding box center [504, 426] width 9 height 9
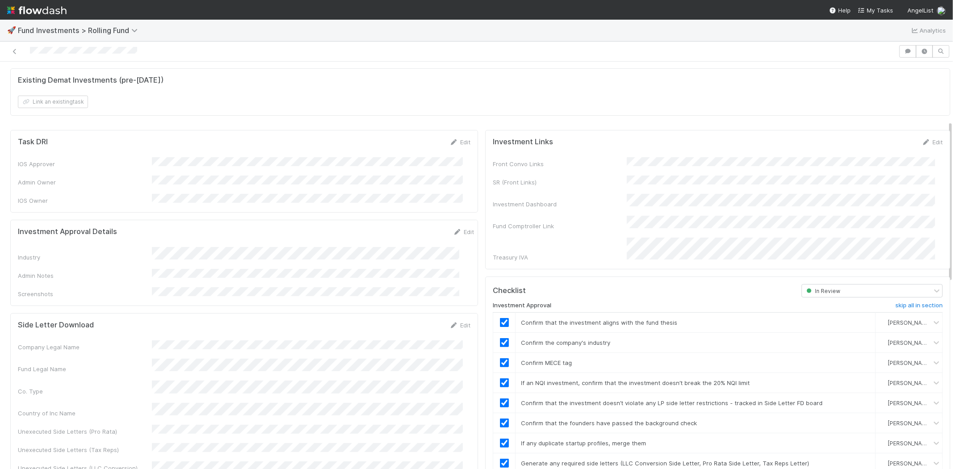
scroll to position [0, 0]
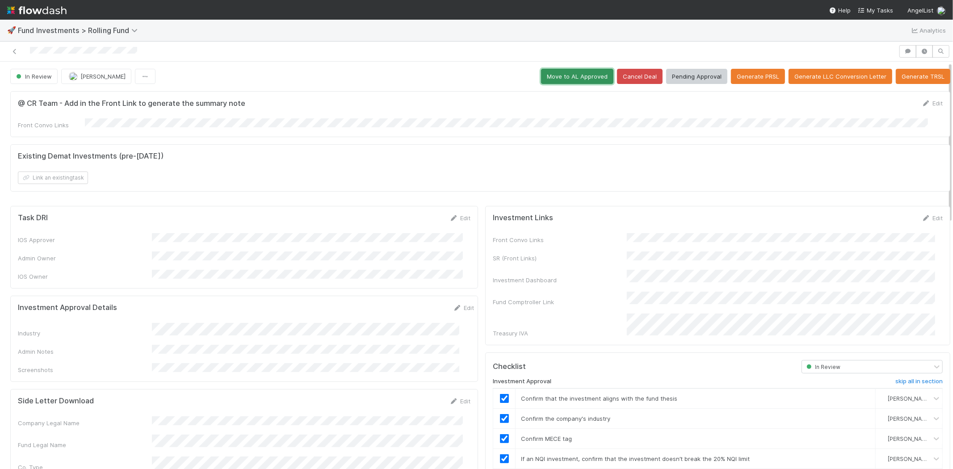
click at [549, 82] on button "Move to AL Approved" at bounding box center [577, 76] width 72 height 15
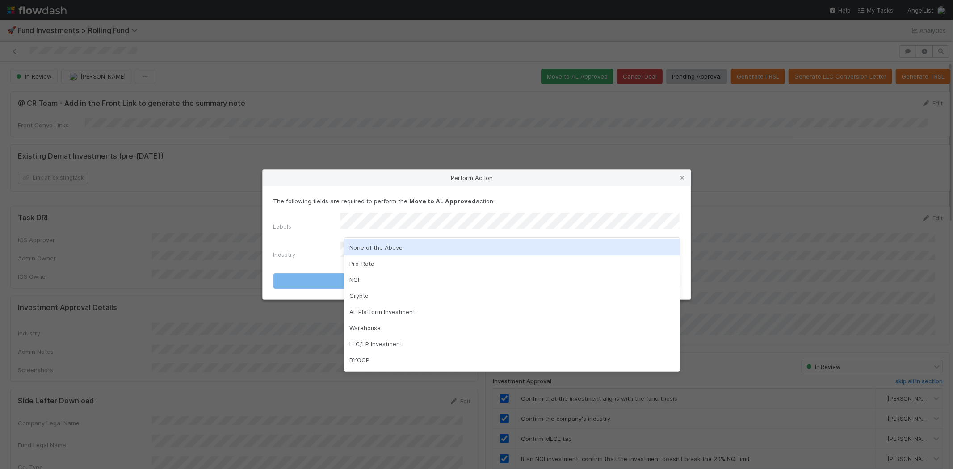
click at [363, 245] on div "None of the Above" at bounding box center [512, 247] width 336 height 16
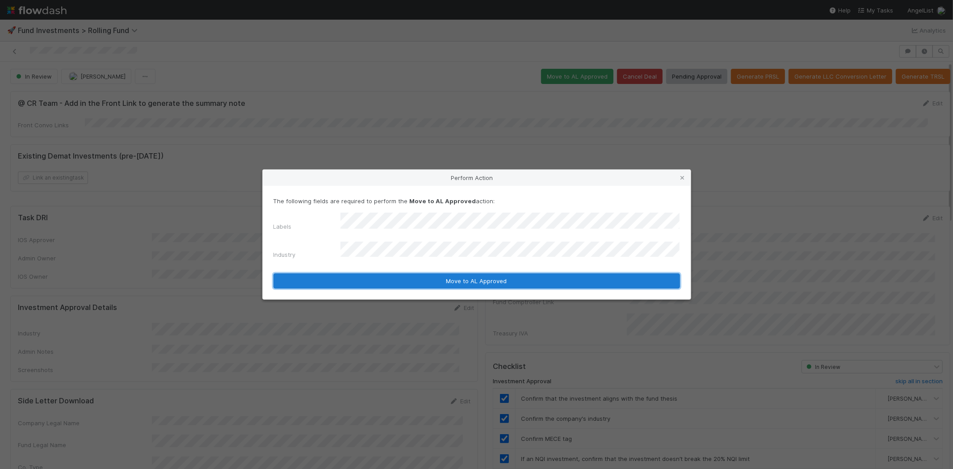
click at [347, 273] on button "Move to AL Approved" at bounding box center [476, 280] width 407 height 15
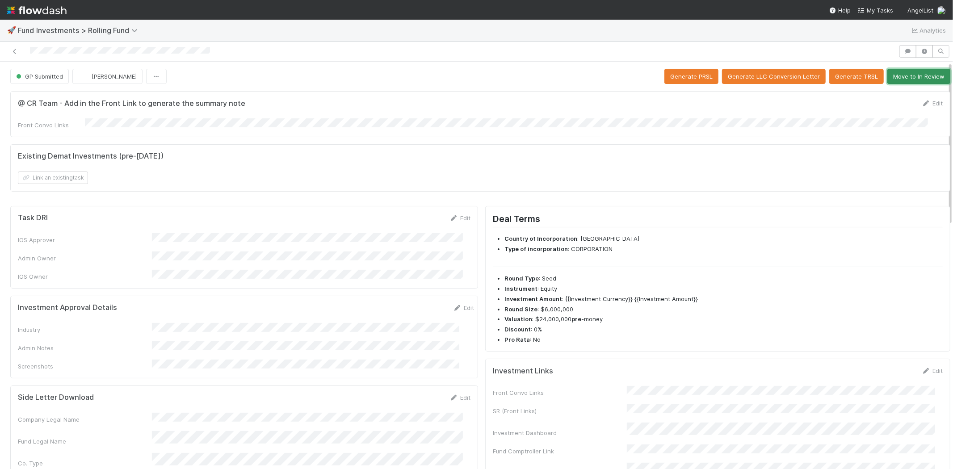
click at [895, 77] on button "Move to In Review" at bounding box center [918, 76] width 63 height 15
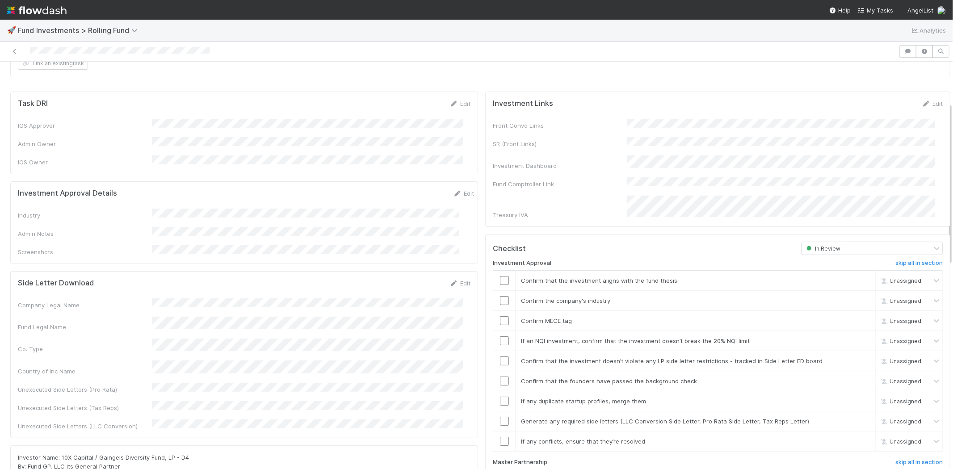
scroll to position [99, 0]
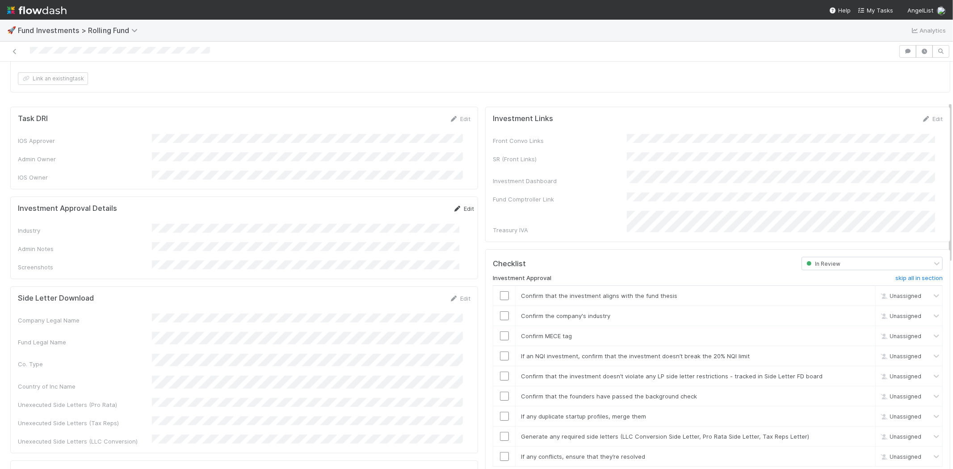
click at [457, 205] on link "Edit" at bounding box center [463, 208] width 21 height 7
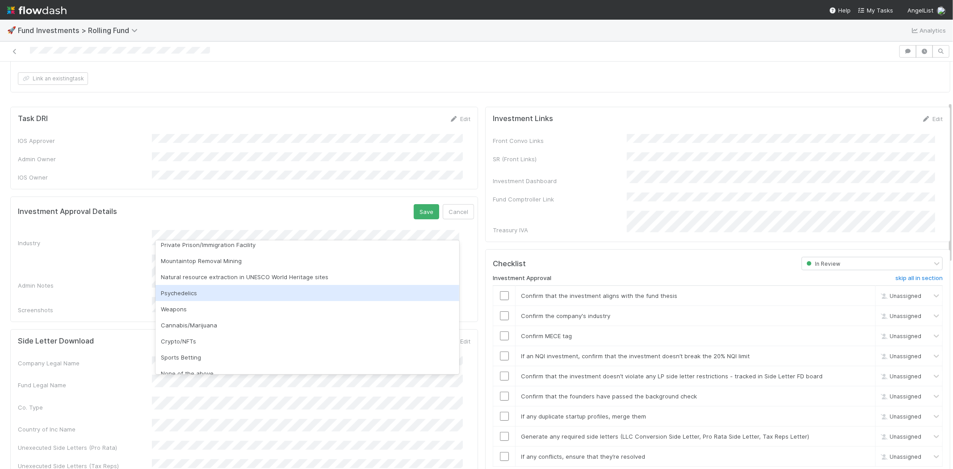
scroll to position [255, 0]
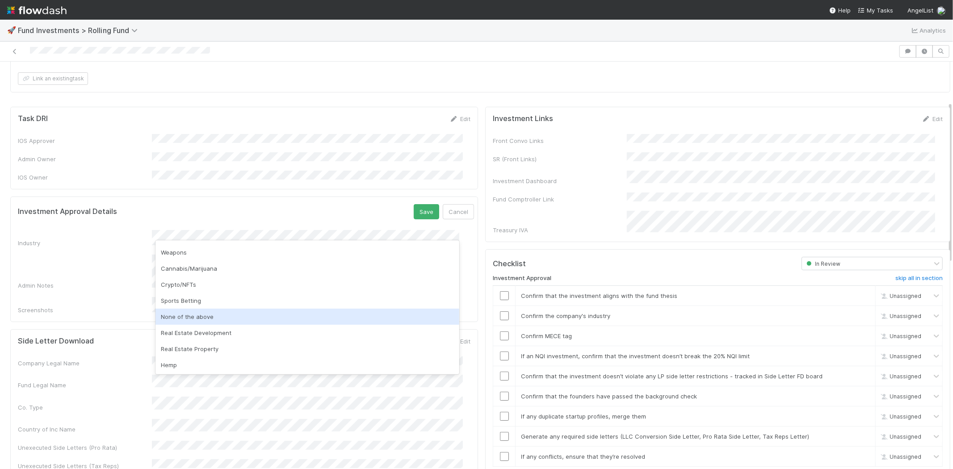
click at [224, 313] on div "None of the above" at bounding box center [307, 317] width 304 height 16
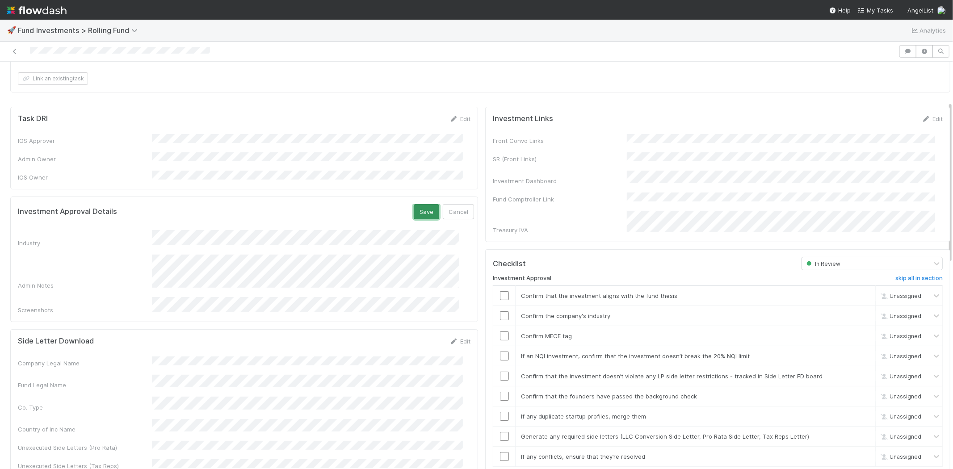
click at [414, 204] on button "Save" at bounding box center [426, 211] width 25 height 15
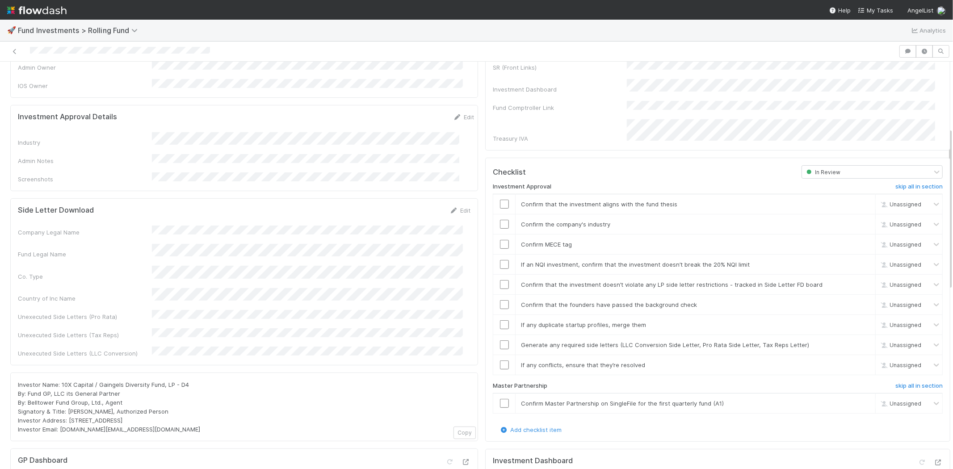
scroll to position [198, 0]
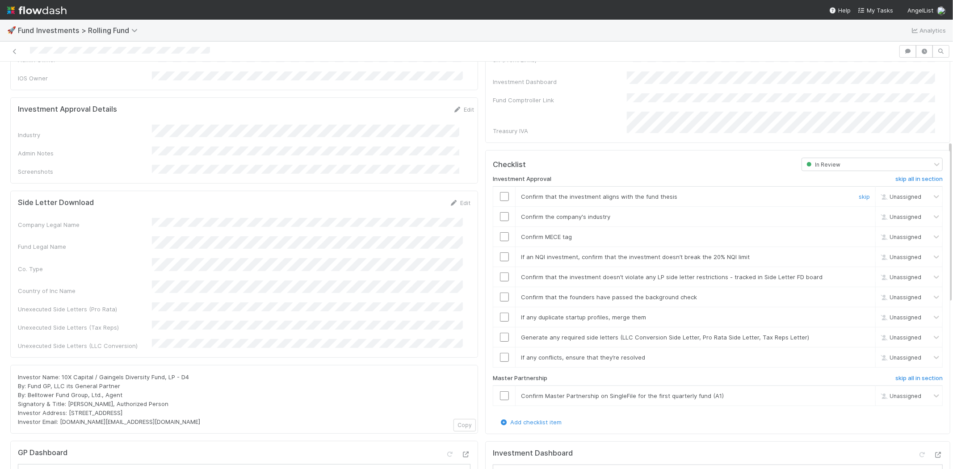
click at [500, 192] on input "checkbox" at bounding box center [504, 196] width 9 height 9
click at [500, 212] on input "checkbox" at bounding box center [504, 216] width 9 height 9
click at [500, 232] on input "checkbox" at bounding box center [504, 236] width 9 height 9
click at [500, 252] on input "checkbox" at bounding box center [504, 256] width 9 height 9
click at [500, 273] on input "checkbox" at bounding box center [504, 277] width 9 height 9
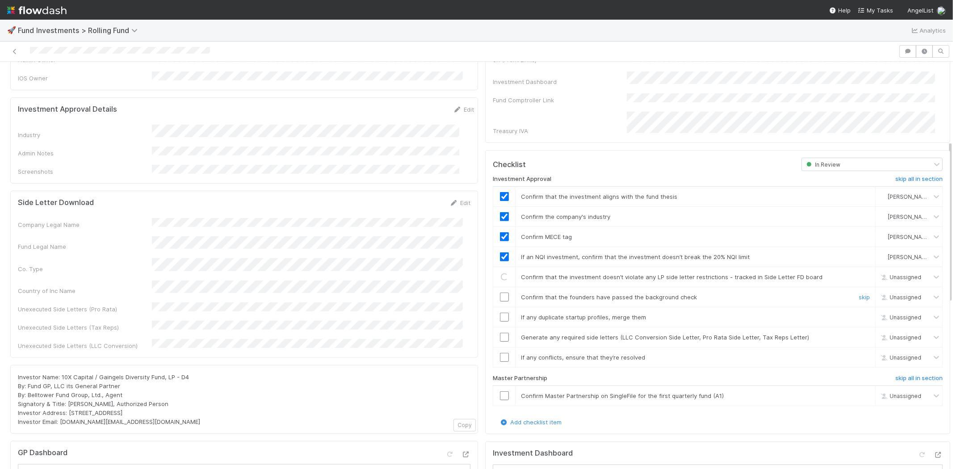
click at [500, 293] on input "checkbox" at bounding box center [504, 297] width 9 height 9
click at [500, 313] on input "checkbox" at bounding box center [504, 317] width 9 height 9
click at [500, 333] on input "checkbox" at bounding box center [504, 337] width 9 height 9
click at [500, 353] on input "checkbox" at bounding box center [504, 357] width 9 height 9
checkbox input "true"
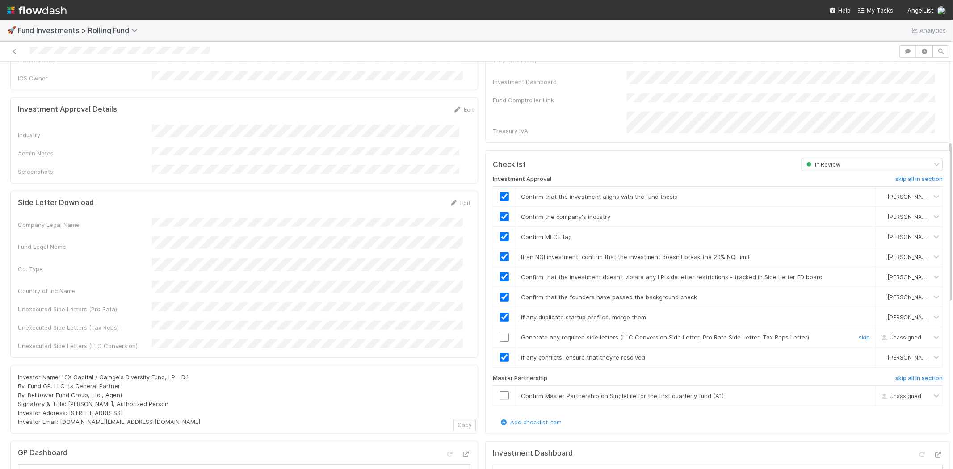
click at [500, 333] on input "checkbox" at bounding box center [504, 337] width 9 height 9
click at [500, 391] on input "checkbox" at bounding box center [504, 395] width 9 height 9
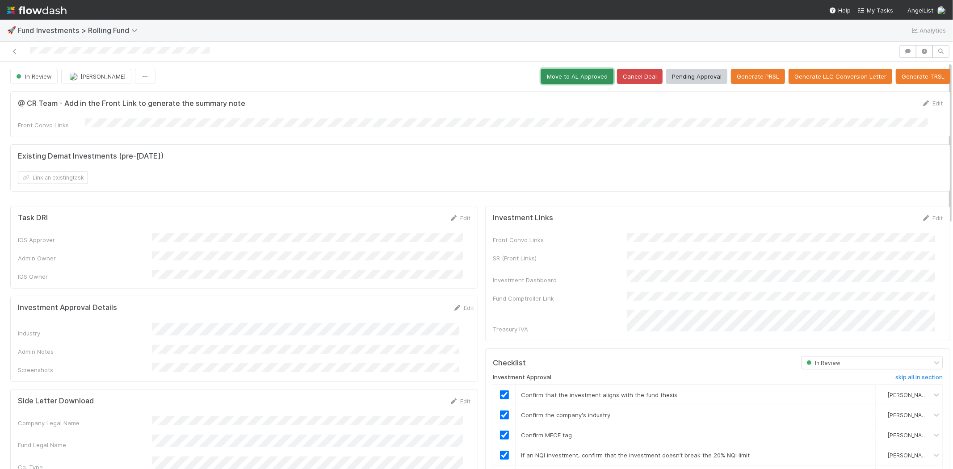
click at [550, 79] on button "Move to AL Approved" at bounding box center [577, 76] width 72 height 15
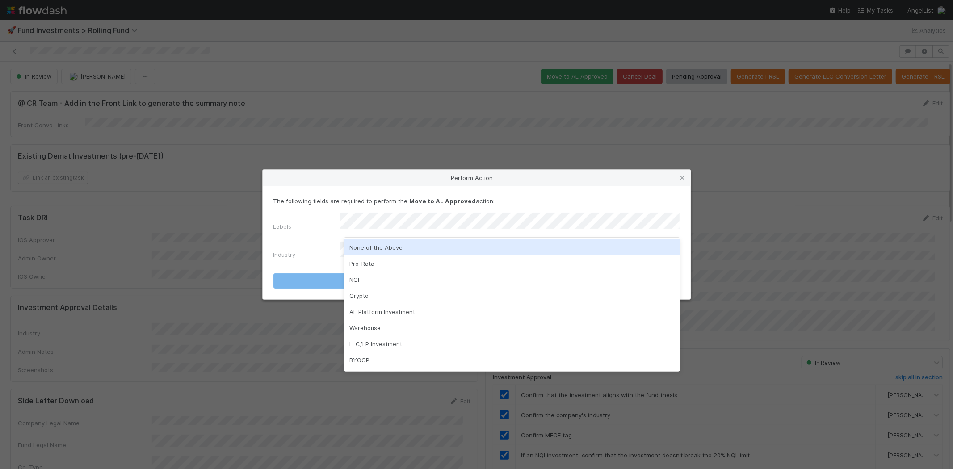
click at [363, 243] on div "None of the Above" at bounding box center [512, 247] width 336 height 16
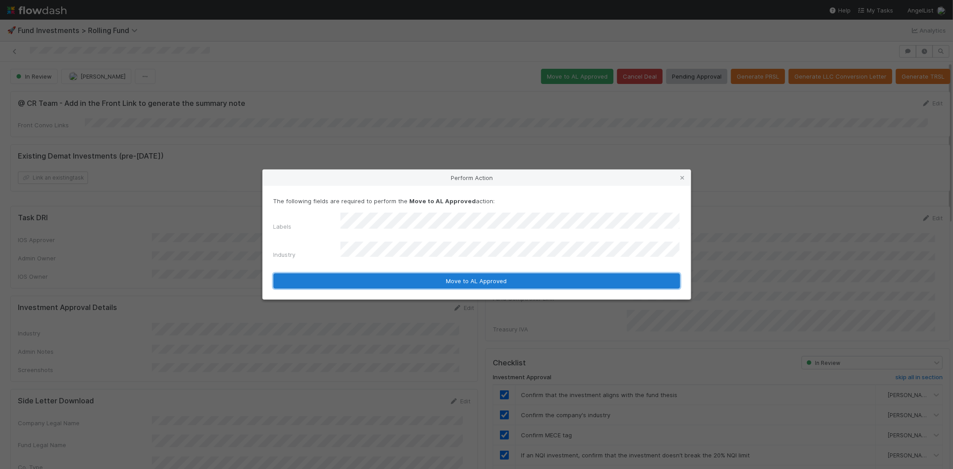
click at [334, 276] on button "Move to AL Approved" at bounding box center [476, 280] width 407 height 15
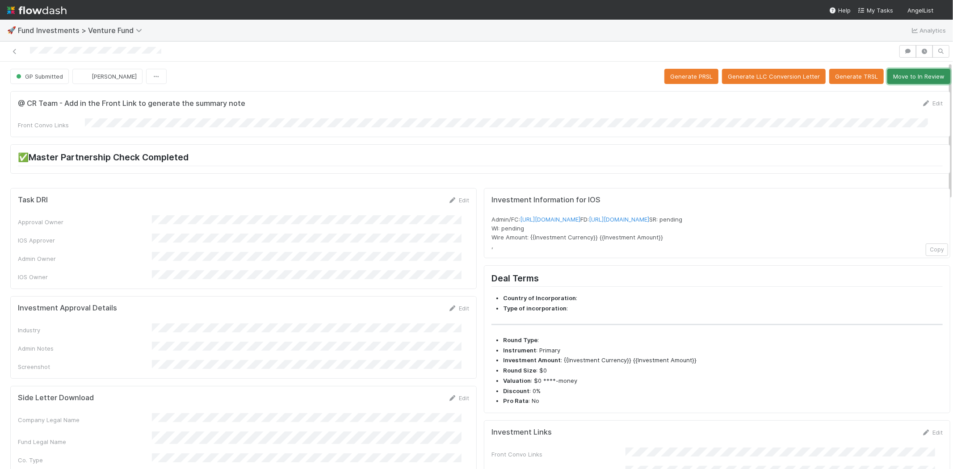
click at [895, 80] on button "Move to In Review" at bounding box center [918, 76] width 63 height 15
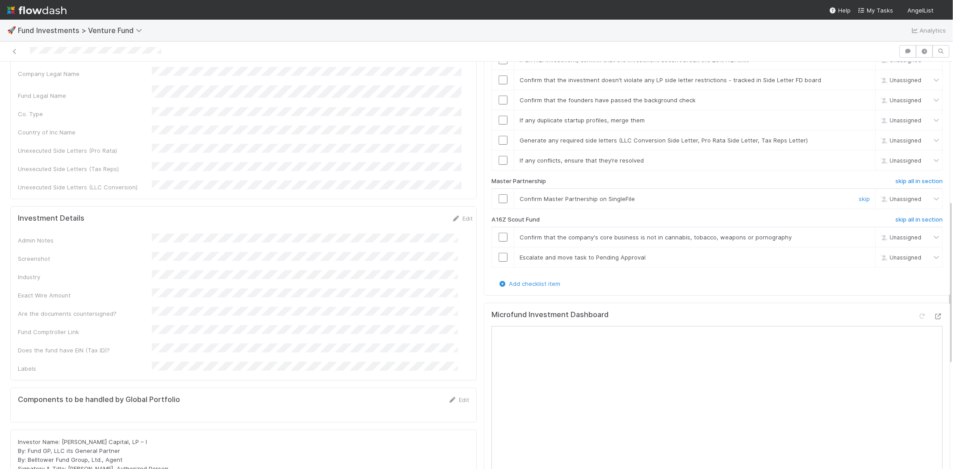
scroll to position [347, 0]
click at [895, 215] on h6 "skip all in section" at bounding box center [918, 218] width 47 height 7
click at [896, 215] on h6 "undo all in section" at bounding box center [917, 218] width 50 height 7
click at [896, 215] on h6 "skip all in section" at bounding box center [918, 218] width 47 height 7
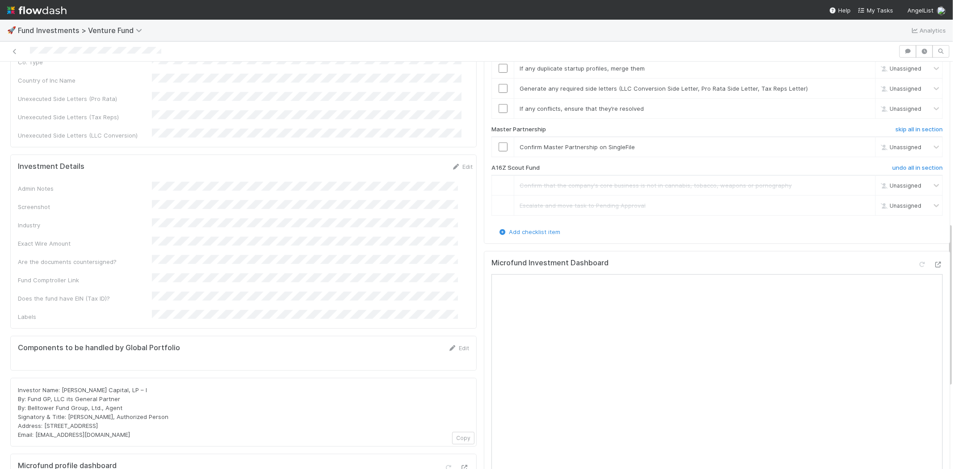
scroll to position [397, 0]
drag, startPoint x: 62, startPoint y: 338, endPoint x: 94, endPoint y: 335, distance: 32.8
click at [105, 388] on span "Investor Name: [PERSON_NAME] Capital, LP – I By: Fund GP, LLC its General Partn…" at bounding box center [93, 414] width 151 height 52
copy span "[PERSON_NAME]"
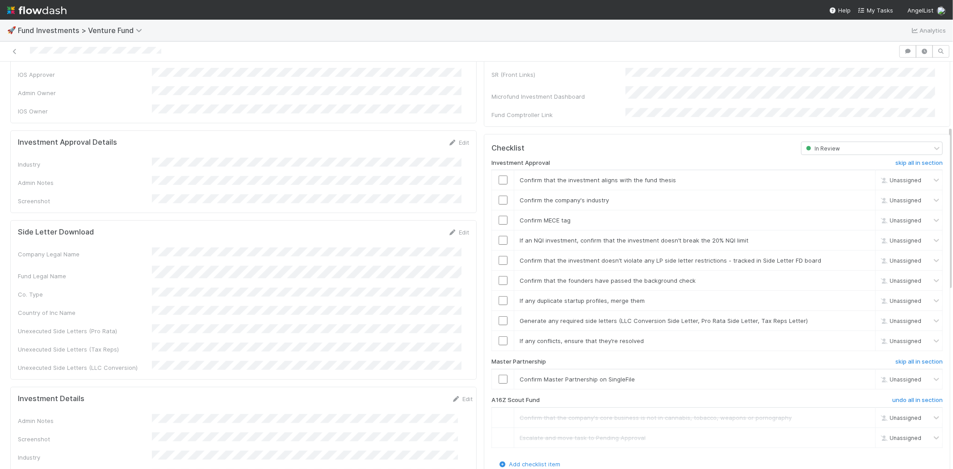
scroll to position [149, 0]
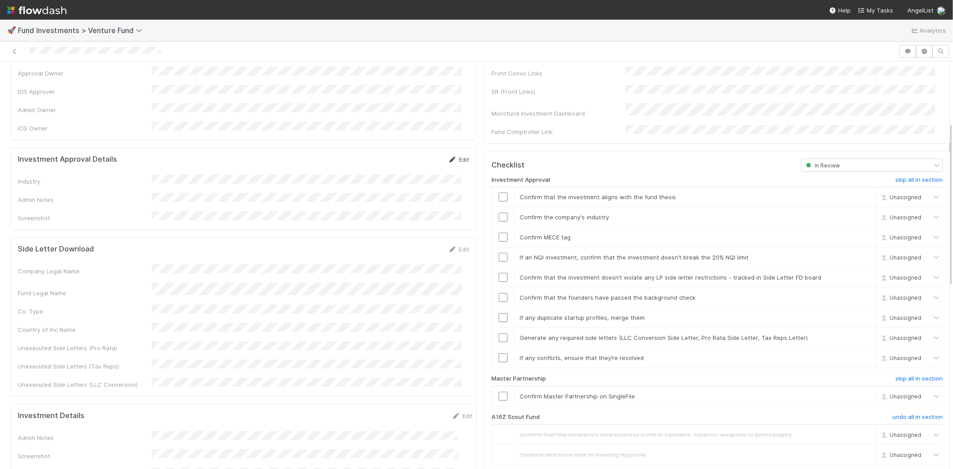
click at [458, 156] on link "Edit" at bounding box center [458, 159] width 21 height 7
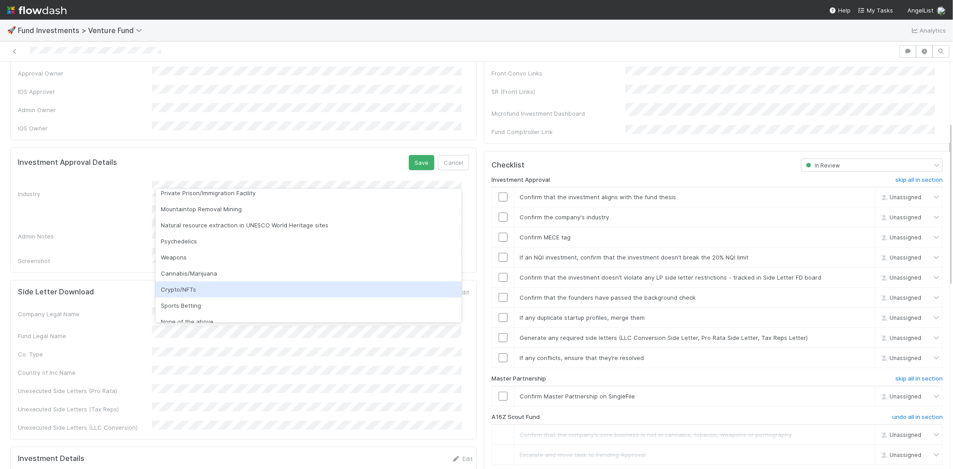
scroll to position [255, 0]
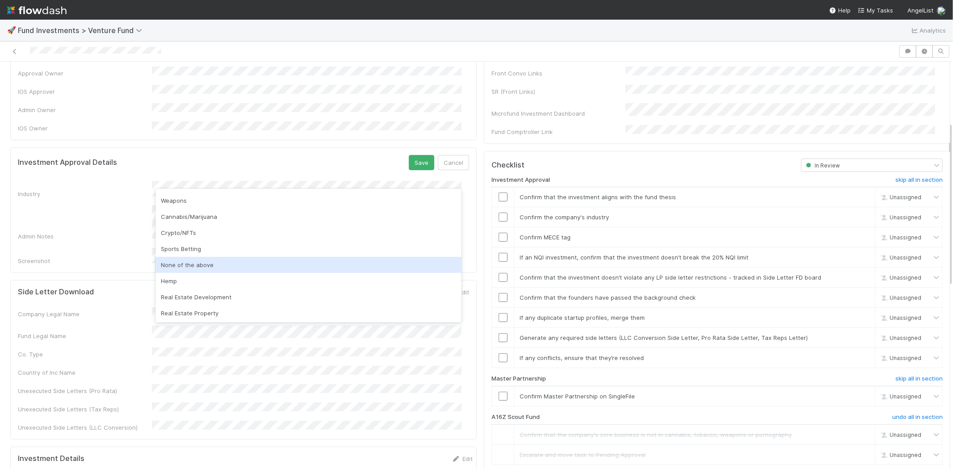
click at [197, 257] on div "None of the above" at bounding box center [308, 265] width 306 height 16
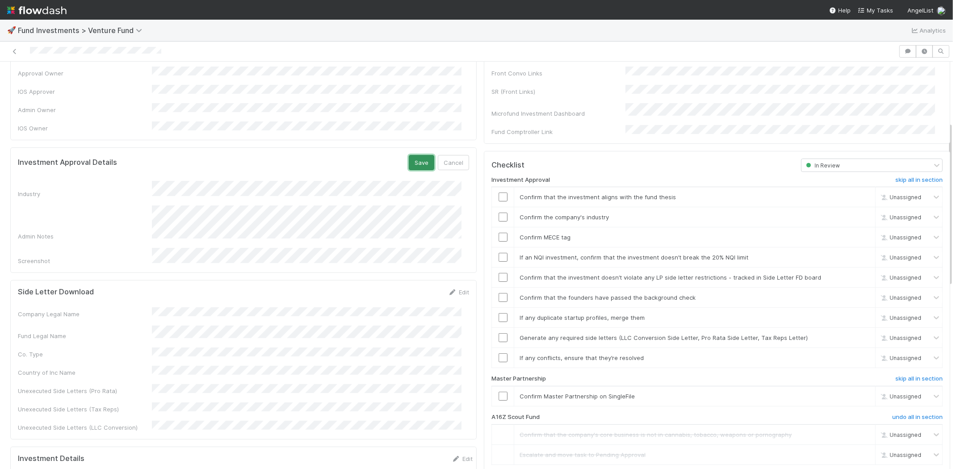
click at [413, 155] on button "Save" at bounding box center [421, 162] width 25 height 15
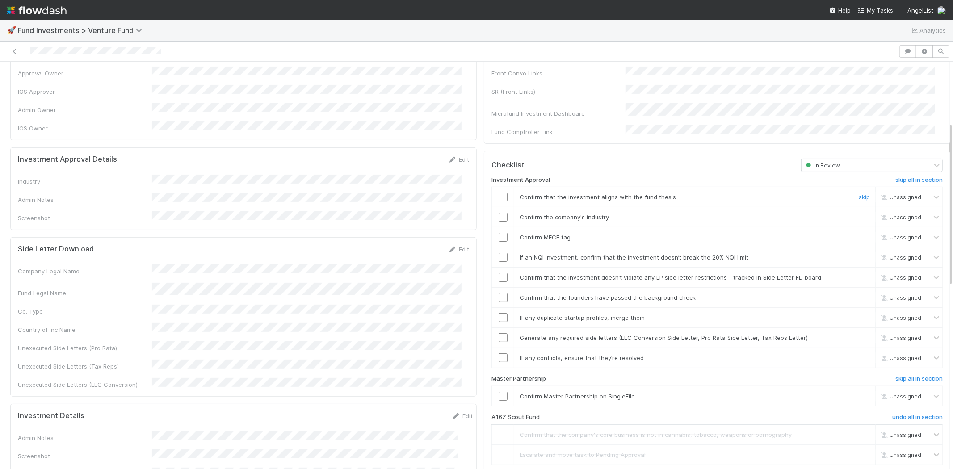
drag, startPoint x: 493, startPoint y: 185, endPoint x: 491, endPoint y: 206, distance: 22.1
click at [499, 193] on input "checkbox" at bounding box center [503, 197] width 9 height 9
click at [492, 213] on td at bounding box center [503, 217] width 22 height 20
click at [499, 213] on input "checkbox" at bounding box center [503, 217] width 9 height 9
drag, startPoint x: 496, startPoint y: 226, endPoint x: 496, endPoint y: 233, distance: 6.7
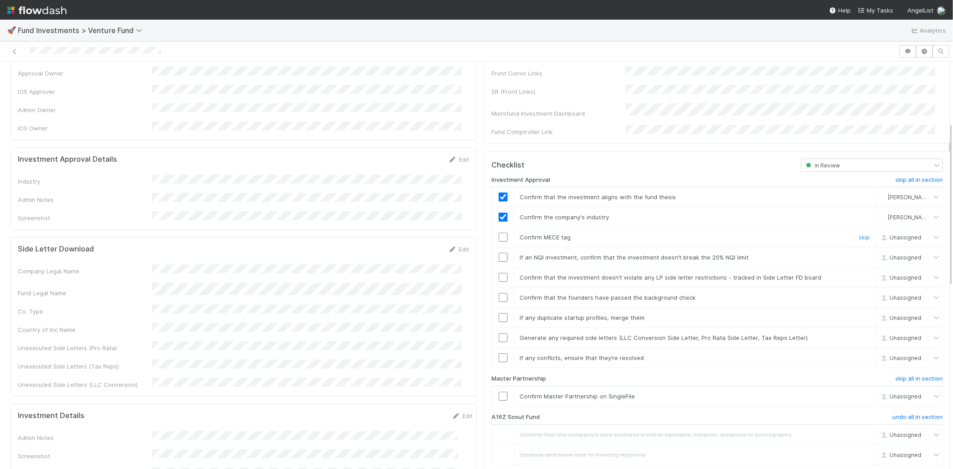
click at [499, 233] on input "checkbox" at bounding box center [503, 237] width 9 height 9
click at [499, 253] on input "checkbox" at bounding box center [503, 257] width 9 height 9
click at [499, 273] on input "checkbox" at bounding box center [503, 277] width 9 height 9
drag, startPoint x: 494, startPoint y: 287, endPoint x: 494, endPoint y: 309, distance: 21.4
click at [499, 293] on input "checkbox" at bounding box center [503, 297] width 9 height 9
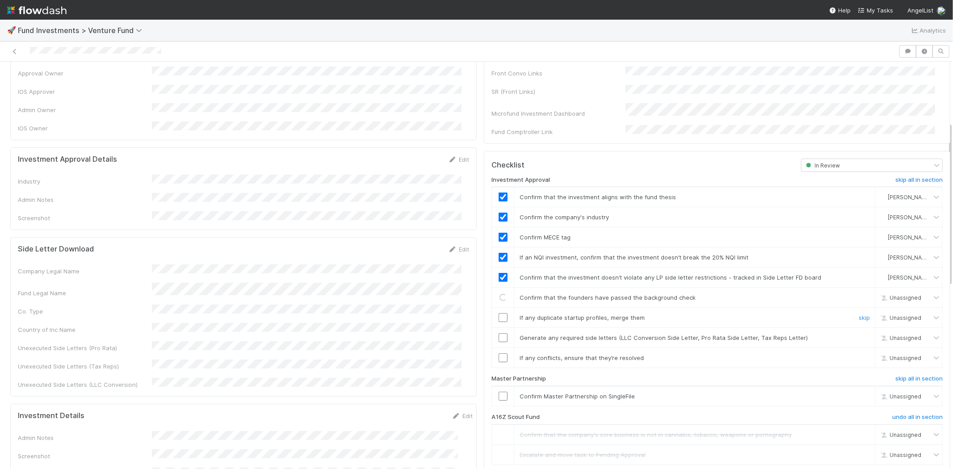
click at [499, 313] on input "checkbox" at bounding box center [503, 317] width 9 height 9
click at [499, 333] on input "checkbox" at bounding box center [503, 337] width 9 height 9
click at [499, 353] on input "checkbox" at bounding box center [503, 357] width 9 height 9
click at [499, 392] on input "checkbox" at bounding box center [503, 396] width 9 height 9
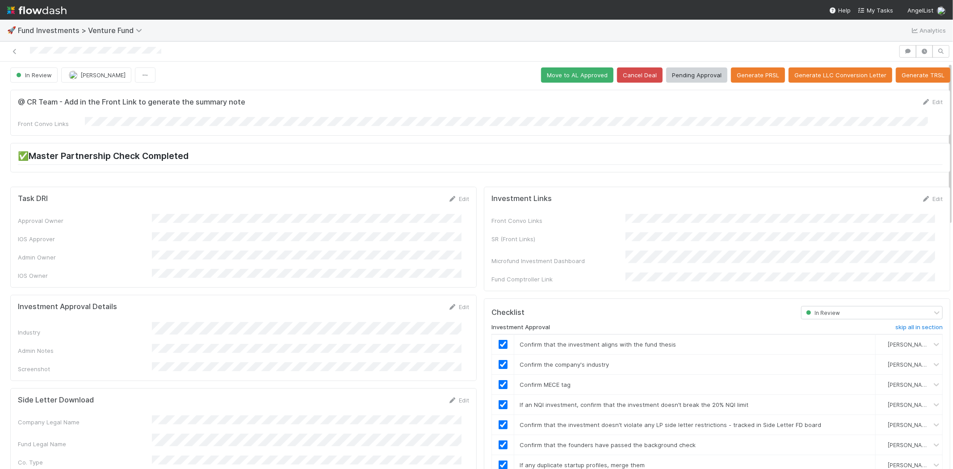
scroll to position [0, 0]
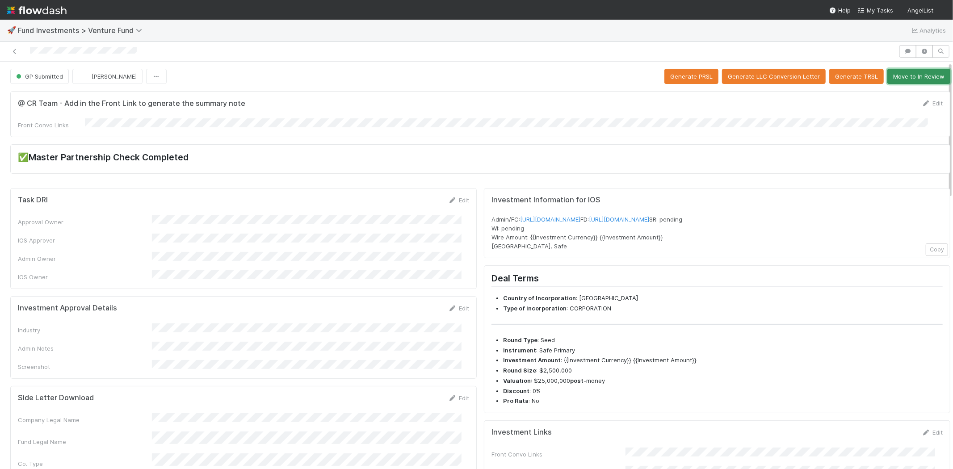
click at [893, 76] on button "Move to In Review" at bounding box center [918, 76] width 63 height 15
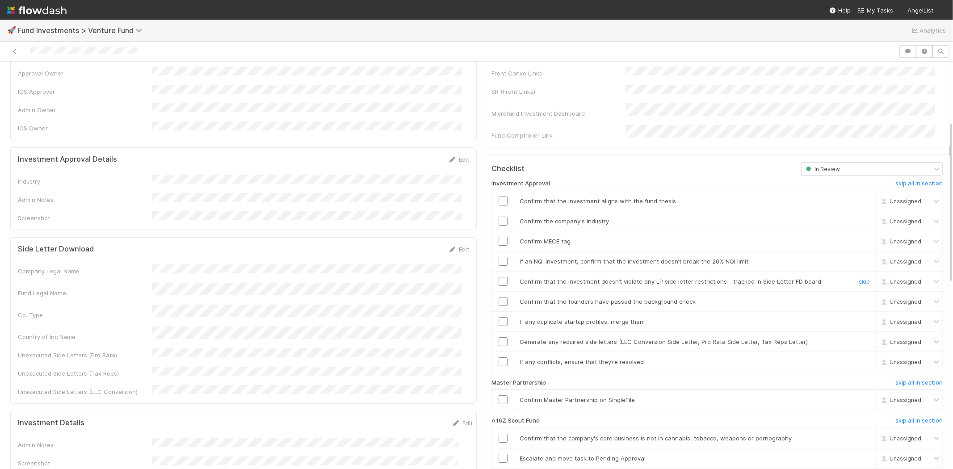
scroll to position [298, 0]
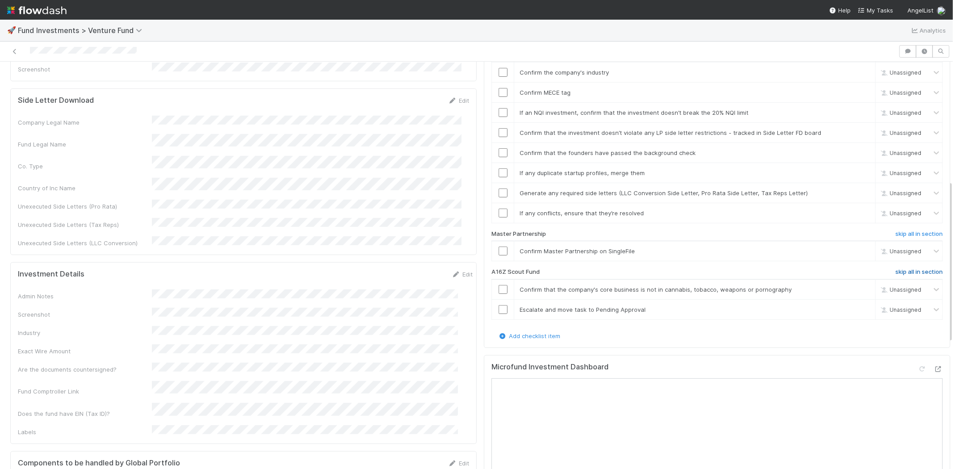
click at [895, 268] on h6 "skip all in section" at bounding box center [918, 271] width 47 height 7
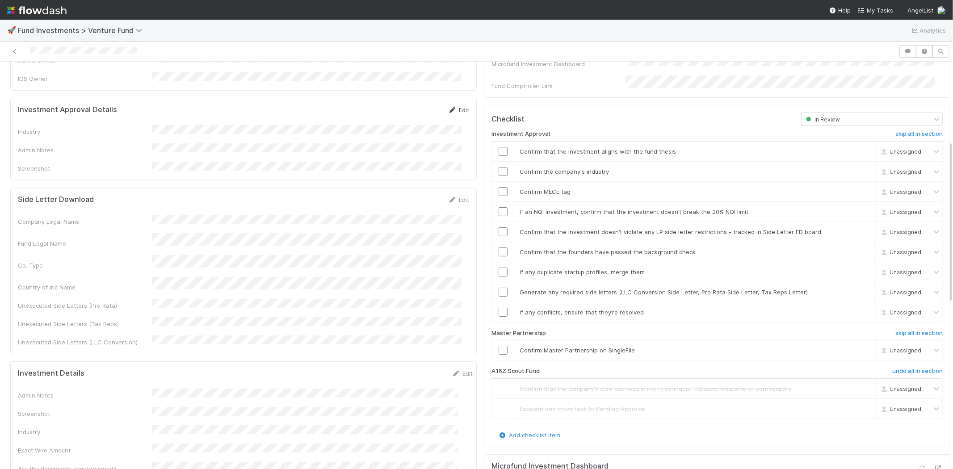
click at [448, 106] on link "Edit" at bounding box center [458, 109] width 21 height 7
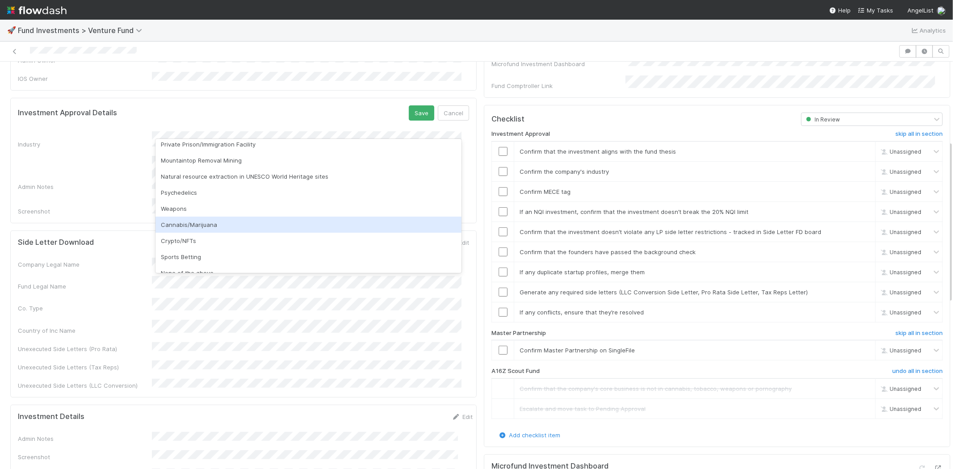
scroll to position [255, 0]
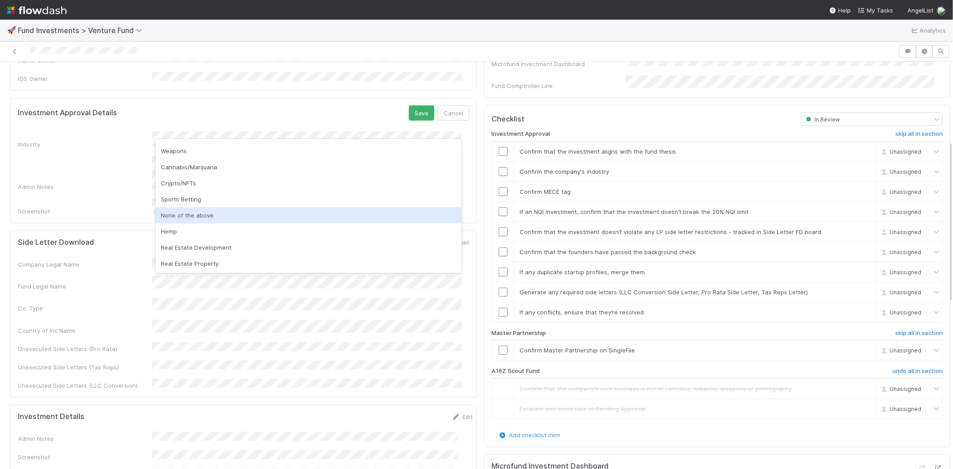
click at [193, 209] on div "None of the above" at bounding box center [308, 215] width 306 height 16
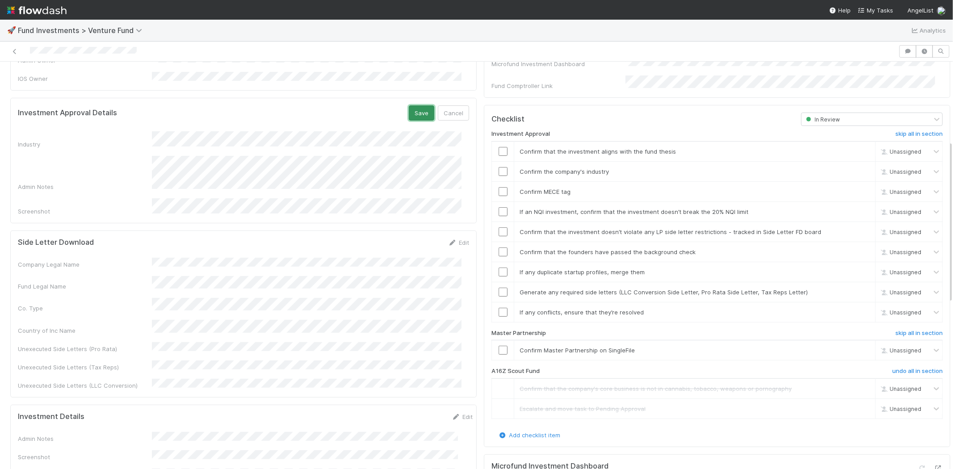
click at [409, 105] on button "Save" at bounding box center [421, 112] width 25 height 15
drag, startPoint x: 492, startPoint y: 139, endPoint x: 494, endPoint y: 148, distance: 9.1
click at [499, 147] on input "checkbox" at bounding box center [503, 151] width 9 height 9
click at [499, 167] on input "checkbox" at bounding box center [503, 171] width 9 height 9
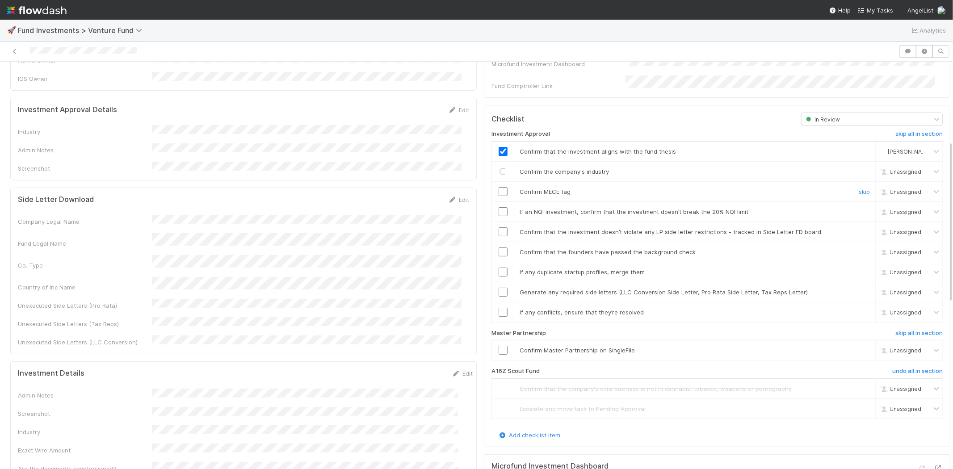
click at [499, 187] on input "checkbox" at bounding box center [503, 191] width 9 height 9
click at [499, 207] on input "checkbox" at bounding box center [503, 211] width 9 height 9
click at [499, 227] on input "checkbox" at bounding box center [503, 231] width 9 height 9
click at [499, 247] on input "checkbox" at bounding box center [503, 251] width 9 height 9
click at [499, 268] on input "checkbox" at bounding box center [503, 272] width 9 height 9
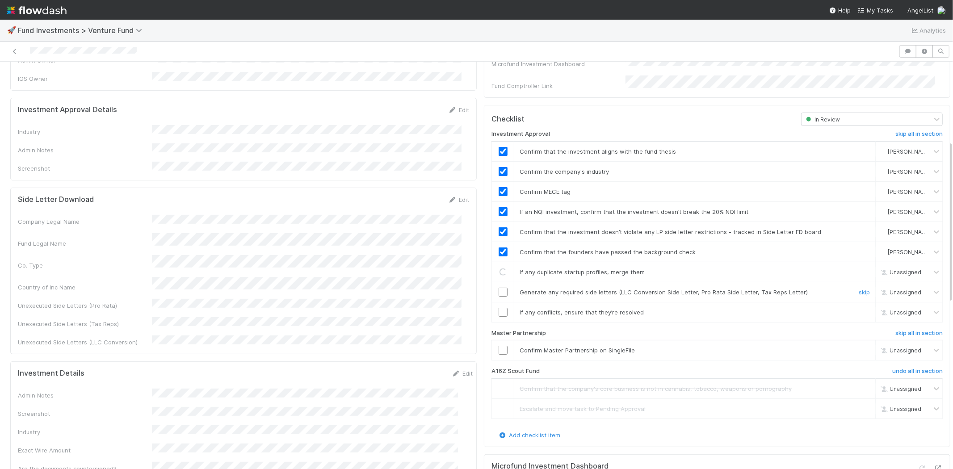
click at [499, 288] on input "checkbox" at bounding box center [503, 292] width 9 height 9
click at [499, 308] on input "checkbox" at bounding box center [503, 312] width 9 height 9
click at [499, 346] on input "checkbox" at bounding box center [503, 350] width 9 height 9
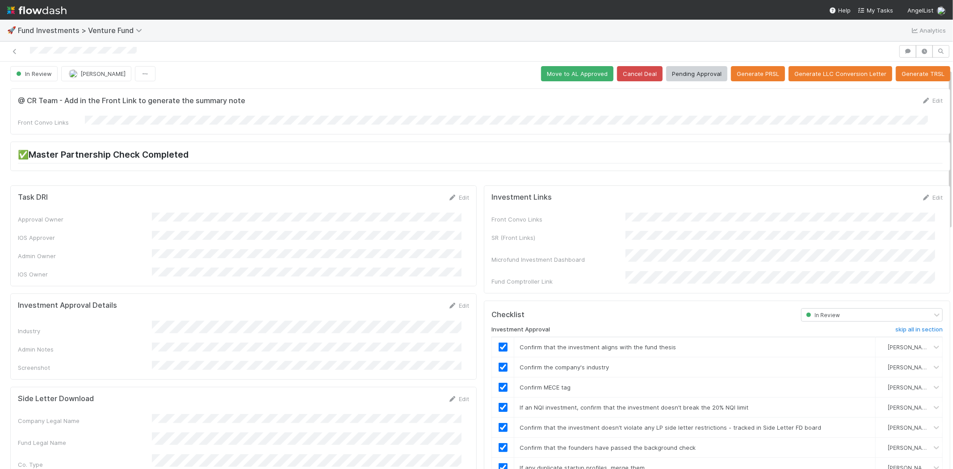
scroll to position [0, 0]
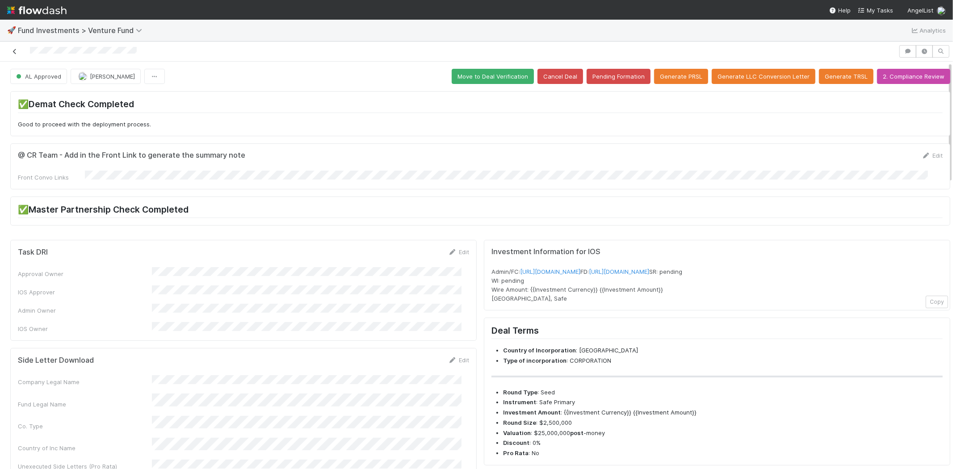
click at [15, 50] on icon at bounding box center [14, 52] width 9 height 6
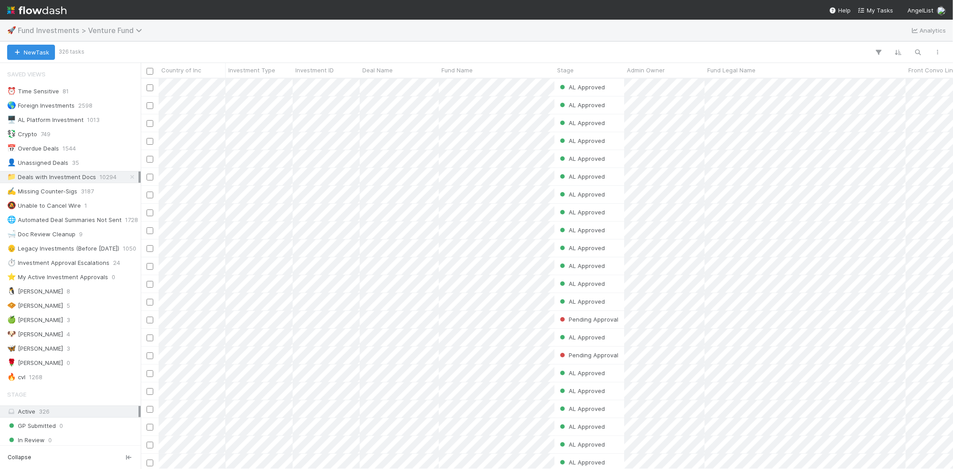
click at [109, 30] on span "Fund Investments > Venture Fund" at bounding box center [82, 30] width 129 height 9
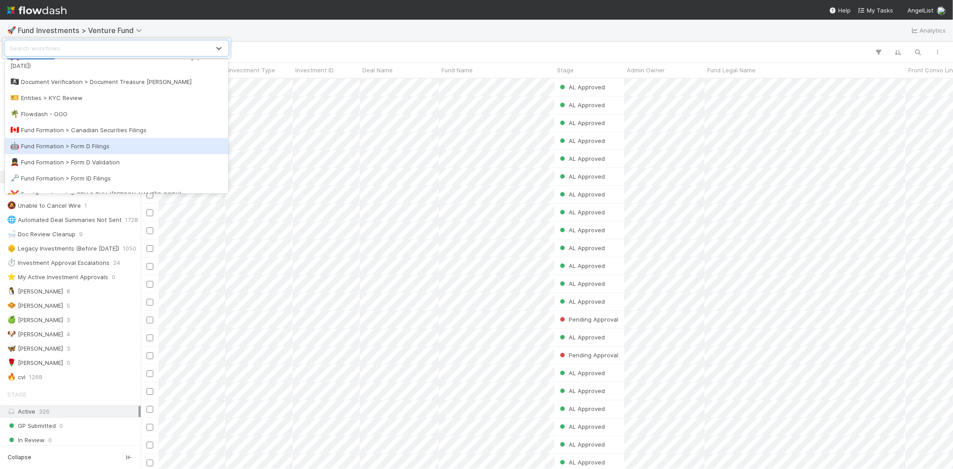
scroll to position [248, 0]
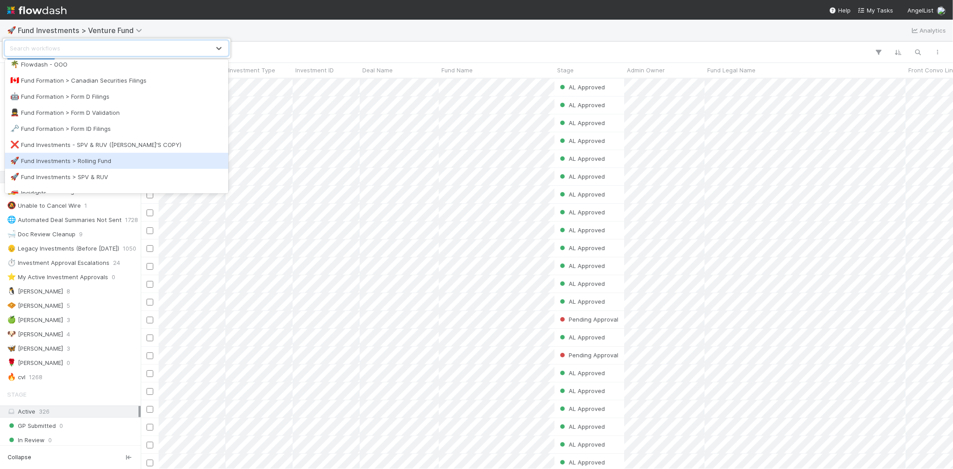
click at [127, 162] on div "🚀 Fund Investments > Rolling Fund" at bounding box center [116, 160] width 213 height 9
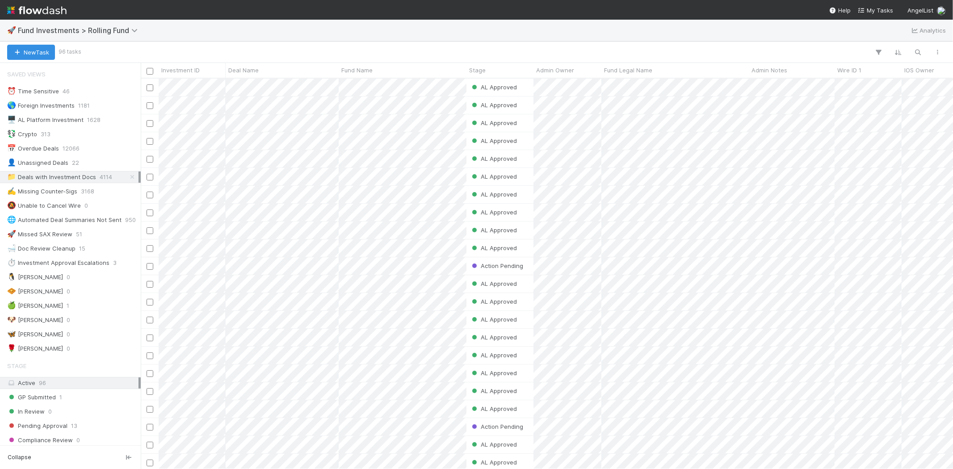
scroll to position [8, 7]
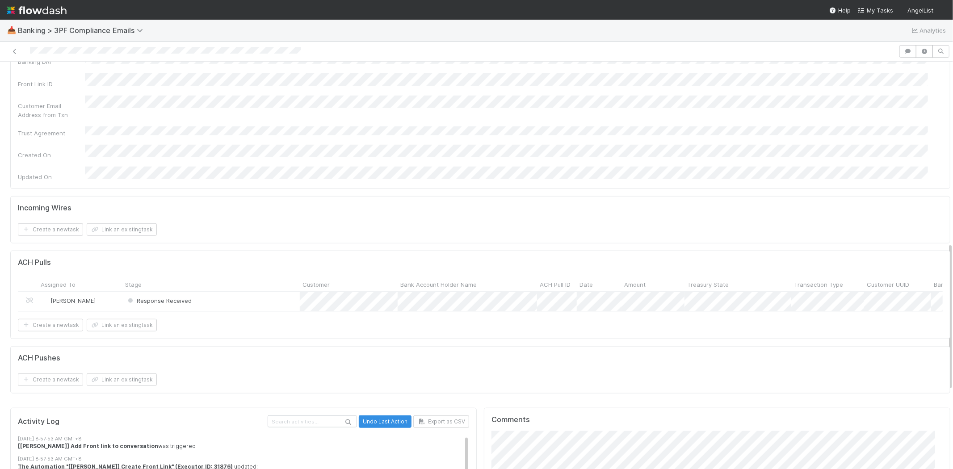
scroll to position [596, 0]
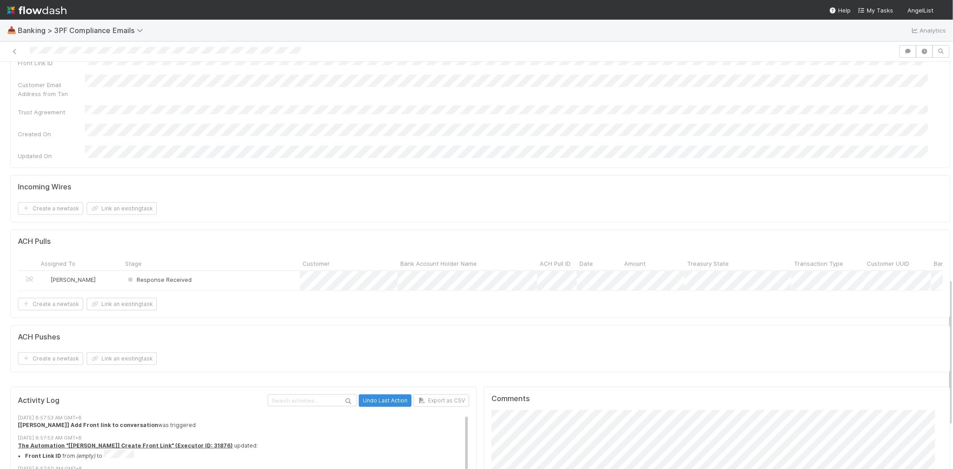
click at [253, 271] on div "Response Received" at bounding box center [210, 280] width 177 height 19
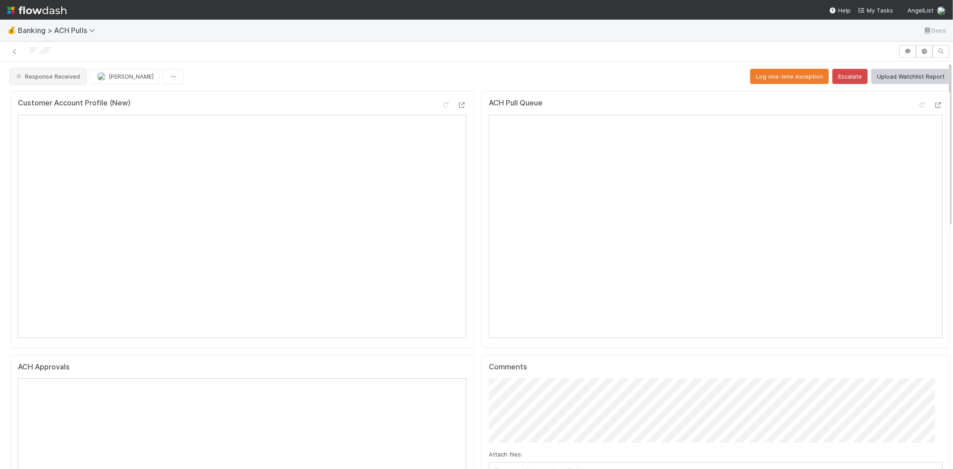
click at [50, 79] on span "Response Received" at bounding box center [47, 76] width 66 height 7
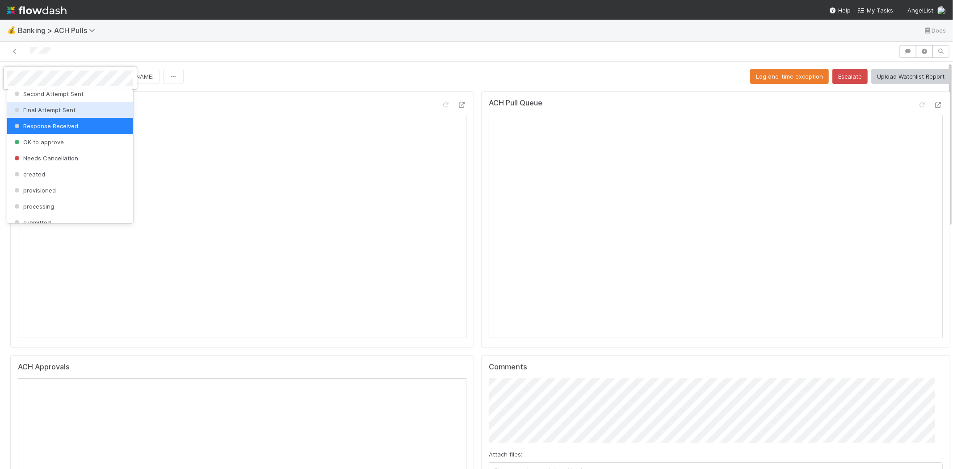
scroll to position [117, 0]
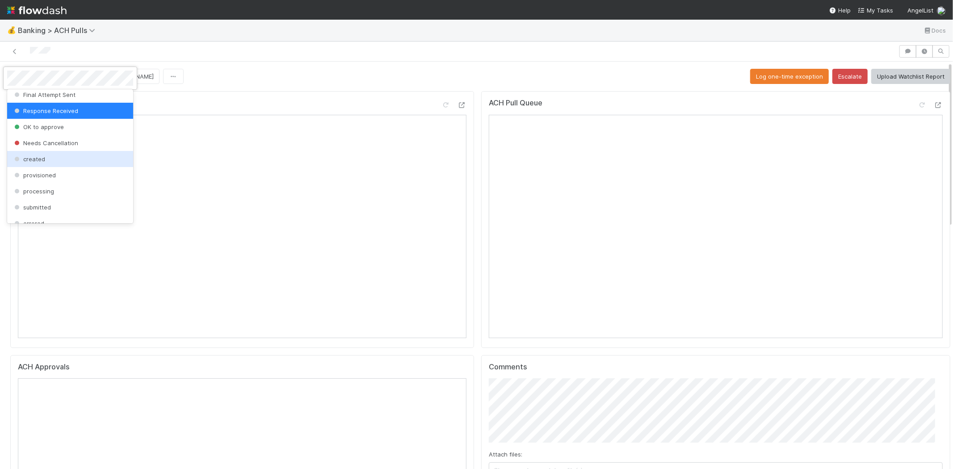
click at [44, 158] on div "created" at bounding box center [70, 159] width 126 height 16
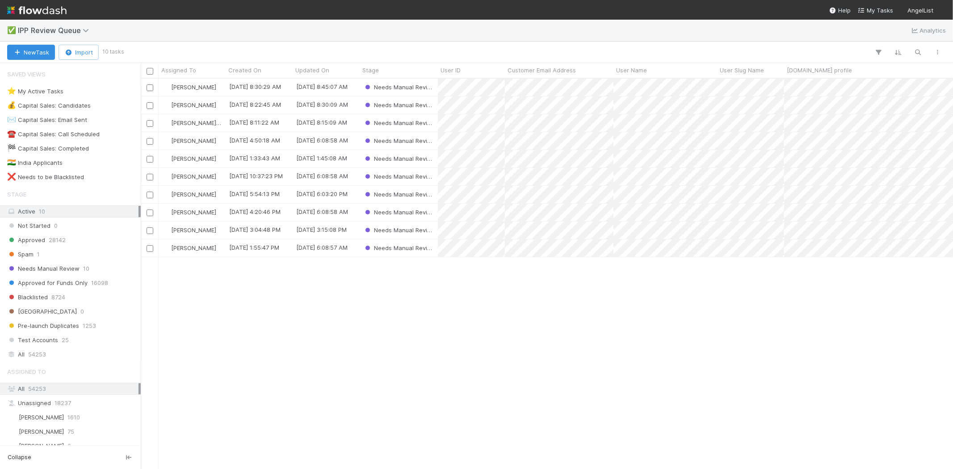
scroll to position [383, 805]
click at [311, 359] on div "Loraine Pati-Gayob 8/27/25, 9:30:56 AM 8/27/25, 9:31:05 AM Needs Manual Review …" at bounding box center [547, 274] width 812 height 390
click at [360, 390] on div "Loraine Pati-Gayob 8/27/25, 9:30:56 AM 8/27/25, 9:31:05 AM Needs Manual Review …" at bounding box center [547, 274] width 812 height 390
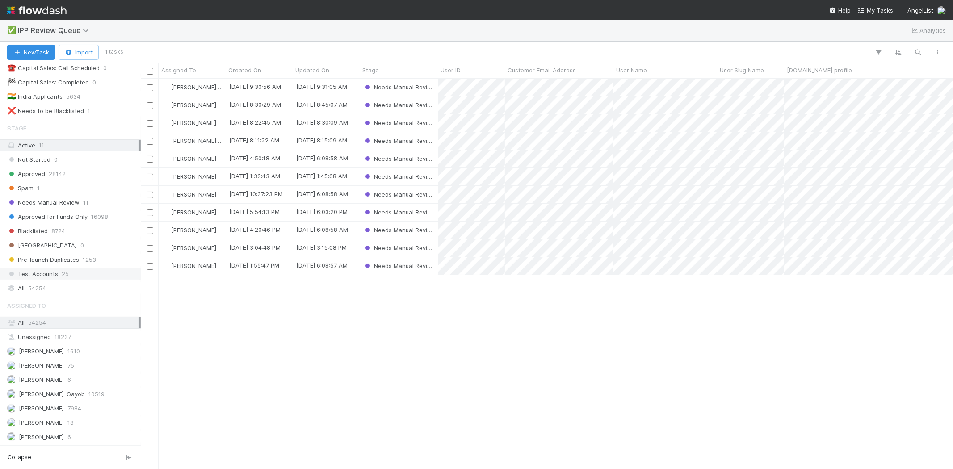
scroll to position [69, 0]
click at [325, 337] on div "Loraine Pati-Gayob 8/27/25, 9:30:56 AM 8/27/25, 9:31:05 AM Needs Manual Review …" at bounding box center [547, 274] width 812 height 390
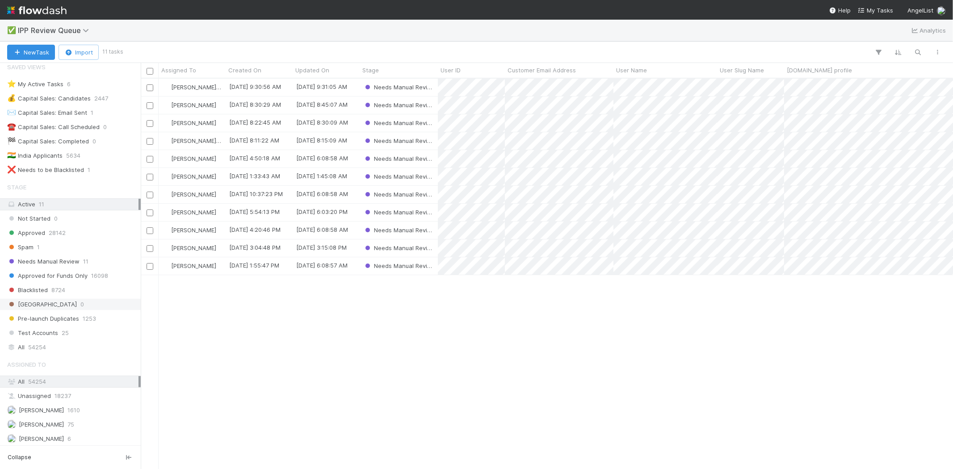
scroll to position [0, 0]
click at [344, 341] on div "[PERSON_NAME]-Gayob [DATE] 9:30:56 AM [DATE] 9:45:07 AM Needs Manual Review [PE…" at bounding box center [547, 274] width 812 height 390
click at [263, 342] on div "[PERSON_NAME] VI [DATE] 9:30:56 AM [DATE] 10:22:19 AM Needs Manual Review [PERS…" at bounding box center [547, 274] width 812 height 390
click at [270, 341] on div "[PERSON_NAME] VI [DATE] 9:30:56 AM [DATE] 10:22:19 AM Needs Manual Review [PERS…" at bounding box center [547, 274] width 812 height 390
